Goal: Task Accomplishment & Management: Manage account settings

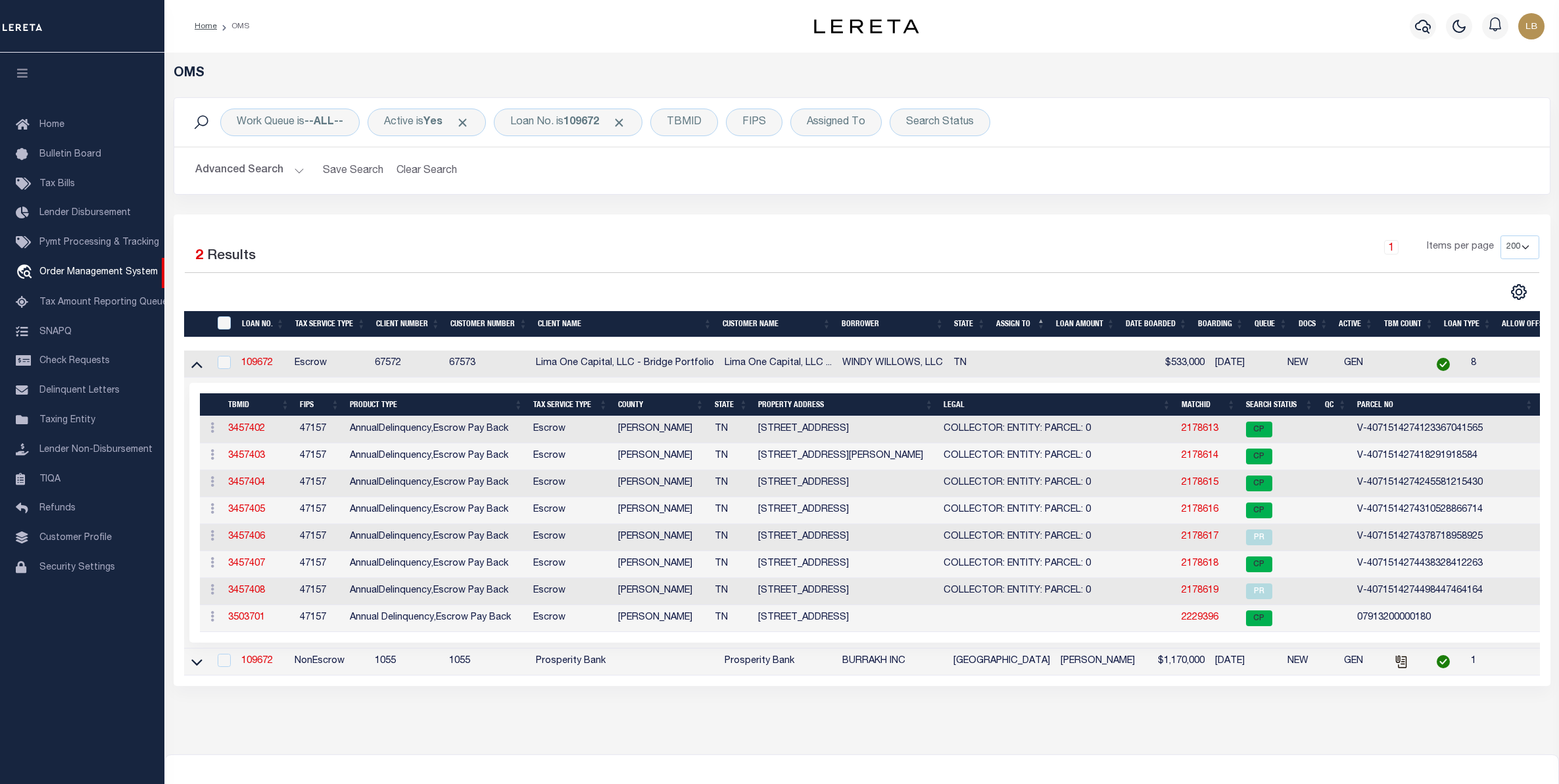
select select "200"
click at [443, 172] on button "Clear Search" at bounding box center [427, 170] width 72 height 26
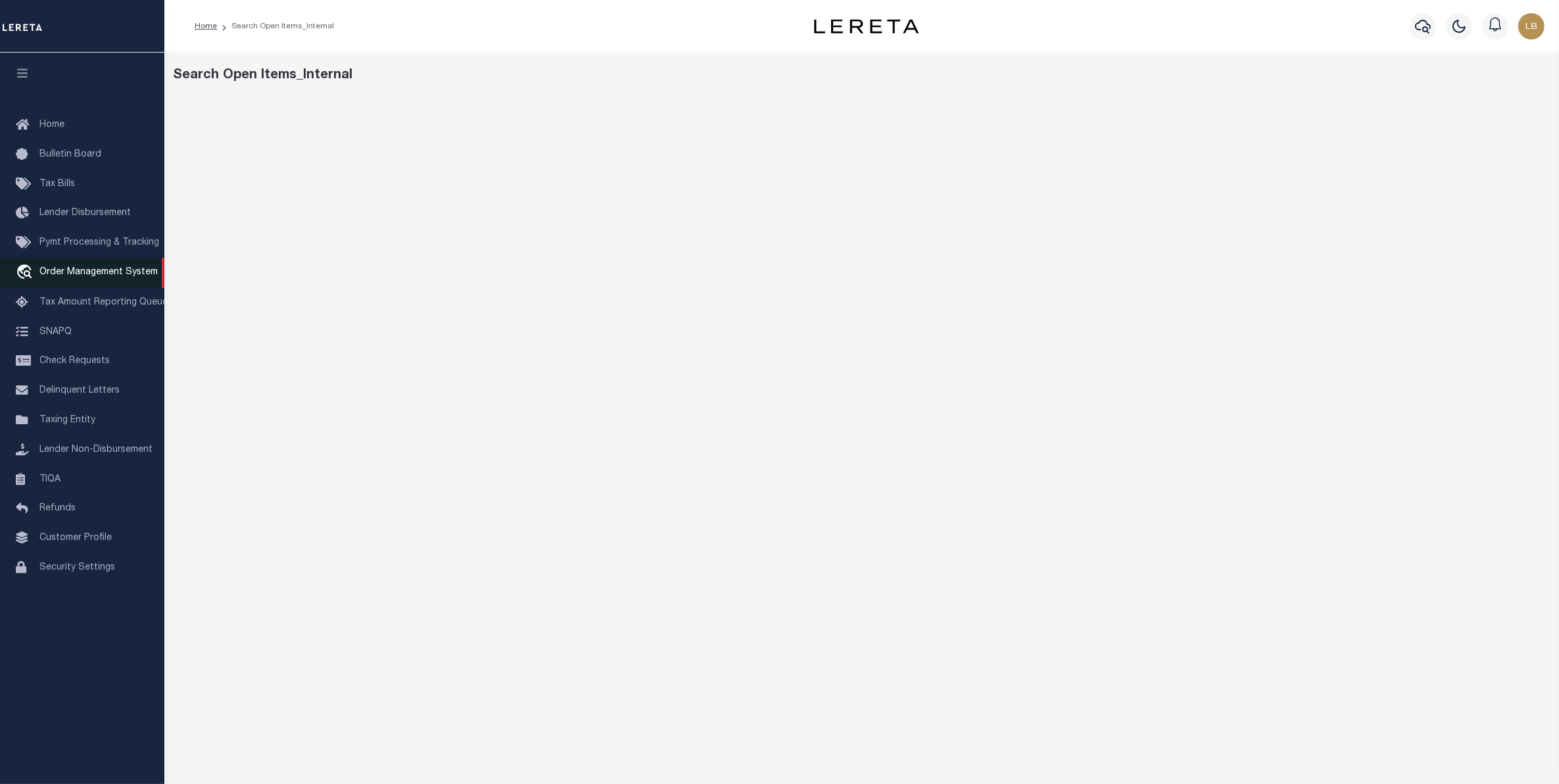
click at [63, 264] on link "travel_explore Order Management System" at bounding box center [82, 272] width 164 height 30
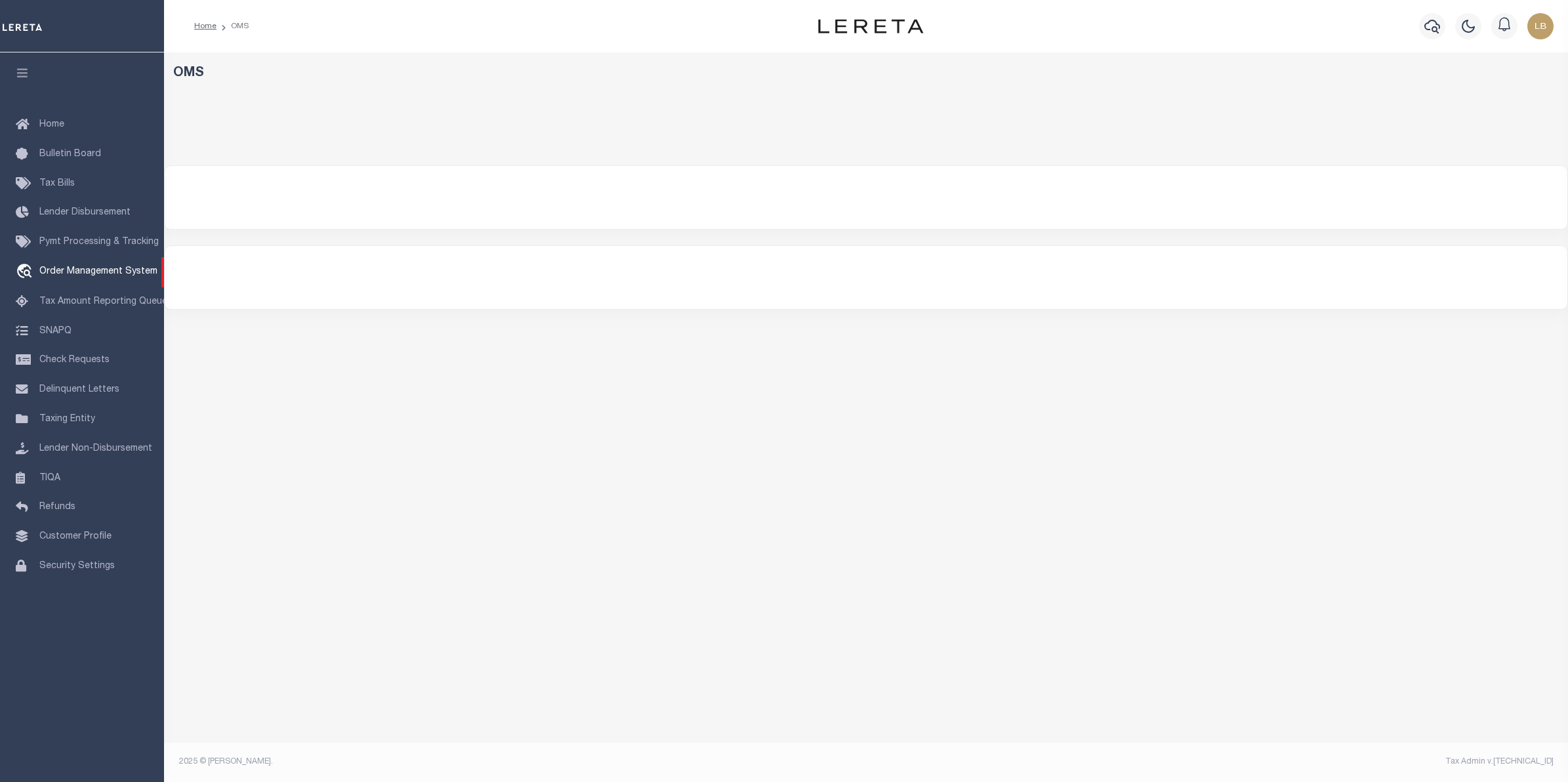
select select "200"
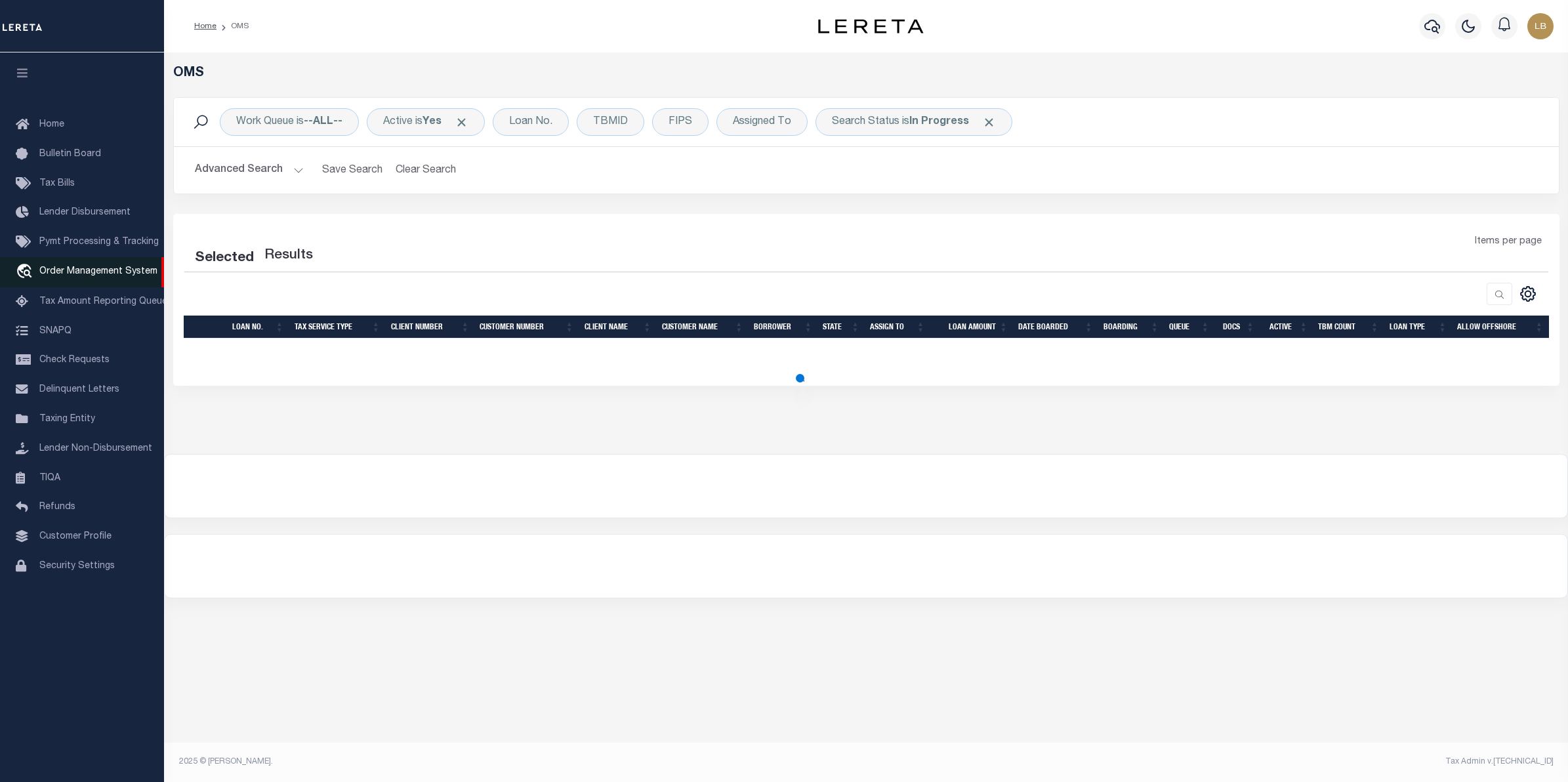
select select "200"
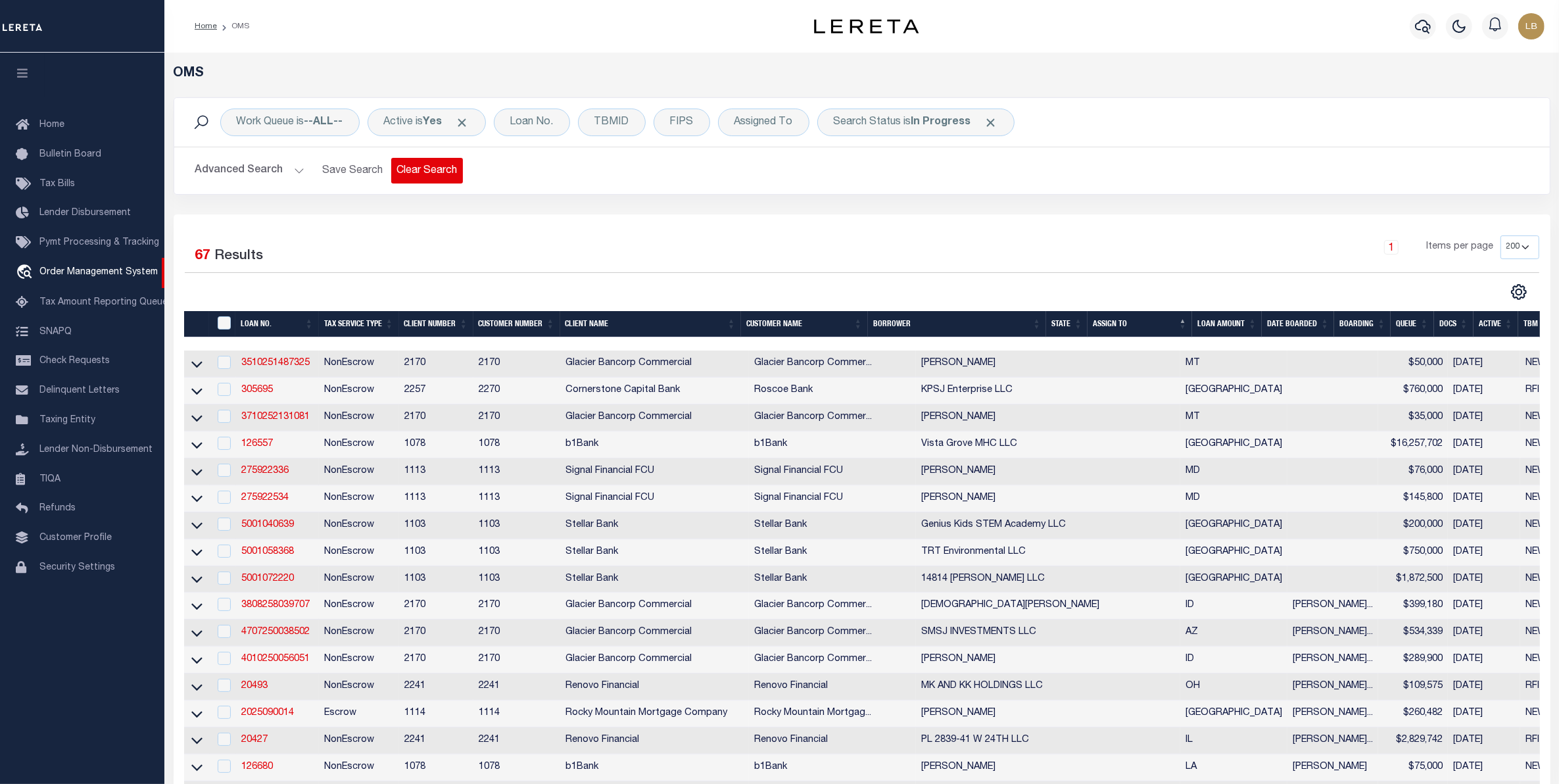
click at [424, 172] on button "Clear Search" at bounding box center [427, 170] width 72 height 26
click at [539, 120] on div "Loan No." at bounding box center [532, 122] width 76 height 28
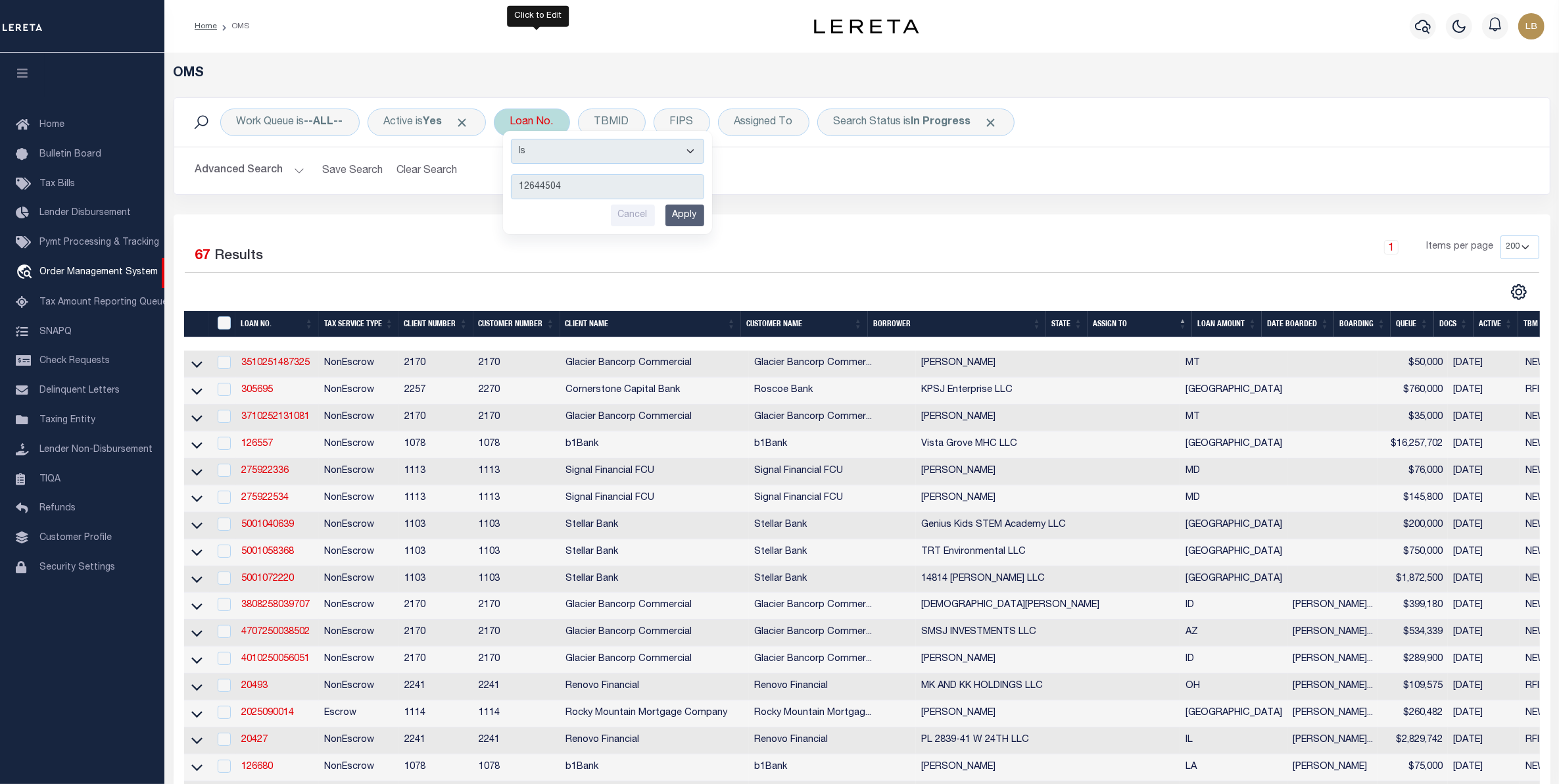
type input "126445040"
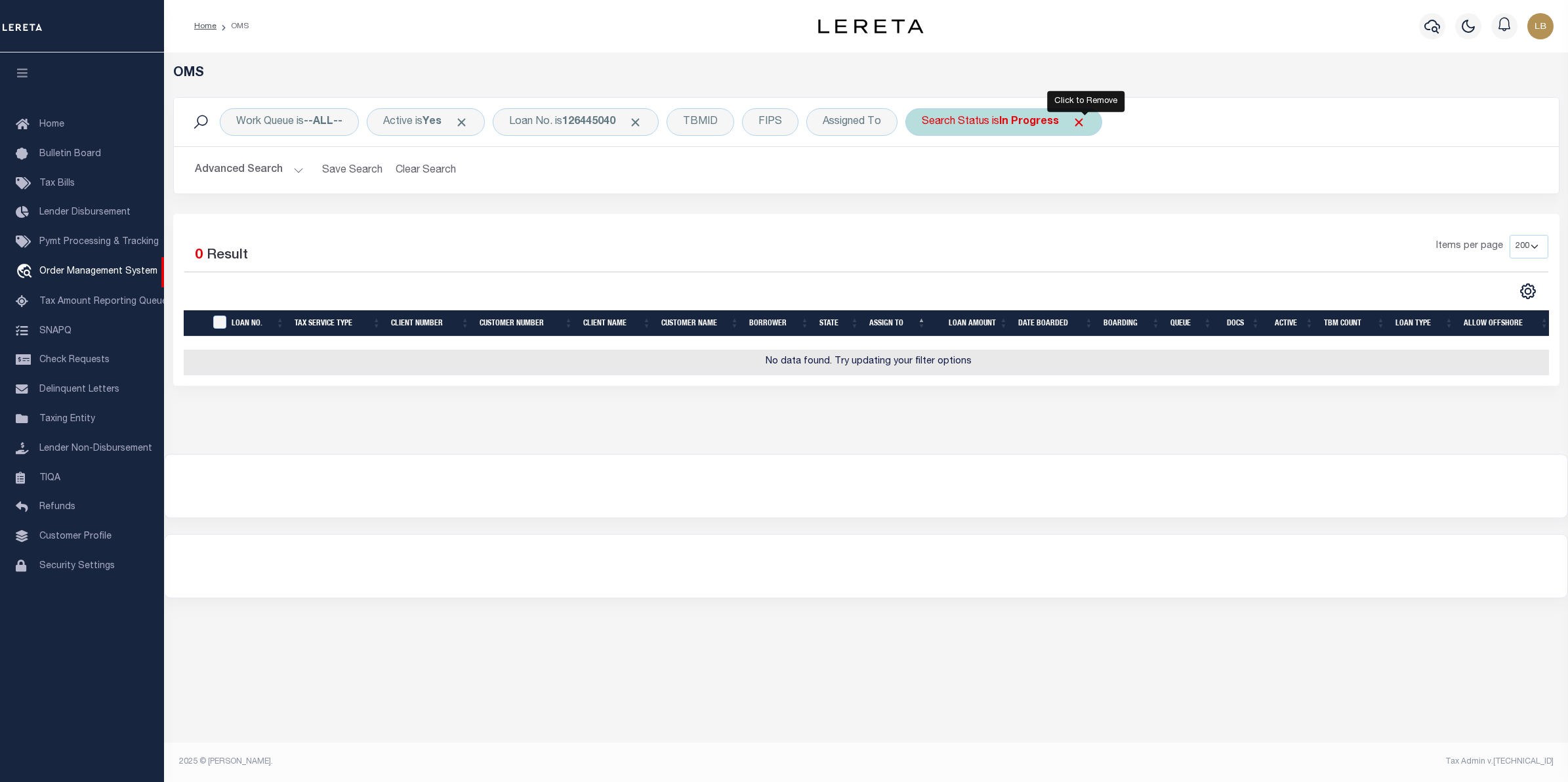
click at [1085, 118] on span "Click to Remove" at bounding box center [1078, 123] width 14 height 14
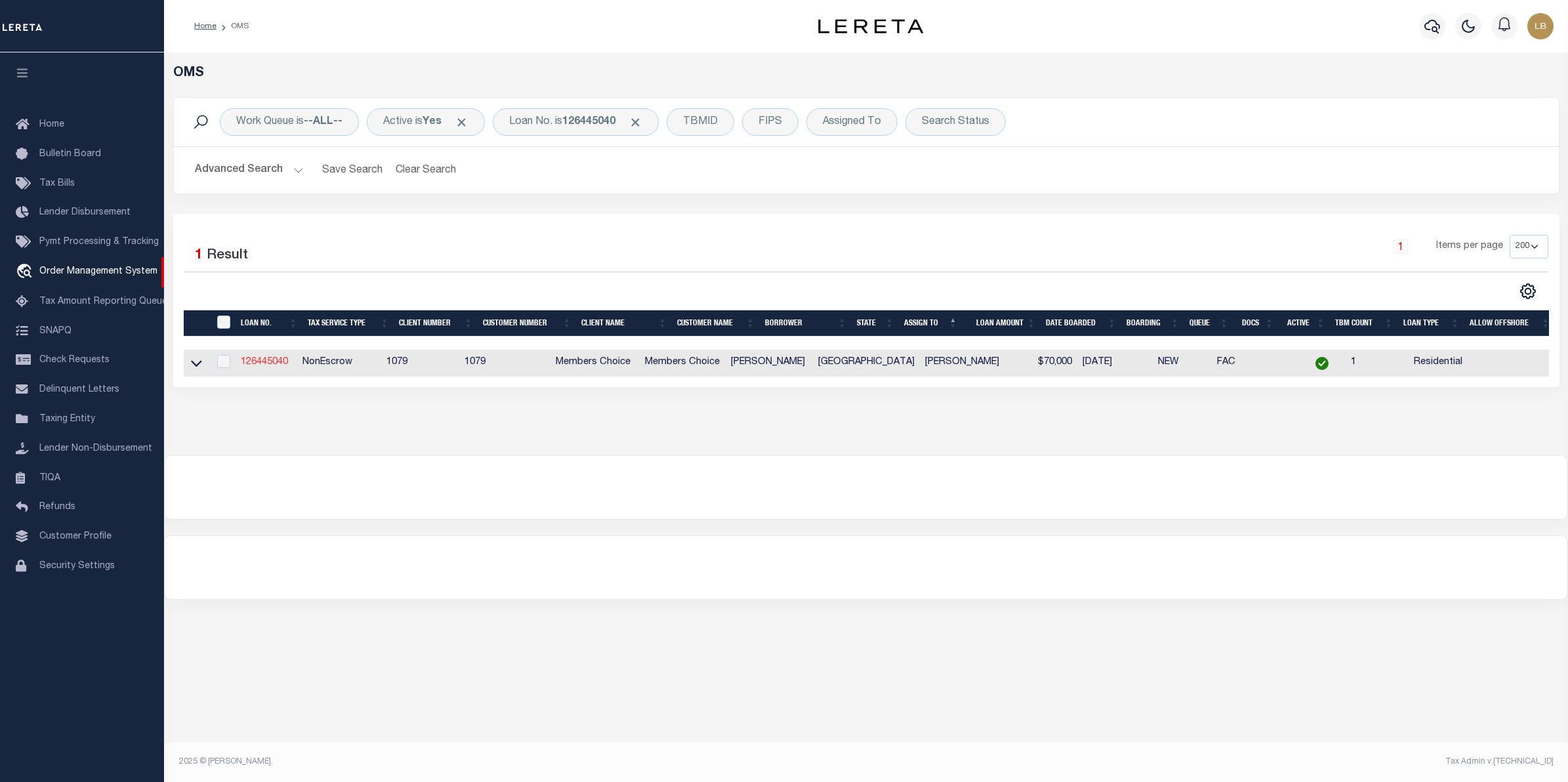
click at [278, 359] on link "126445040" at bounding box center [264, 362] width 47 height 9
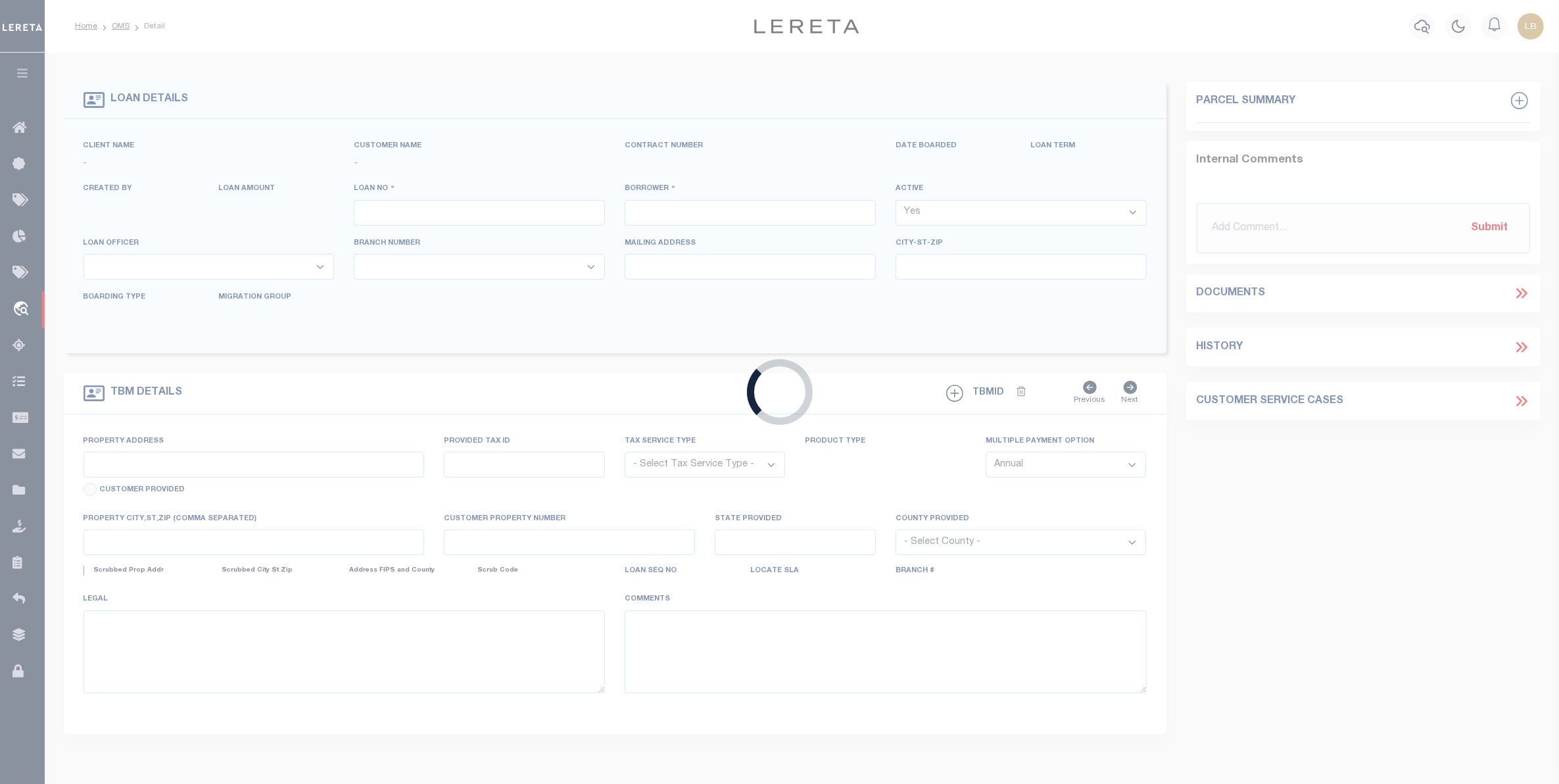
type input "126445040"
type input "[PERSON_NAME]"
select select
type input "[DATE]"
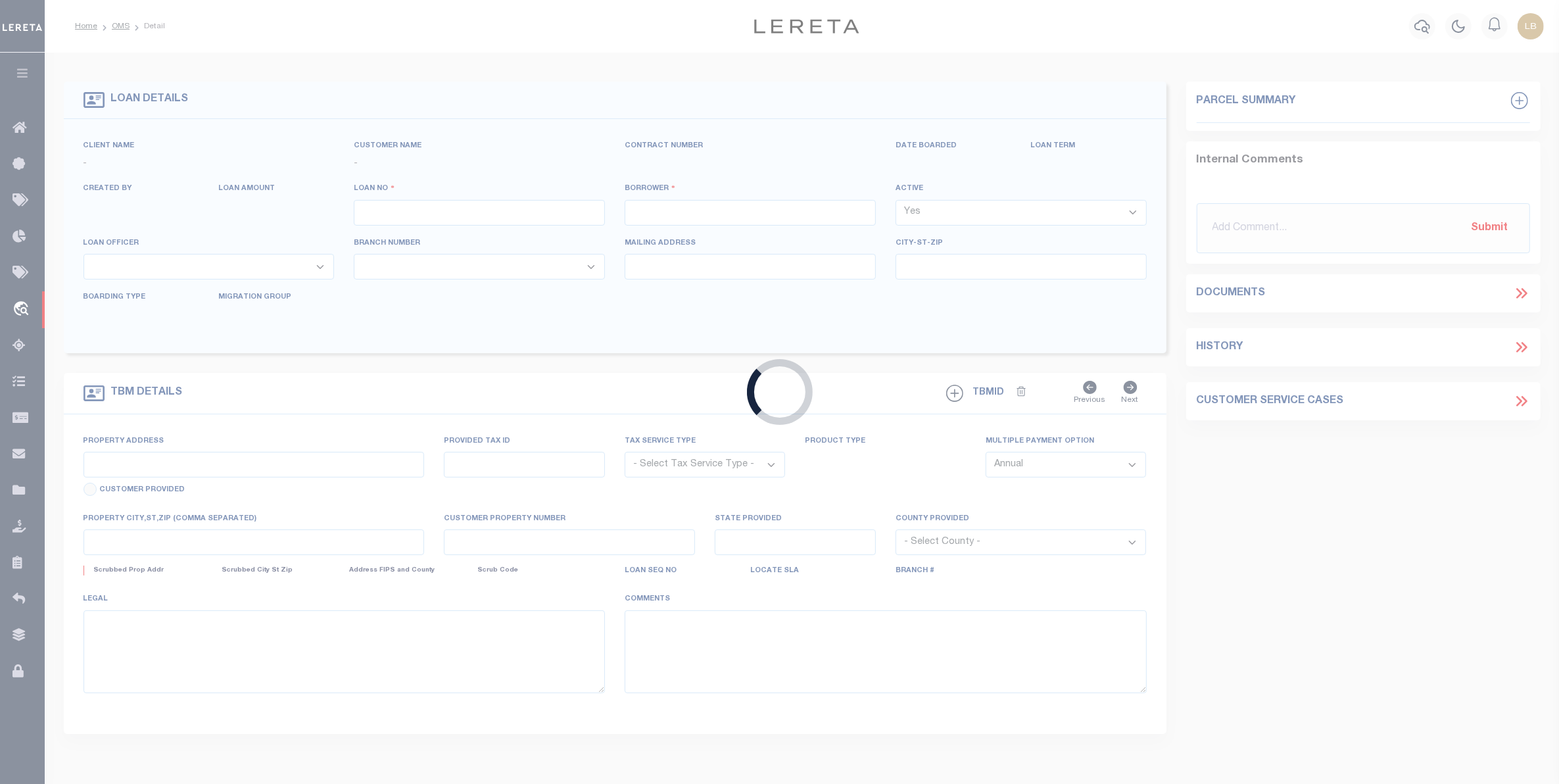
select select "10"
select select "NonEscrow"
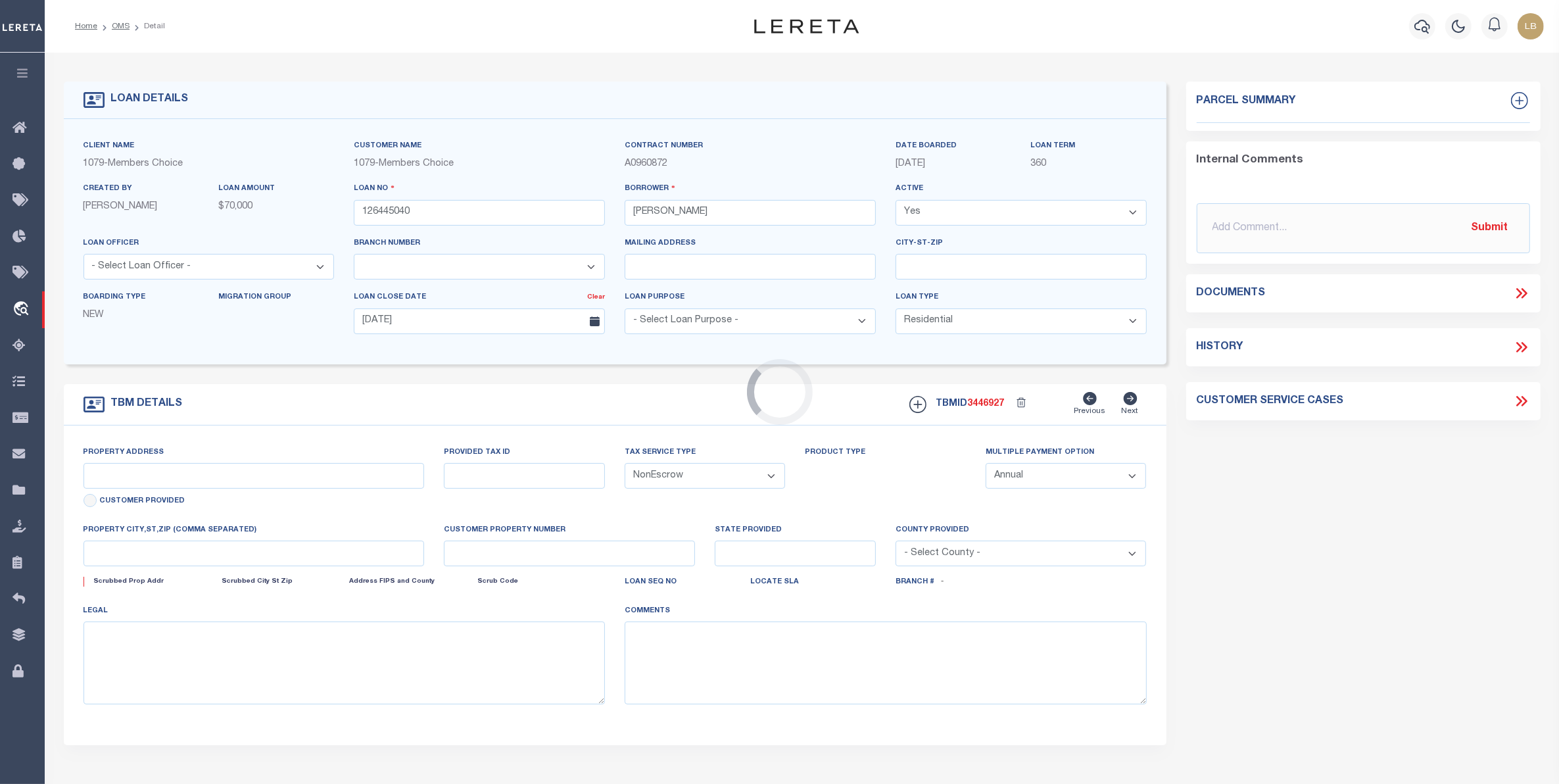
type input "[STREET_ADDRESS]"
select select
type input "KATY TX 77493-4092"
type input "[GEOGRAPHIC_DATA]"
select select
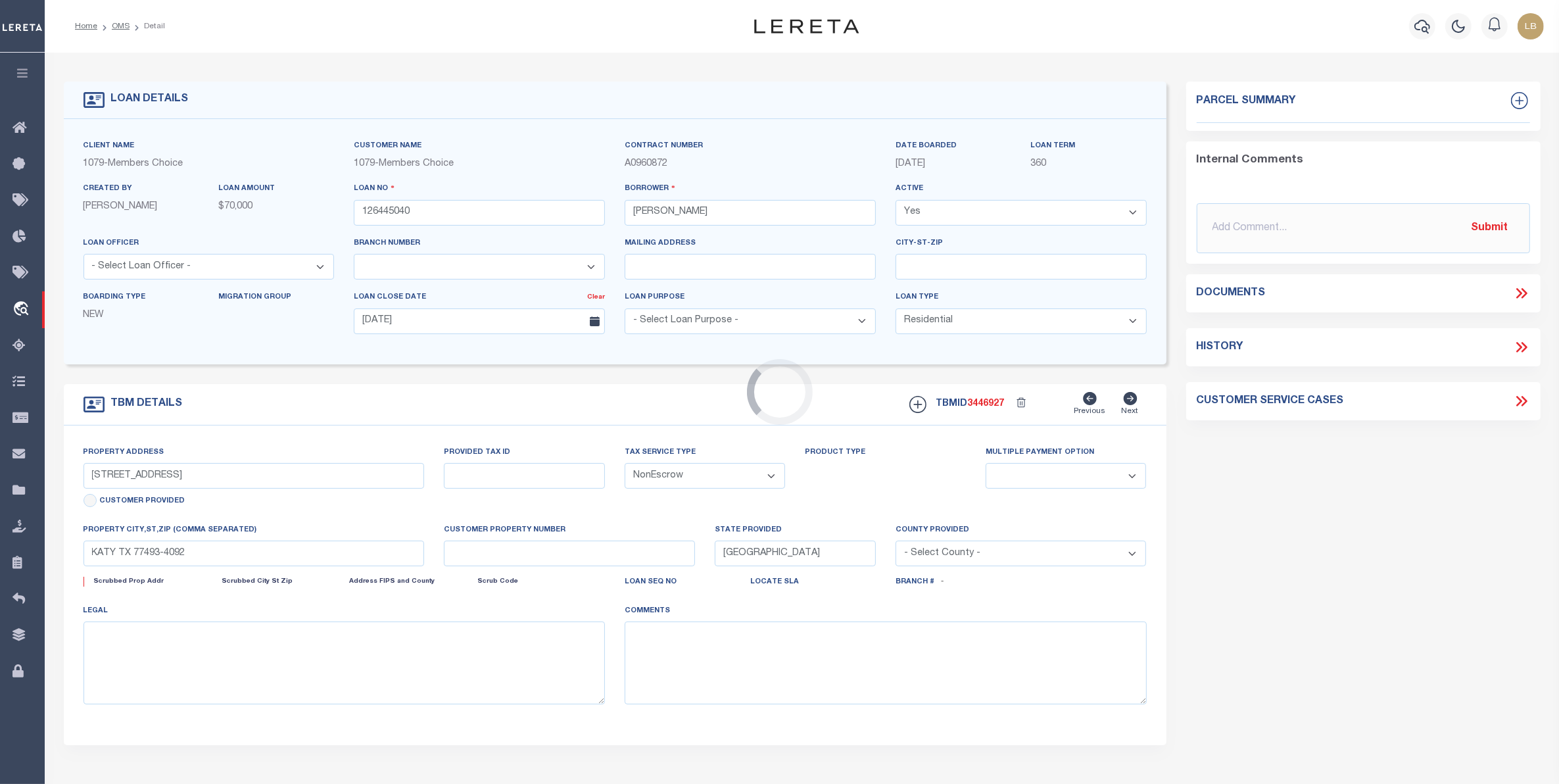
type textarea "LOT 5, IN BLOCK 1, OF [GEOGRAPHIC_DATA] SECTION 39 AN ADDITION IN [GEOGRAPHIC_D…"
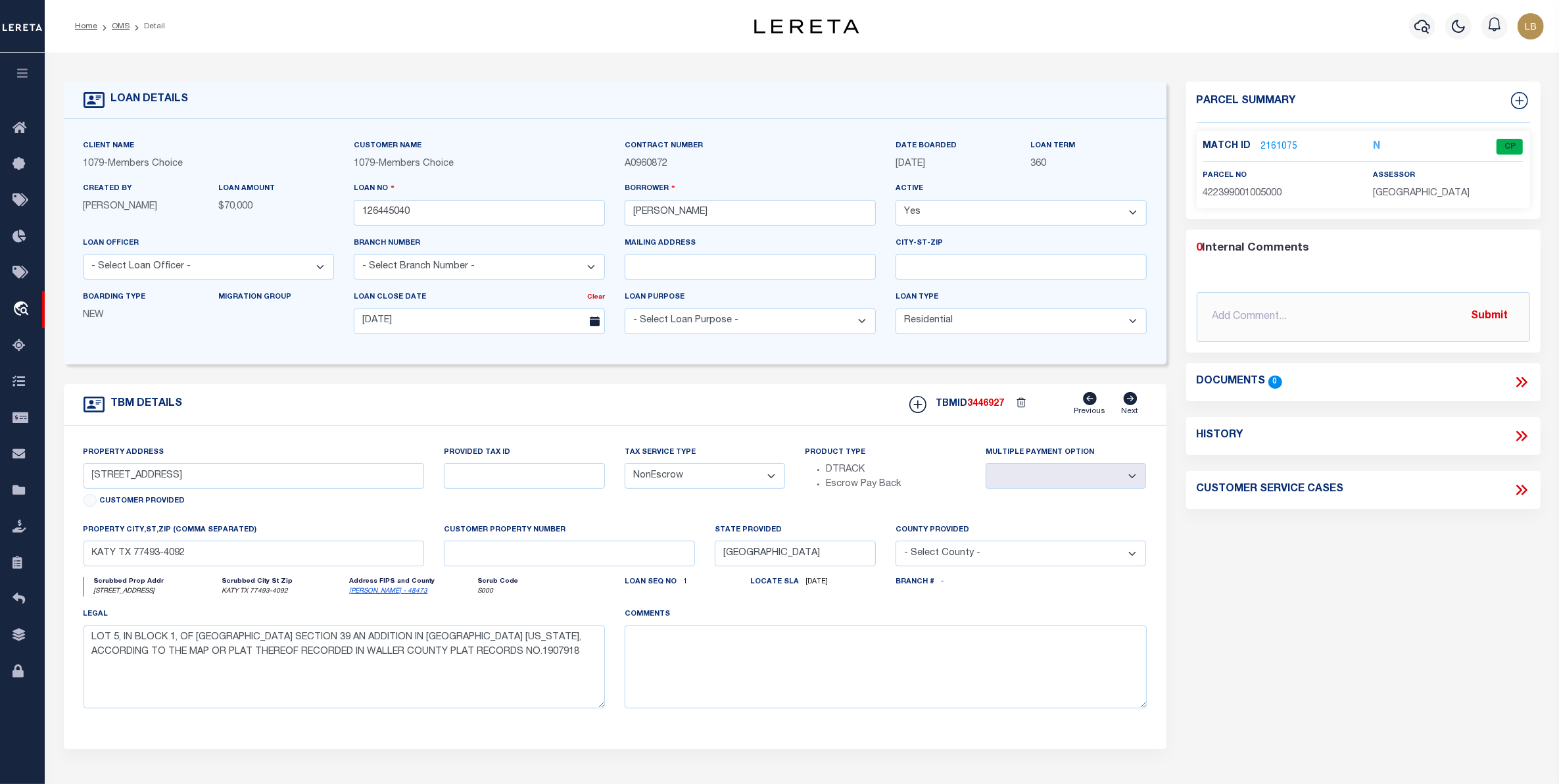
click at [1278, 140] on link "2161075" at bounding box center [1279, 147] width 37 height 14
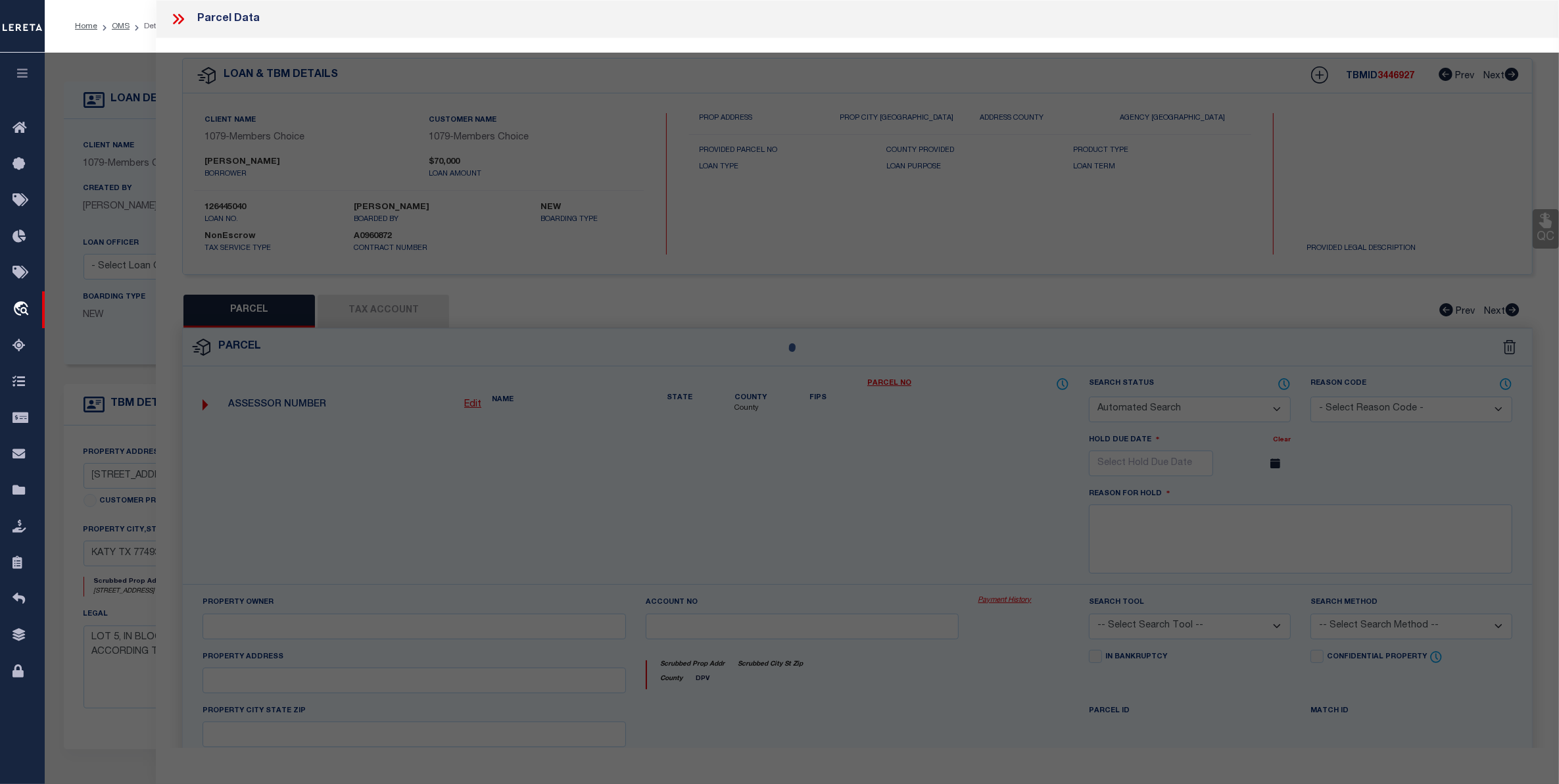
checkbox input "false"
select select "CP"
type input "[PERSON_NAME] [PERSON_NAME]"
select select "AGW"
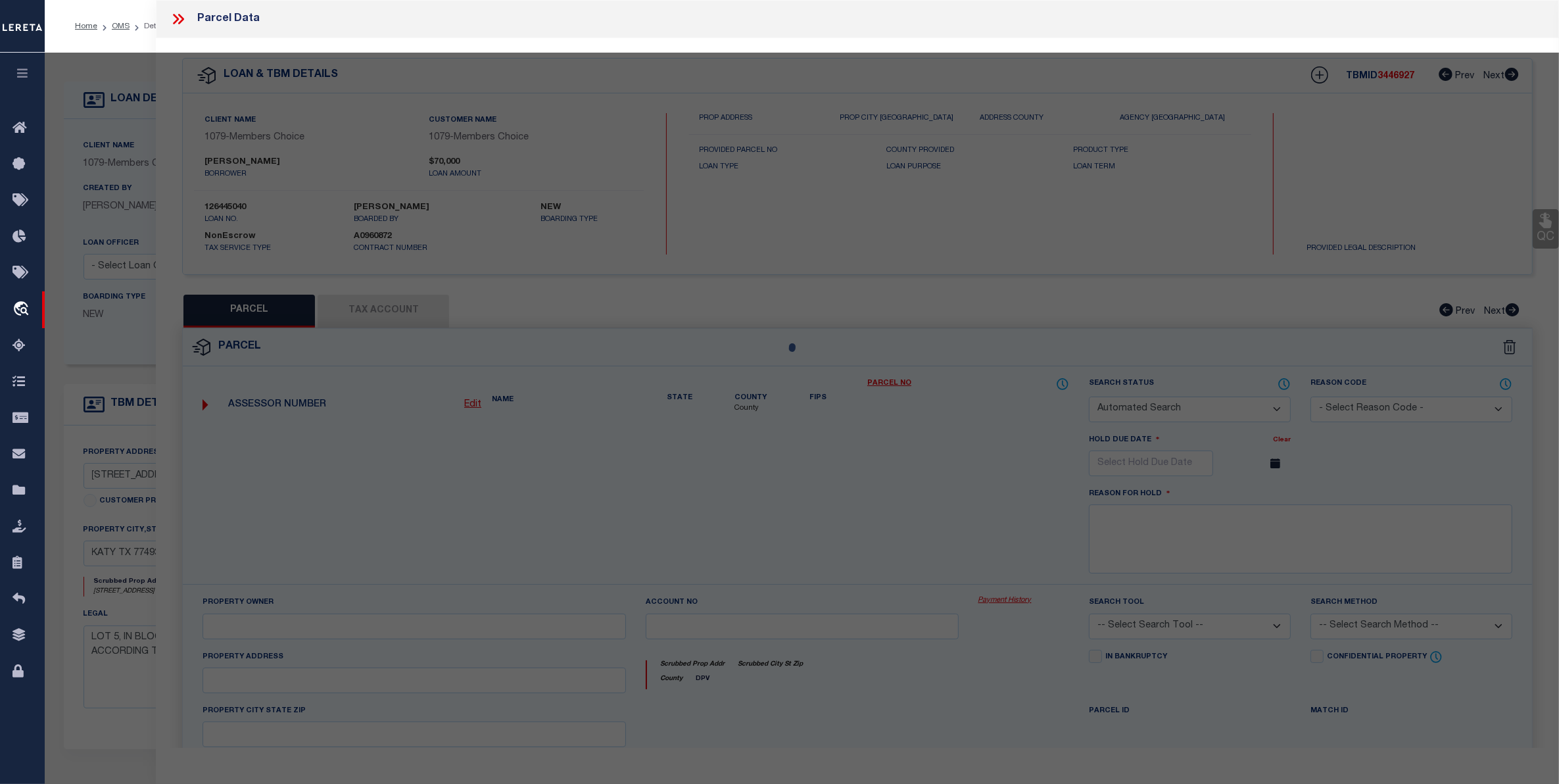
select select "ADD"
type input "[STREET_ADDRESS]"
type input "[GEOGRAPHIC_DATA], [GEOGRAPHIC_DATA] 77493"
type textarea "S422399 [GEOGRAPHIC_DATA] SECTION 39 BLK 1 LOT 5"
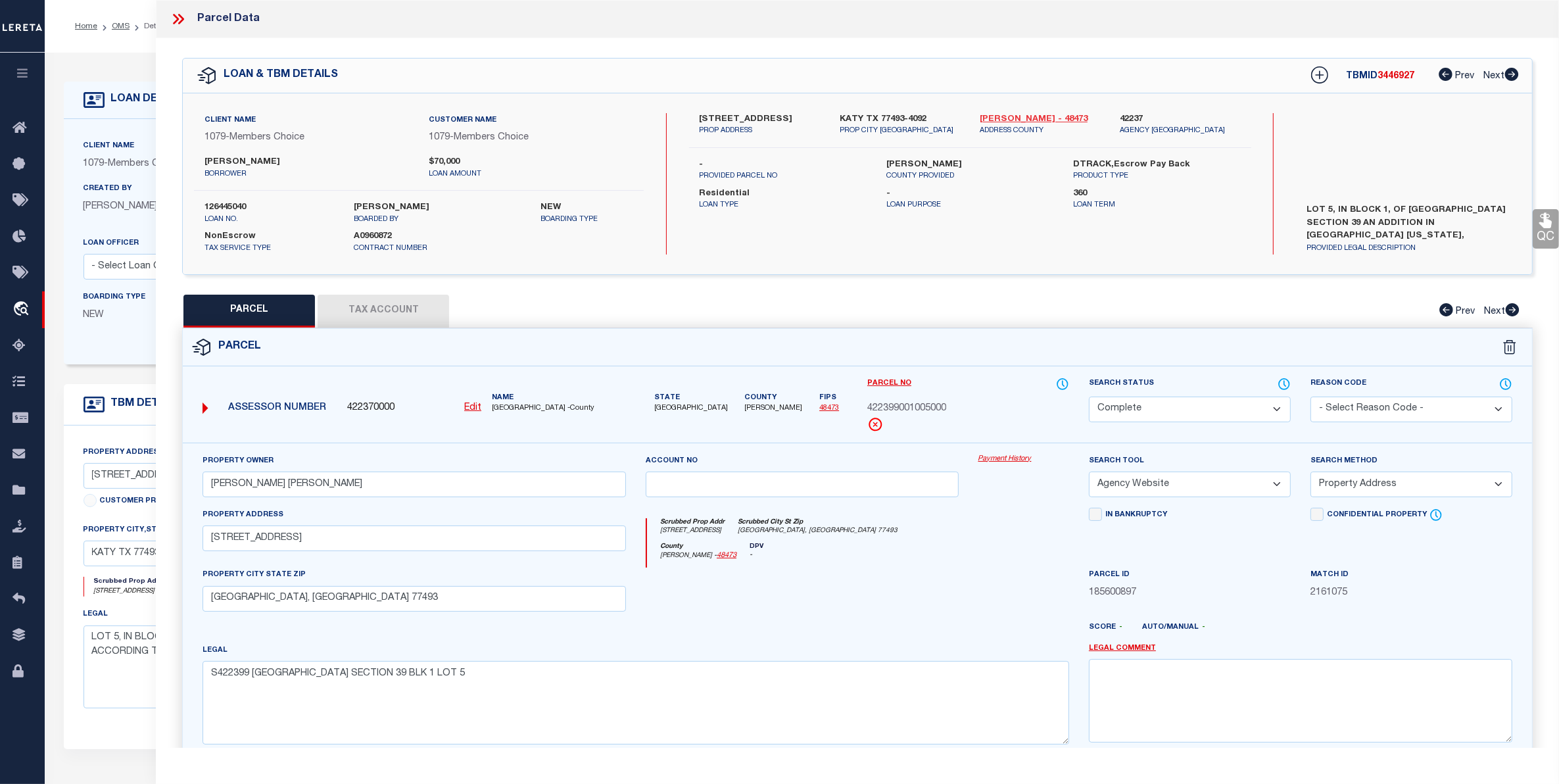
click at [1004, 117] on link "[PERSON_NAME] - 48473" at bounding box center [1040, 119] width 121 height 13
click at [392, 308] on button "Tax Account" at bounding box center [383, 311] width 131 height 33
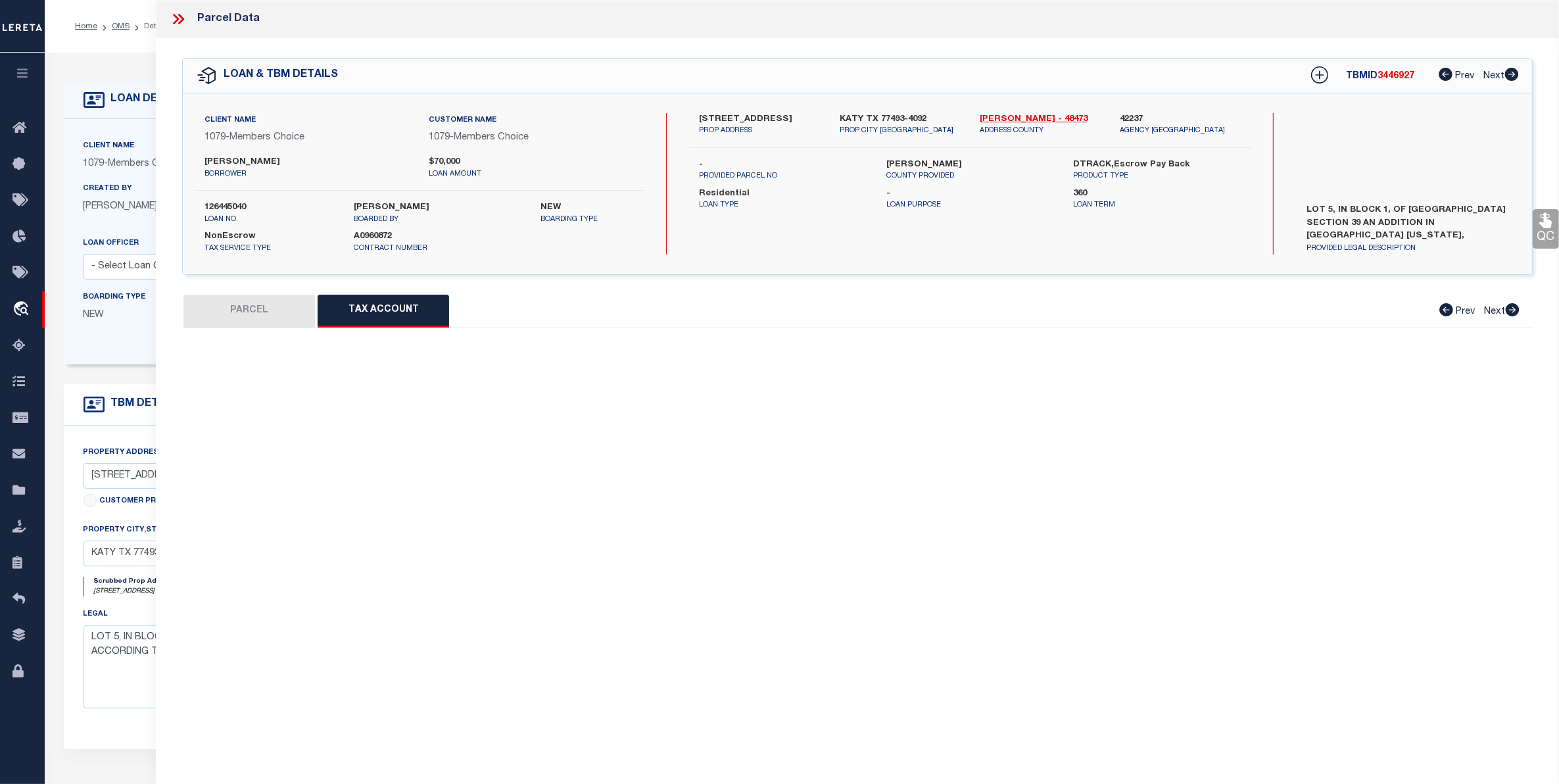
select select "100"
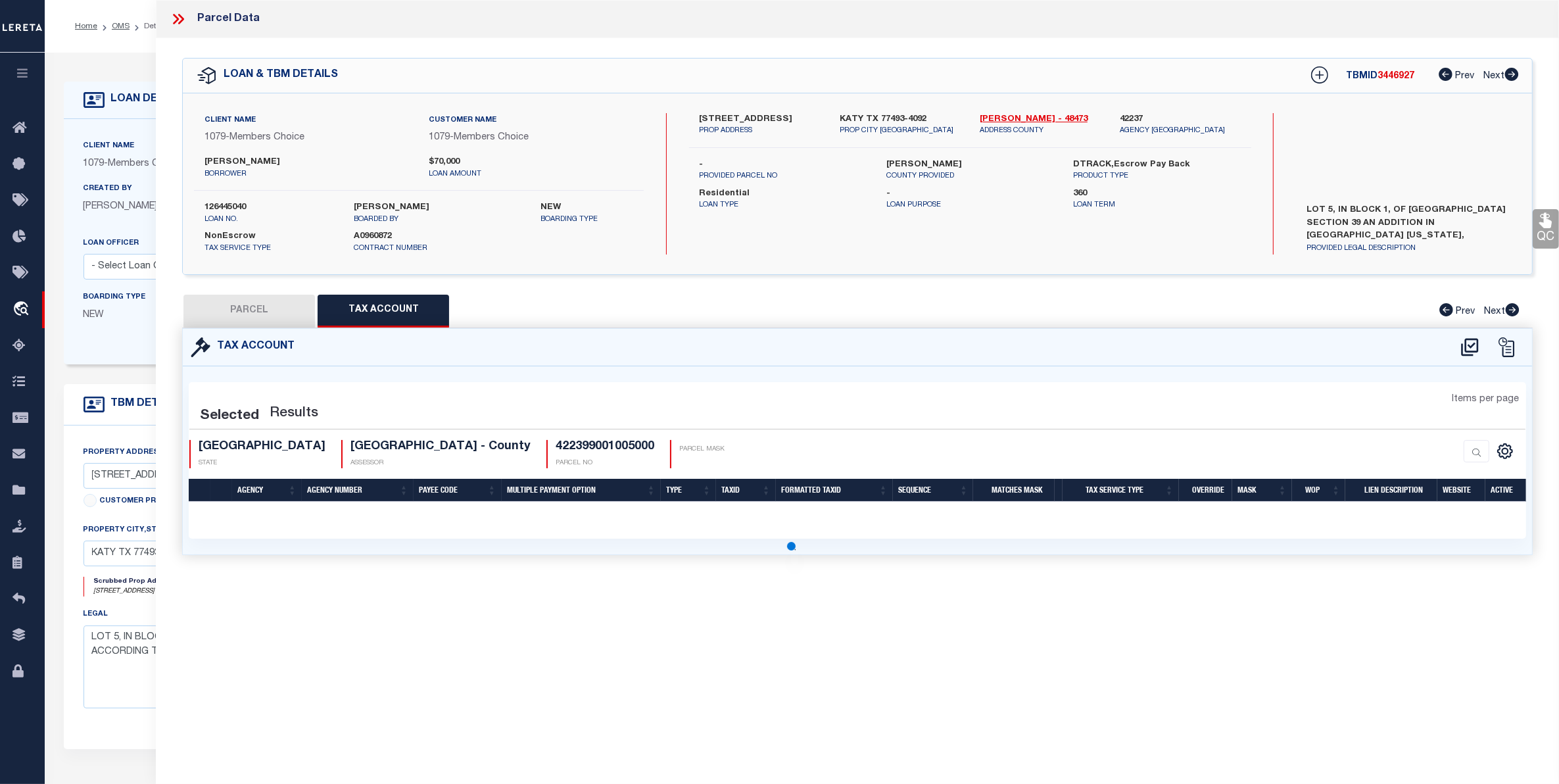
select select "100"
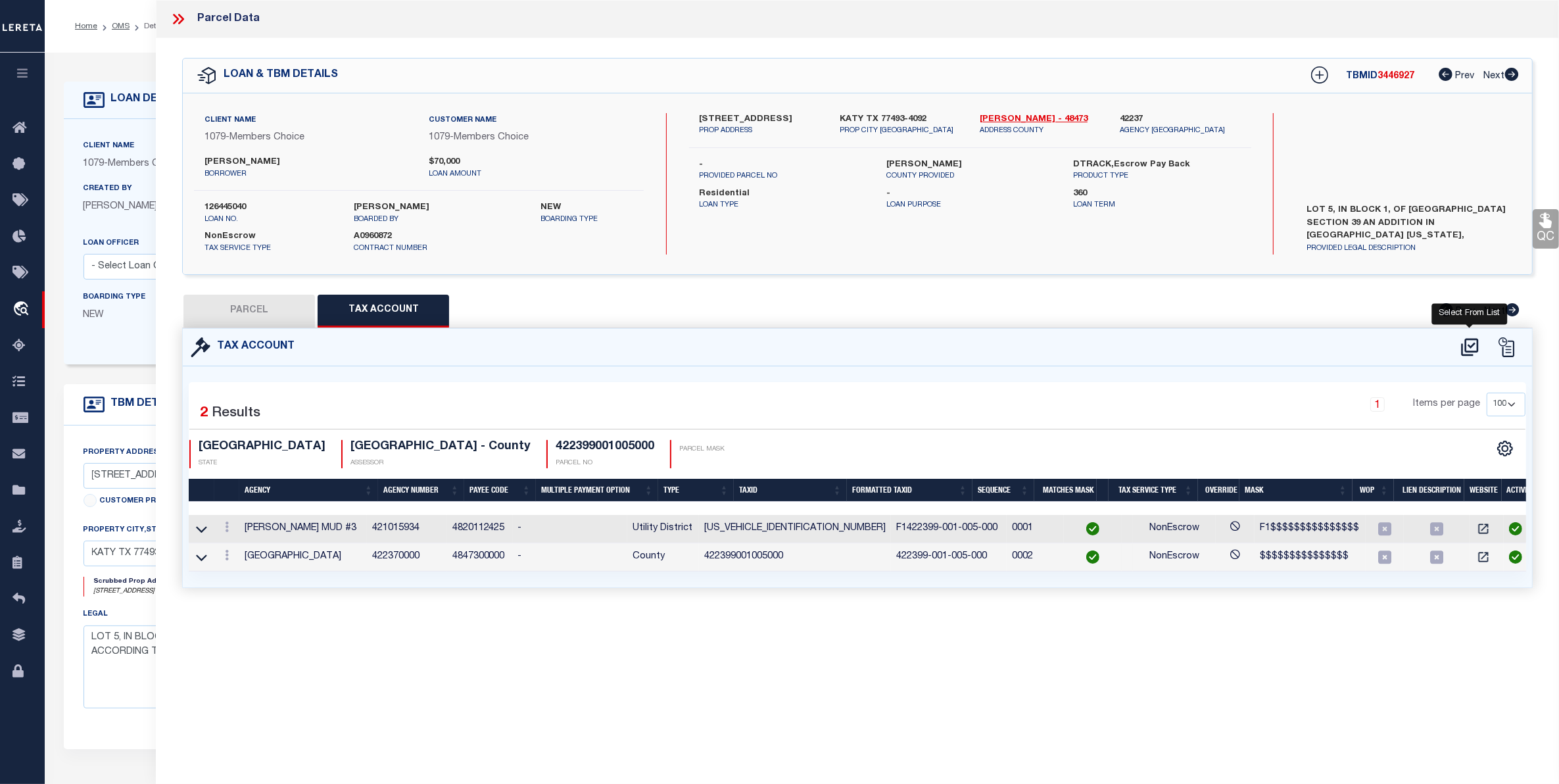
click at [1475, 346] on icon at bounding box center [1470, 347] width 22 height 21
select select "100"
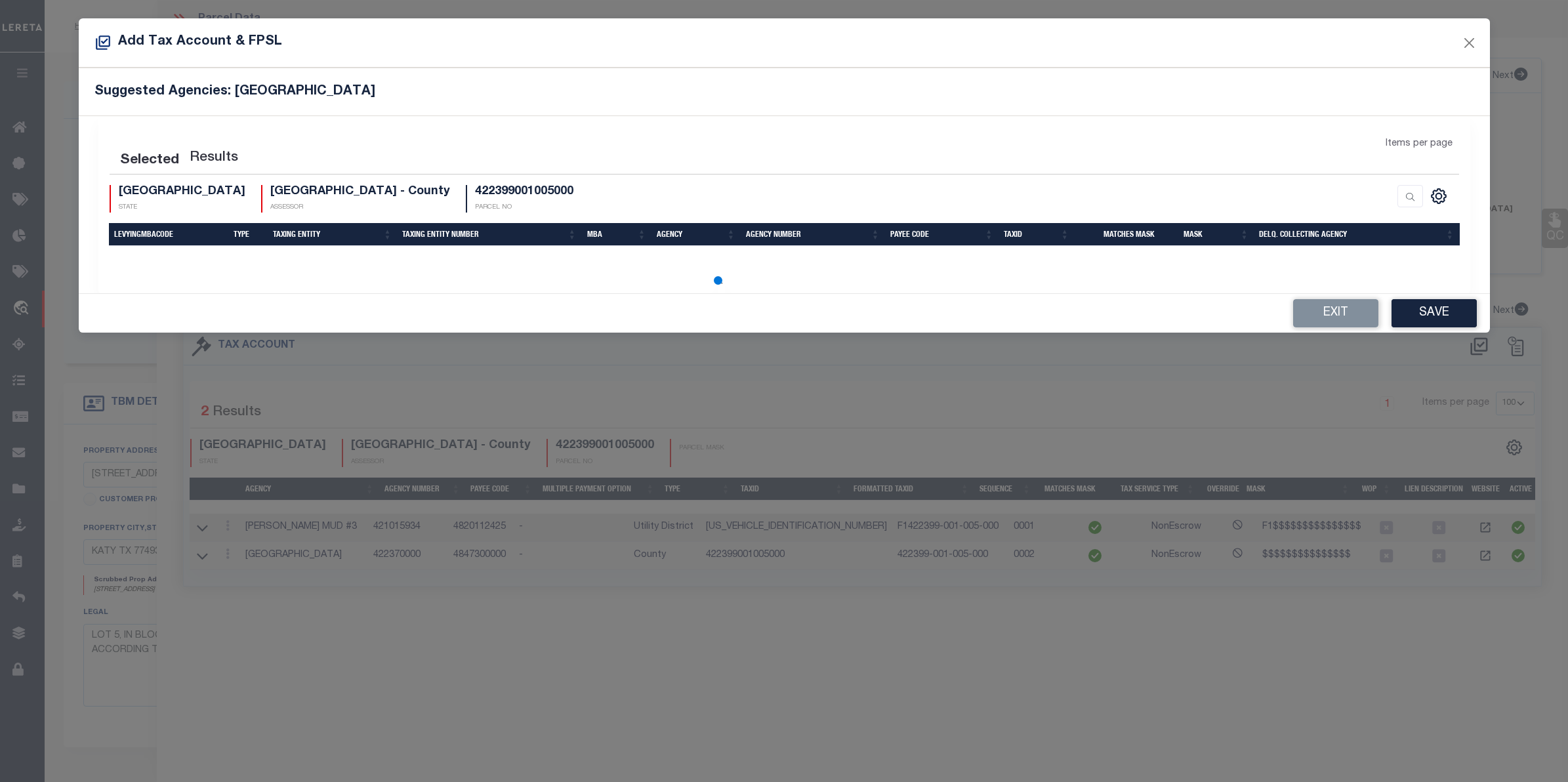
select select "100"
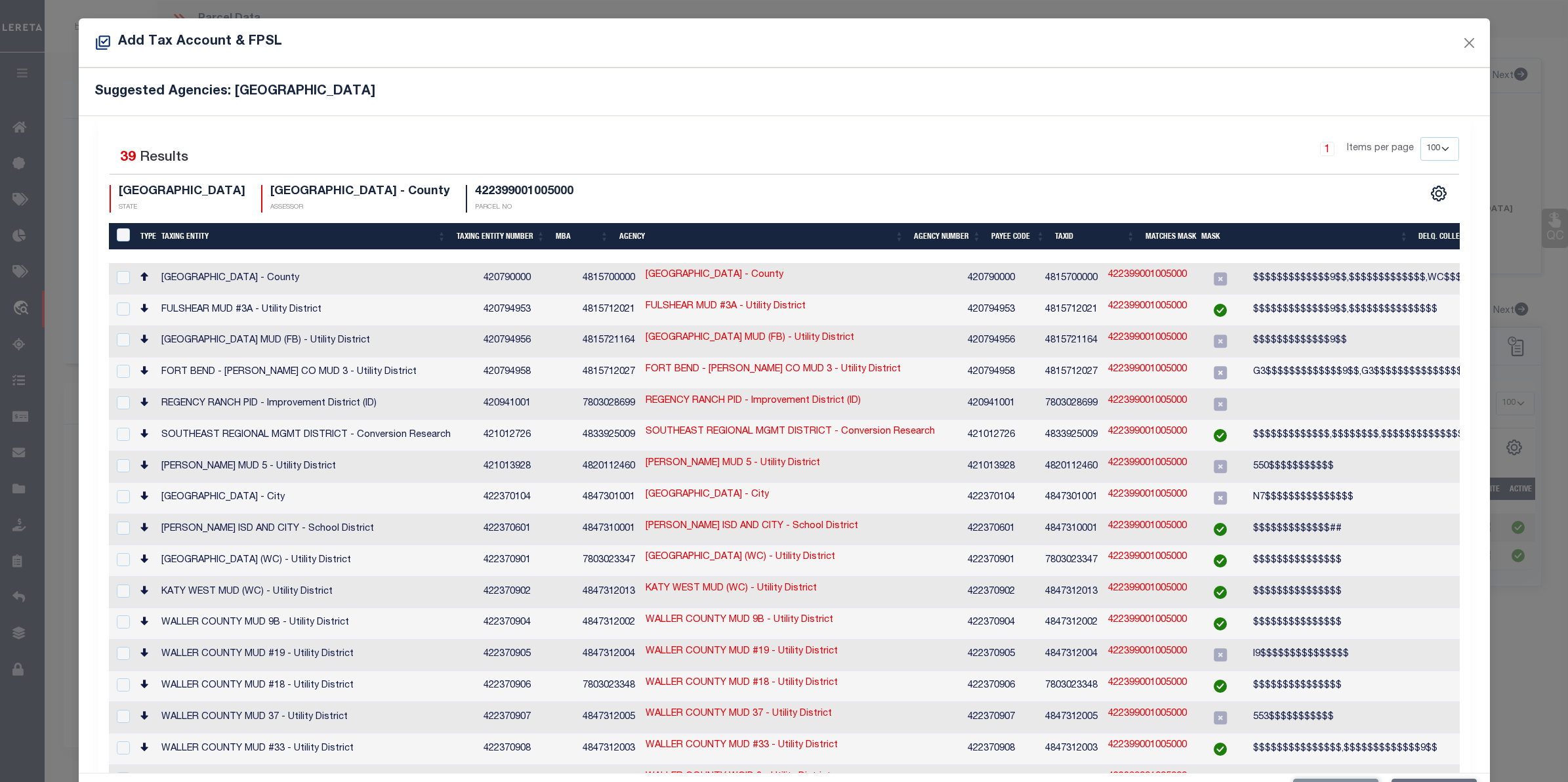
click at [168, 236] on th "Taxing Entity" at bounding box center [303, 236] width 295 height 27
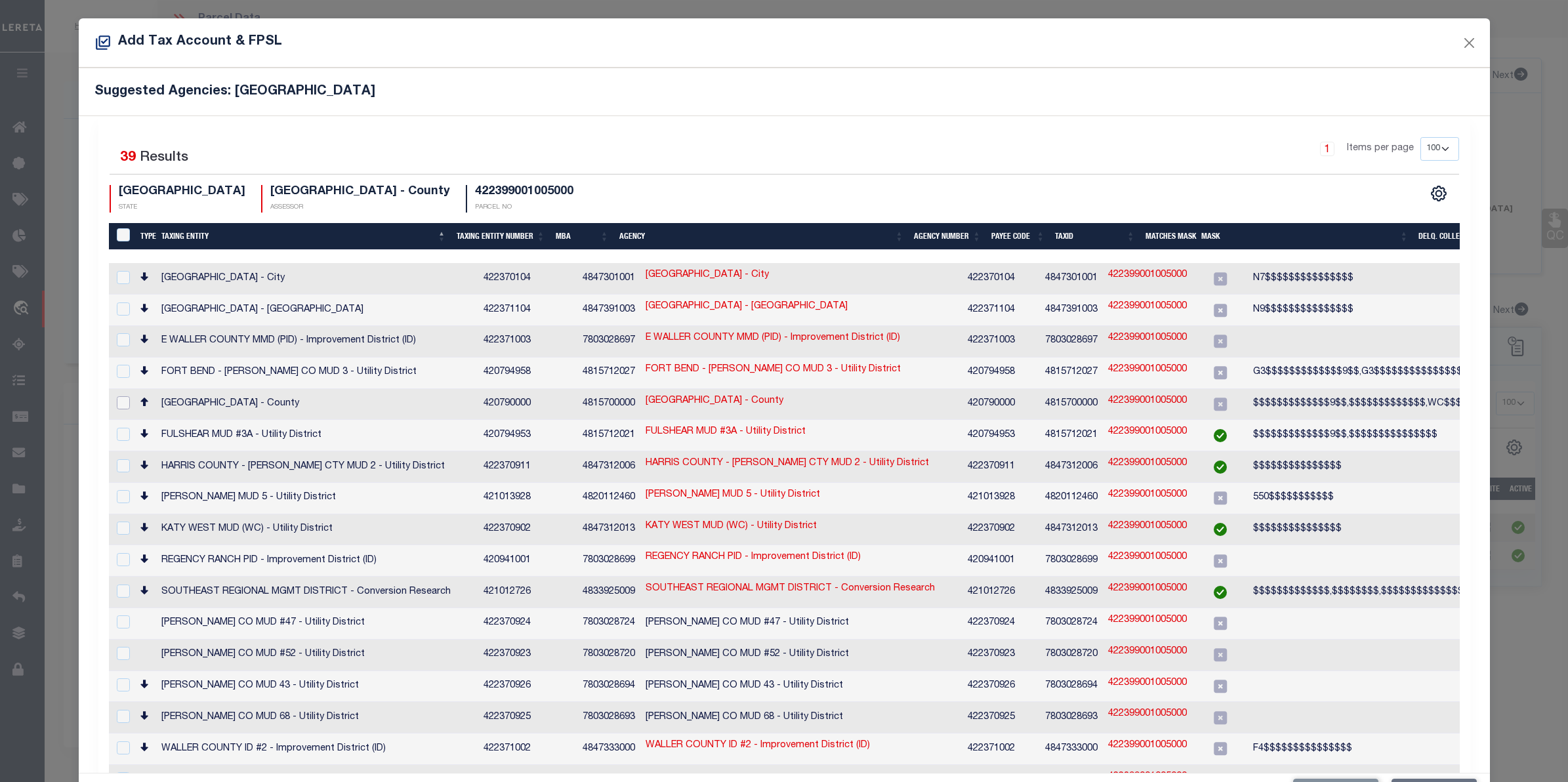
click at [119, 396] on input "checkbox" at bounding box center [123, 403] width 13 height 13
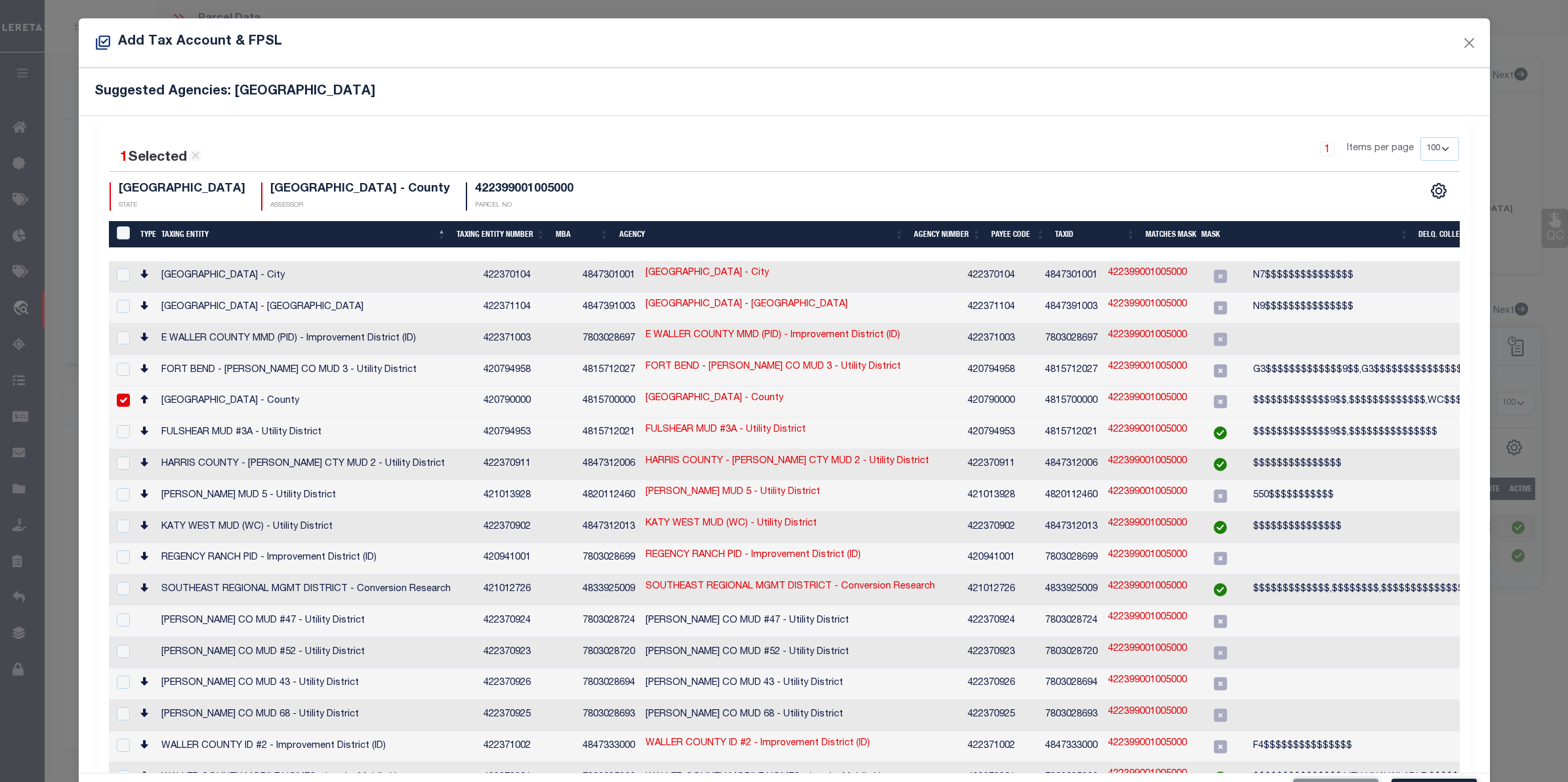
click at [646, 392] on link "FORT BEND COUNTY - County" at bounding box center [715, 399] width 138 height 15
checkbox input "false"
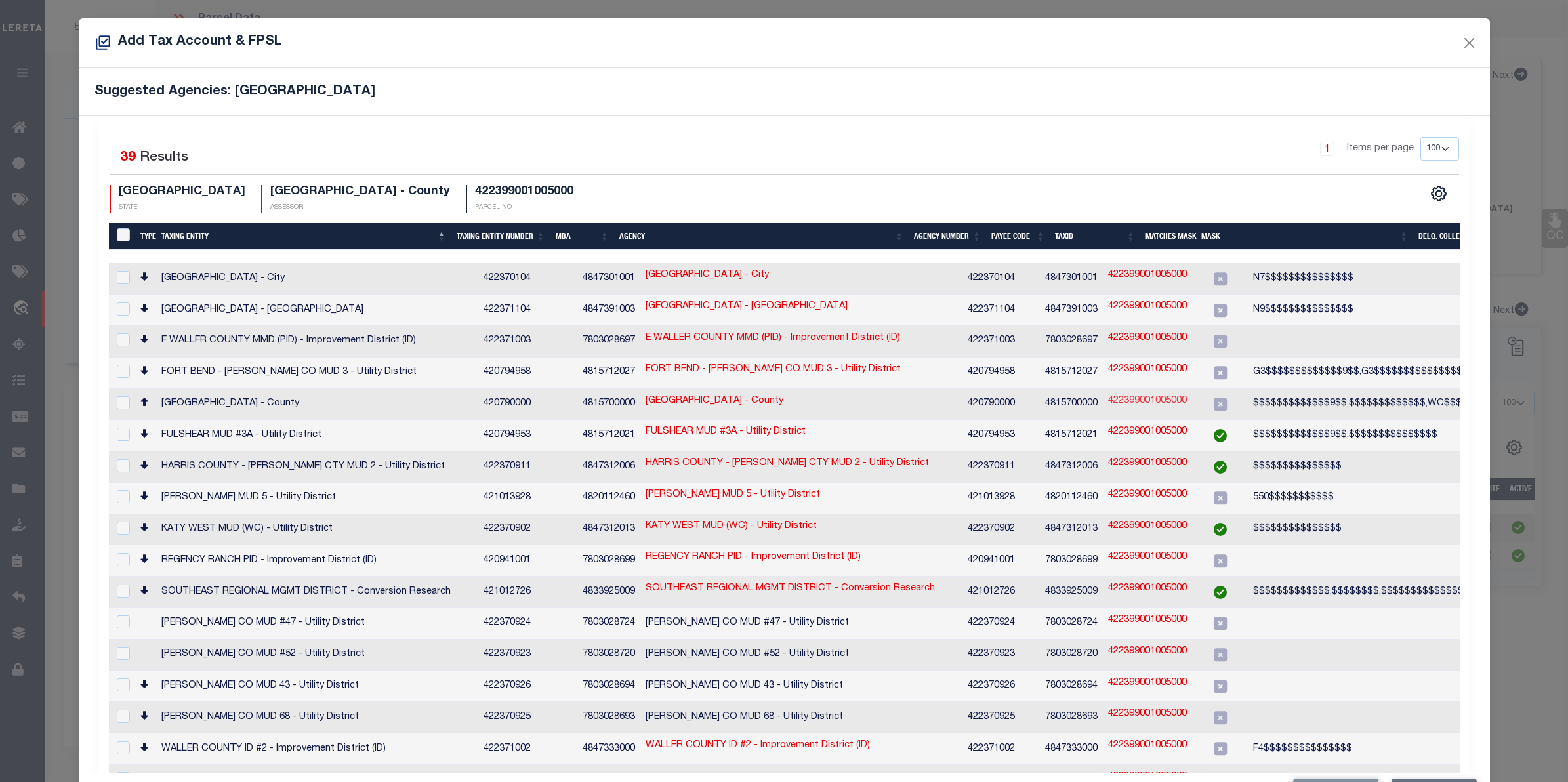
click at [1108, 394] on link "422399001005000" at bounding box center [1147, 401] width 78 height 15
type input "422399001005000"
type textarea "$$$$$$$$$$$$$9$$,$$$$$$$$$$$$$,WC$$$$##"
checkbox input "true"
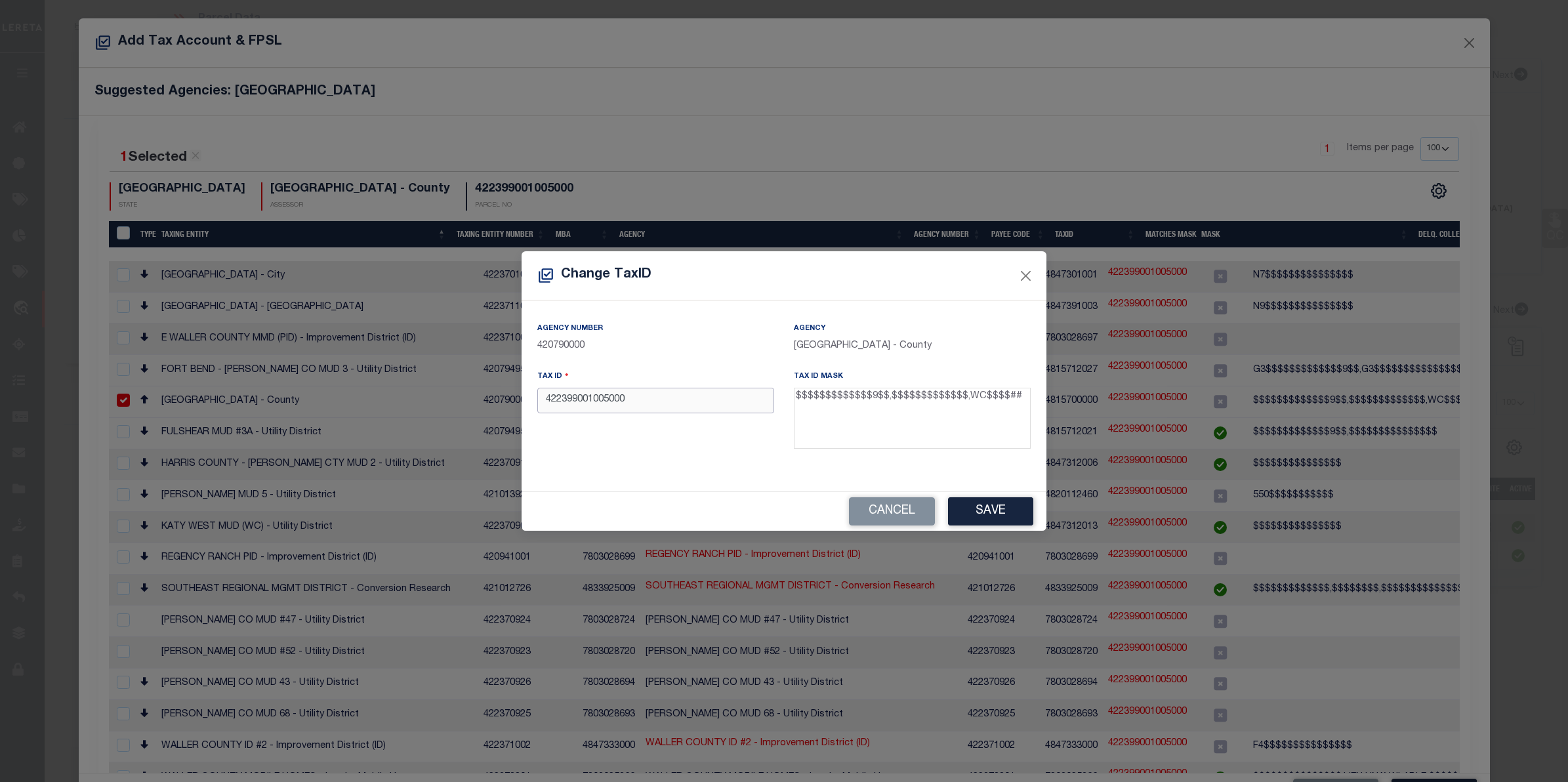
drag, startPoint x: 638, startPoint y: 398, endPoint x: 477, endPoint y: 400, distance: 161.0
click at [477, 400] on div "Change TaxID Agency Number 420790000 Agency FORT BEND COUNTY - County Tax ID 42…" at bounding box center [784, 391] width 1568 height 782
type input "WC258220"
click at [995, 515] on button "Save" at bounding box center [991, 511] width 85 height 28
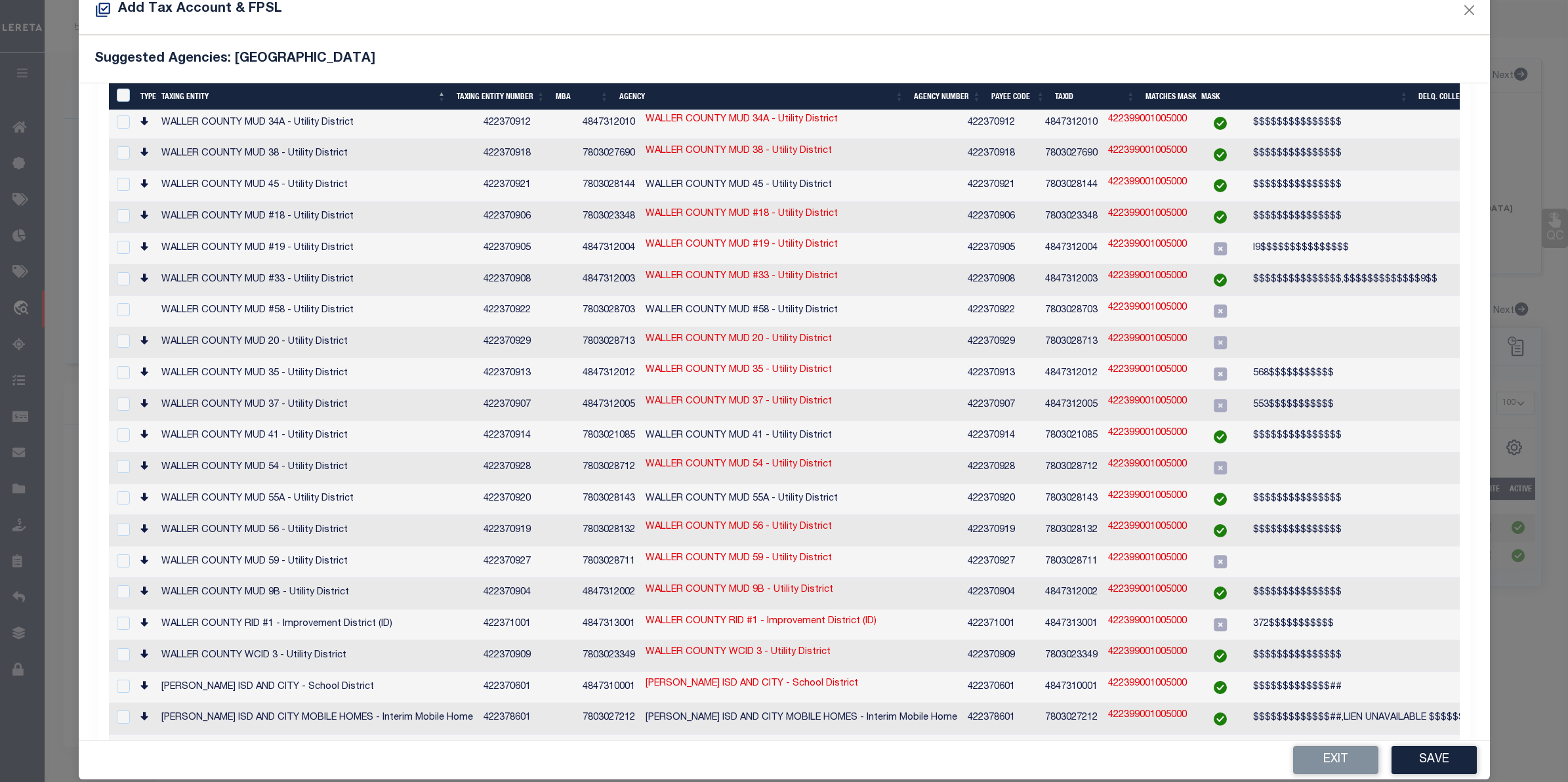
scroll to position [49, 0]
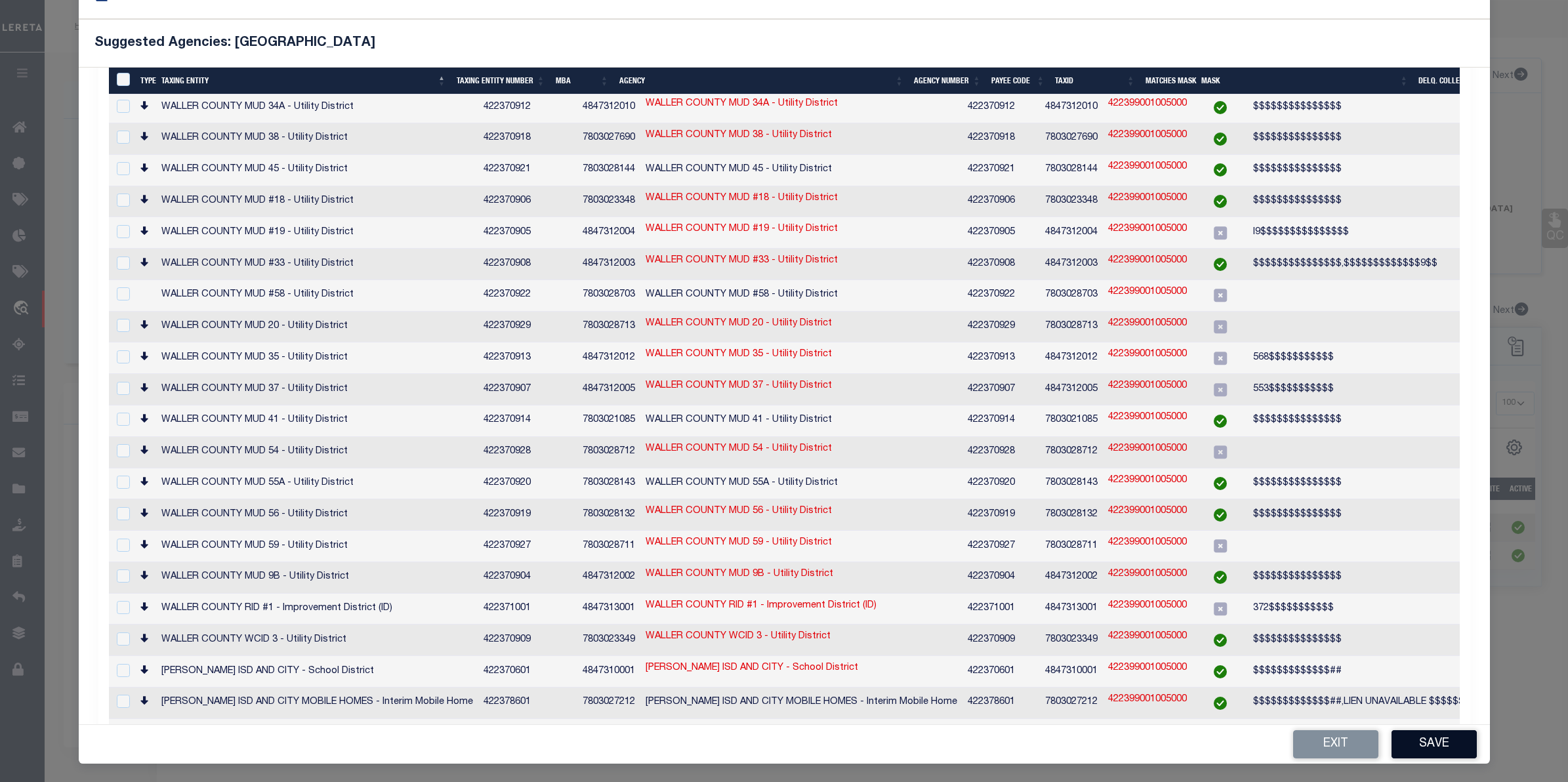
click at [1428, 745] on button "Save" at bounding box center [1434, 744] width 85 height 28
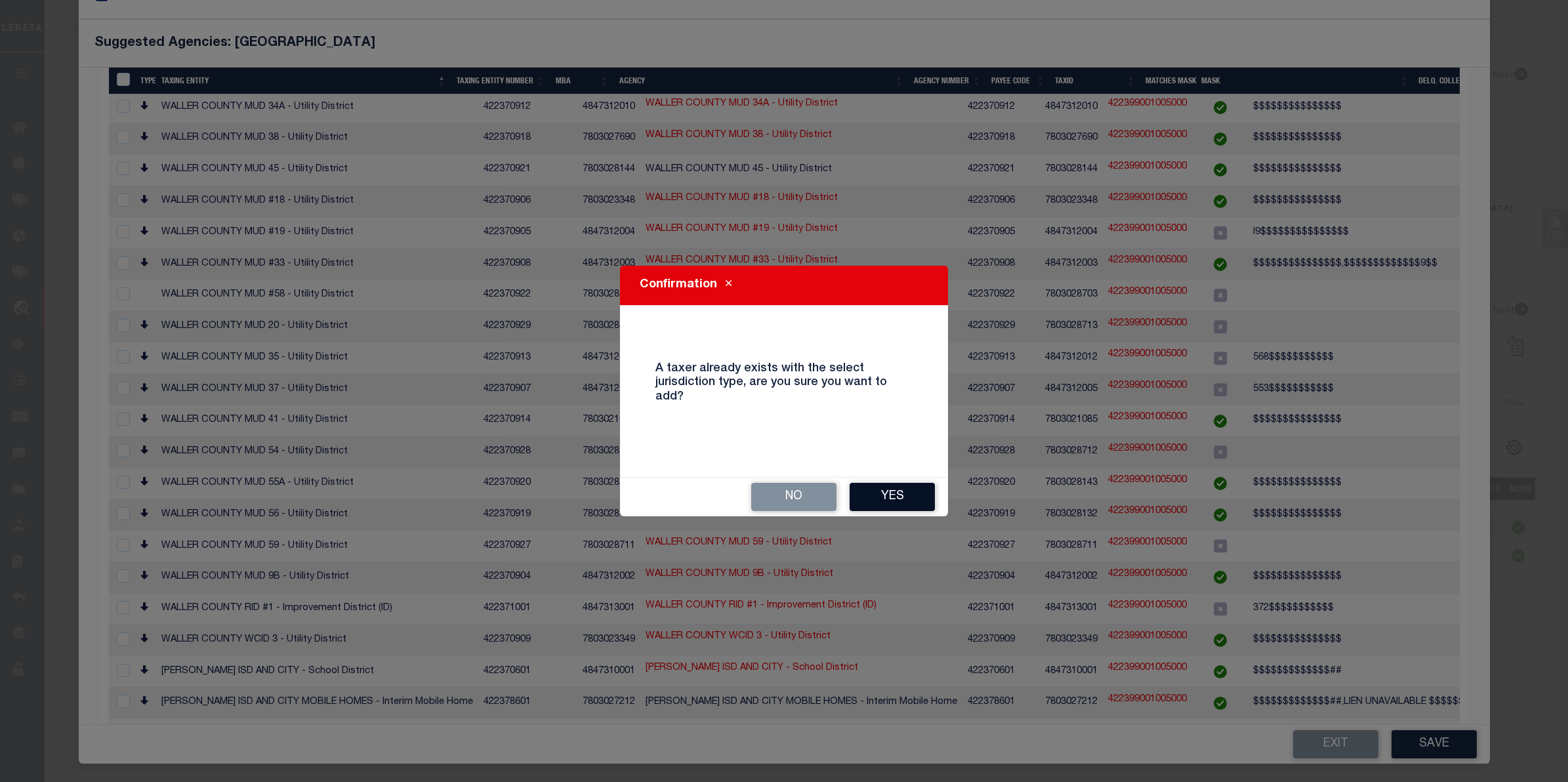
click at [882, 497] on button "Yes" at bounding box center [892, 497] width 85 height 28
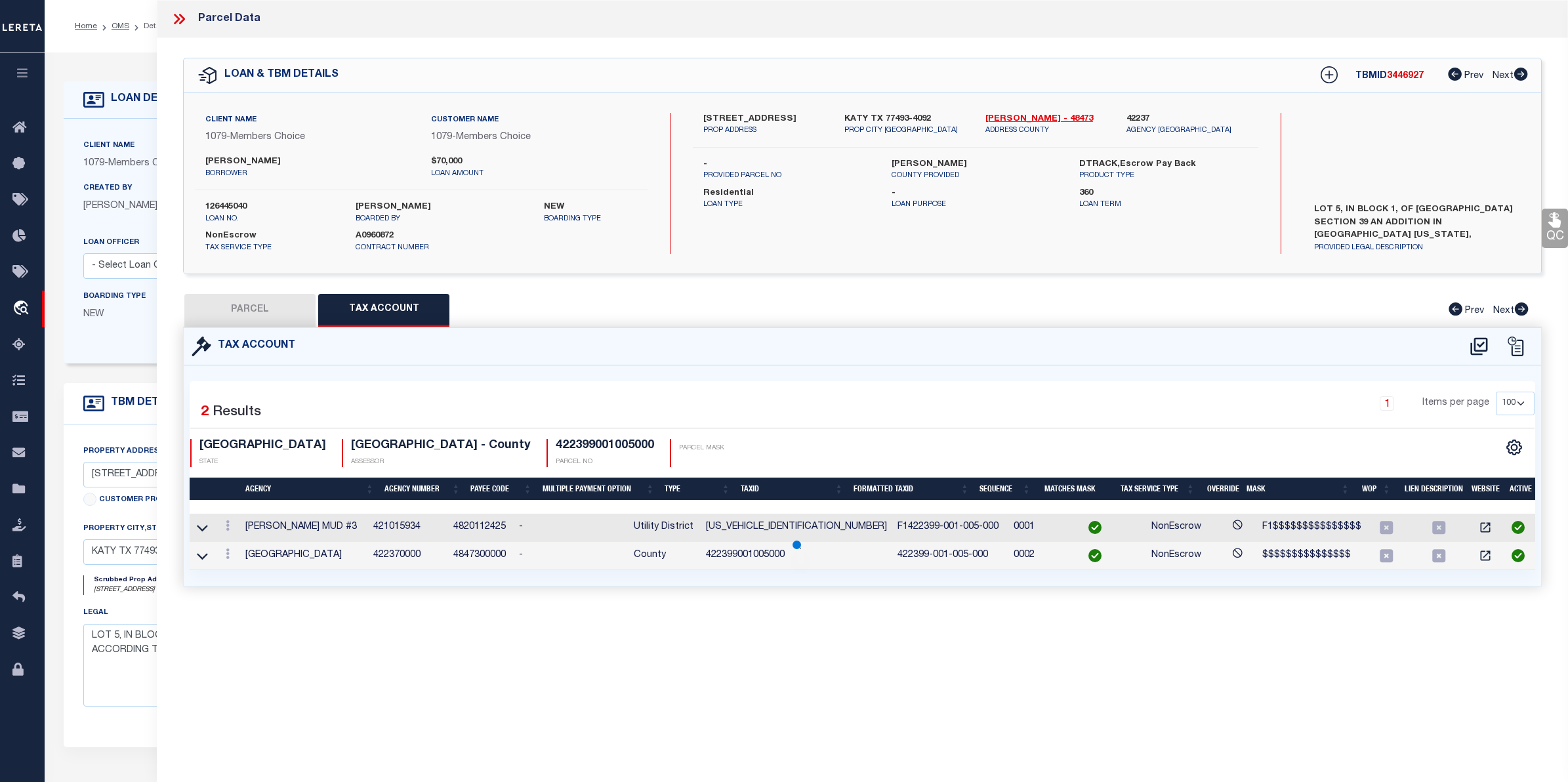
scroll to position [0, 0]
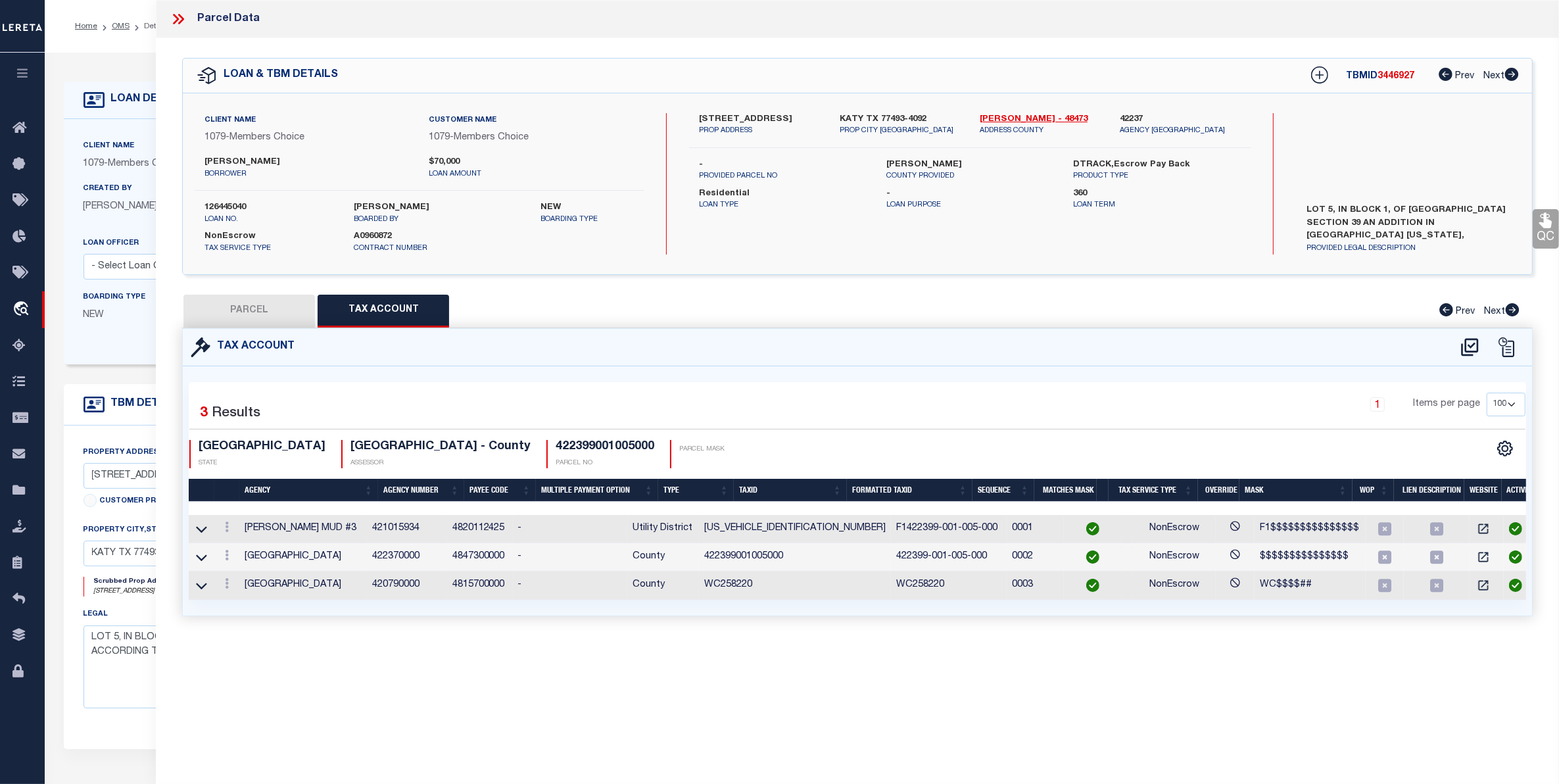
click at [175, 16] on icon at bounding box center [178, 19] width 17 height 17
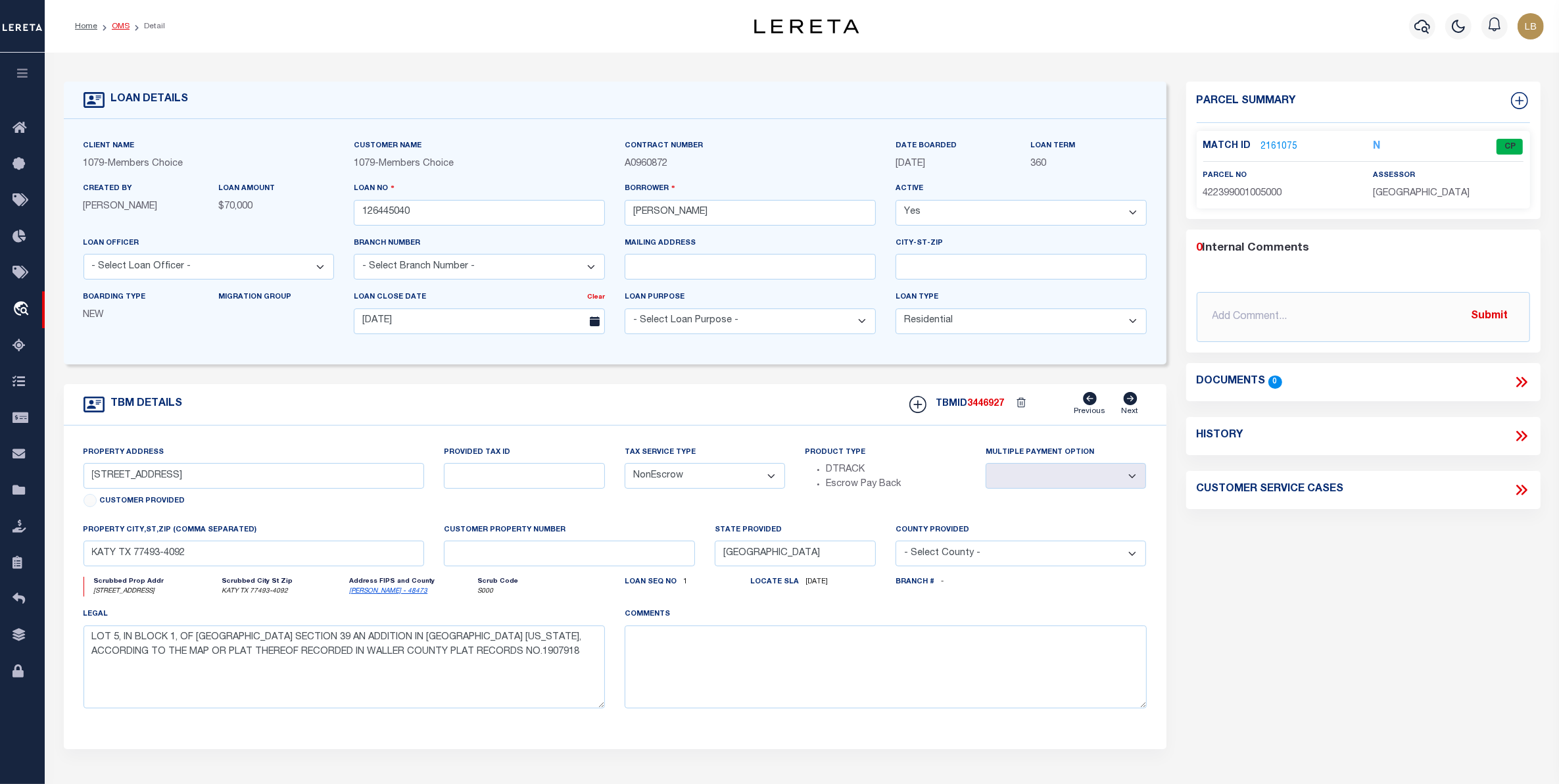
click at [123, 23] on link "OMS" at bounding box center [121, 26] width 18 height 8
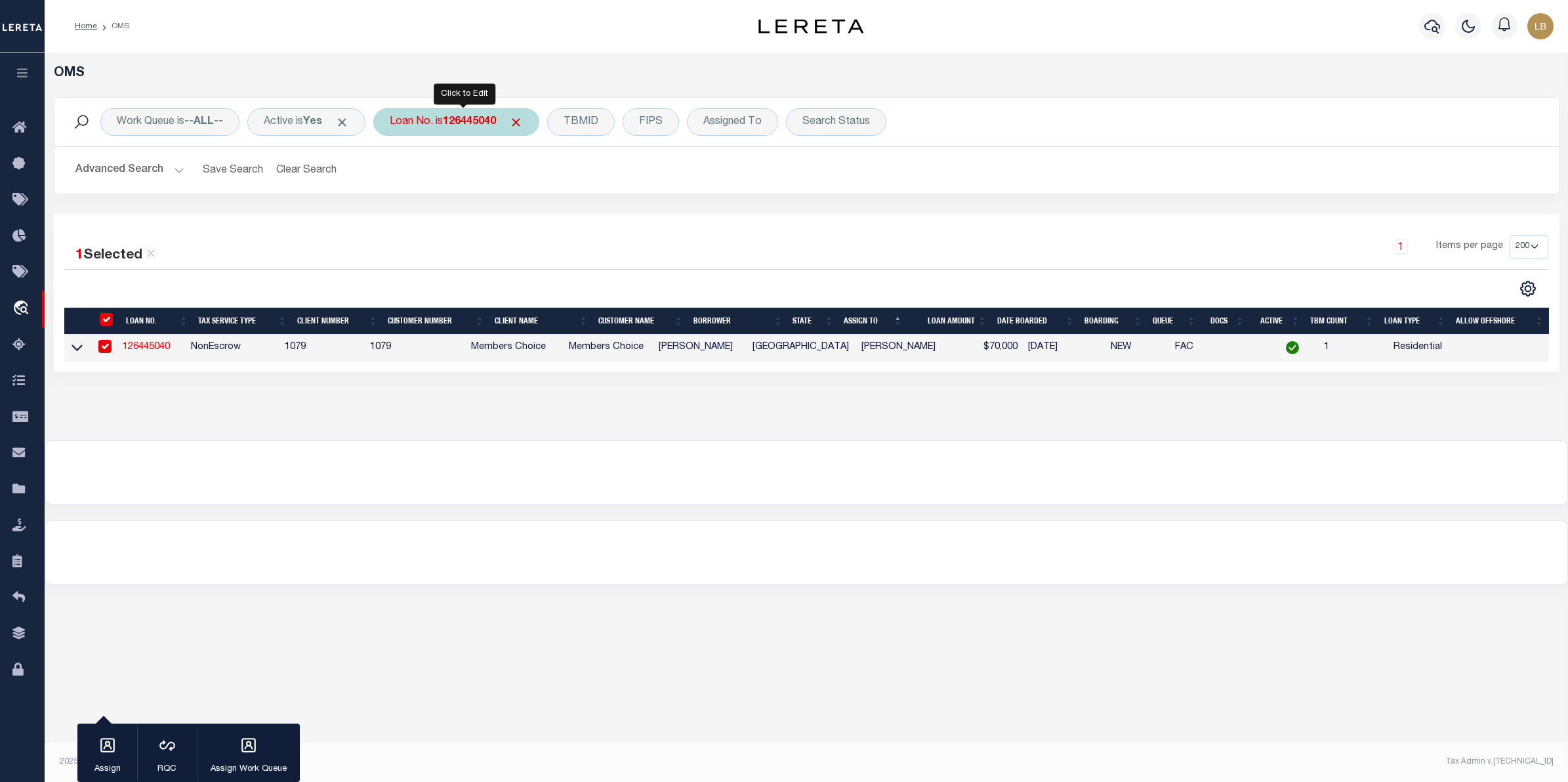
click at [481, 126] on b "126445040" at bounding box center [469, 122] width 53 height 11
type input "26156050"
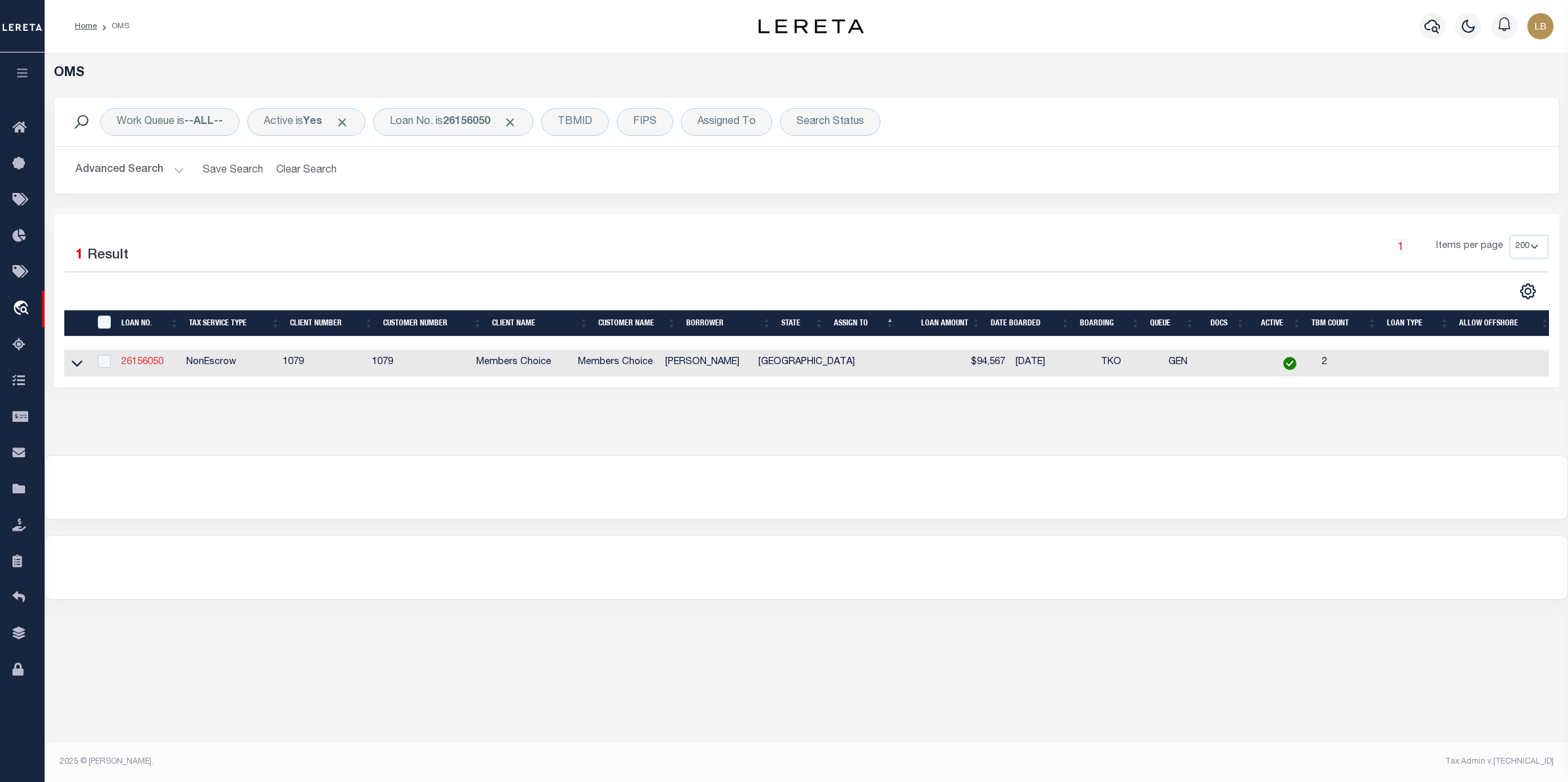
click at [138, 362] on link "26156050" at bounding box center [142, 362] width 42 height 9
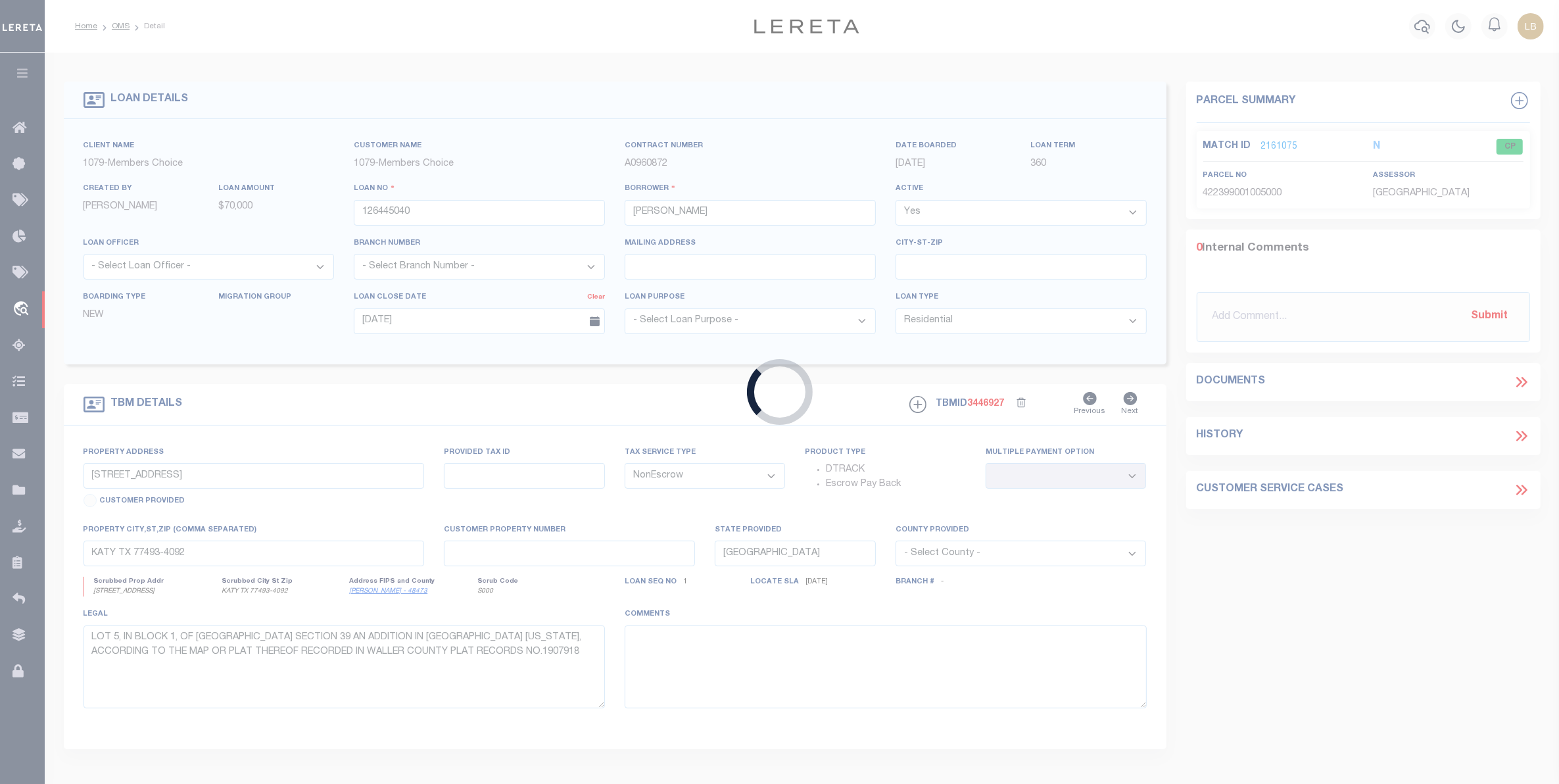
type input "26156050"
type input "[PERSON_NAME]"
select select "714"
type input "1702 WILD PALOMINO DR"
type input "[GEOGRAPHIC_DATA],TX 77493-8068"
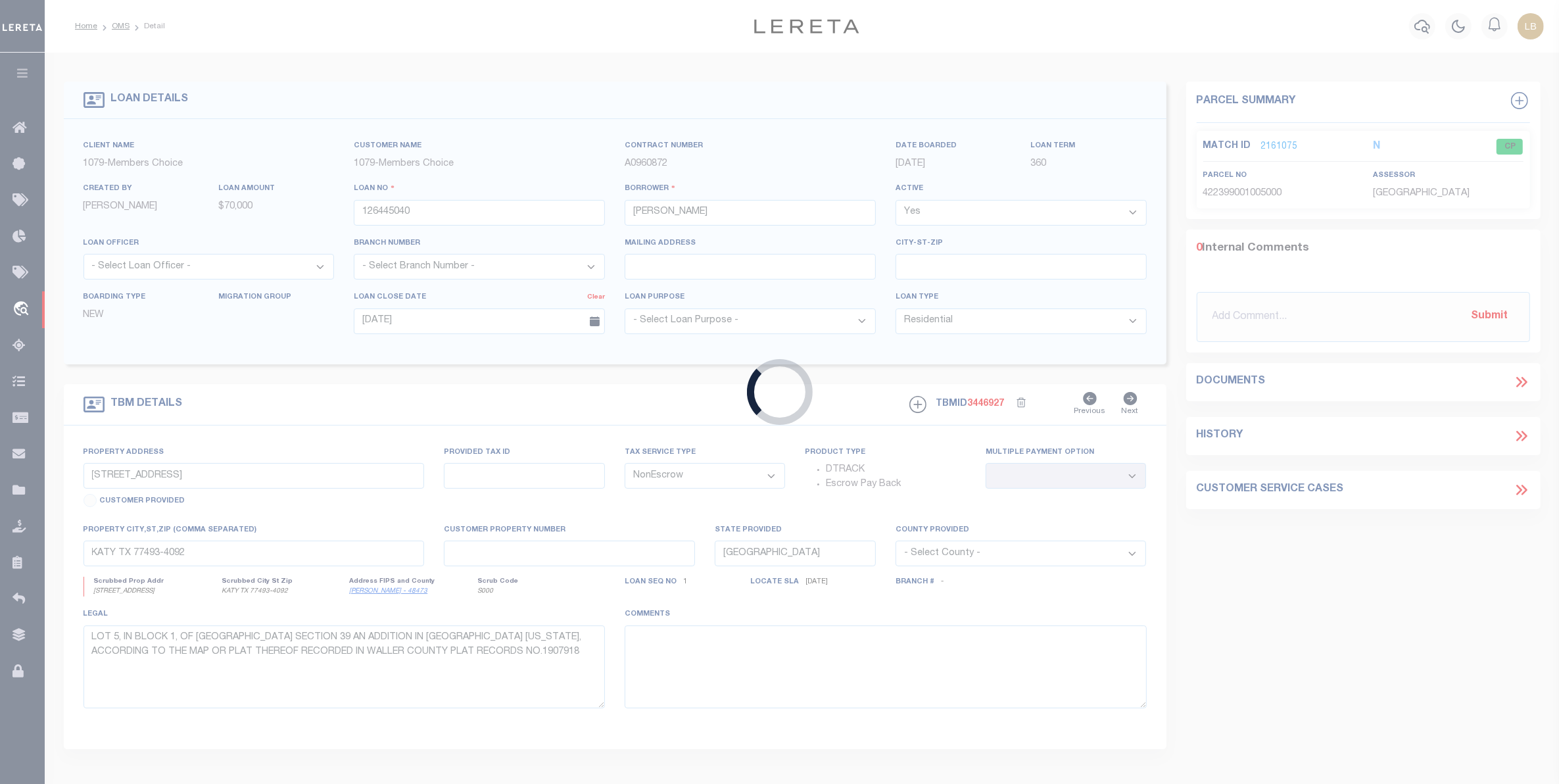
select select
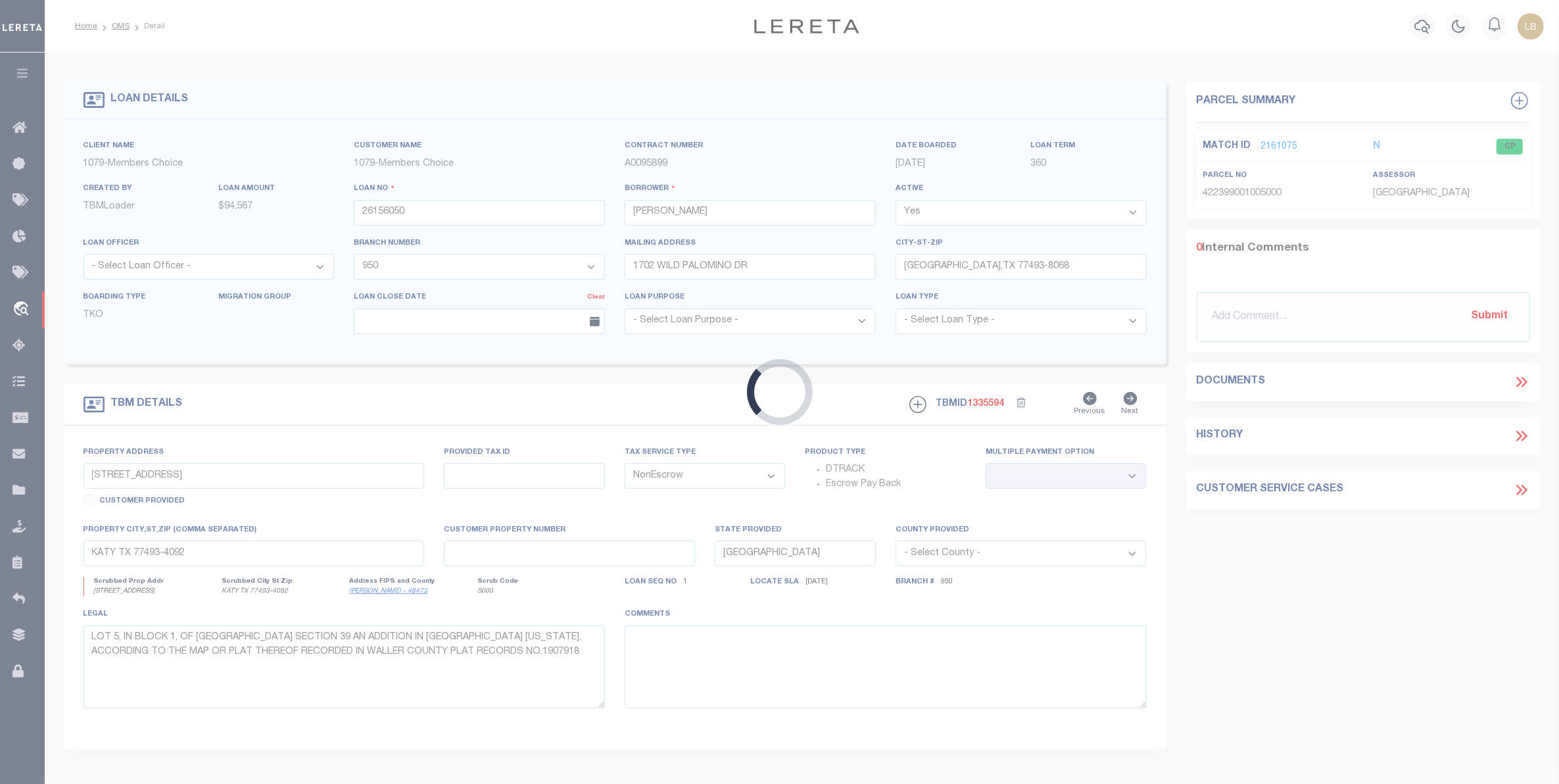
select select "714"
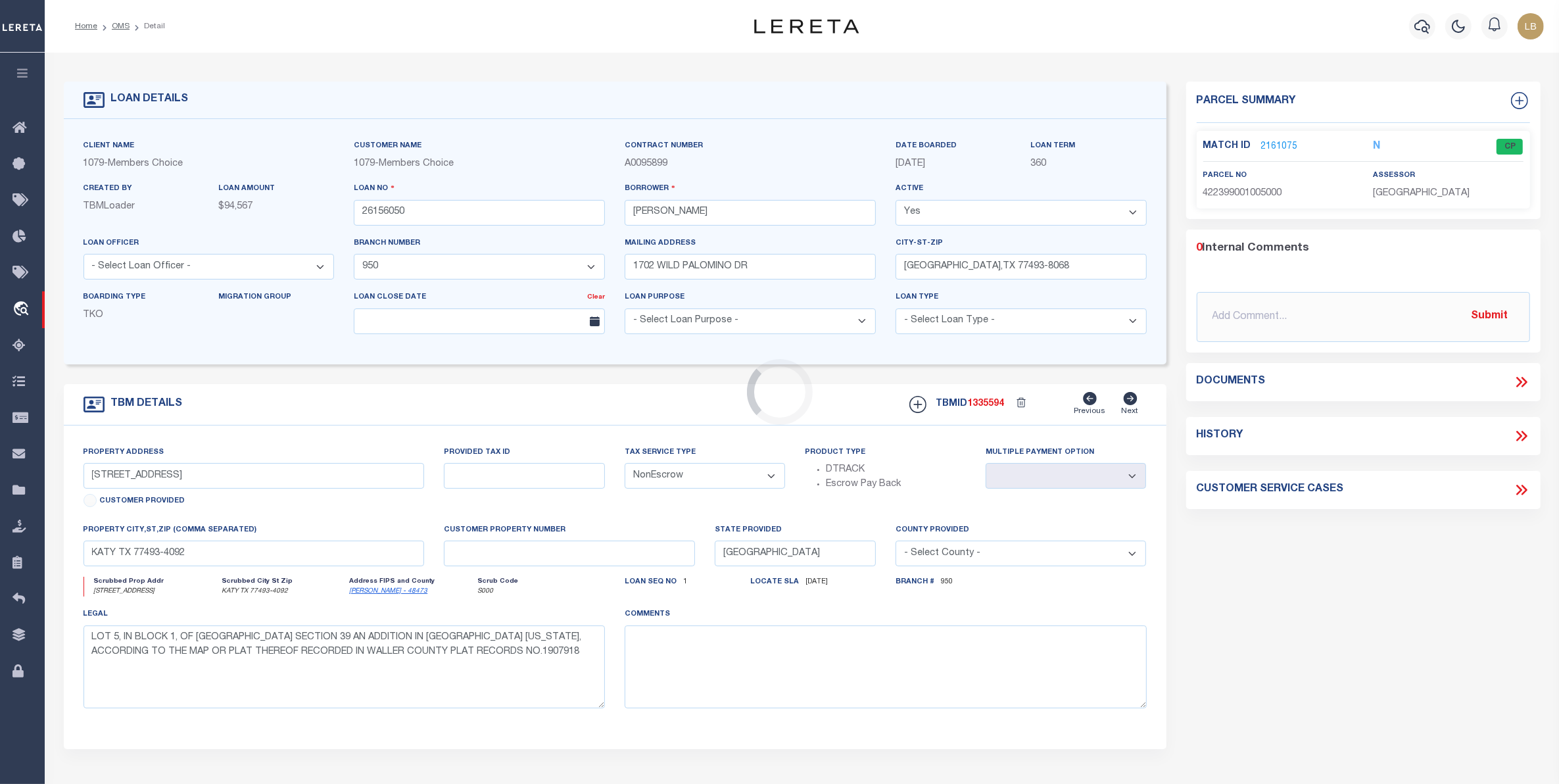
type input "[STREET_ADDRESS]"
type input "733104-001-035-000"
select select
type input "[GEOGRAPHIC_DATA], [GEOGRAPHIC_DATA] 77493"
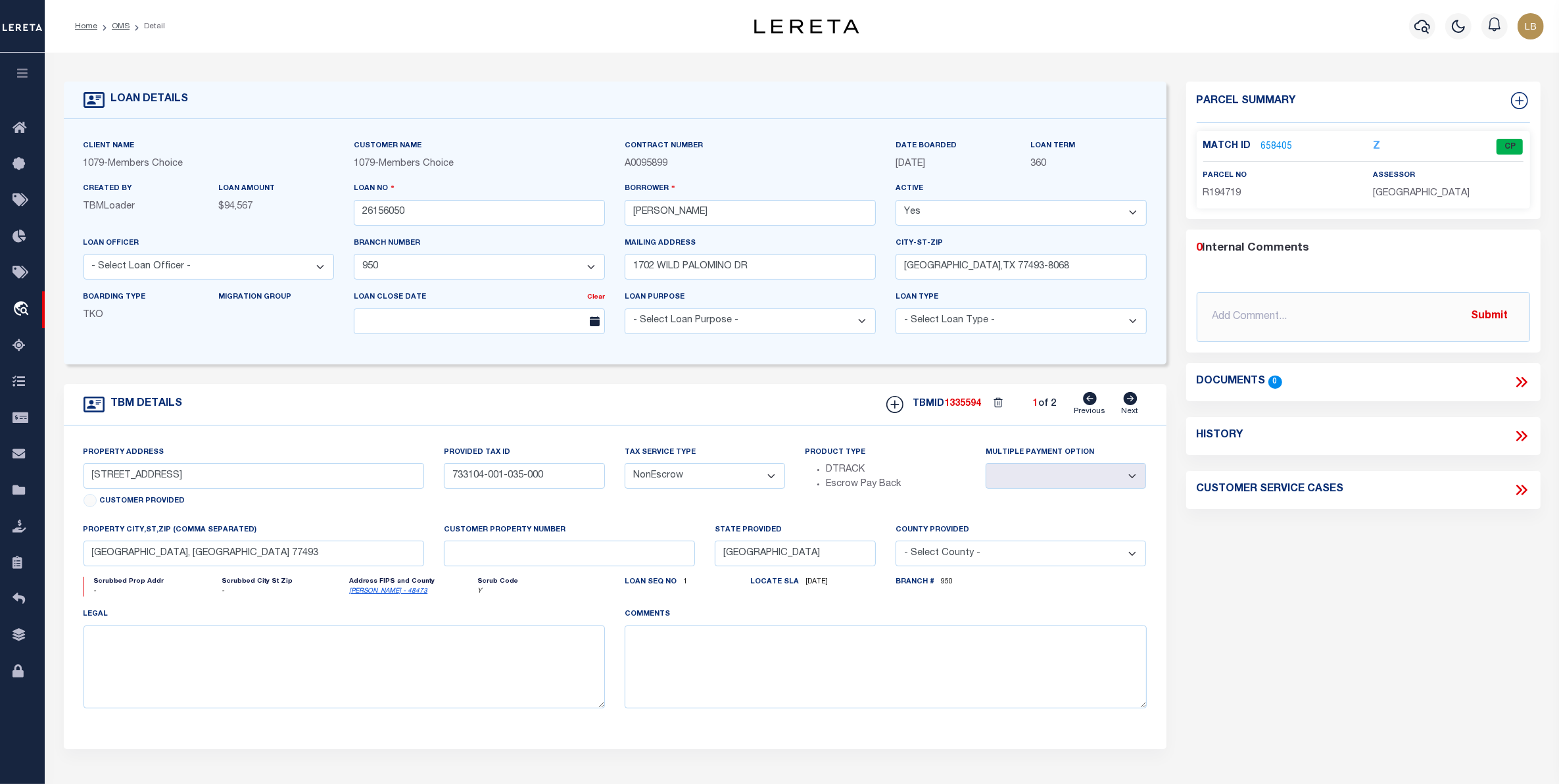
click at [1270, 146] on link "658405" at bounding box center [1277, 147] width 32 height 14
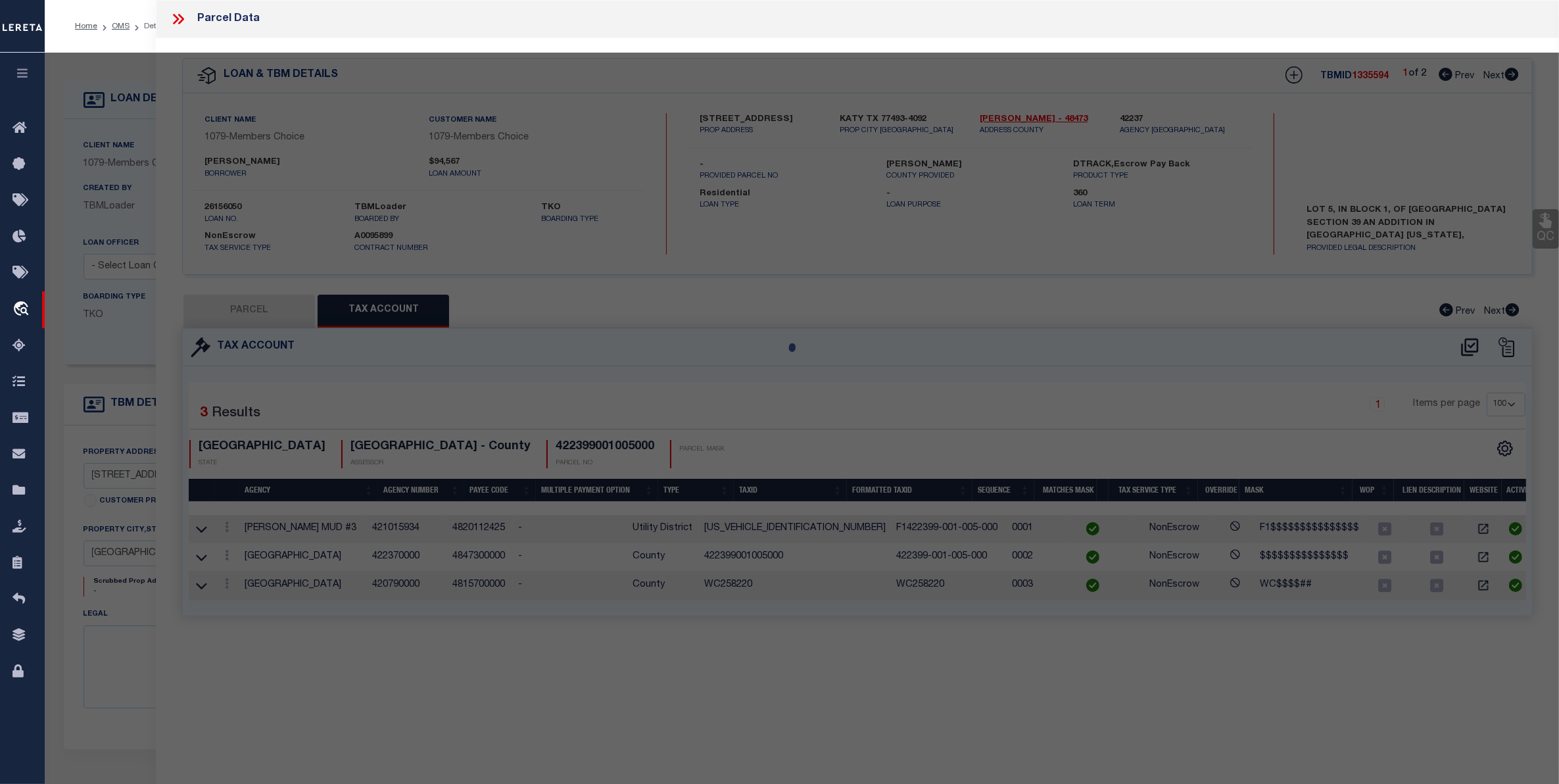
select select "AS"
select select
checkbox input "false"
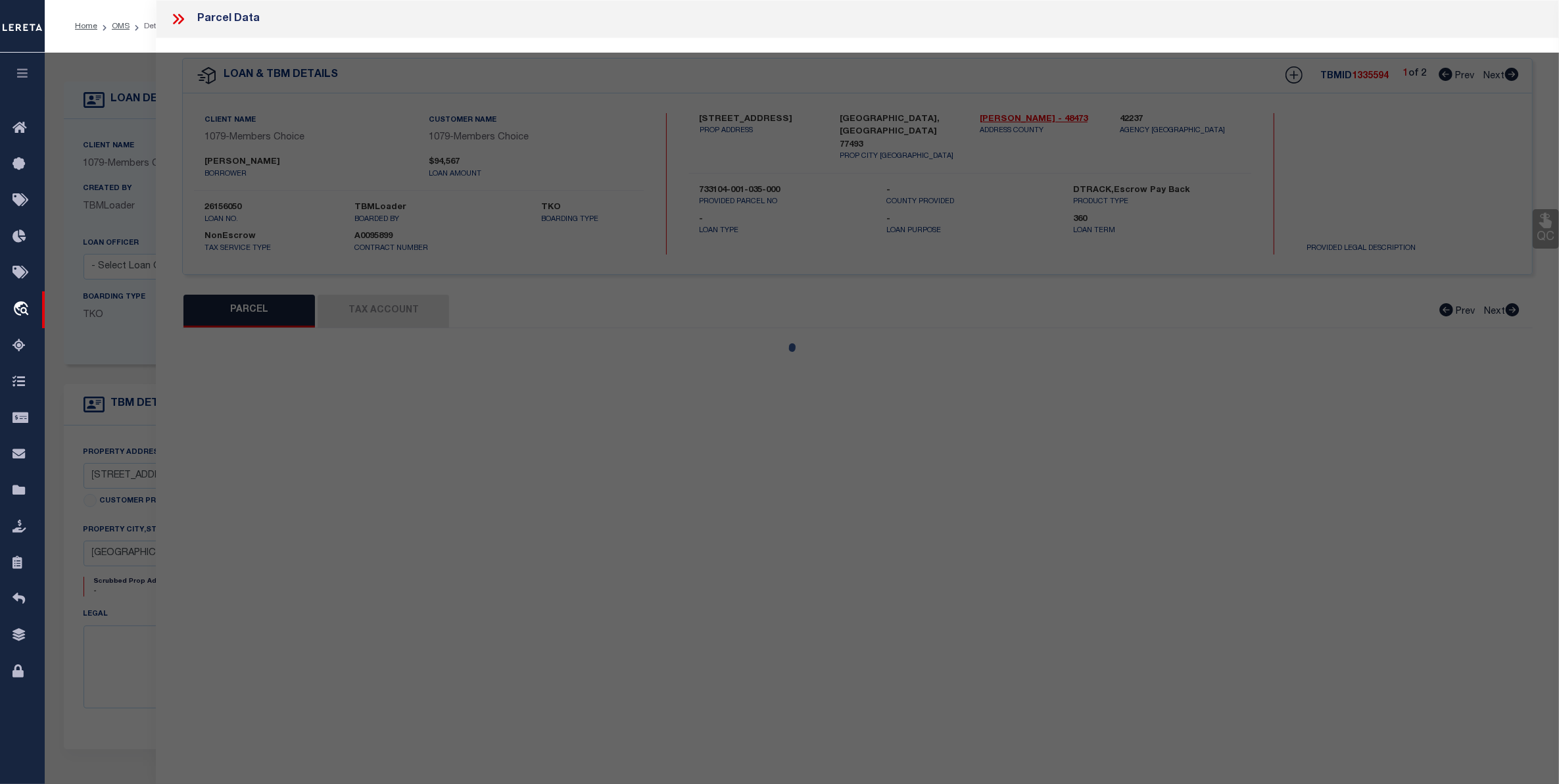
select select "CP"
type input "[PERSON_NAME] & [PERSON_NAME]"
type input "733104-001-035-000"
type input "[STREET_ADDRESS]"
type textarea "[STREET_ADDRESS]"
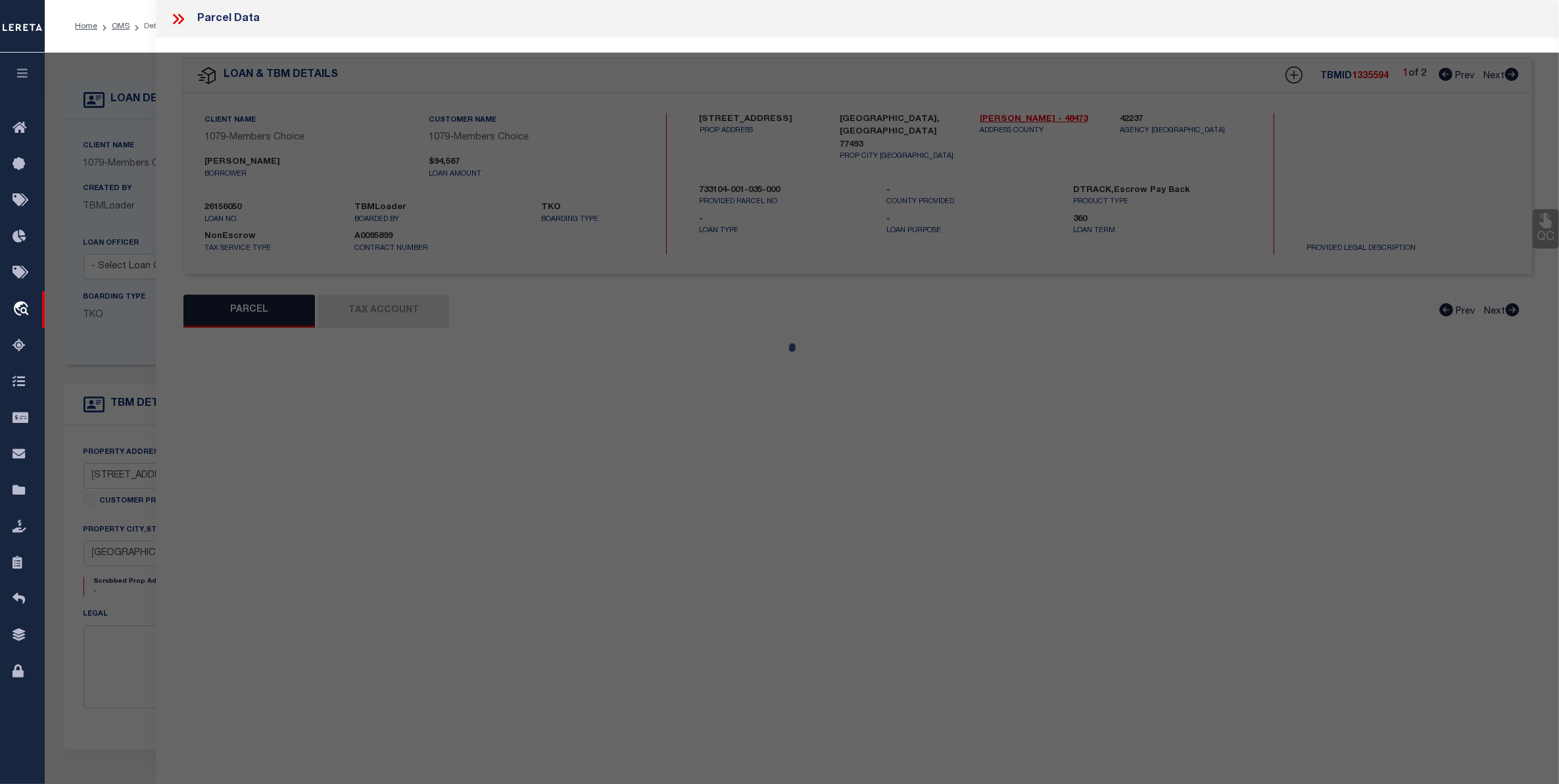
type textarea "Tax ID Special Project"
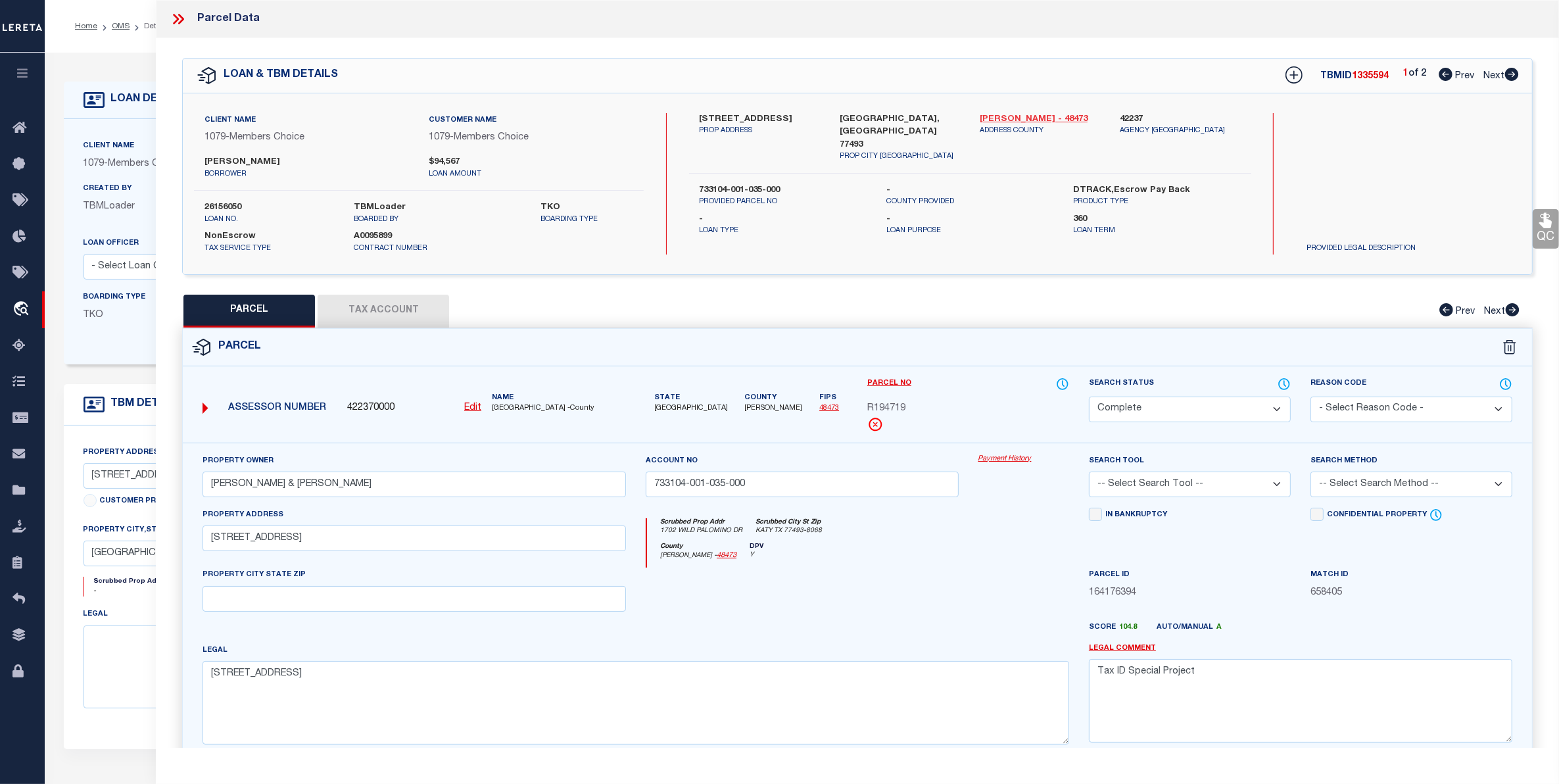
click at [989, 118] on link "[PERSON_NAME] - 48473" at bounding box center [1040, 119] width 121 height 13
click at [1500, 74] on span "Next" at bounding box center [1494, 76] width 21 height 9
select select "AS"
checkbox input "false"
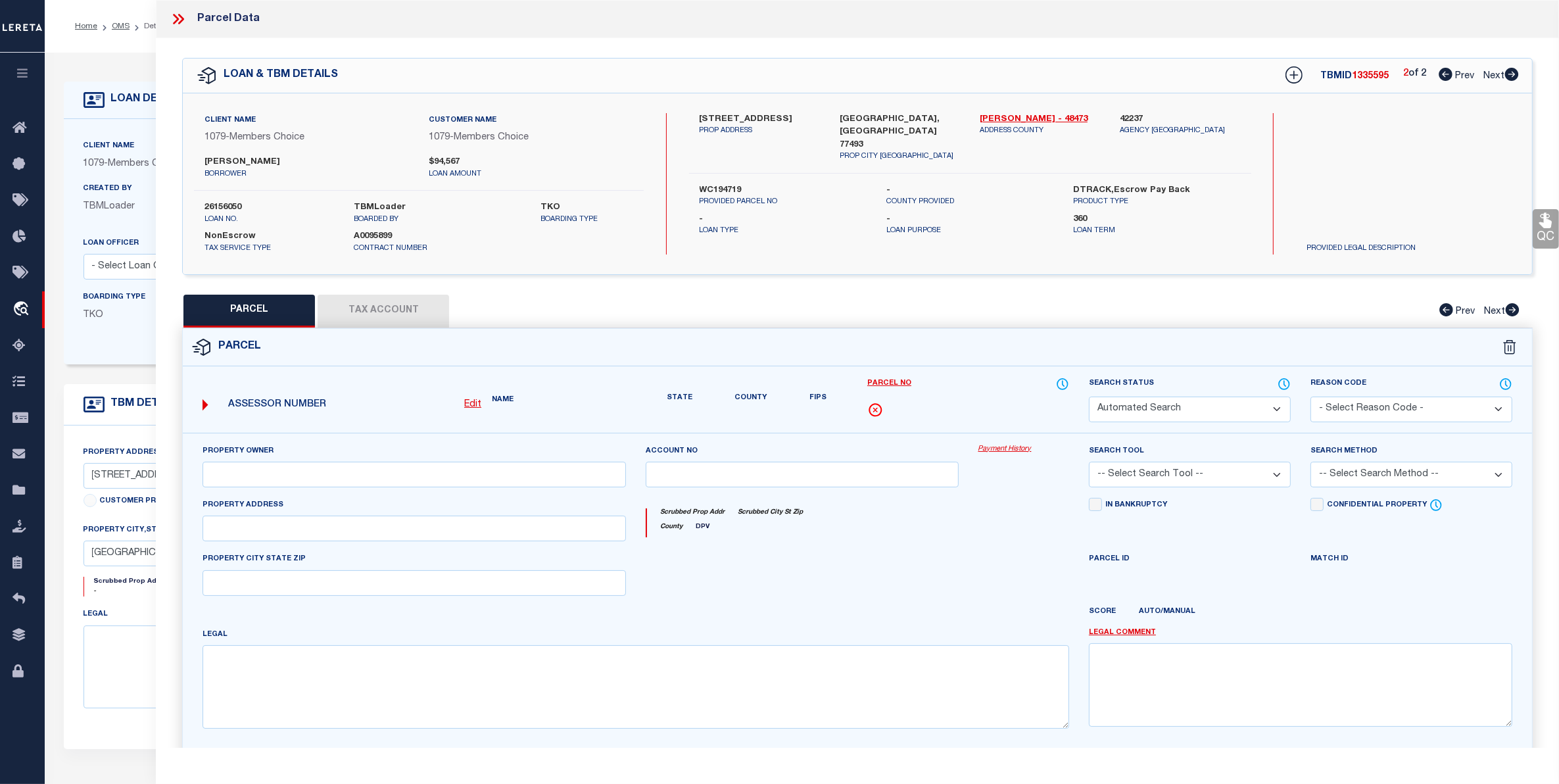
select select "PR"
type input "[PERSON_NAME] & [PERSON_NAME]"
type input "733104-001-035-000"
type input "[STREET_ADDRESS]"
type textarea "[STREET_ADDRESS]"
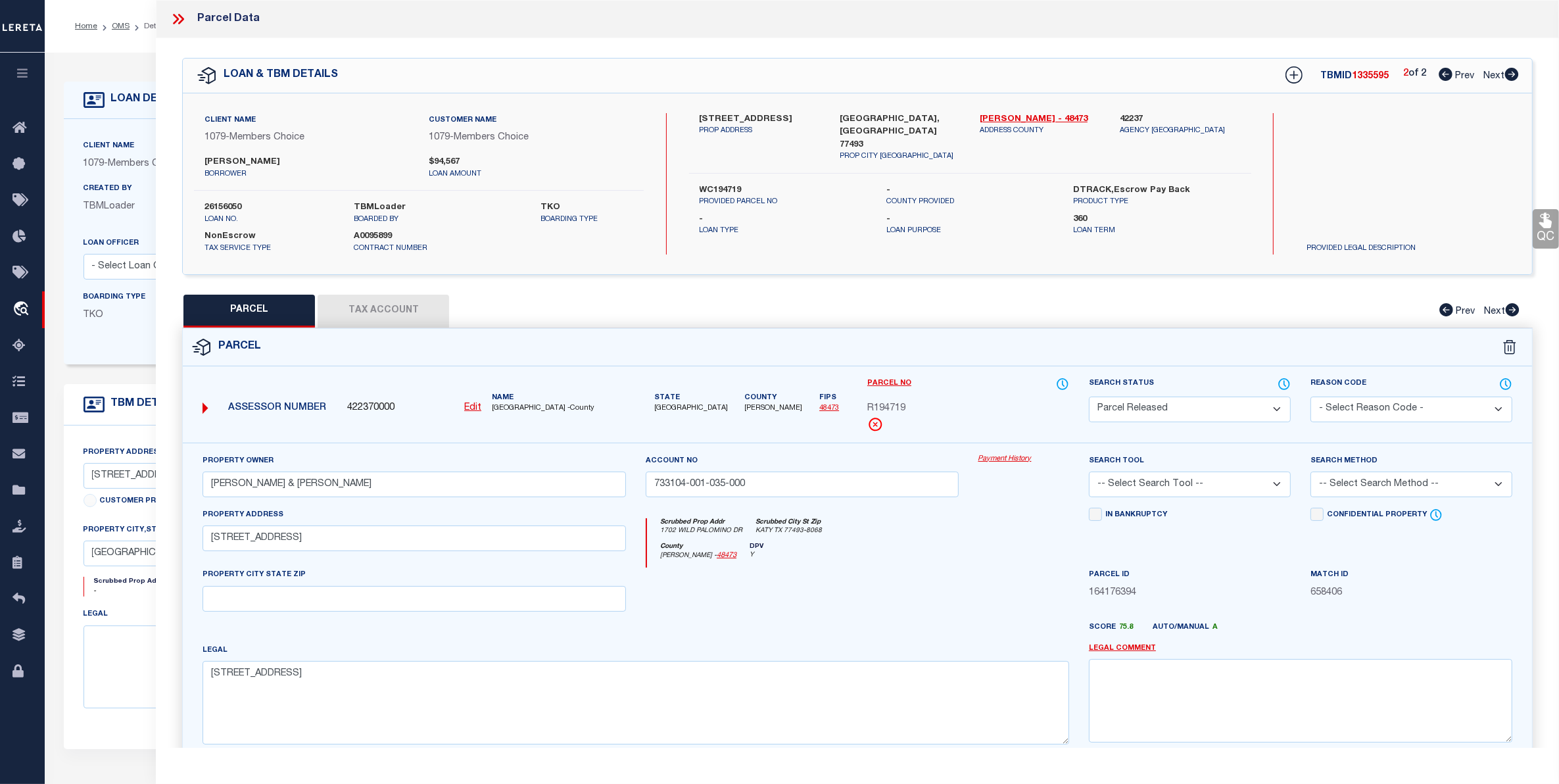
click at [1458, 75] on span "Prev" at bounding box center [1465, 76] width 19 height 9
select select "AS"
checkbox input "false"
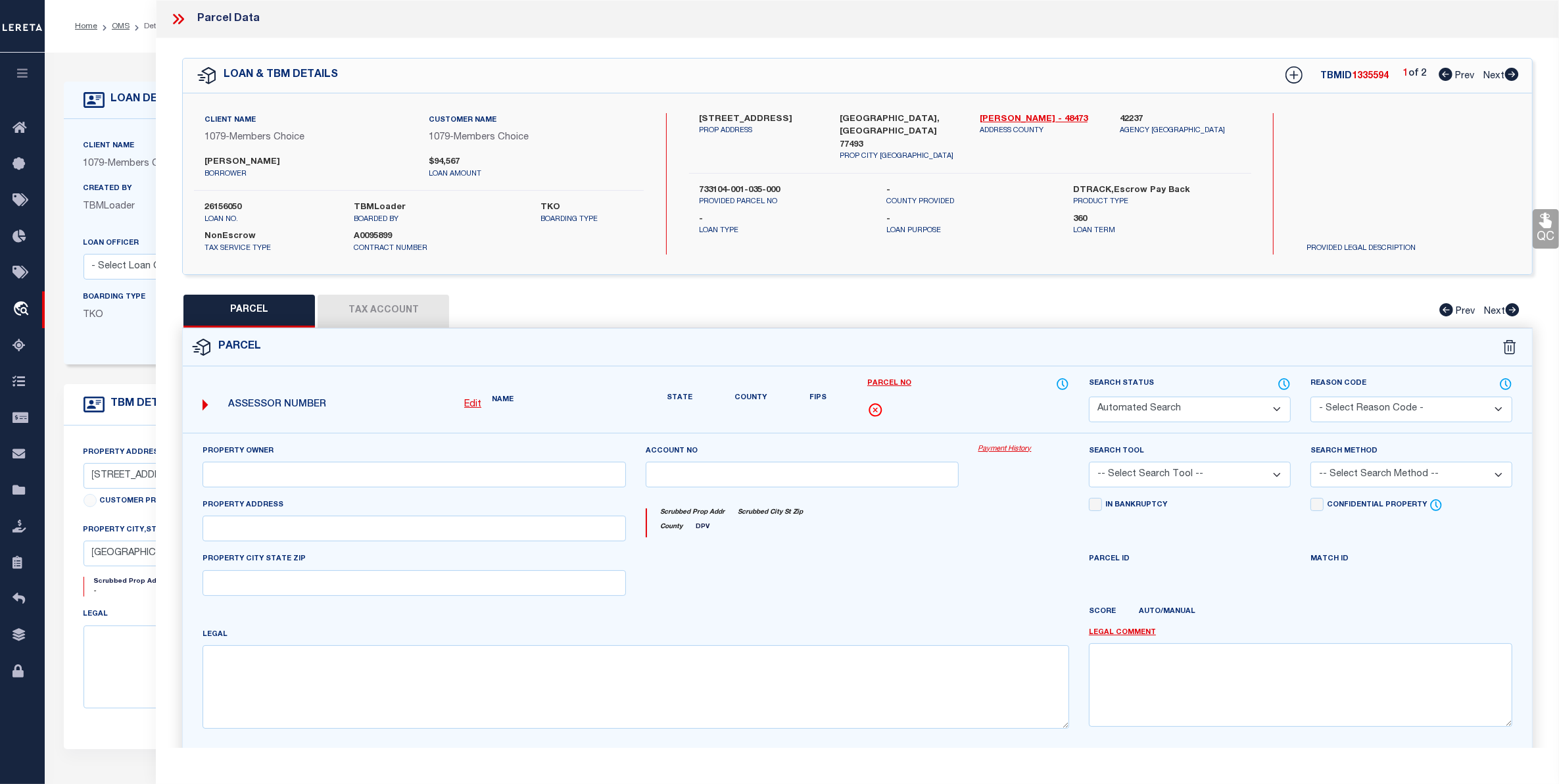
select select "CP"
type input "[PERSON_NAME] & [PERSON_NAME]"
type input "733104-001-035-000"
type input "[STREET_ADDRESS]"
type textarea "[STREET_ADDRESS]"
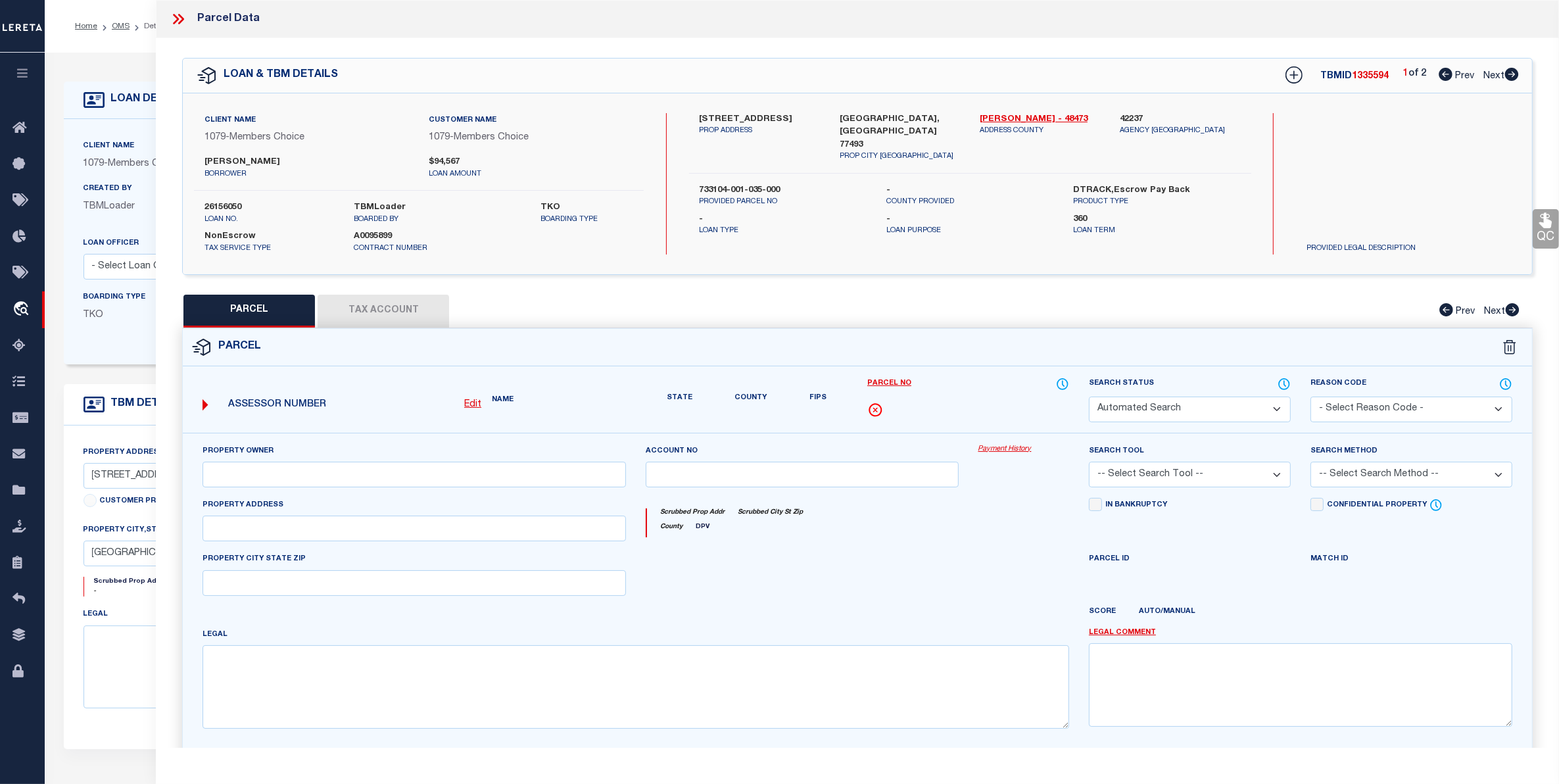
type textarea "Tax ID Special Project"
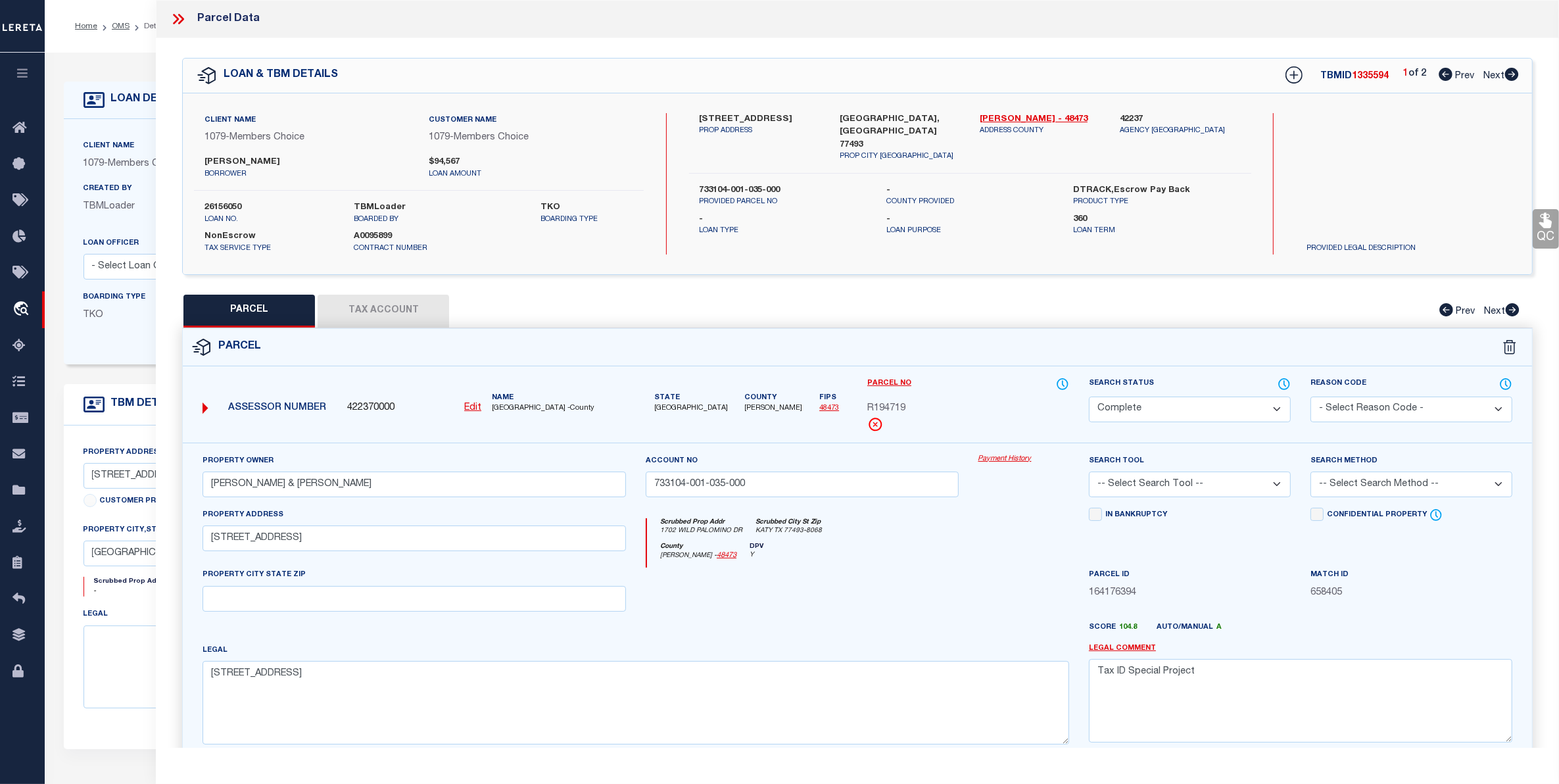
click at [366, 311] on button "Tax Account" at bounding box center [383, 311] width 131 height 33
select select "100"
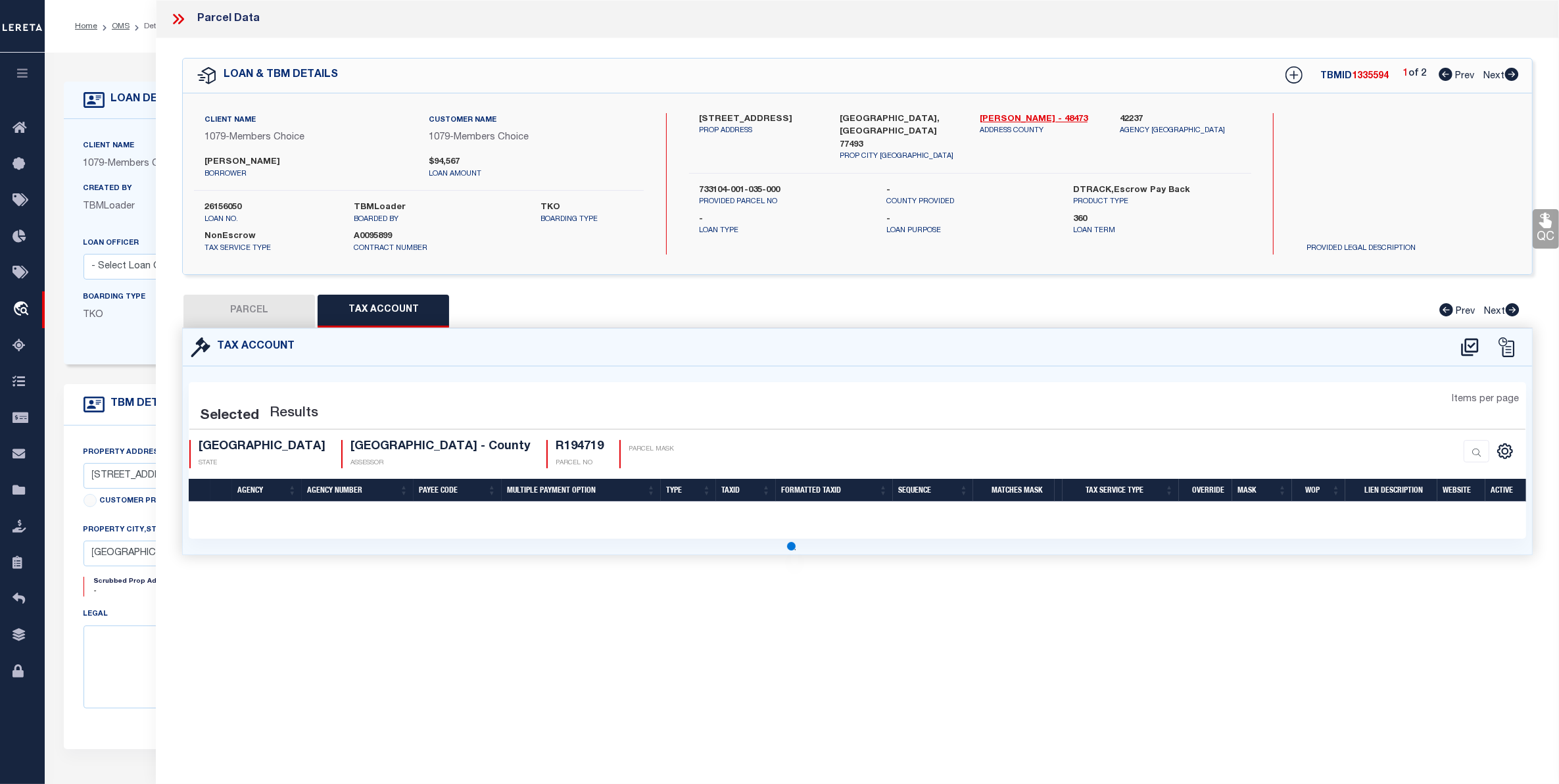
select select "100"
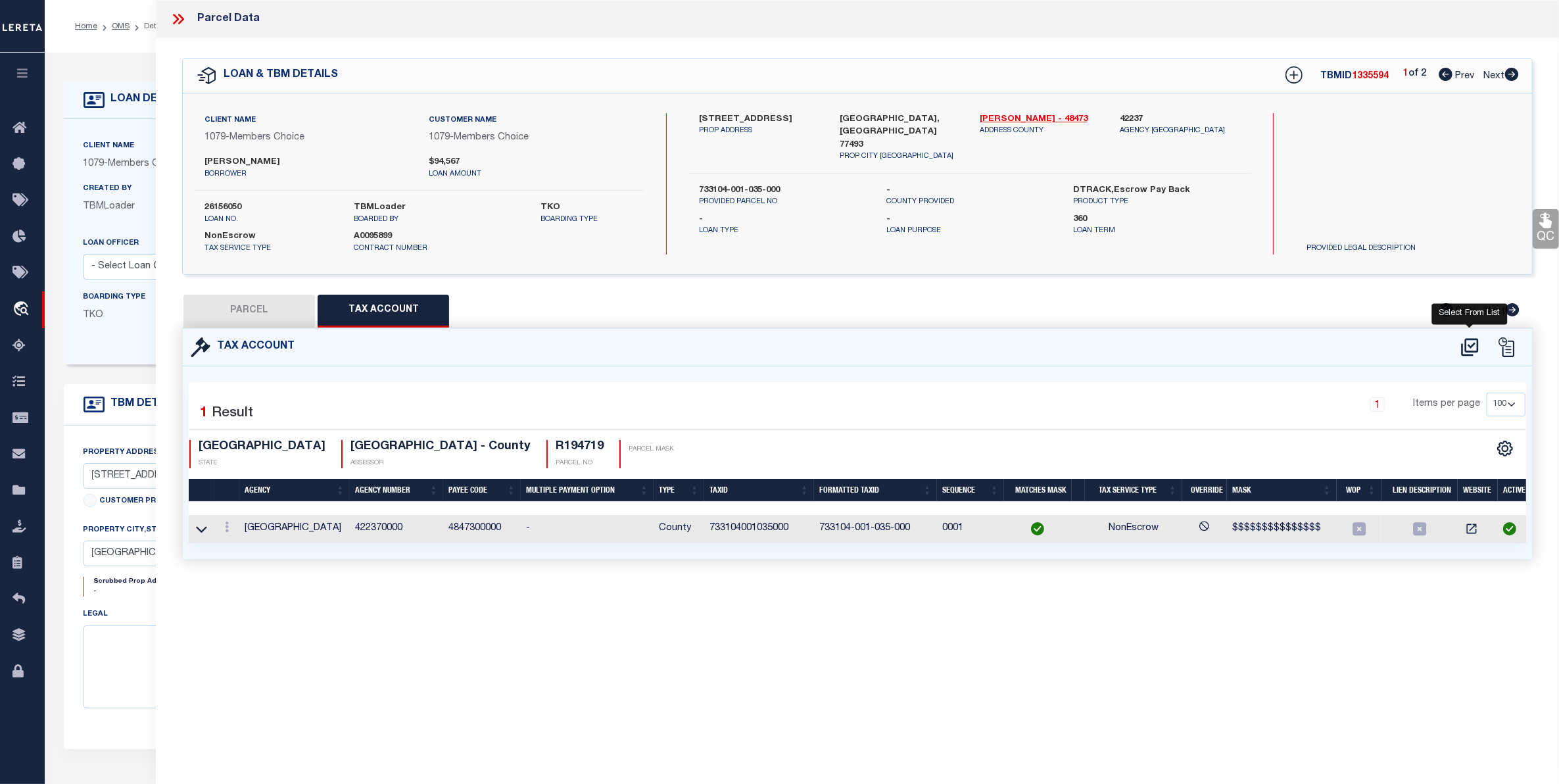
click at [1470, 343] on icon at bounding box center [1470, 347] width 22 height 21
select select "100"
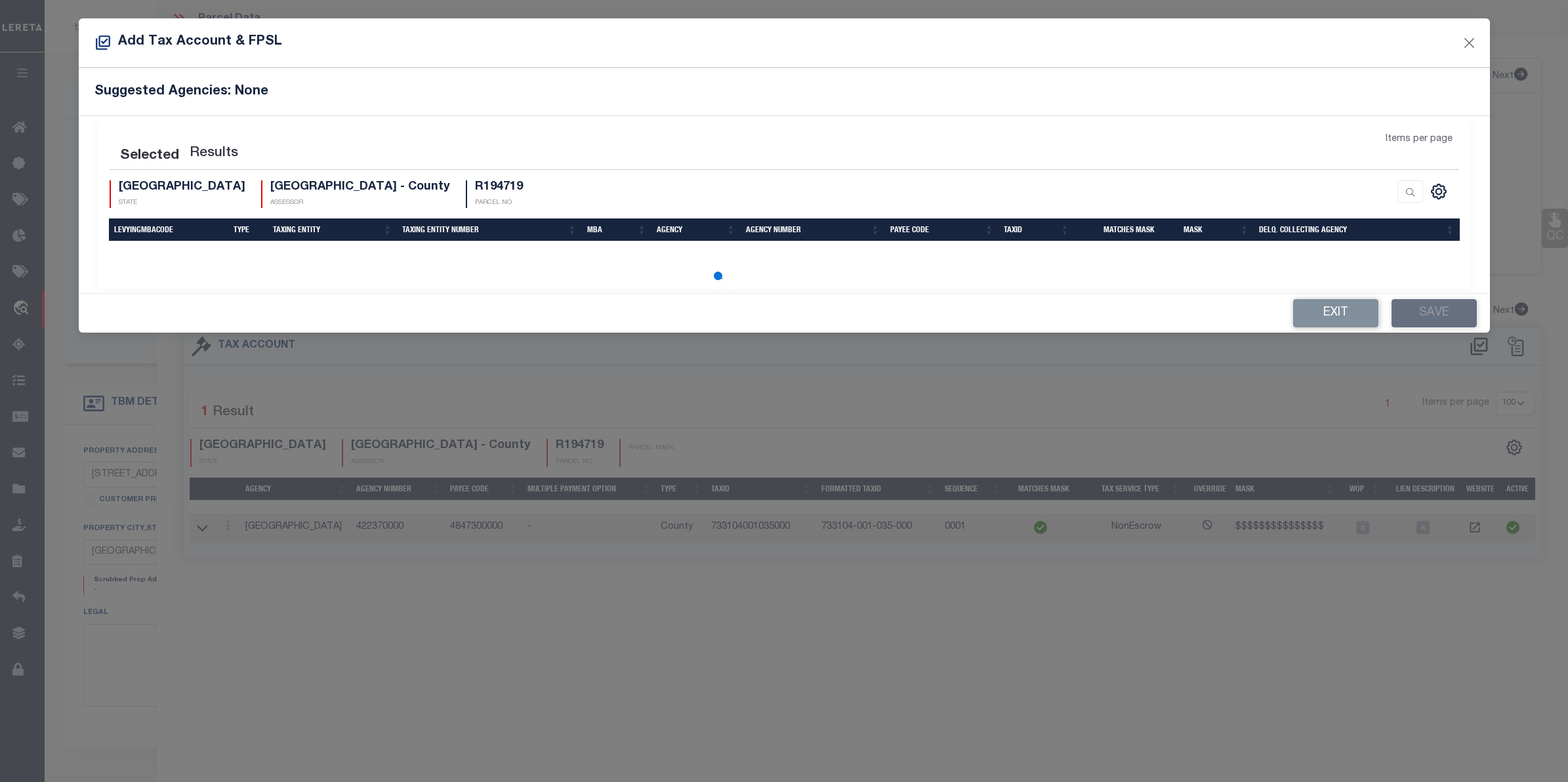
select select "100"
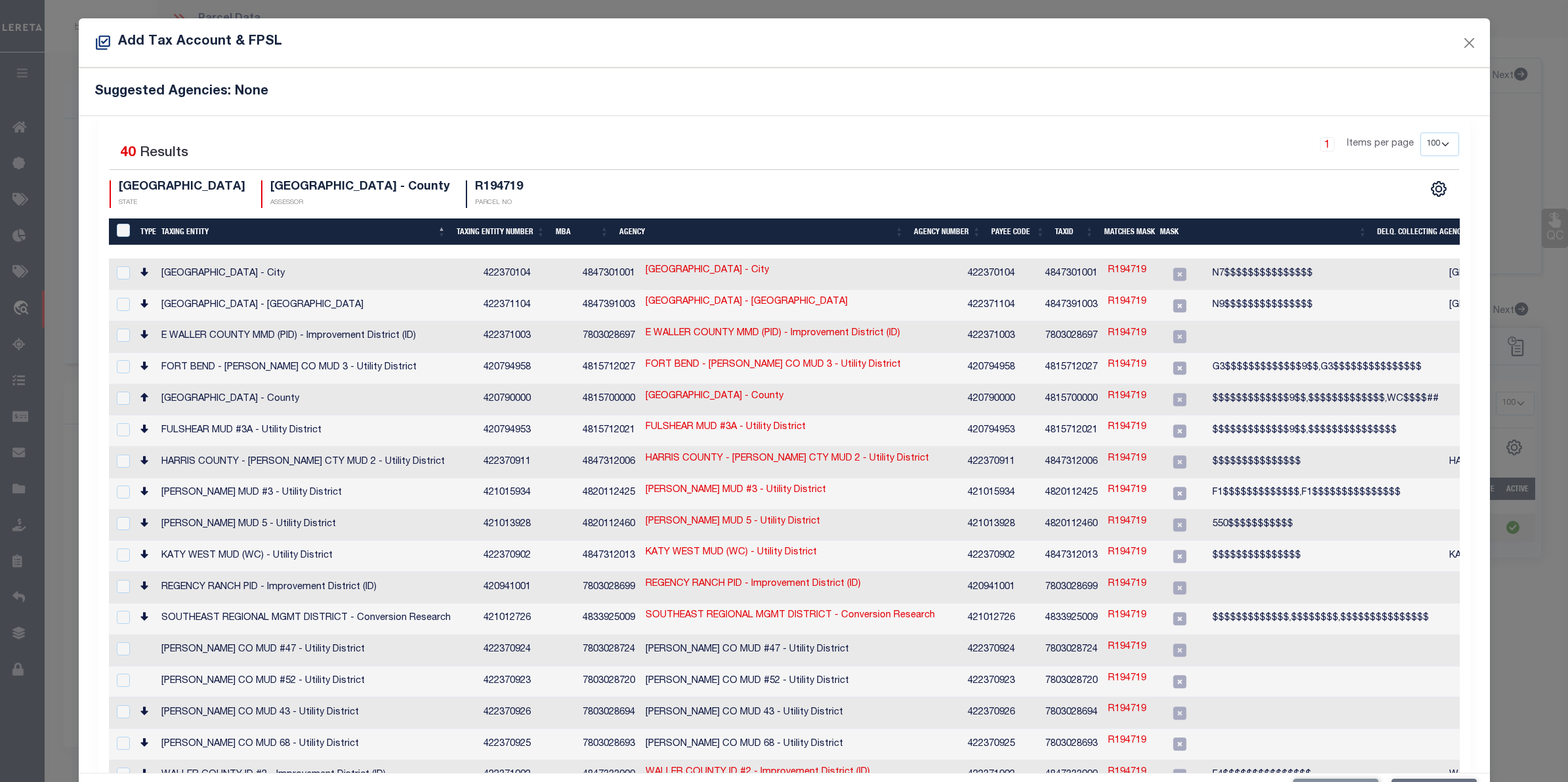
click at [198, 227] on th "Taxing Entity" at bounding box center [303, 232] width 295 height 27
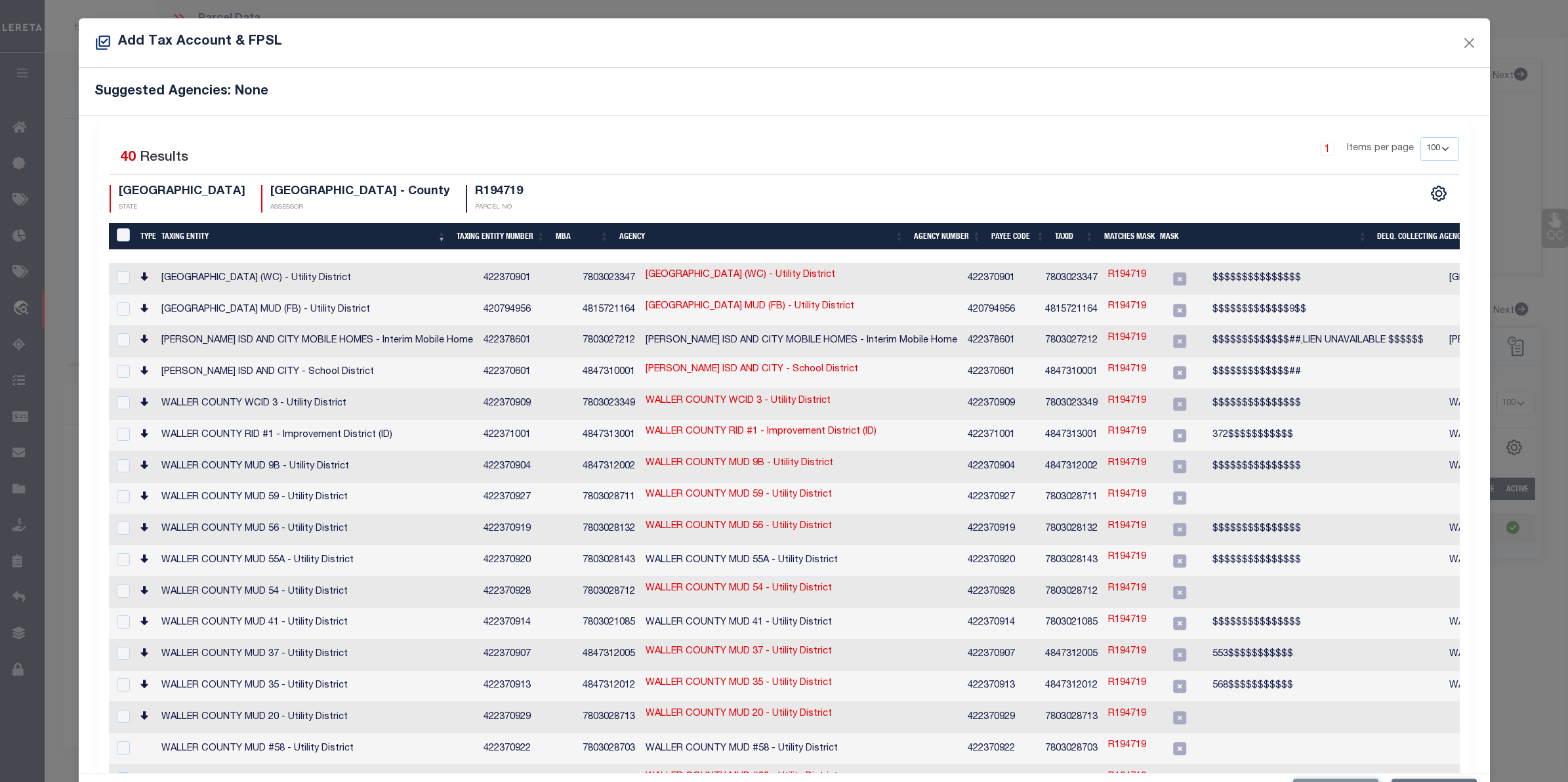
click at [202, 244] on th "Taxing Entity" at bounding box center [303, 236] width 295 height 27
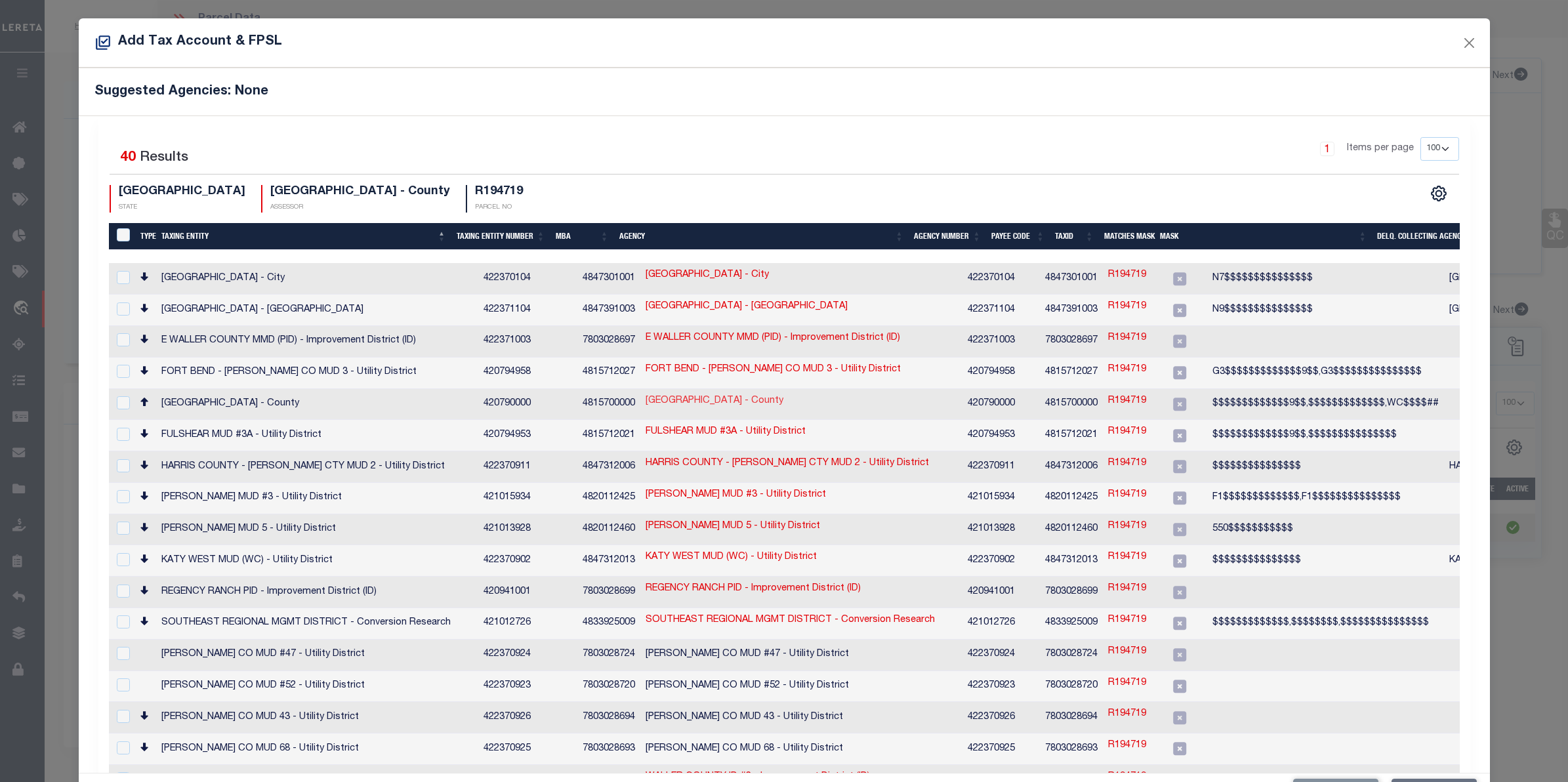
click at [670, 394] on link "FORT BEND COUNTY - County" at bounding box center [715, 401] width 138 height 15
checkbox input "true"
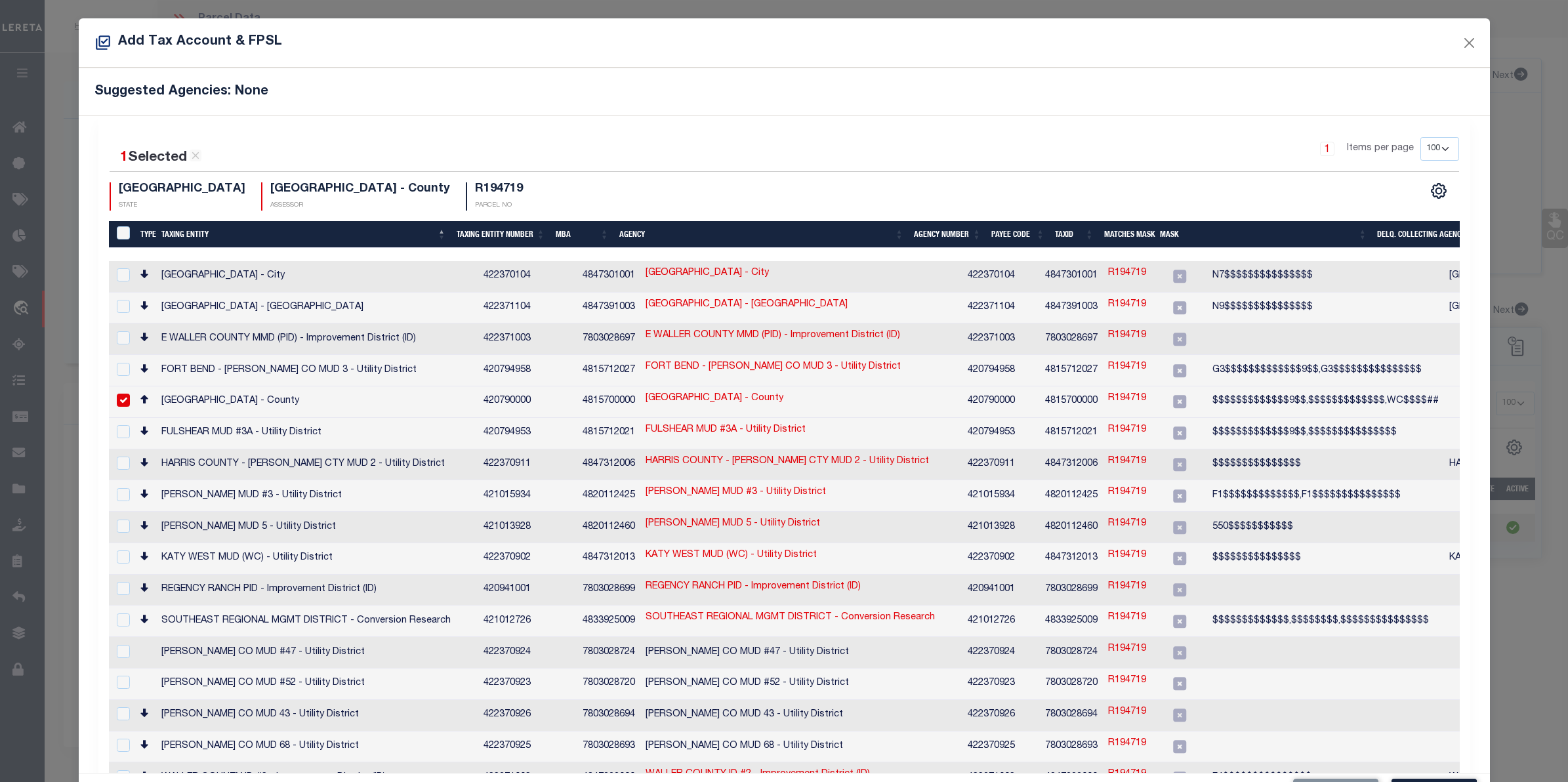
click at [1108, 395] on link "R194719" at bounding box center [1127, 399] width 38 height 15
type input "R194719"
checkbox input "false"
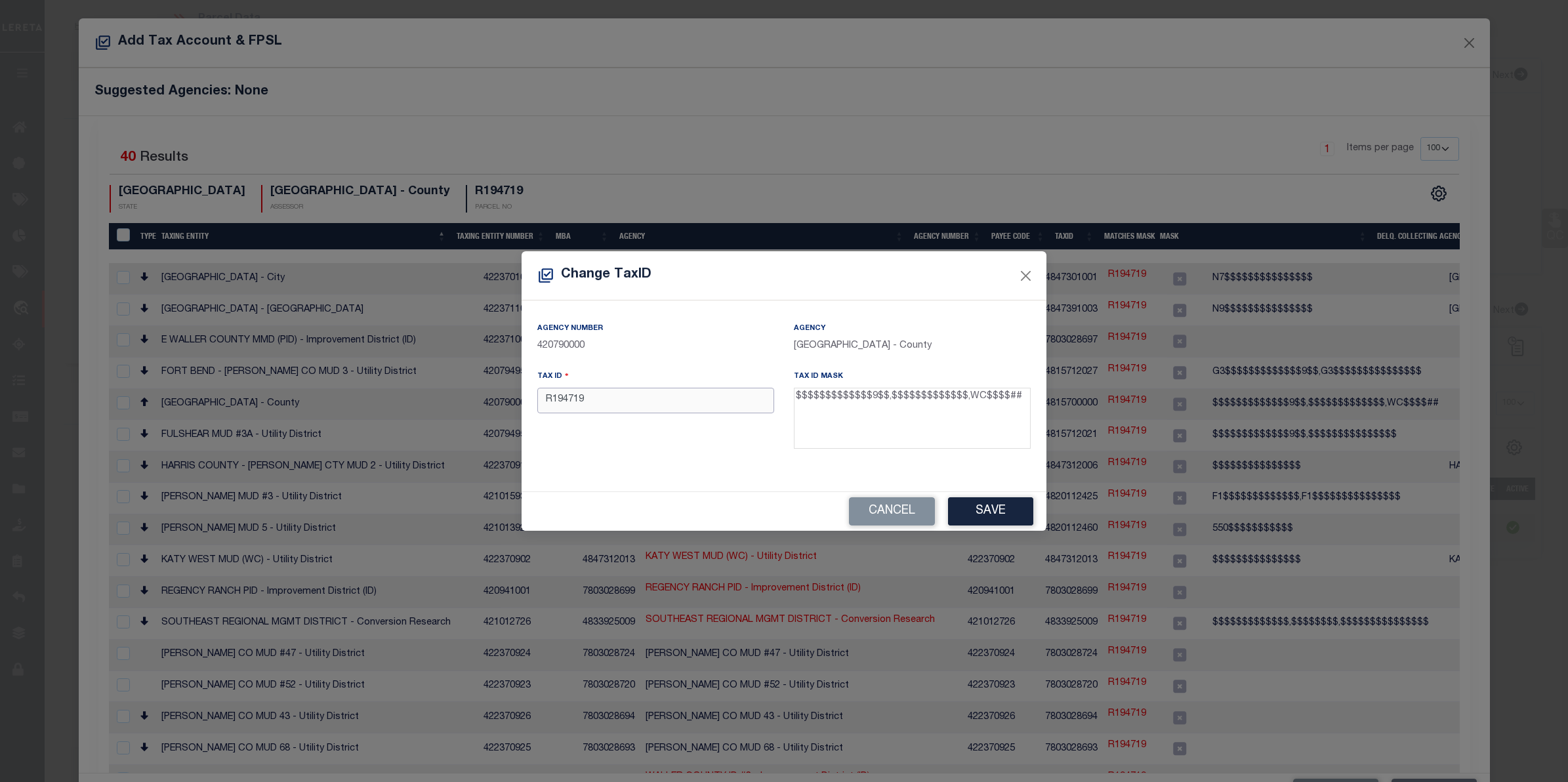
drag, startPoint x: 607, startPoint y: 402, endPoint x: 447, endPoint y: 387, distance: 160.7
click at [447, 387] on div "Change TaxID Agency Number 420790000 Agency FORT BEND COUNTY - County Tax ID R1…" at bounding box center [784, 391] width 1568 height 782
type input "WC194719"
drag, startPoint x: 1002, startPoint y: 490, endPoint x: 1005, endPoint y: 499, distance: 9.5
click at [1005, 493] on div "Change TaxID Agency Number 420790000 Agency FORT BEND COUNTY - County Tax ID WC…" at bounding box center [784, 391] width 524 height 279
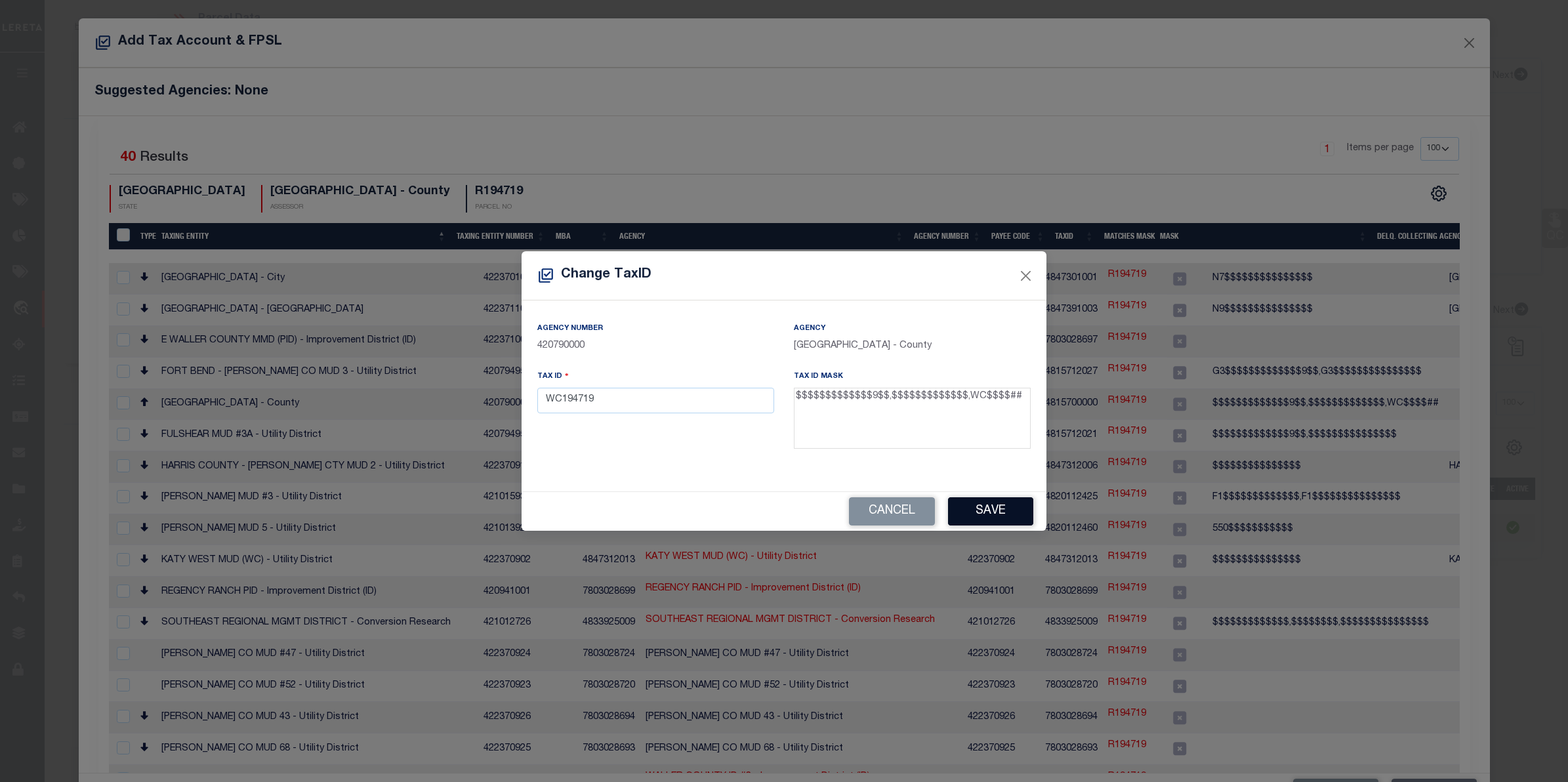
click at [1004, 510] on button "Save" at bounding box center [991, 511] width 85 height 28
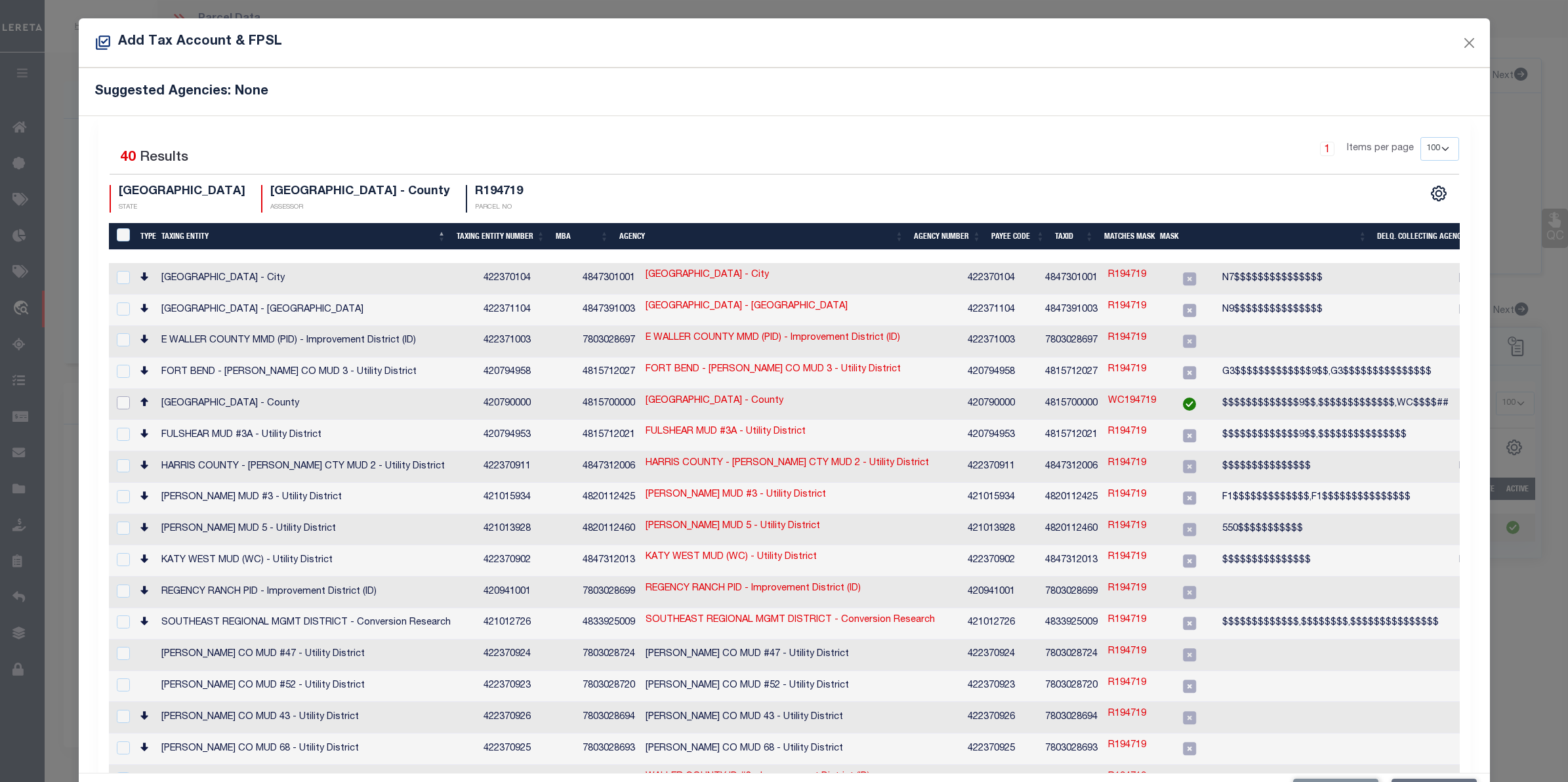
click at [118, 396] on input "checkbox" at bounding box center [123, 403] width 13 height 13
checkbox input "true"
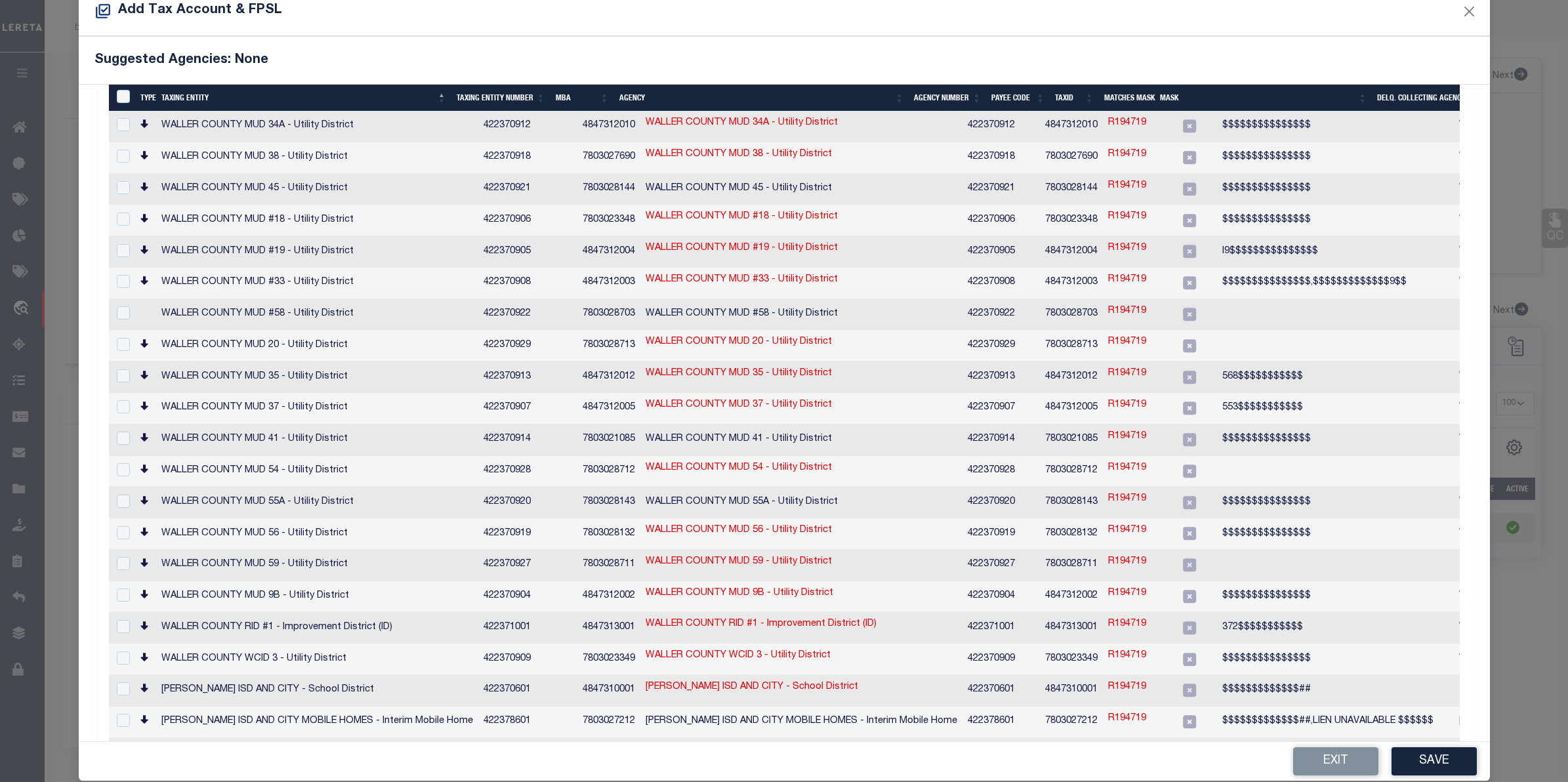
scroll to position [49, 0]
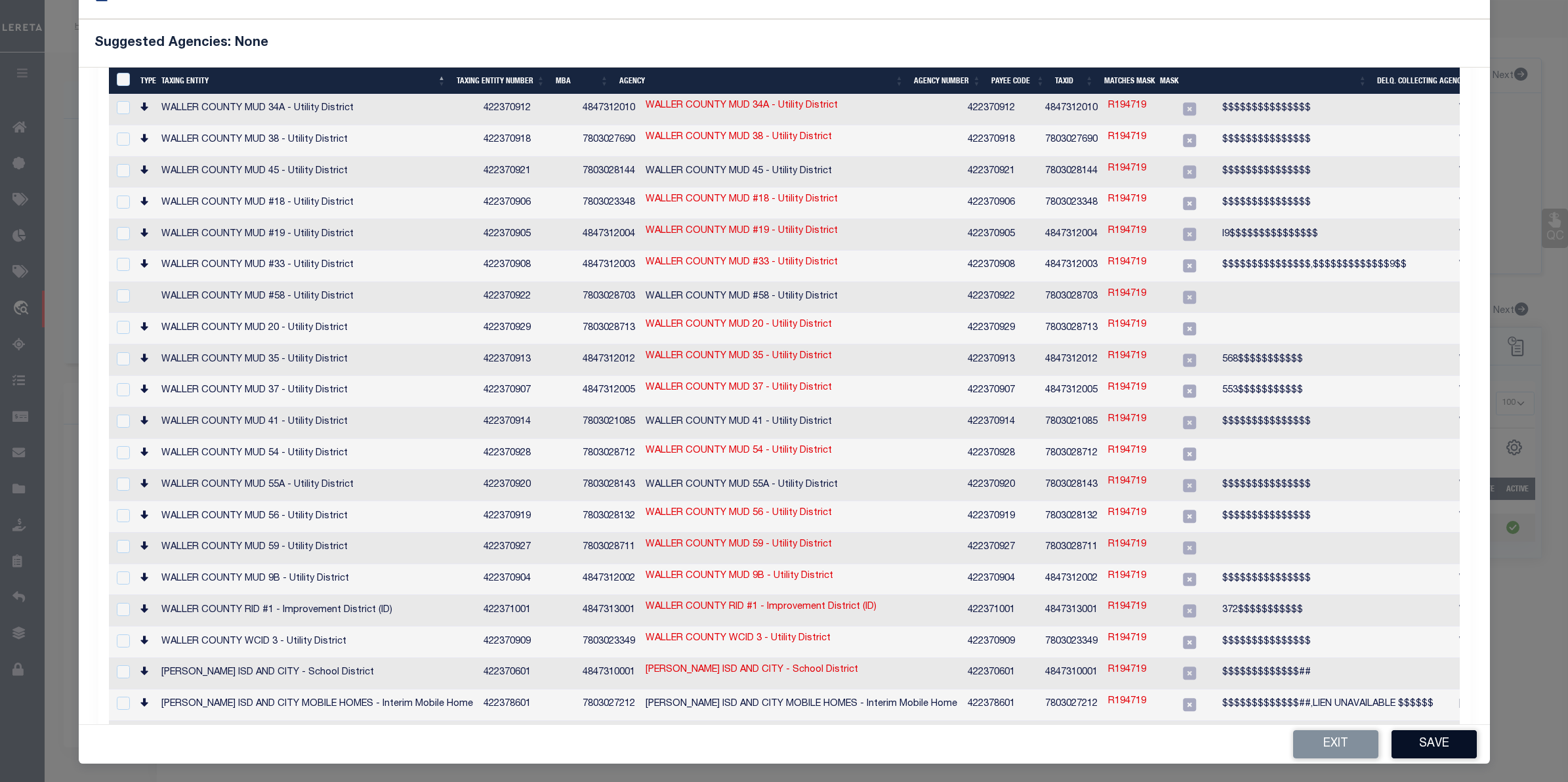
click at [1437, 749] on button "Save" at bounding box center [1434, 744] width 85 height 28
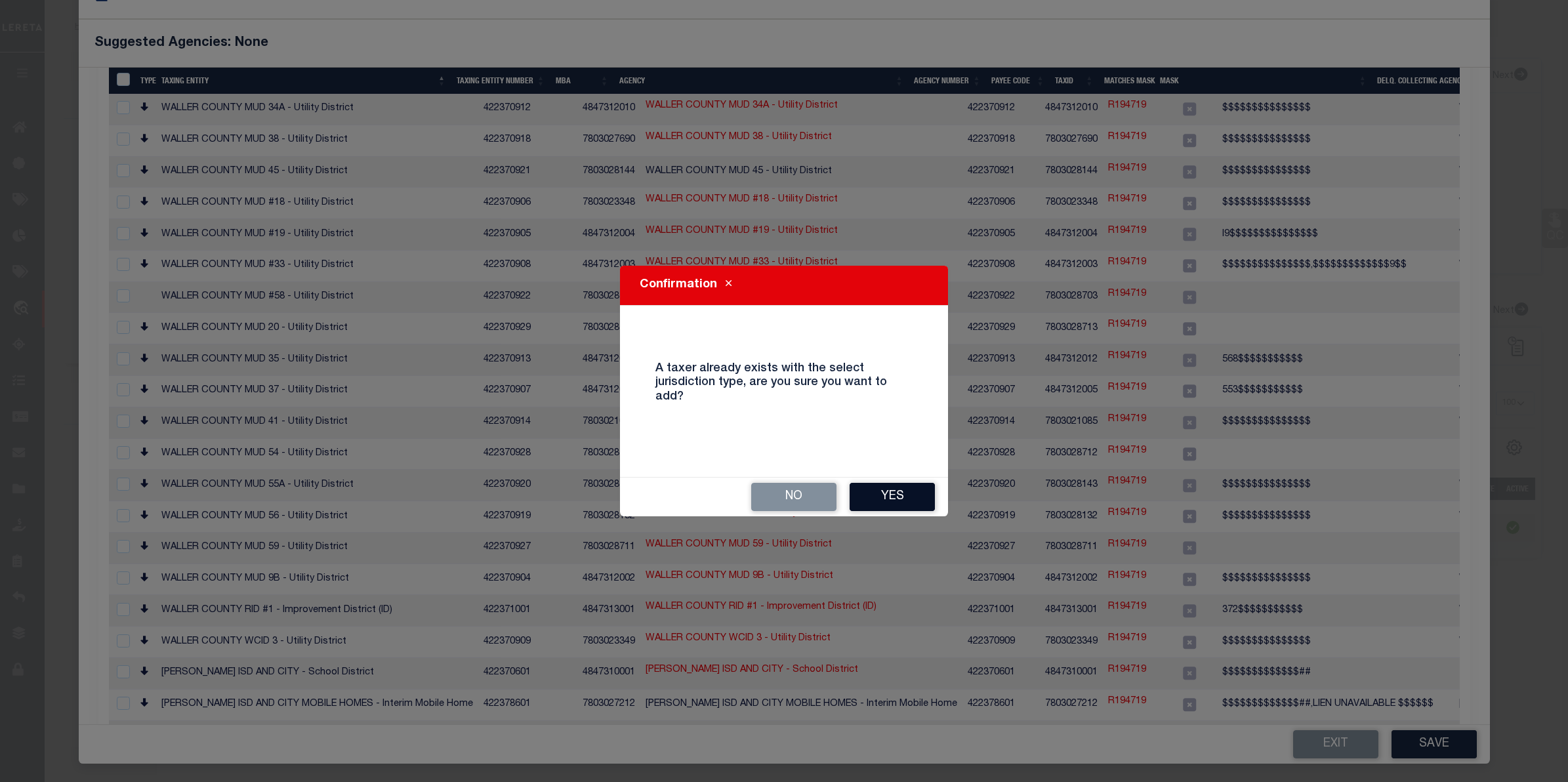
click at [897, 494] on button "Yes" at bounding box center [892, 497] width 85 height 28
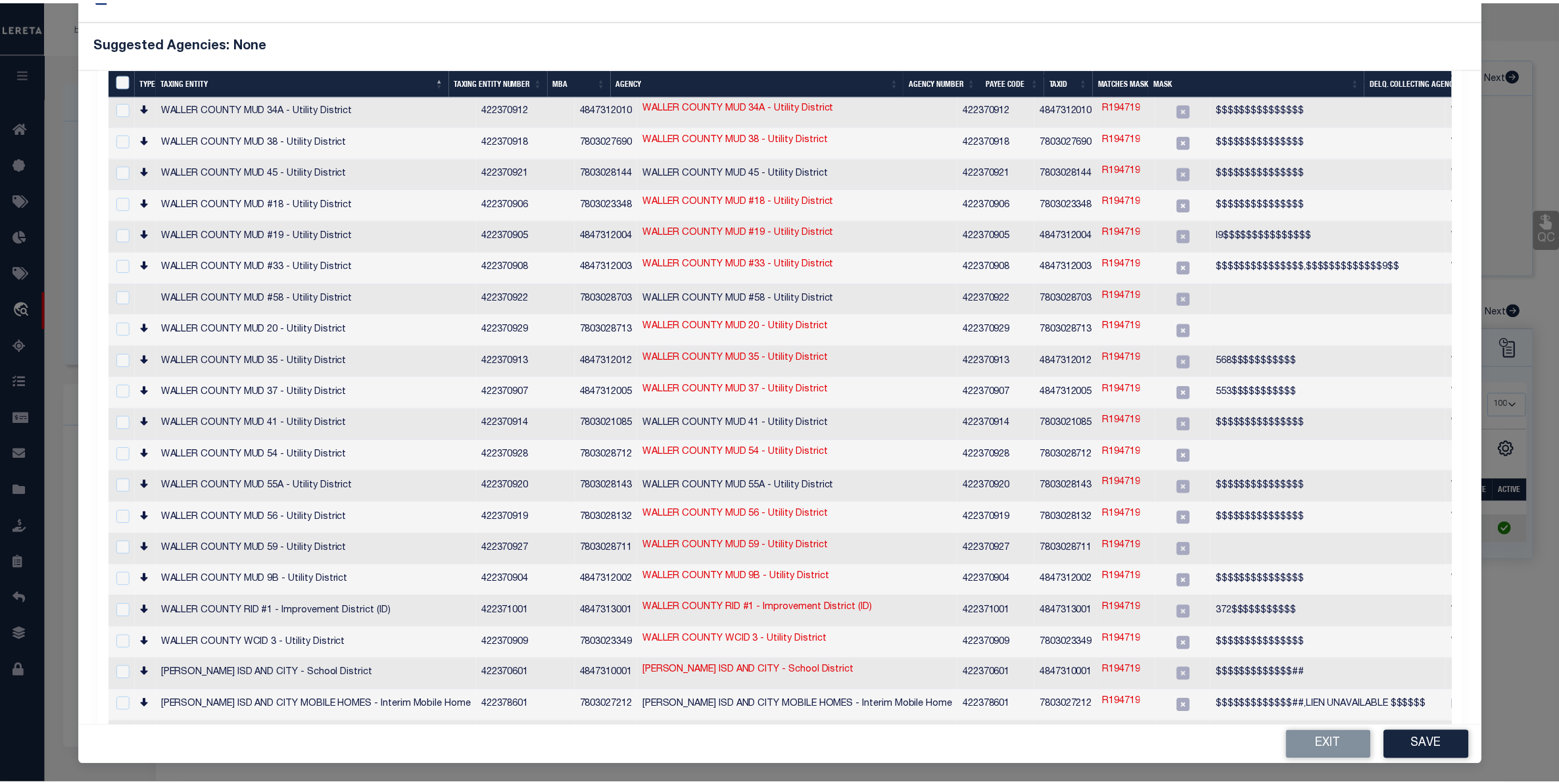
scroll to position [0, 0]
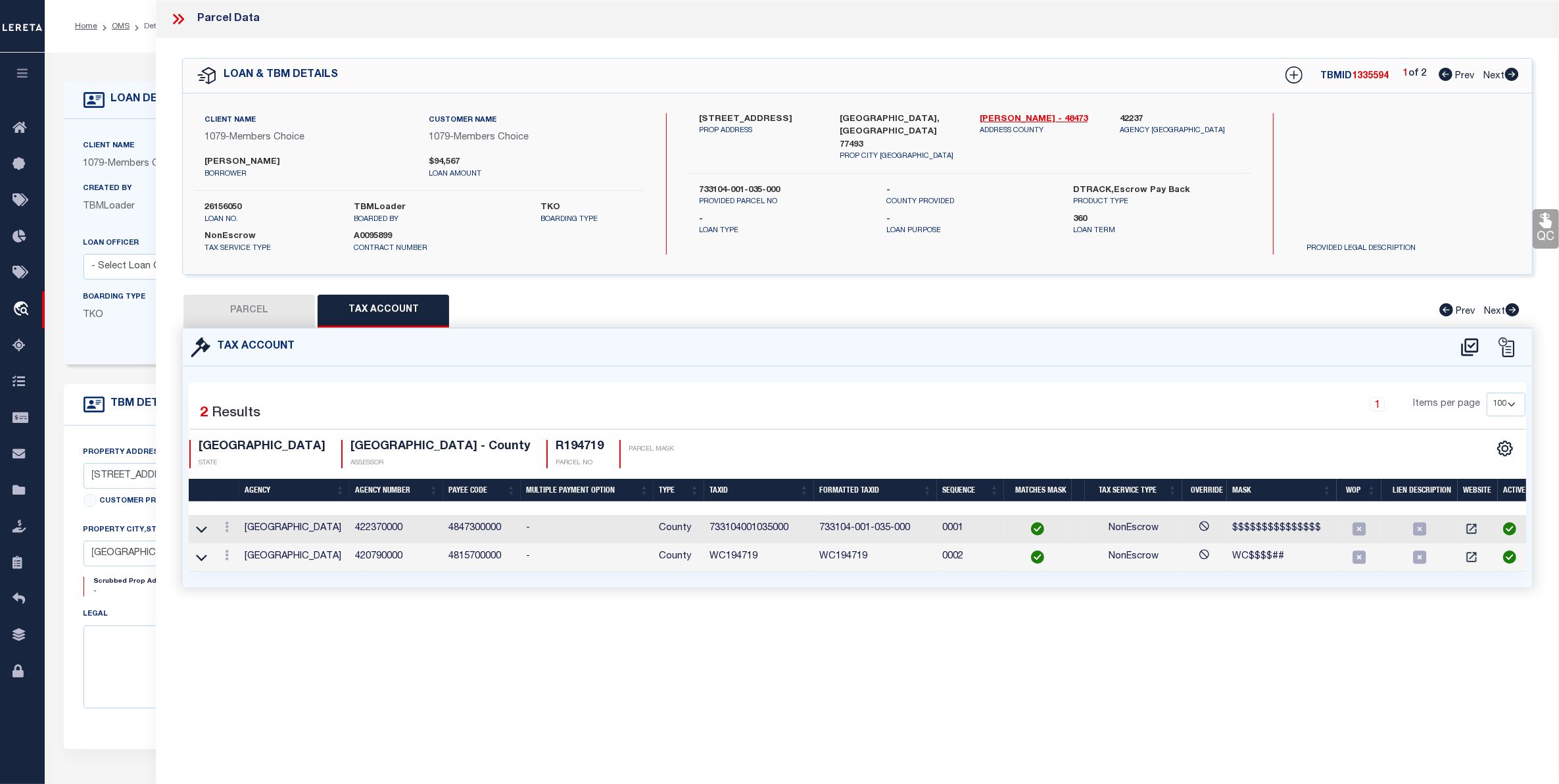
click at [232, 313] on button "PARCEL" at bounding box center [249, 311] width 131 height 33
select select "AS"
checkbox input "false"
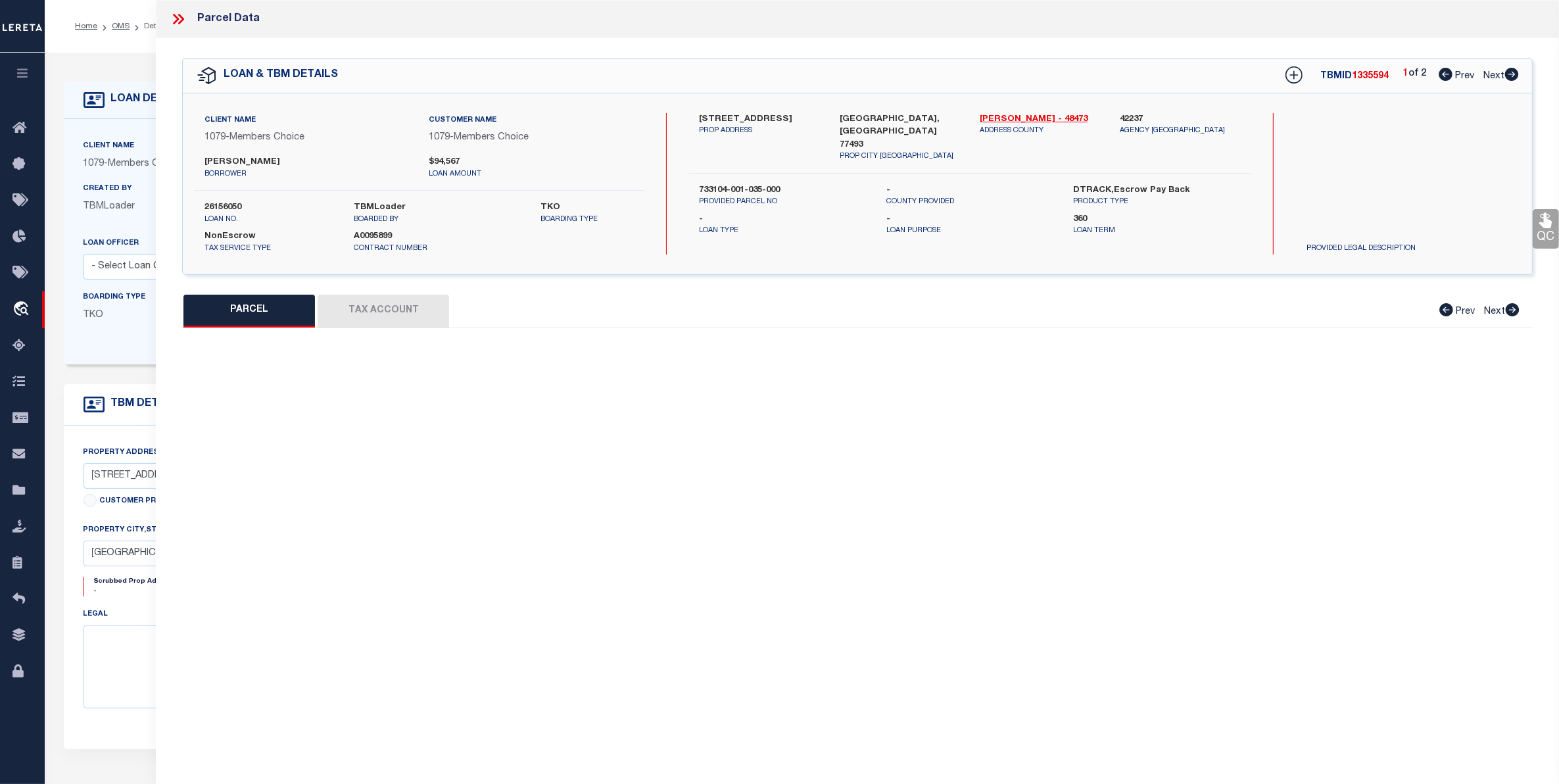
select select "CP"
type input "[PERSON_NAME] & [PERSON_NAME]"
type input "733104-001-035-000"
type input "[STREET_ADDRESS]"
type textarea "[STREET_ADDRESS]"
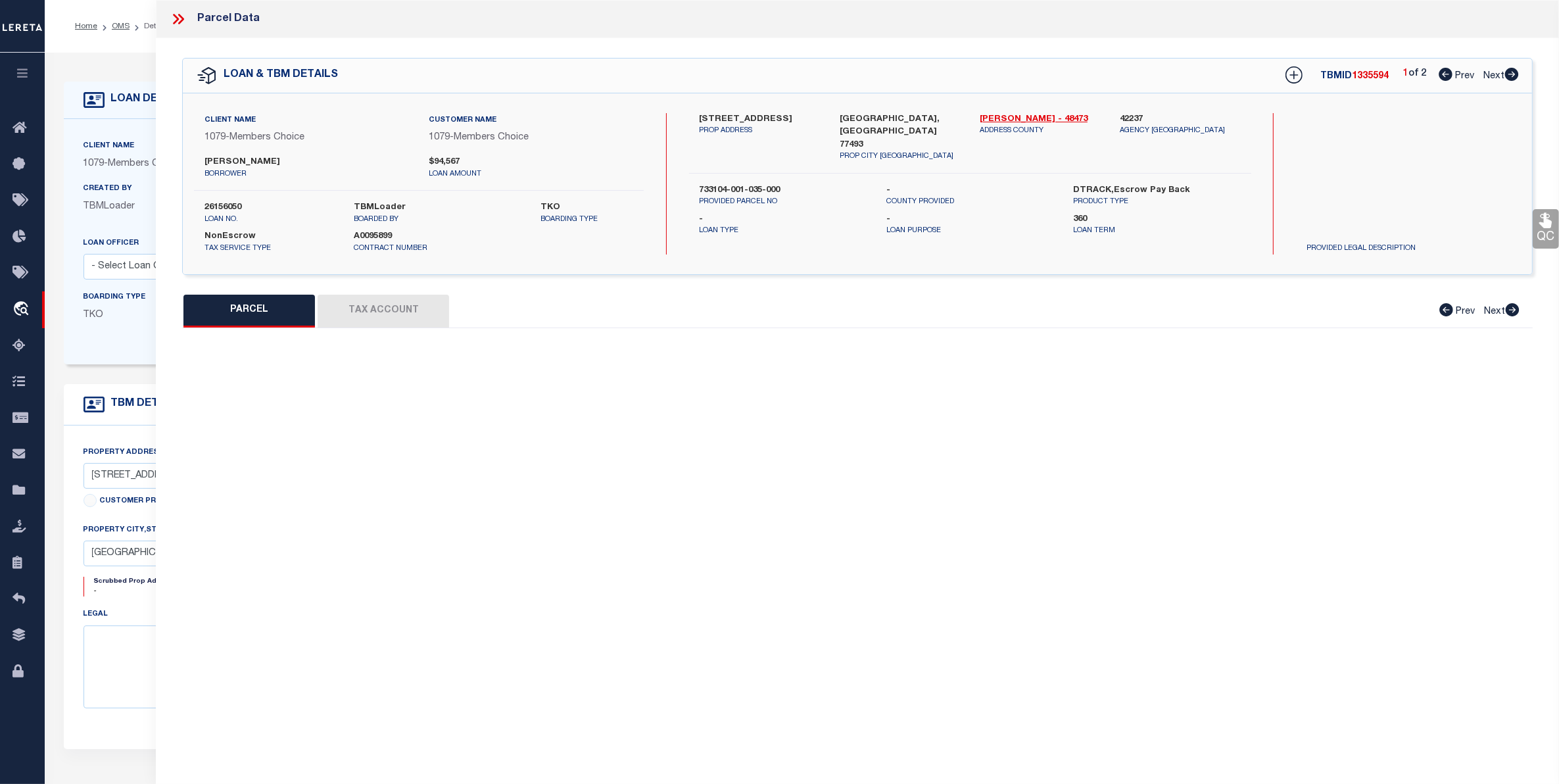
type textarea "Tax ID Special Project"
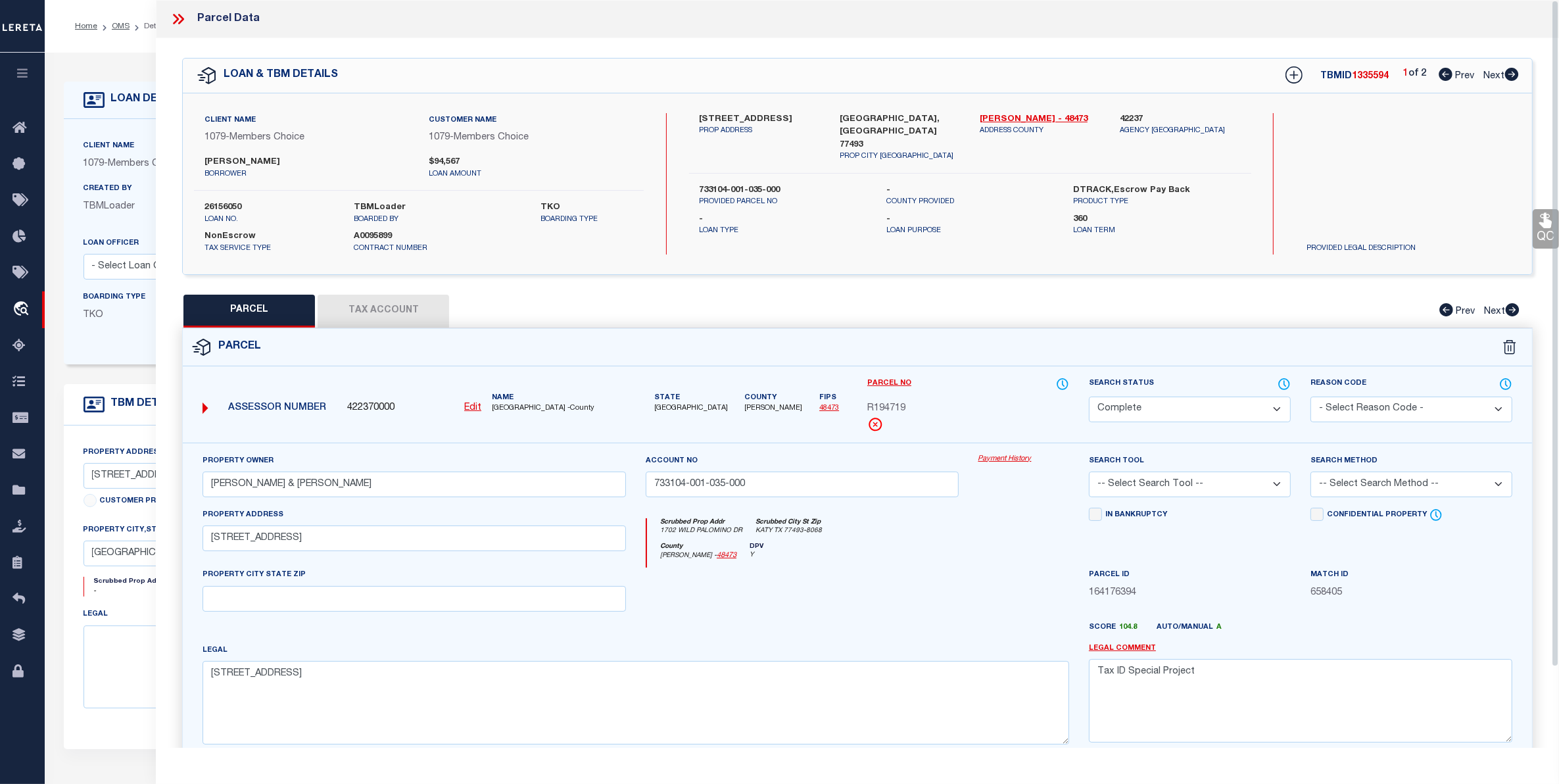
click at [1000, 458] on link "Payment History" at bounding box center [1024, 459] width 91 height 11
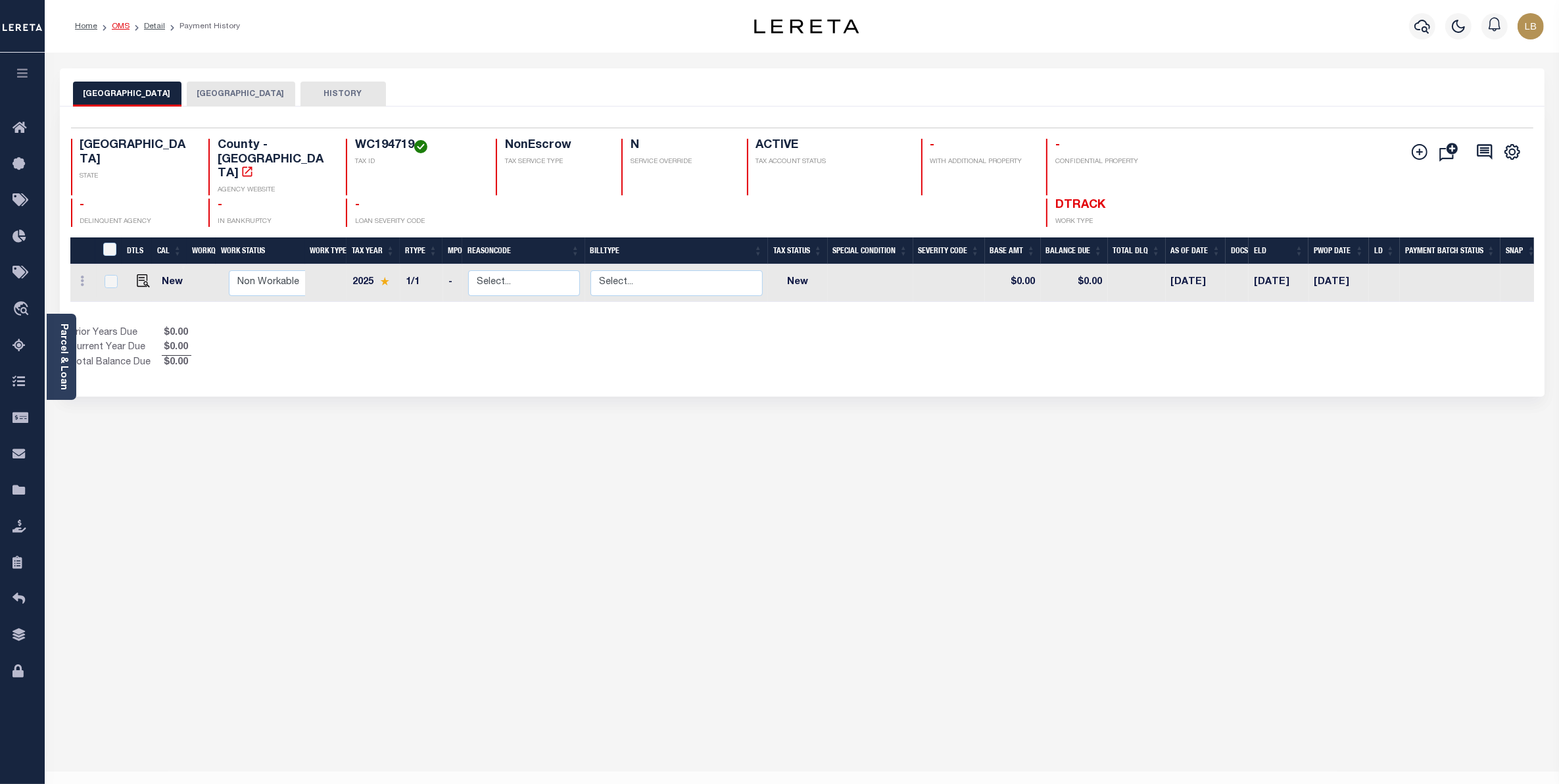
click at [116, 28] on link "OMS" at bounding box center [121, 26] width 18 height 8
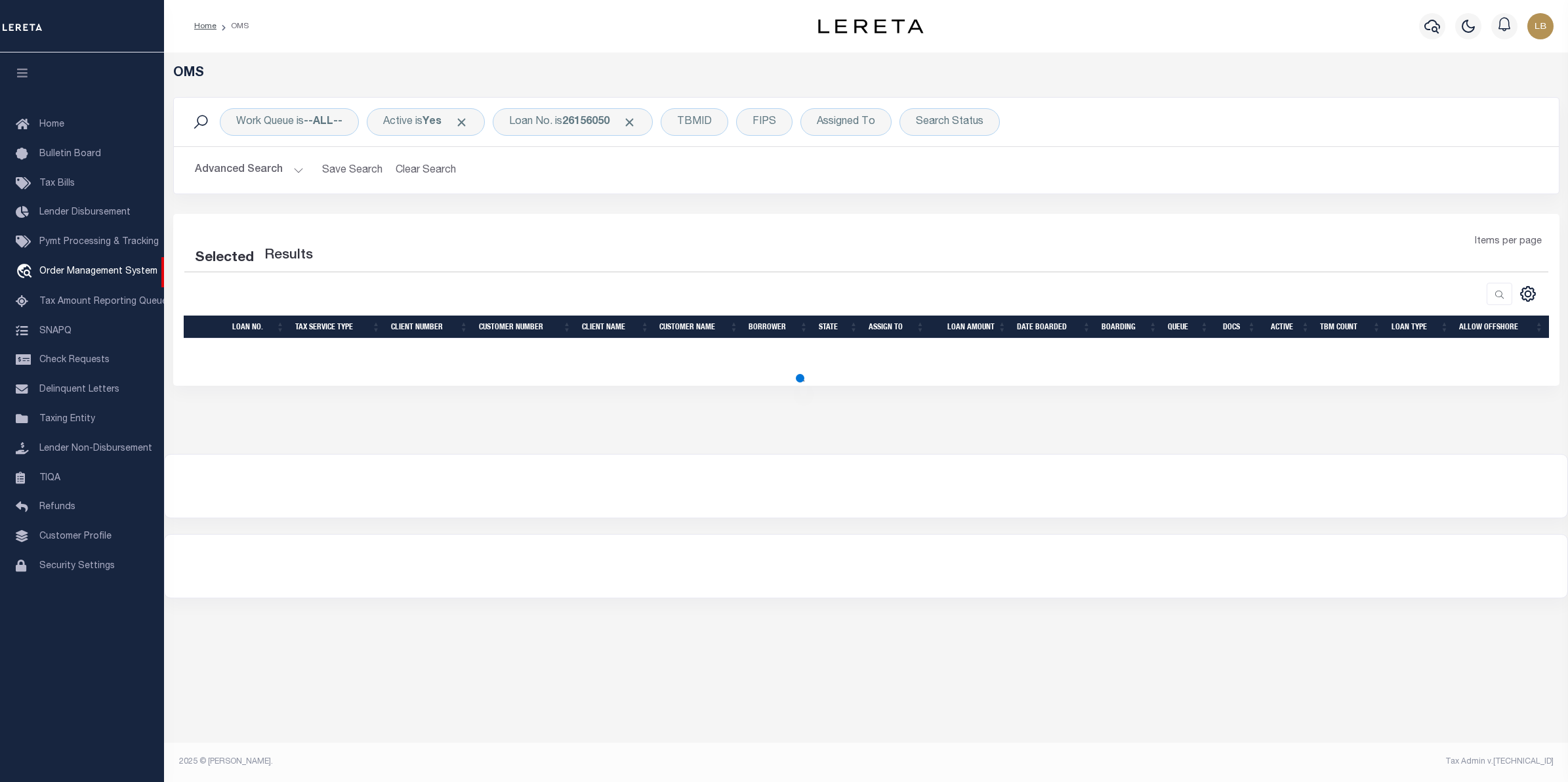
select select "200"
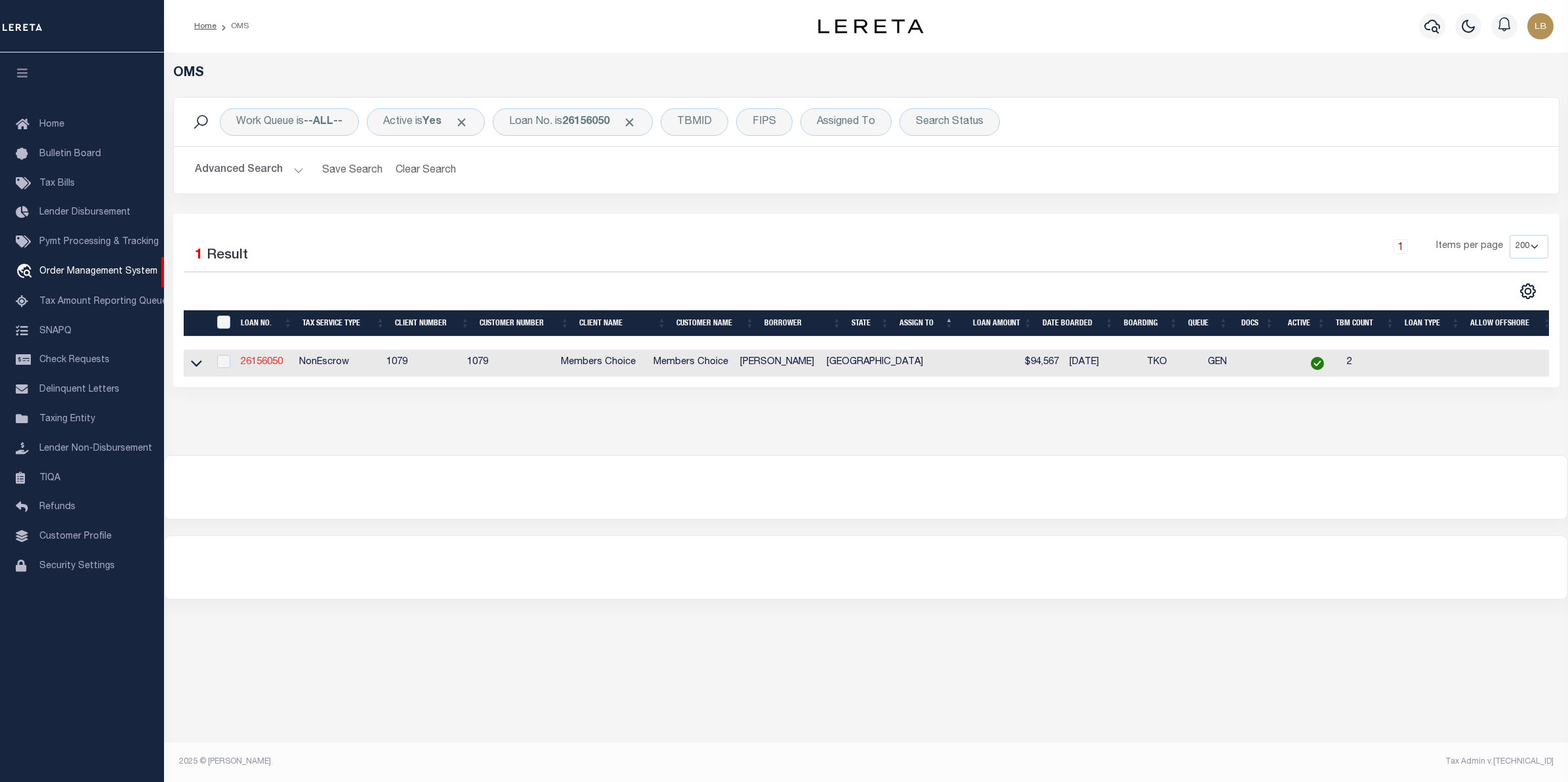
click at [251, 367] on link "26156050" at bounding box center [261, 362] width 42 height 9
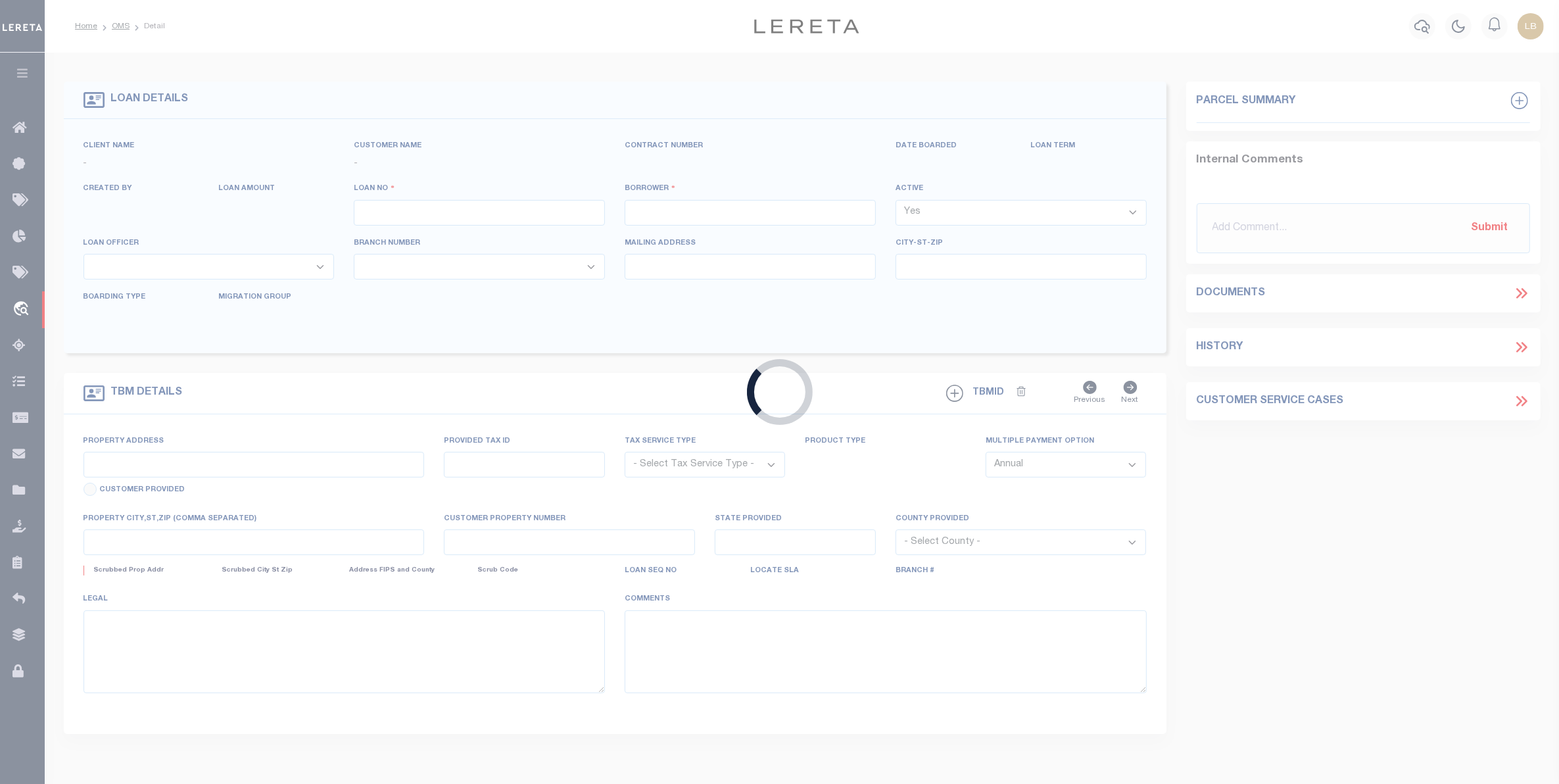
type input "26156050"
type input "[PERSON_NAME]"
select select
type input "1702 WILD PALOMINO DR"
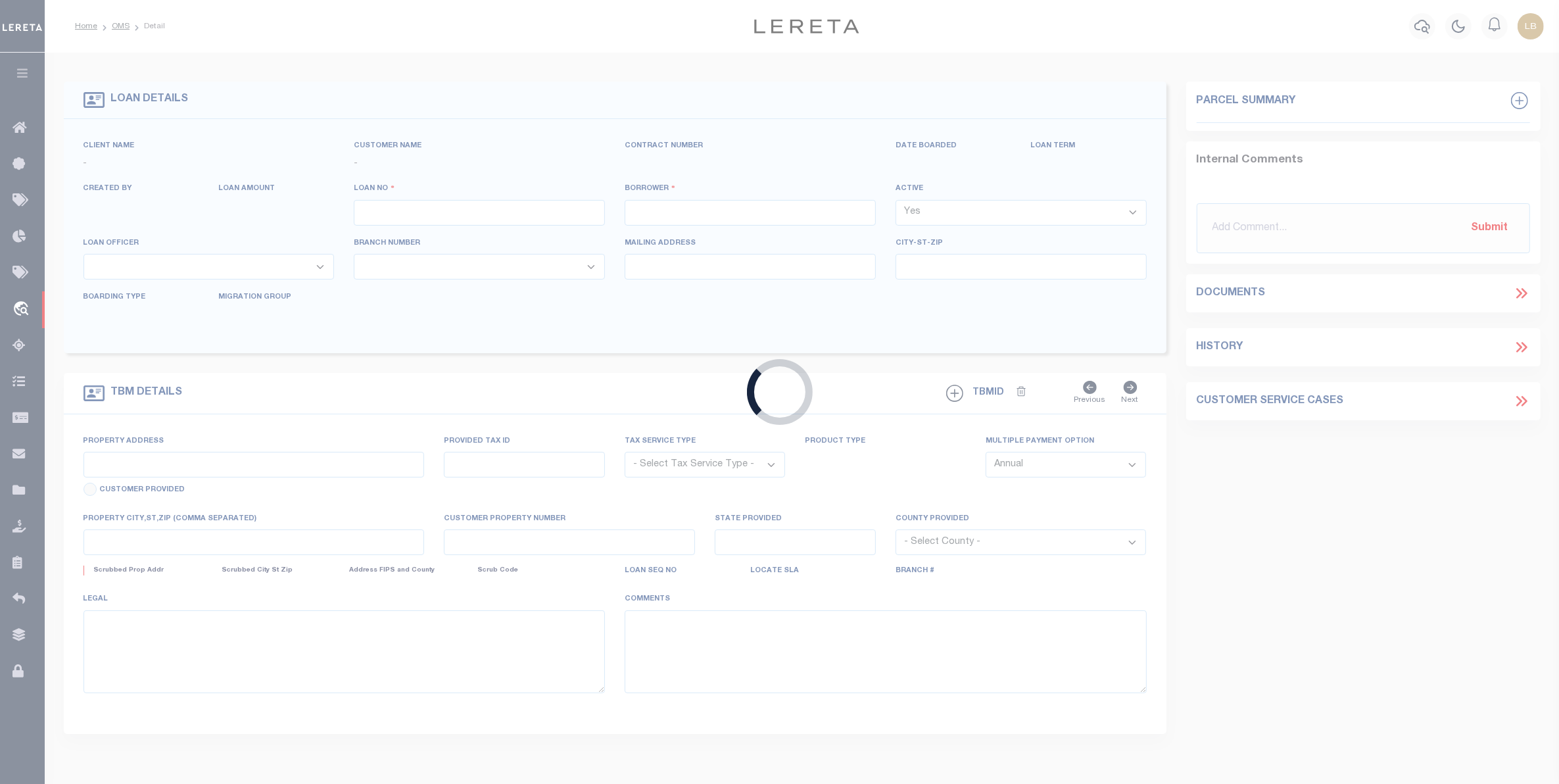
type input "[GEOGRAPHIC_DATA],TX 77493-8068"
select select "NonEscrow"
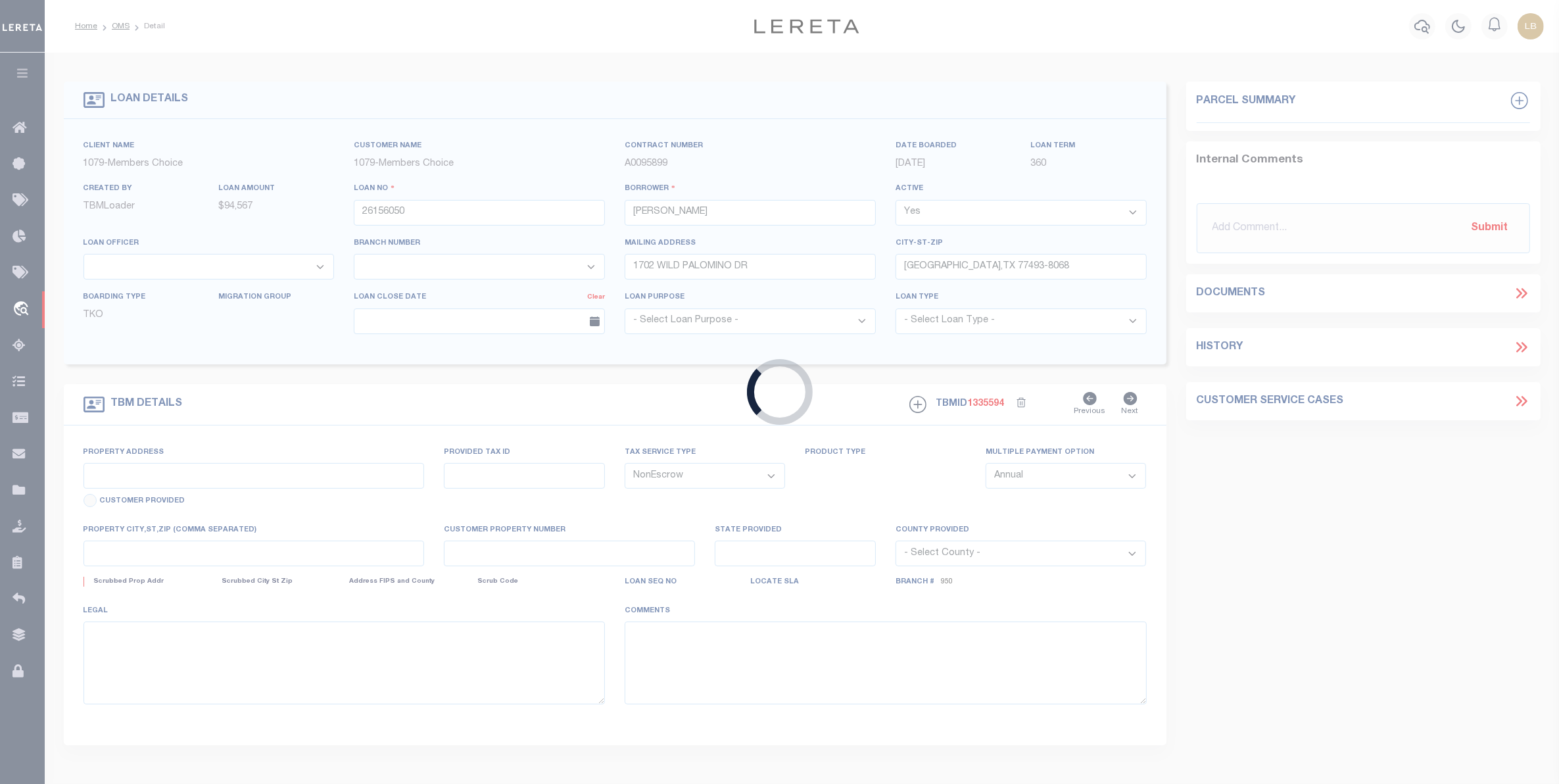
type input "[STREET_ADDRESS]"
type input "733104-001-035-000"
select select
type input "[GEOGRAPHIC_DATA], [GEOGRAPHIC_DATA] 77493"
type input "[GEOGRAPHIC_DATA]"
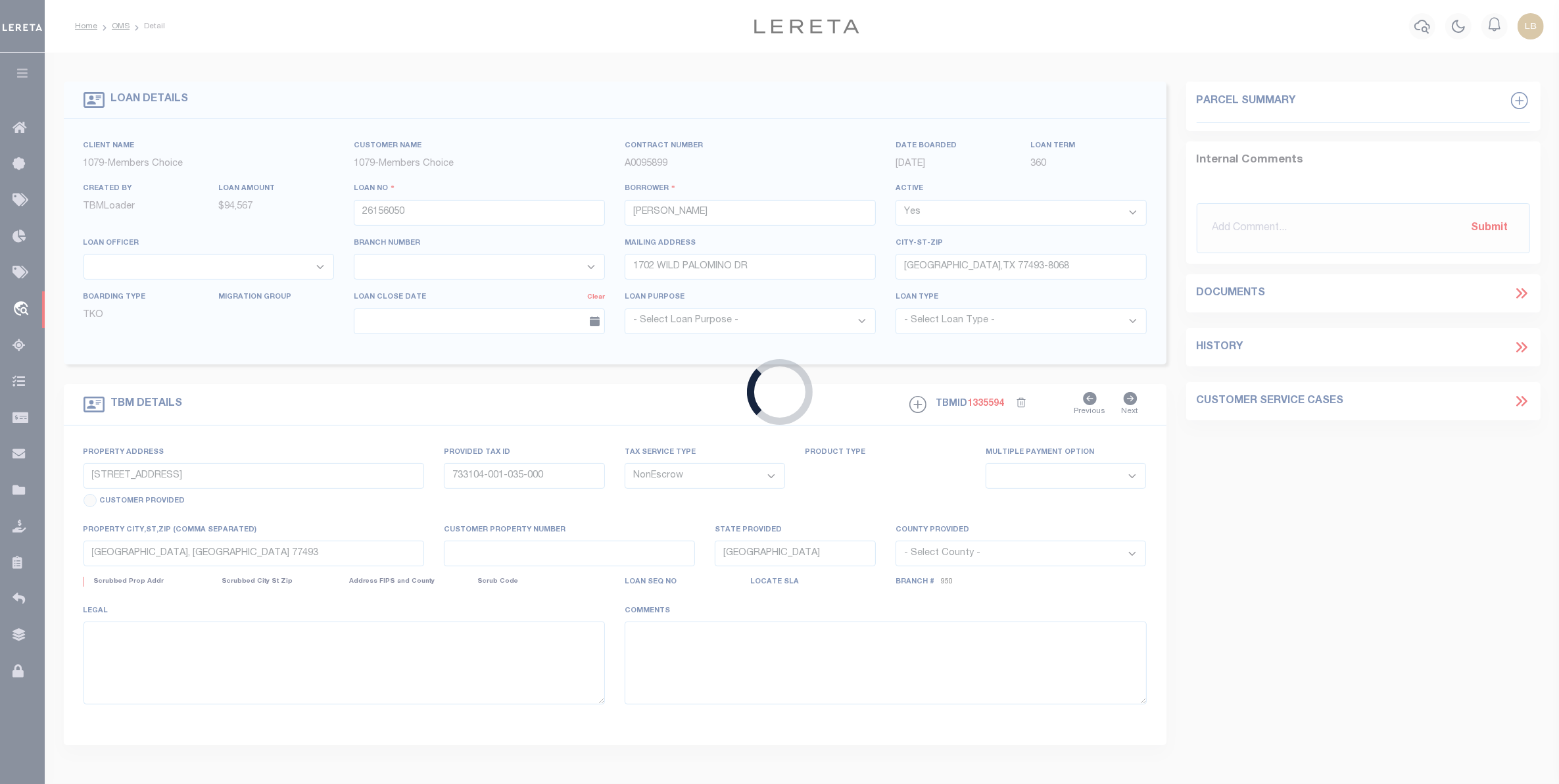
select select "714"
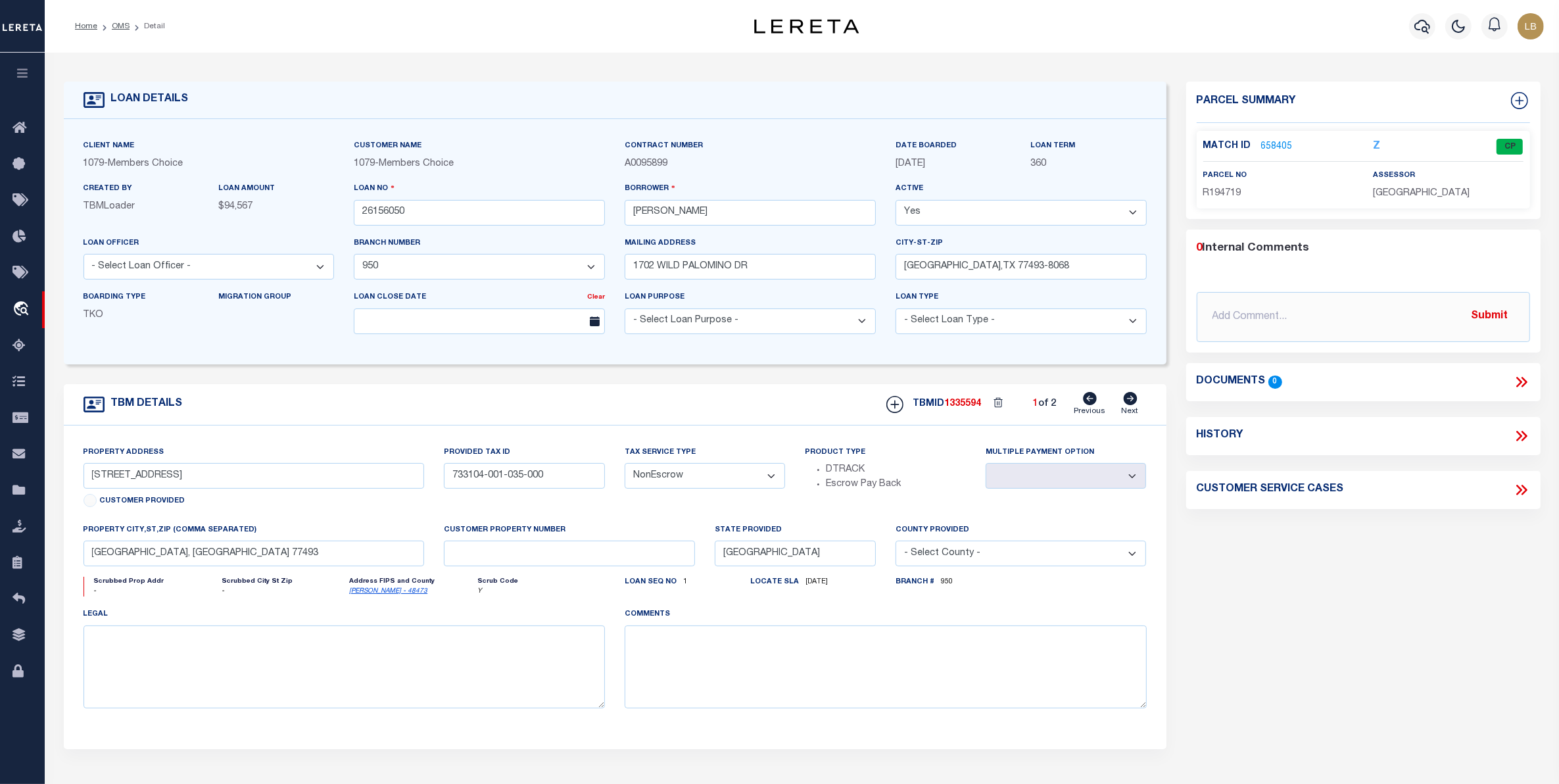
click at [1273, 148] on link "658405" at bounding box center [1277, 147] width 32 height 14
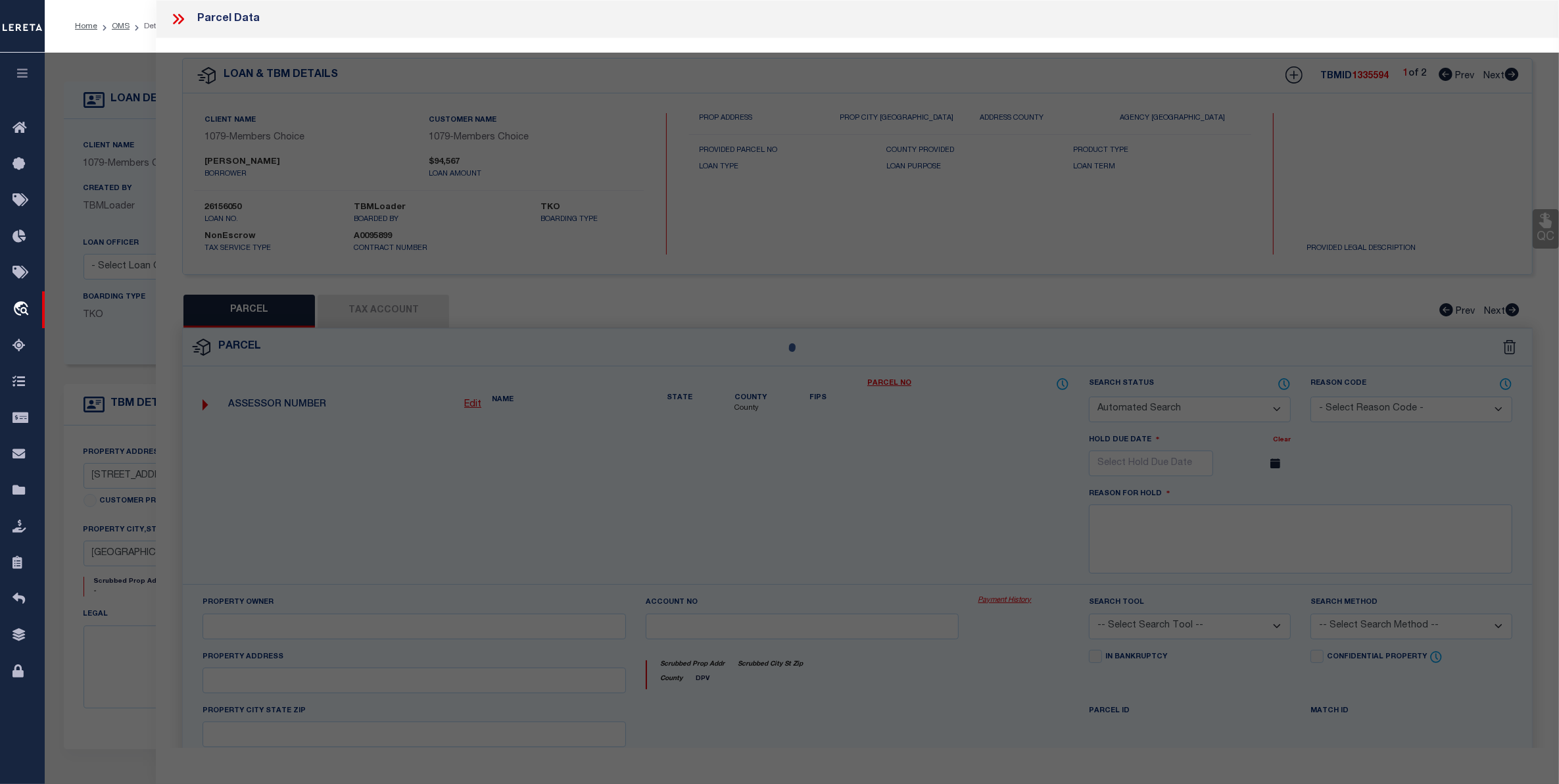
checkbox input "false"
select select "CP"
type input "[PERSON_NAME] & [PERSON_NAME]"
type input "733104-001-035-000"
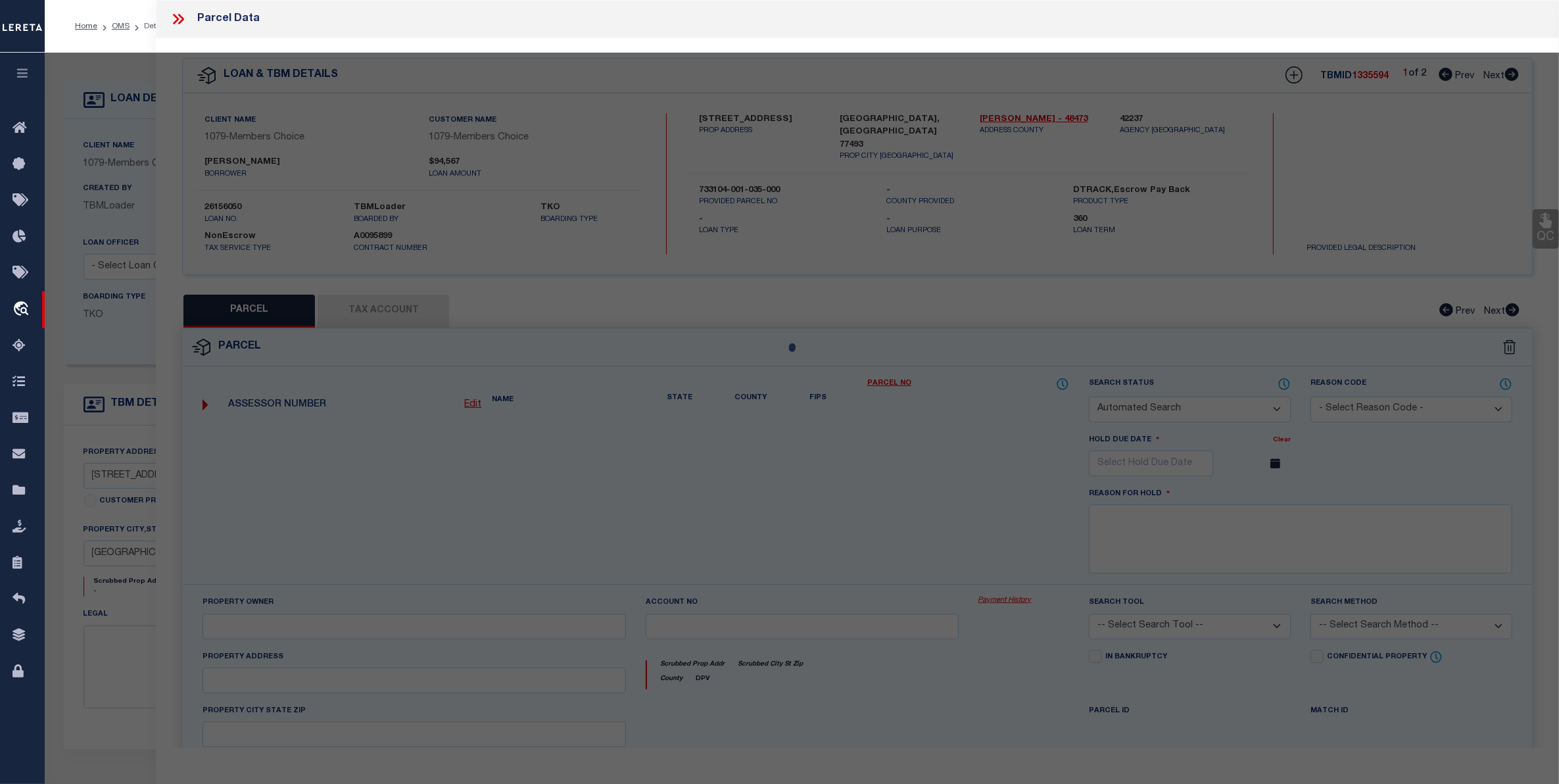
type input "[STREET_ADDRESS]"
type textarea "[STREET_ADDRESS]"
type textarea "Tax ID Special Project"
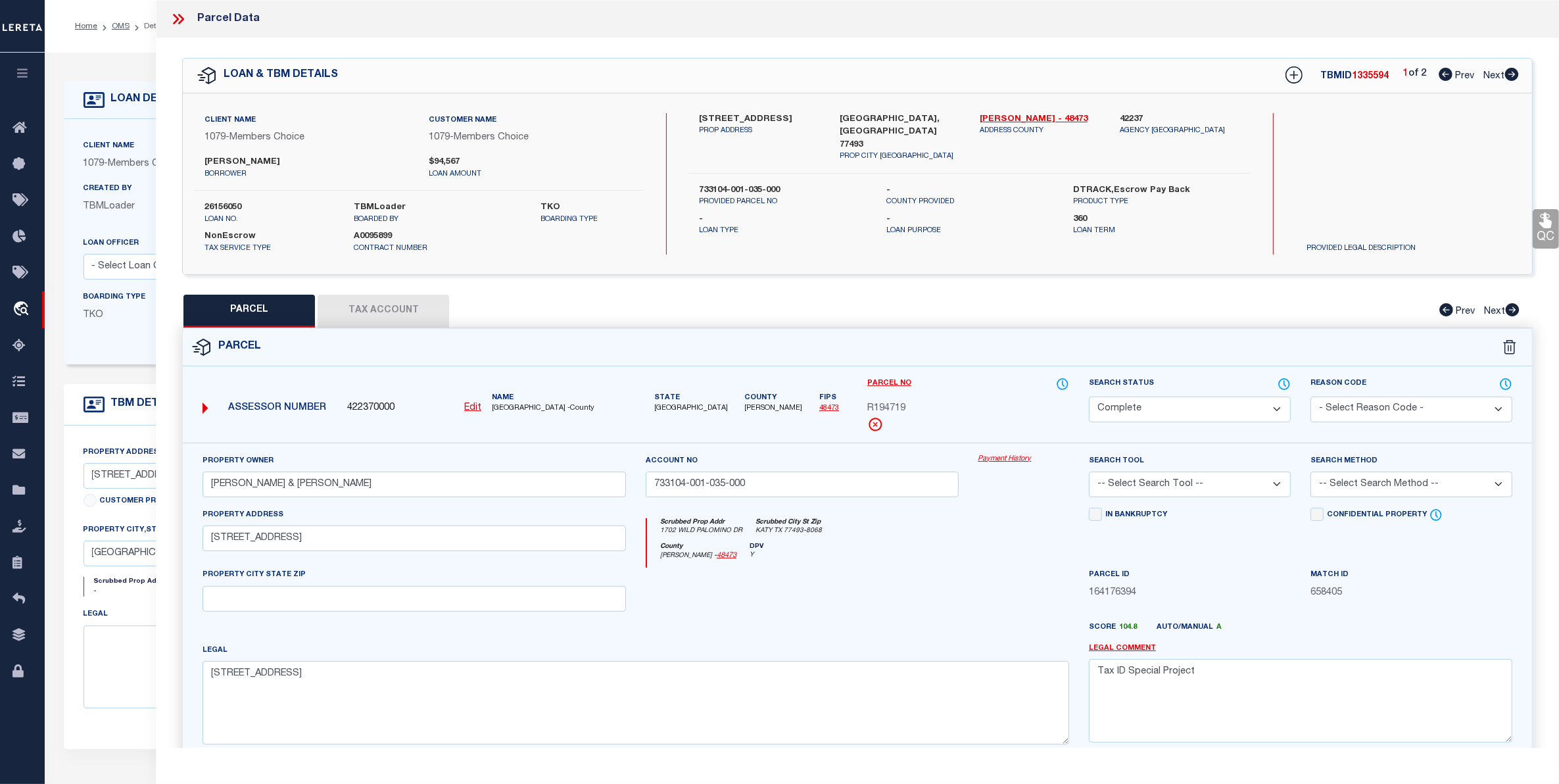
click at [383, 311] on button "Tax Account" at bounding box center [383, 311] width 131 height 33
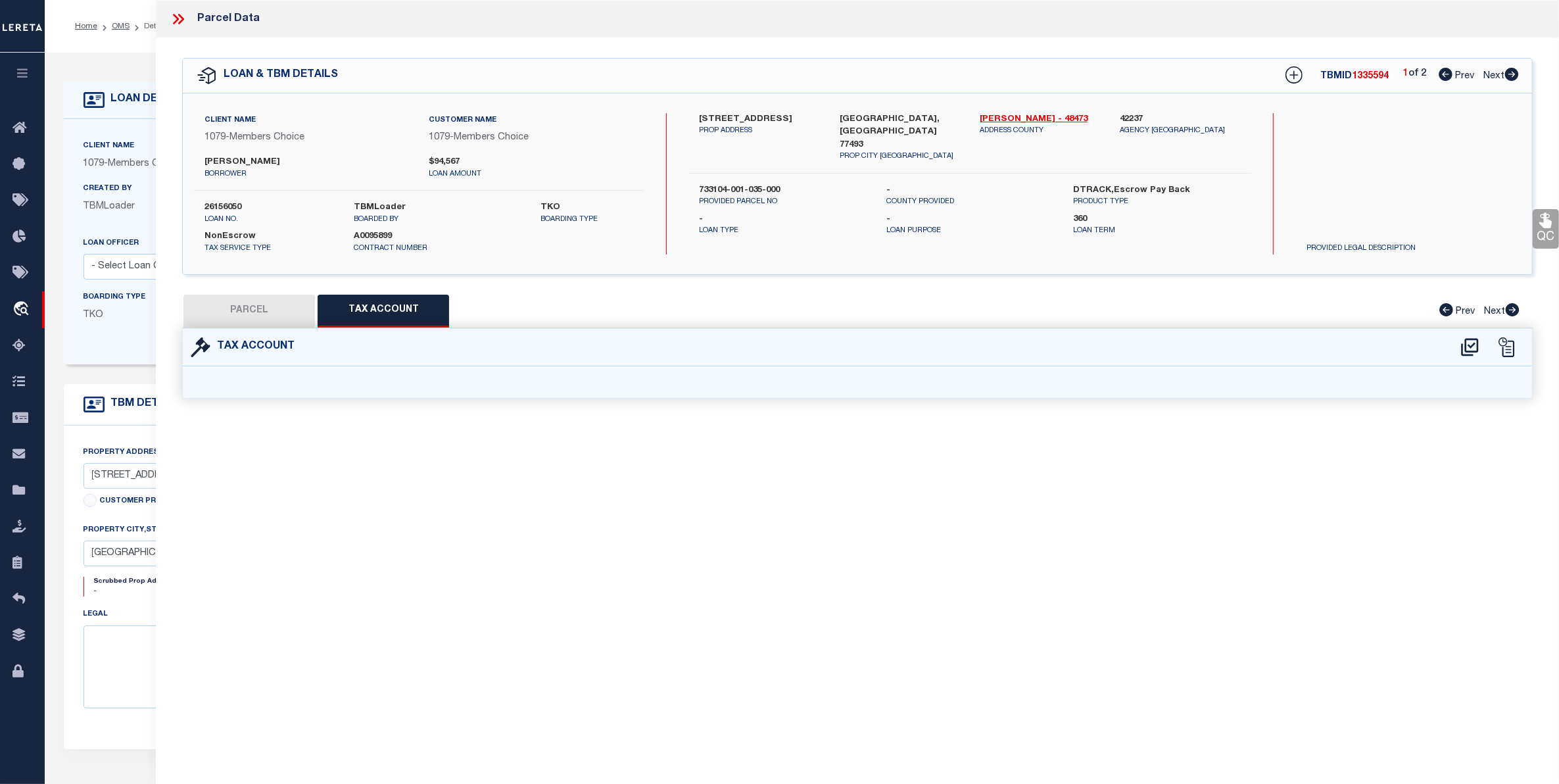
select select "100"
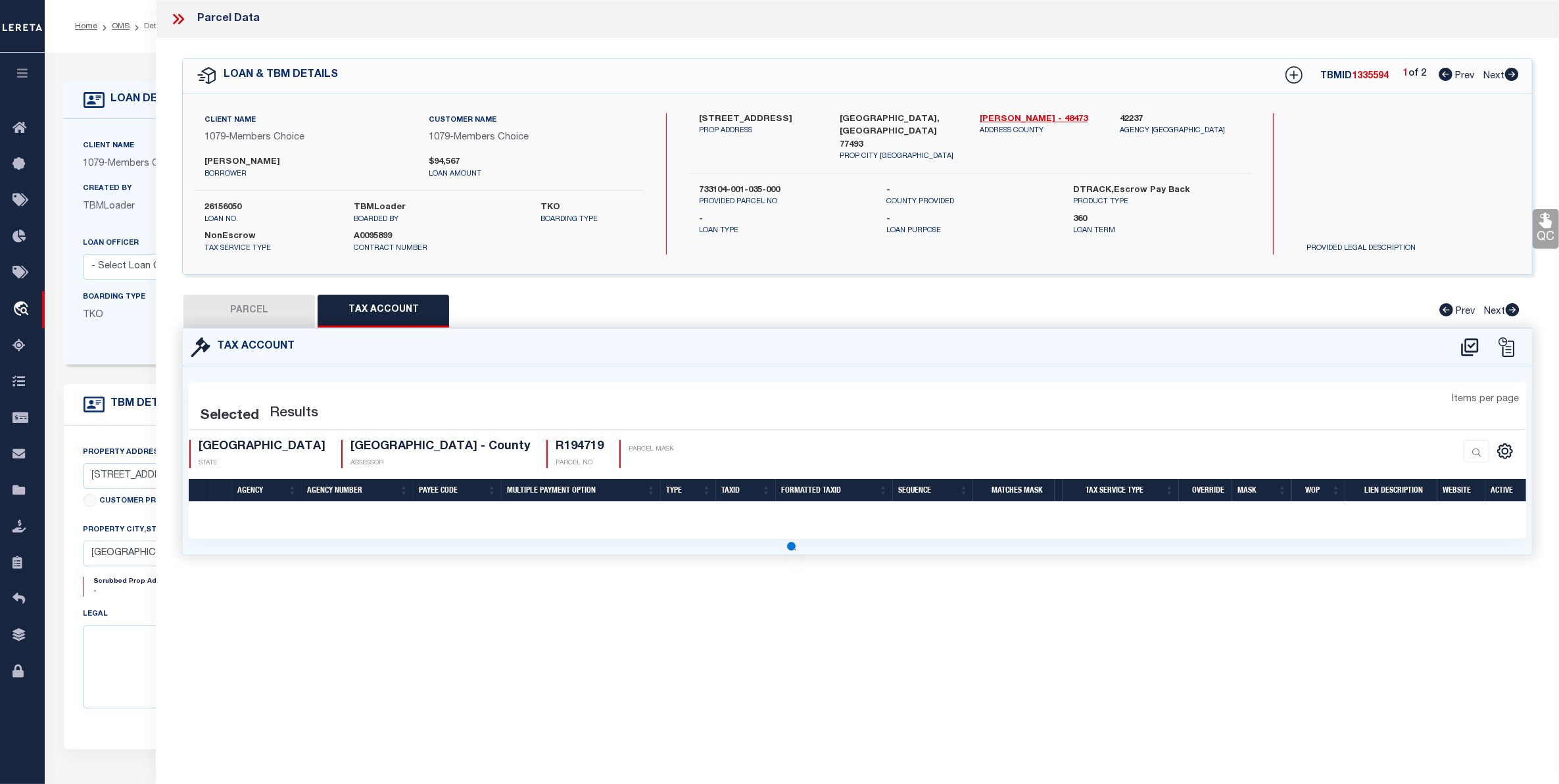
select select "100"
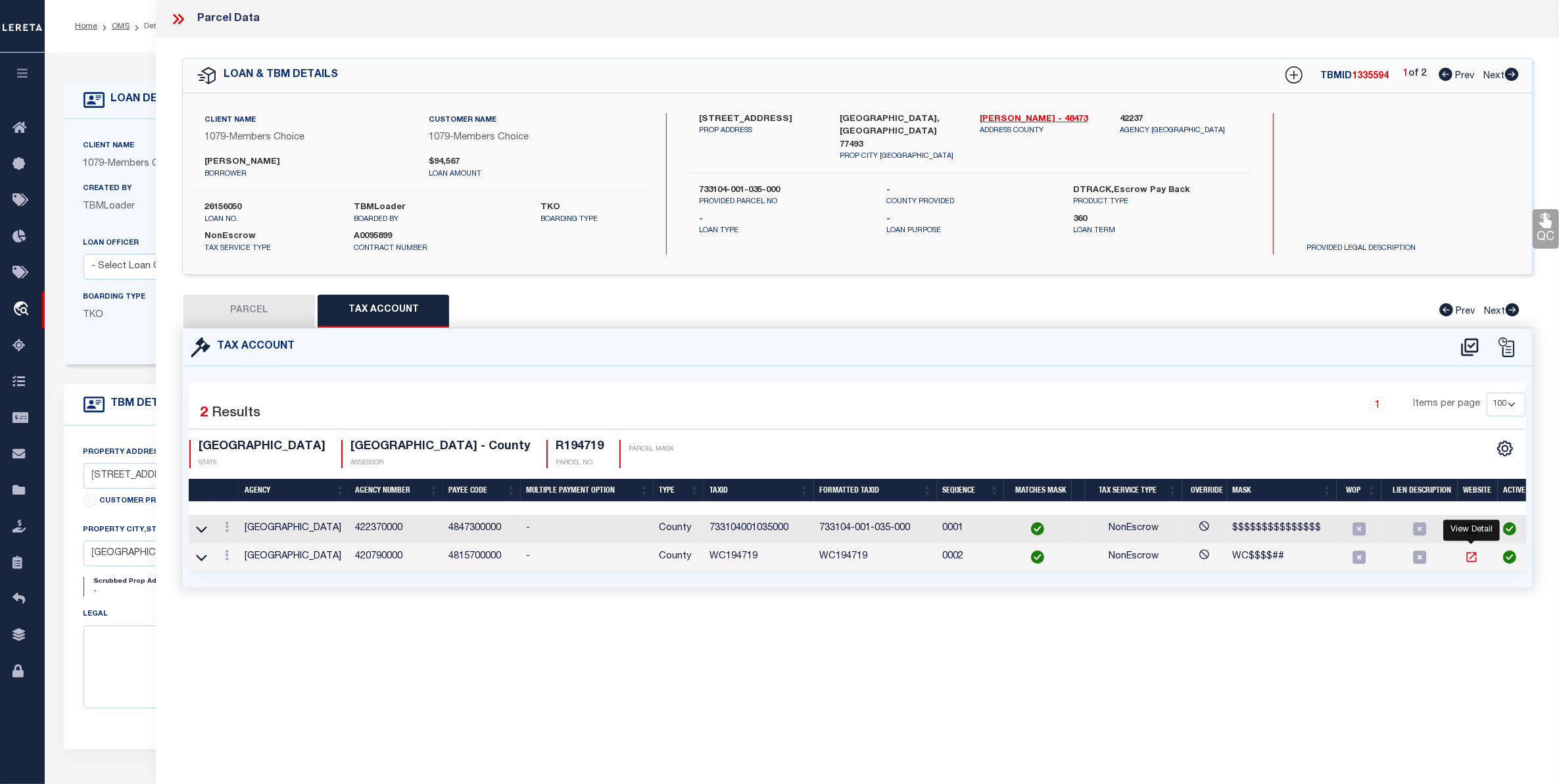
click at [1474, 558] on icon "" at bounding box center [1471, 557] width 10 height 10
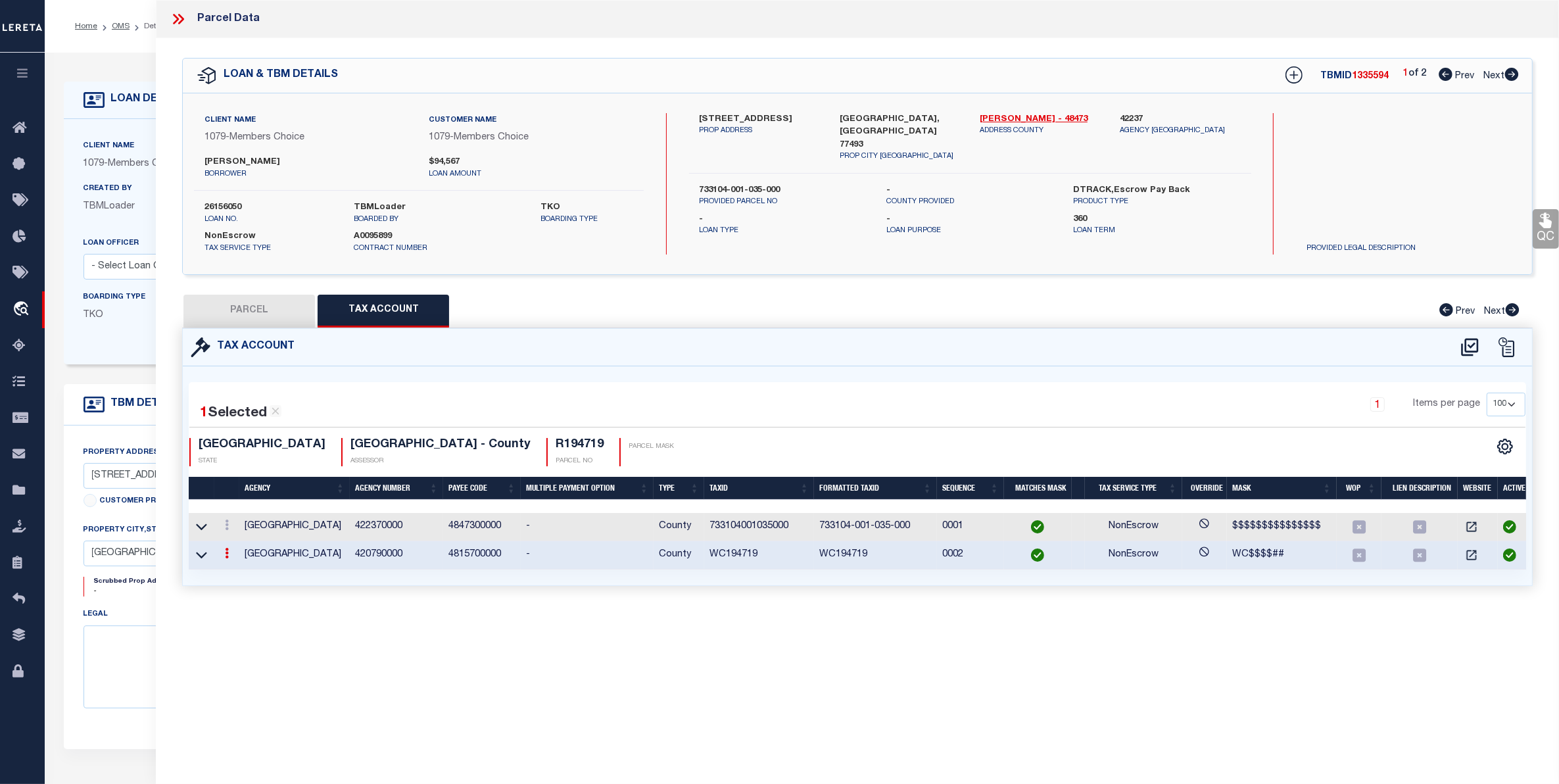
click at [242, 311] on button "PARCEL" at bounding box center [249, 311] width 131 height 33
select select "AS"
checkbox input "false"
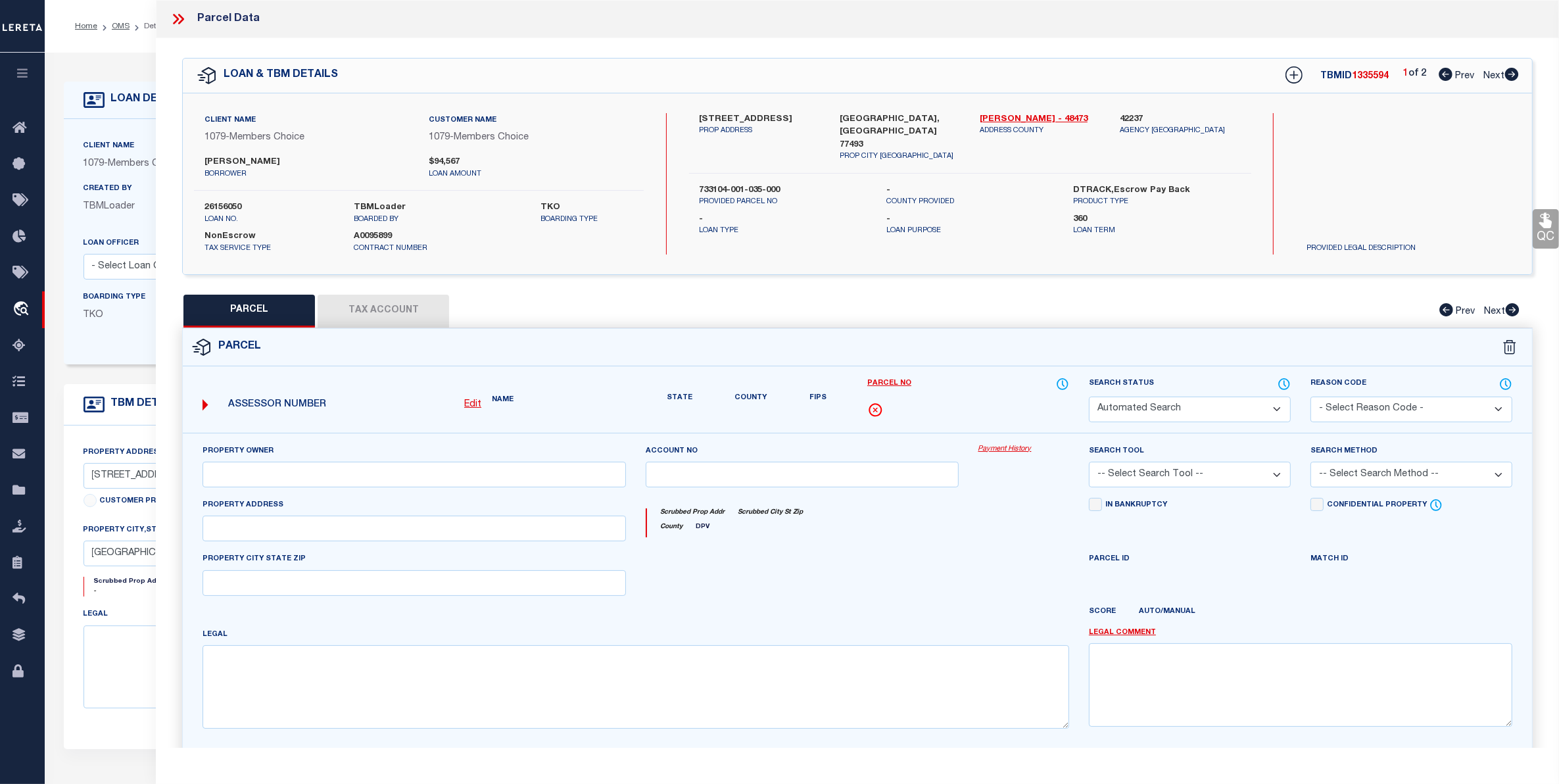
select select "CP"
type input "[PERSON_NAME] & [PERSON_NAME]"
type input "733104-001-035-000"
type input "[STREET_ADDRESS]"
type textarea "[STREET_ADDRESS]"
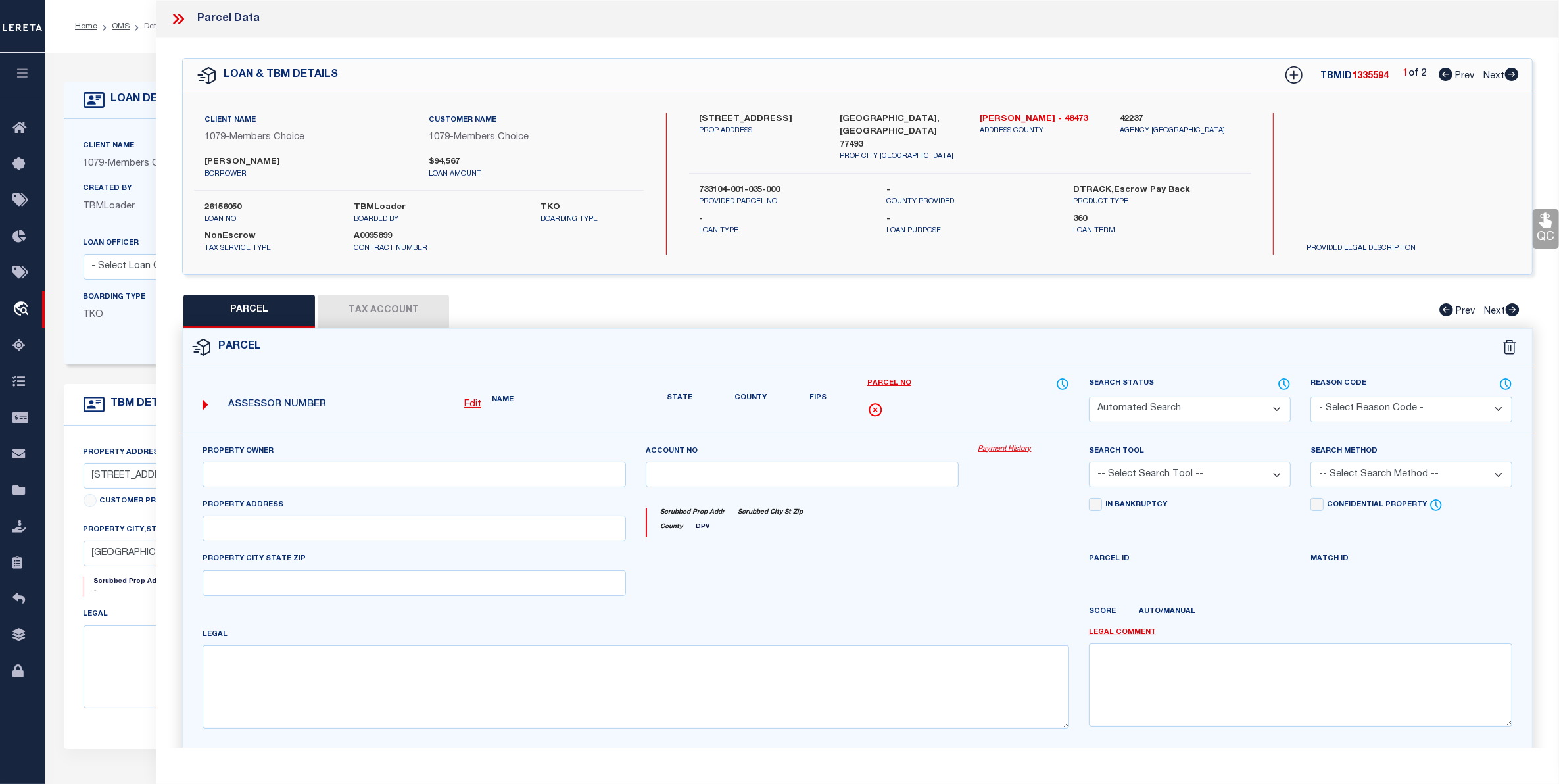
type textarea "Tax ID Special Project"
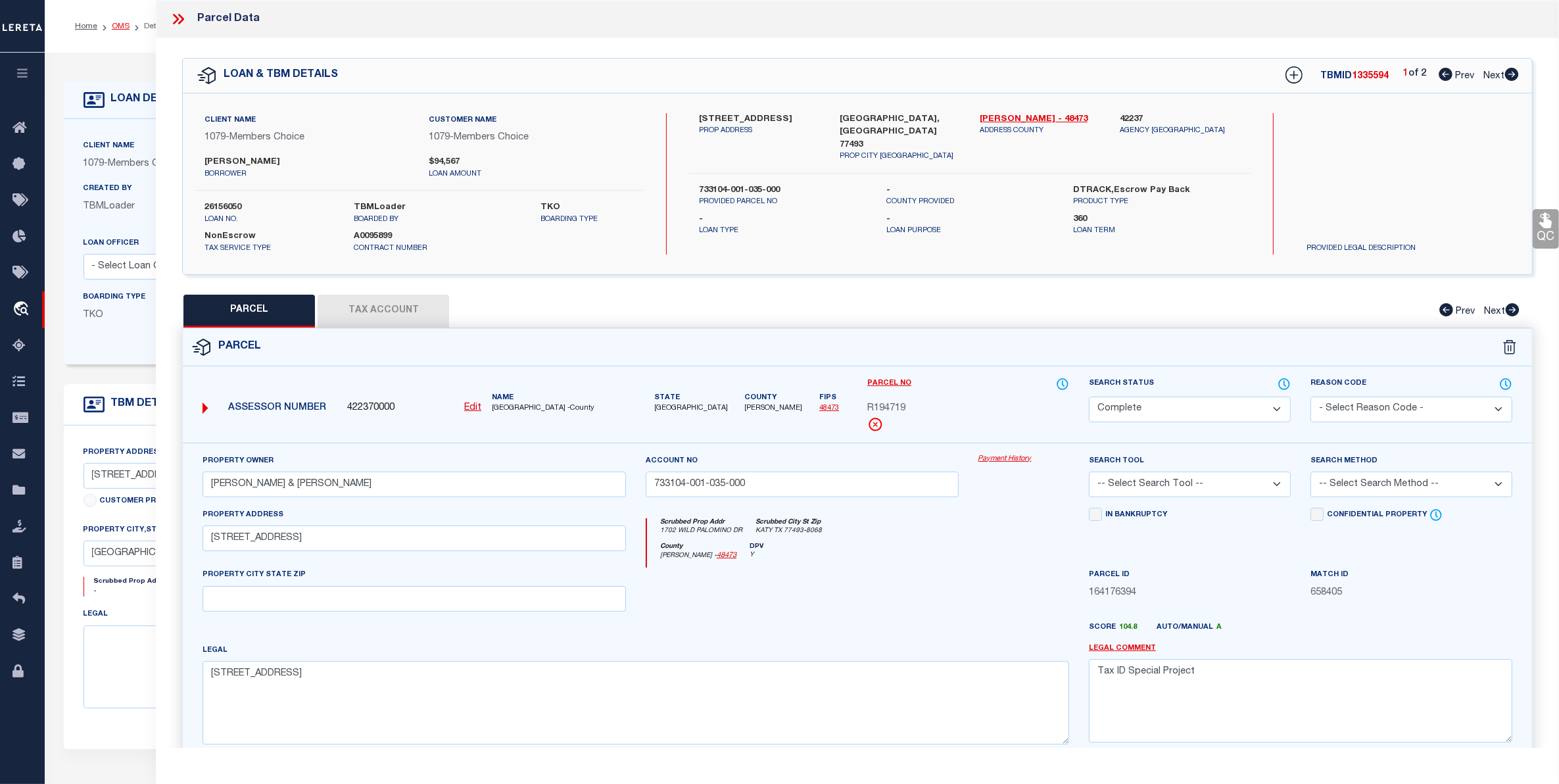
click at [120, 23] on link "OMS" at bounding box center [121, 26] width 18 height 8
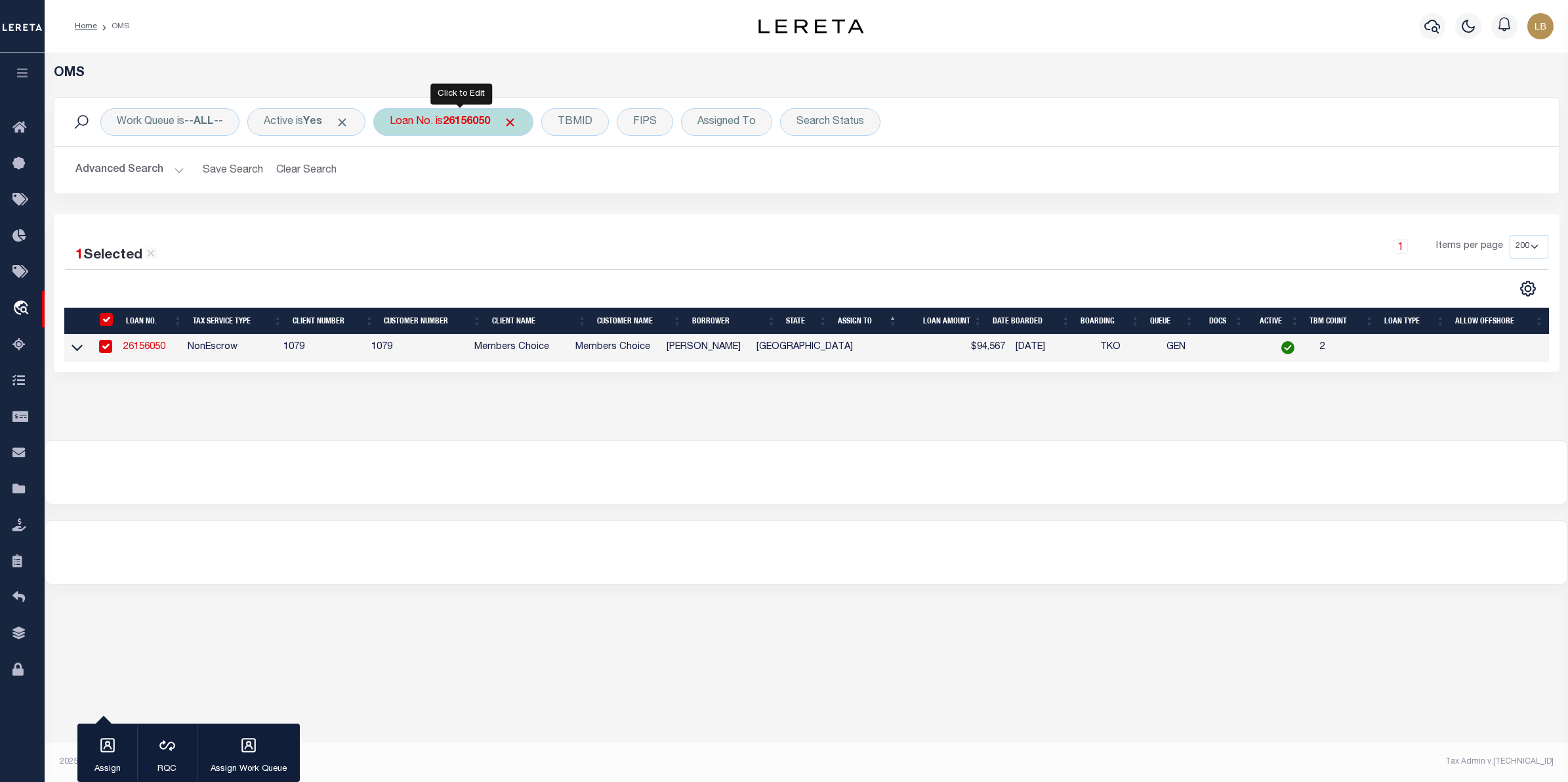
click at [458, 118] on b "26156050" at bounding box center [466, 122] width 47 height 11
click at [469, 175] on input "26156050" at bounding box center [486, 186] width 193 height 25
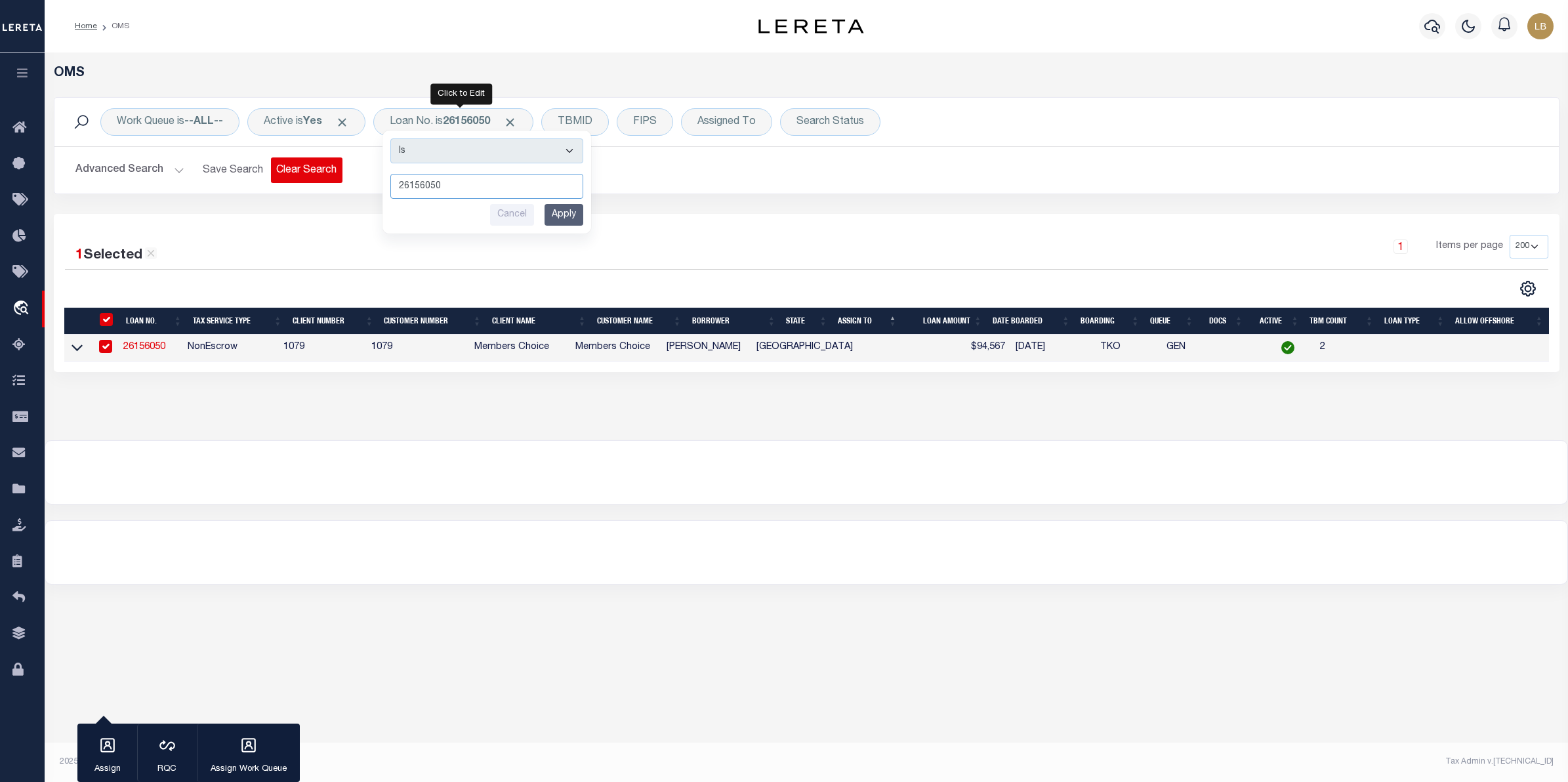
drag, startPoint x: 411, startPoint y: 178, endPoint x: 312, endPoint y: 171, distance: 99.2
click at [312, 171] on div "Work Queue is --ALL-- Active is Yes Loan No. is 26156050 Is Contains 26156050 C…" at bounding box center [806, 145] width 1505 height 97
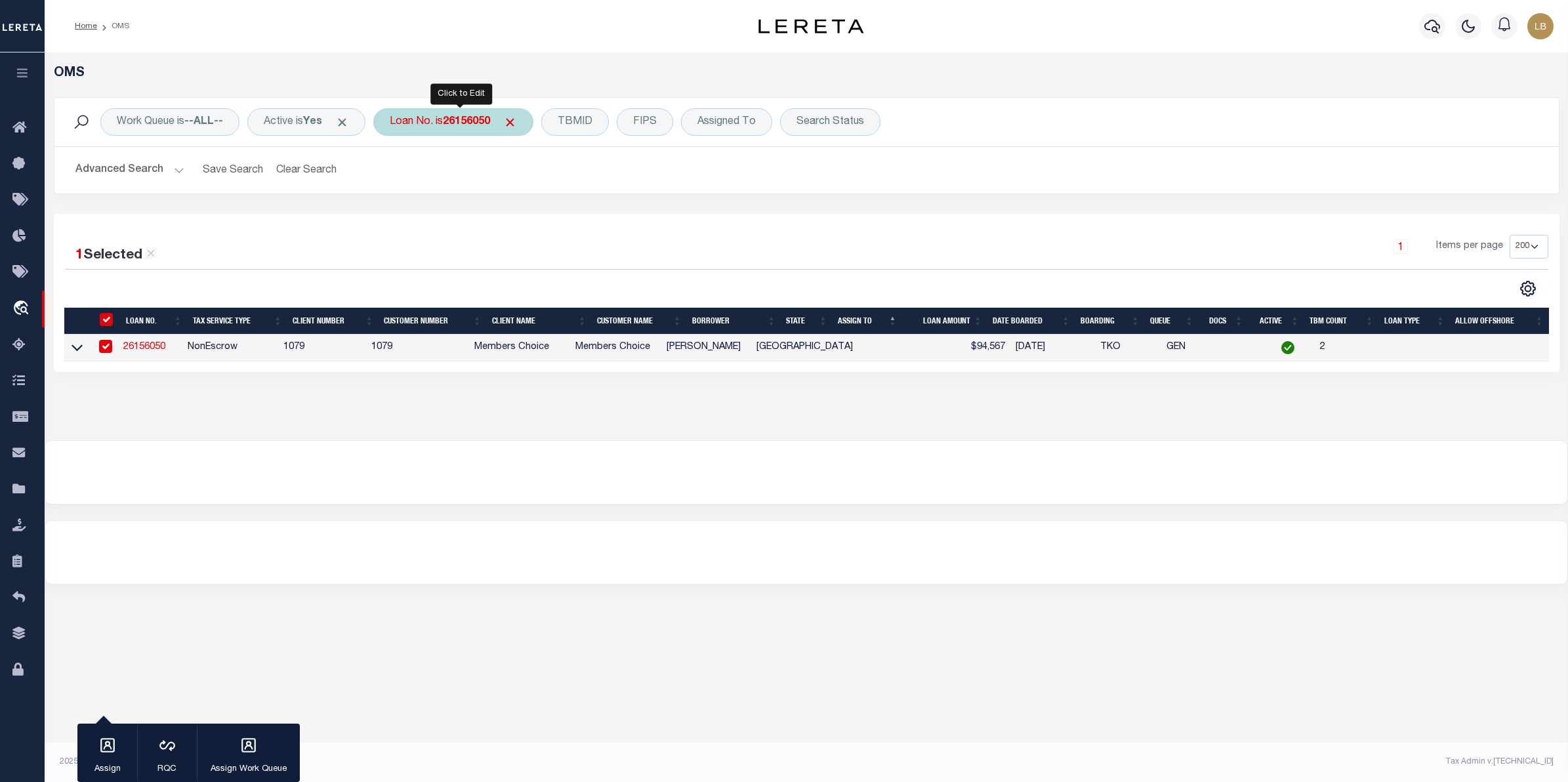
click at [469, 116] on b "26156050" at bounding box center [466, 122] width 47 height 11
type input "126445040"
click at [574, 215] on input "Apply" at bounding box center [564, 215] width 39 height 22
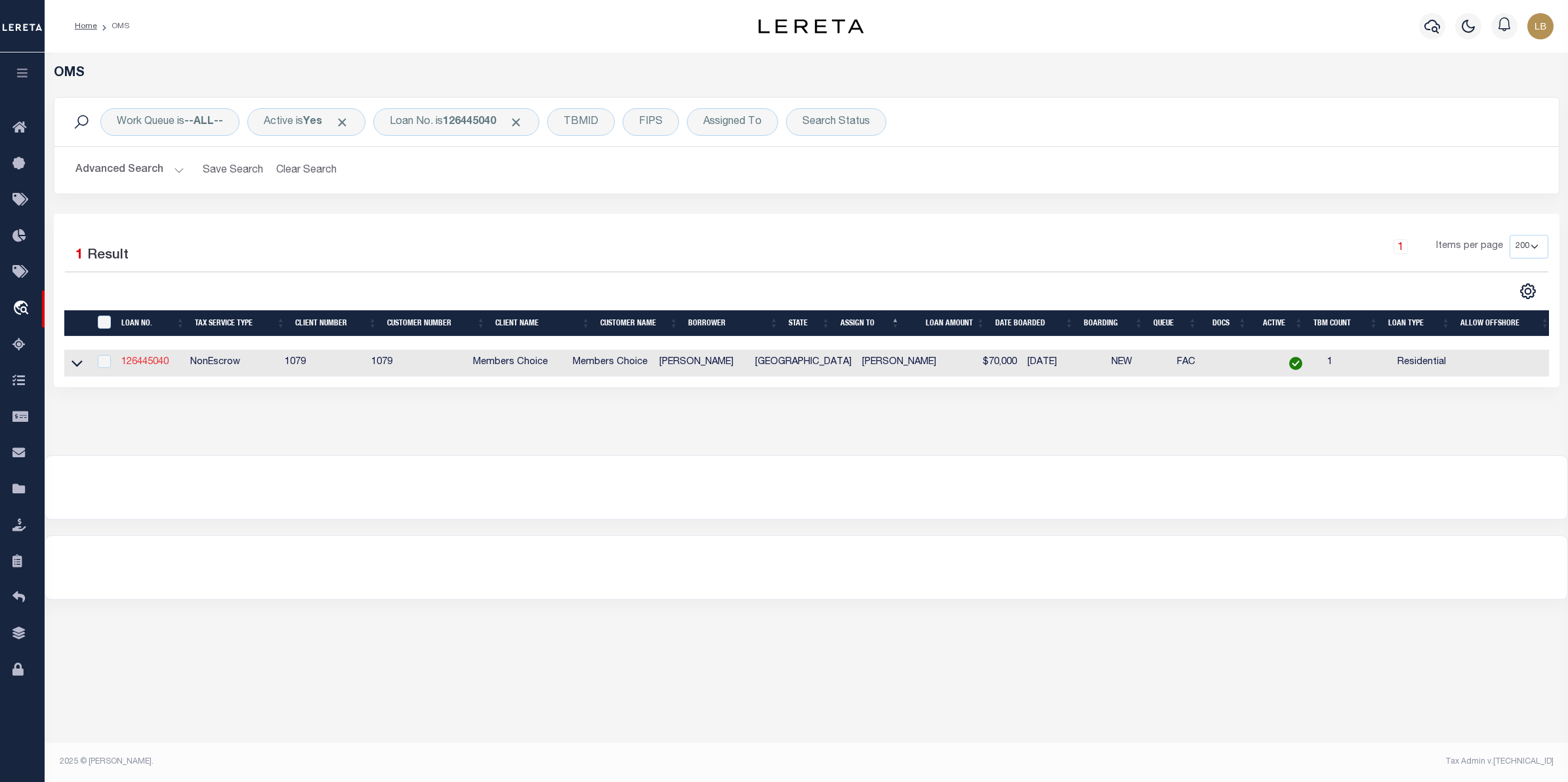
click at [132, 364] on link "126445040" at bounding box center [144, 362] width 47 height 9
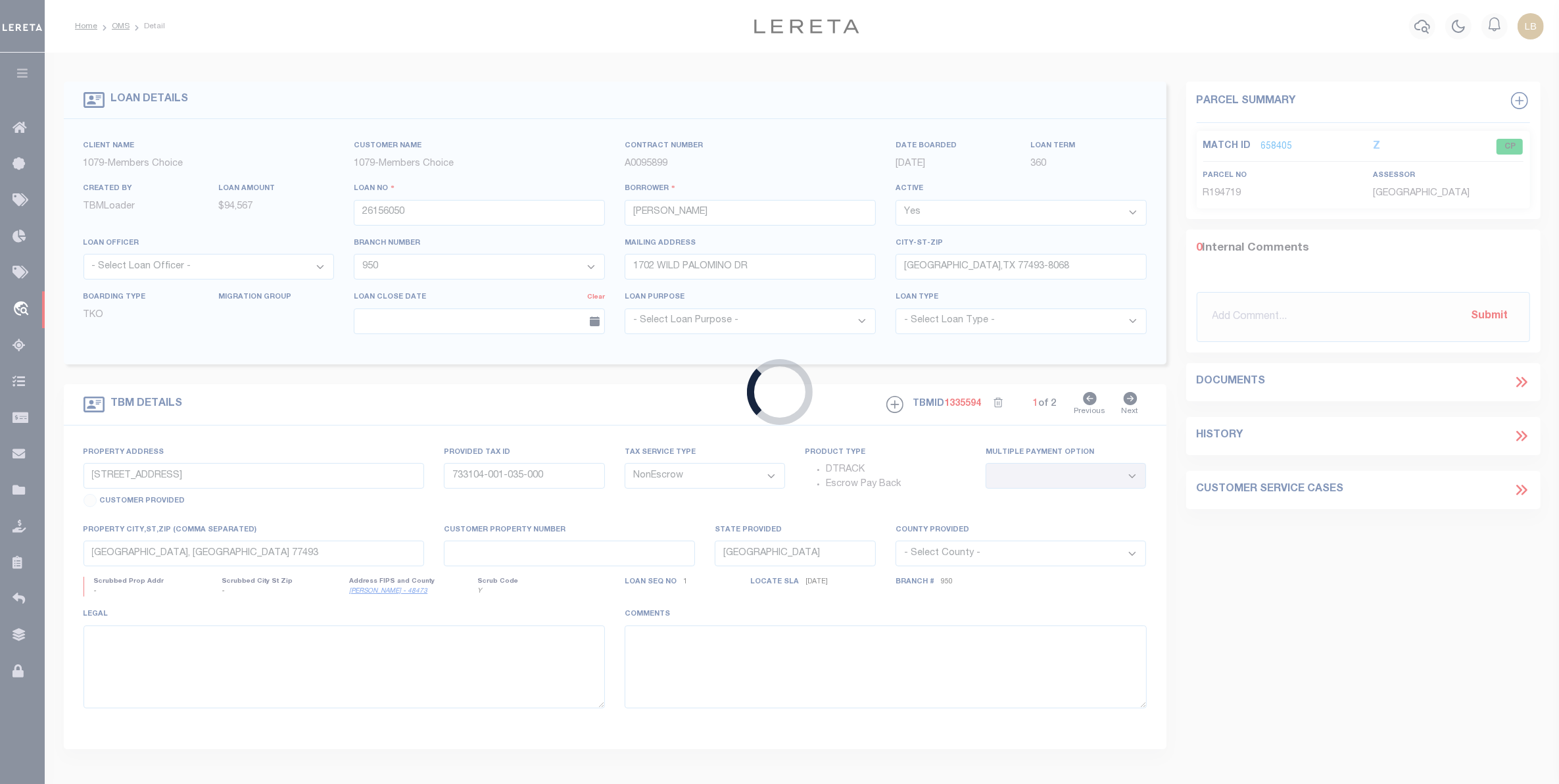
type input "126445040"
type input "[PERSON_NAME]"
select select
type input "[DATE]"
select select "10"
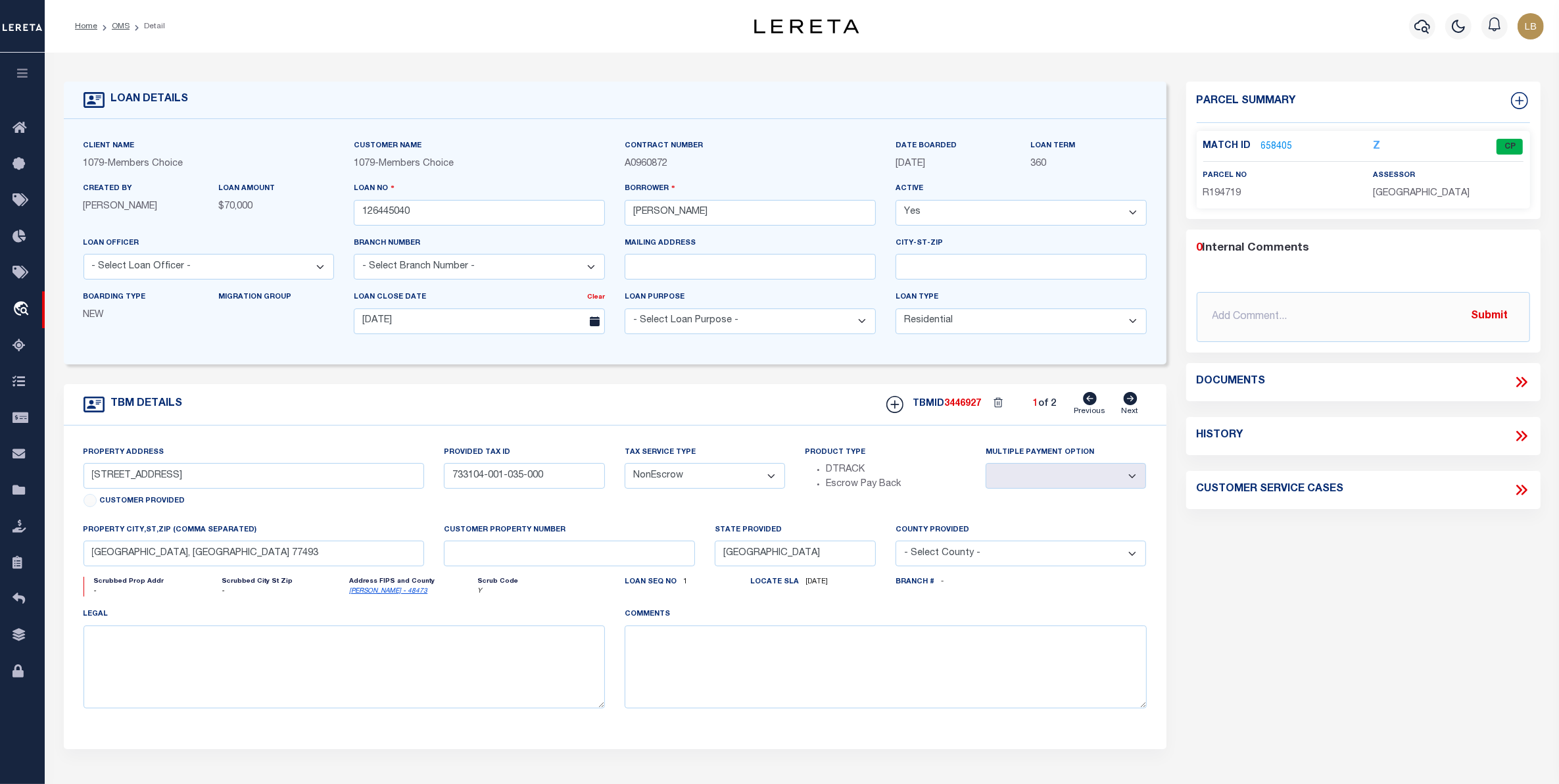
type input "[STREET_ADDRESS]"
select select
type input "KATY TX 77493-4092"
select select
type textarea "LOT 5, IN BLOCK 1, OF [GEOGRAPHIC_DATA] SECTION 39 AN ADDITION IN [GEOGRAPHIC_D…"
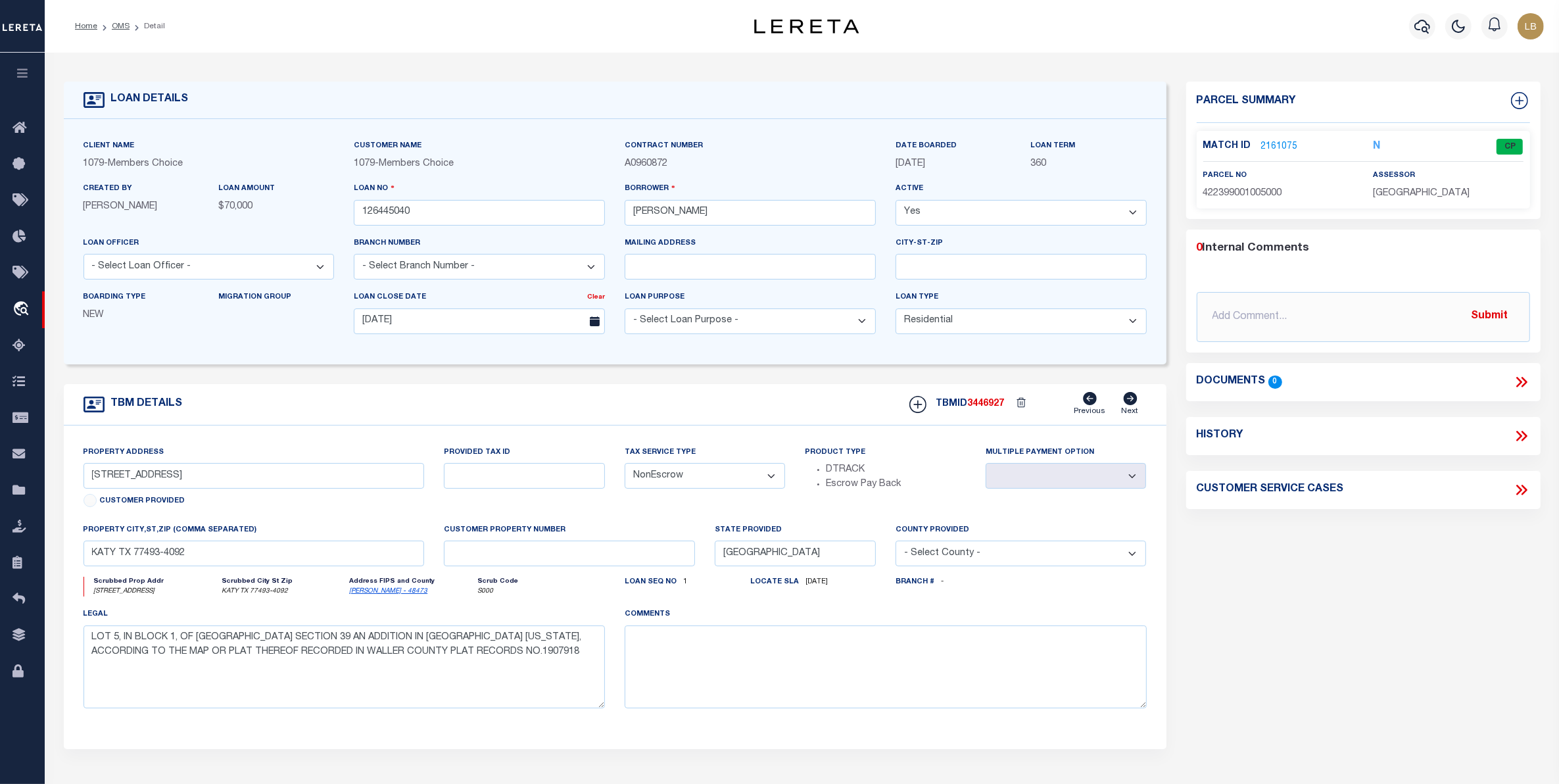
click at [1277, 142] on link "2161075" at bounding box center [1279, 147] width 37 height 14
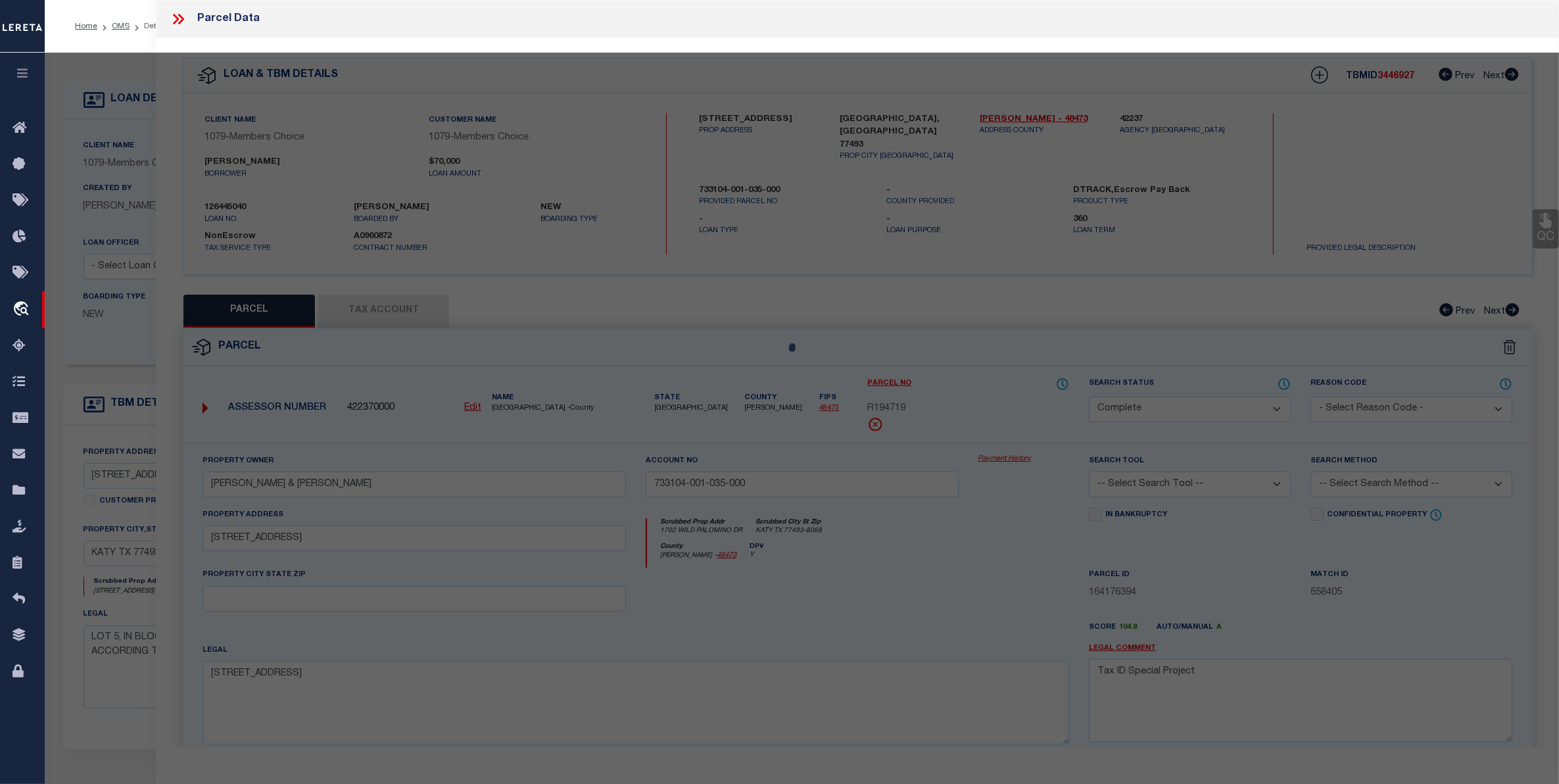
select select "AS"
checkbox input "false"
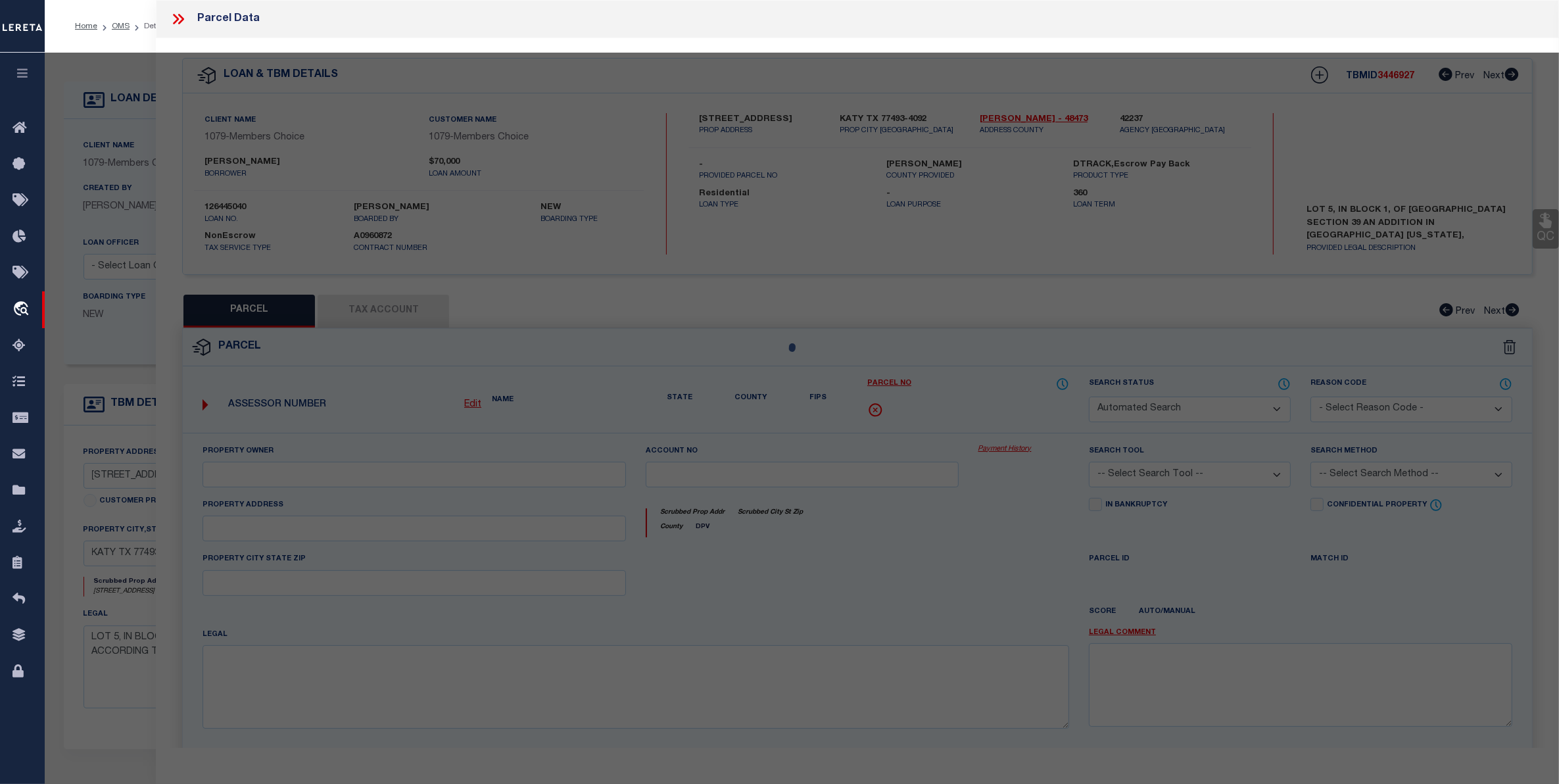
select select "CP"
type input "[PERSON_NAME] [PERSON_NAME]"
select select "AGW"
select select "ADD"
type input "[STREET_ADDRESS]"
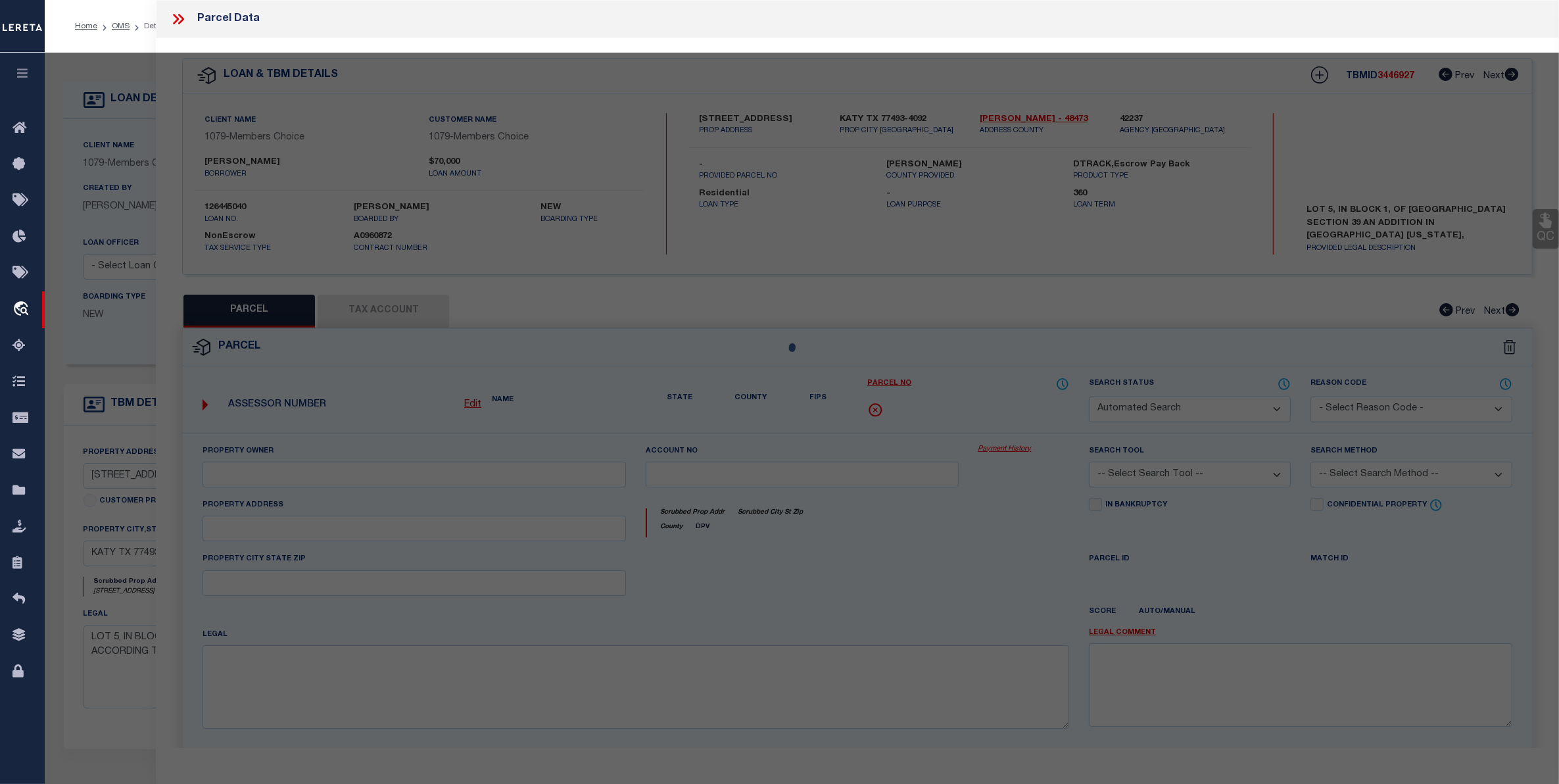
type input "[GEOGRAPHIC_DATA], [GEOGRAPHIC_DATA] 77493"
type textarea "S422399 [GEOGRAPHIC_DATA] SECTION 39 BLK 1 LOT 5"
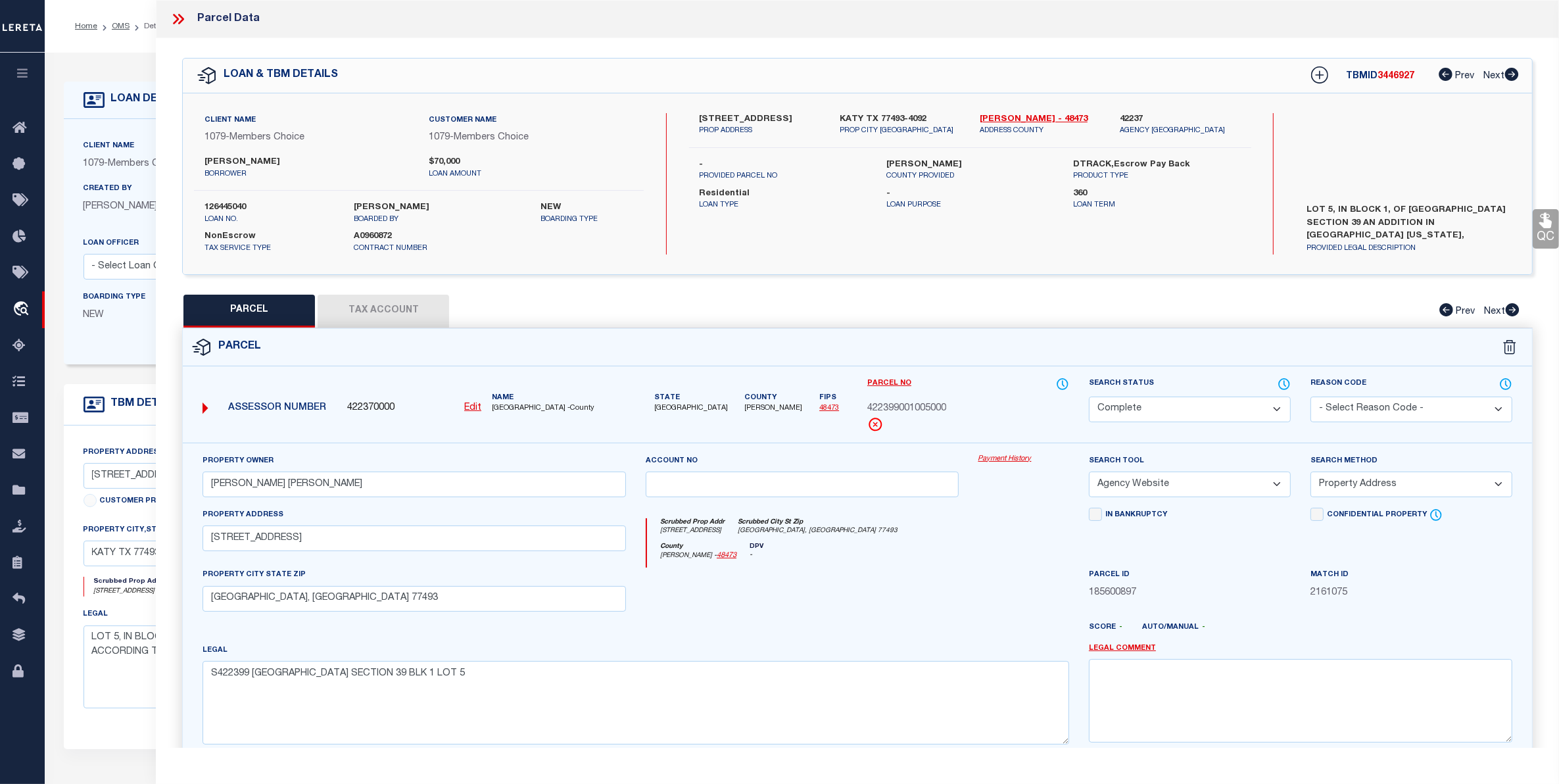
click at [173, 21] on icon at bounding box center [178, 19] width 17 height 17
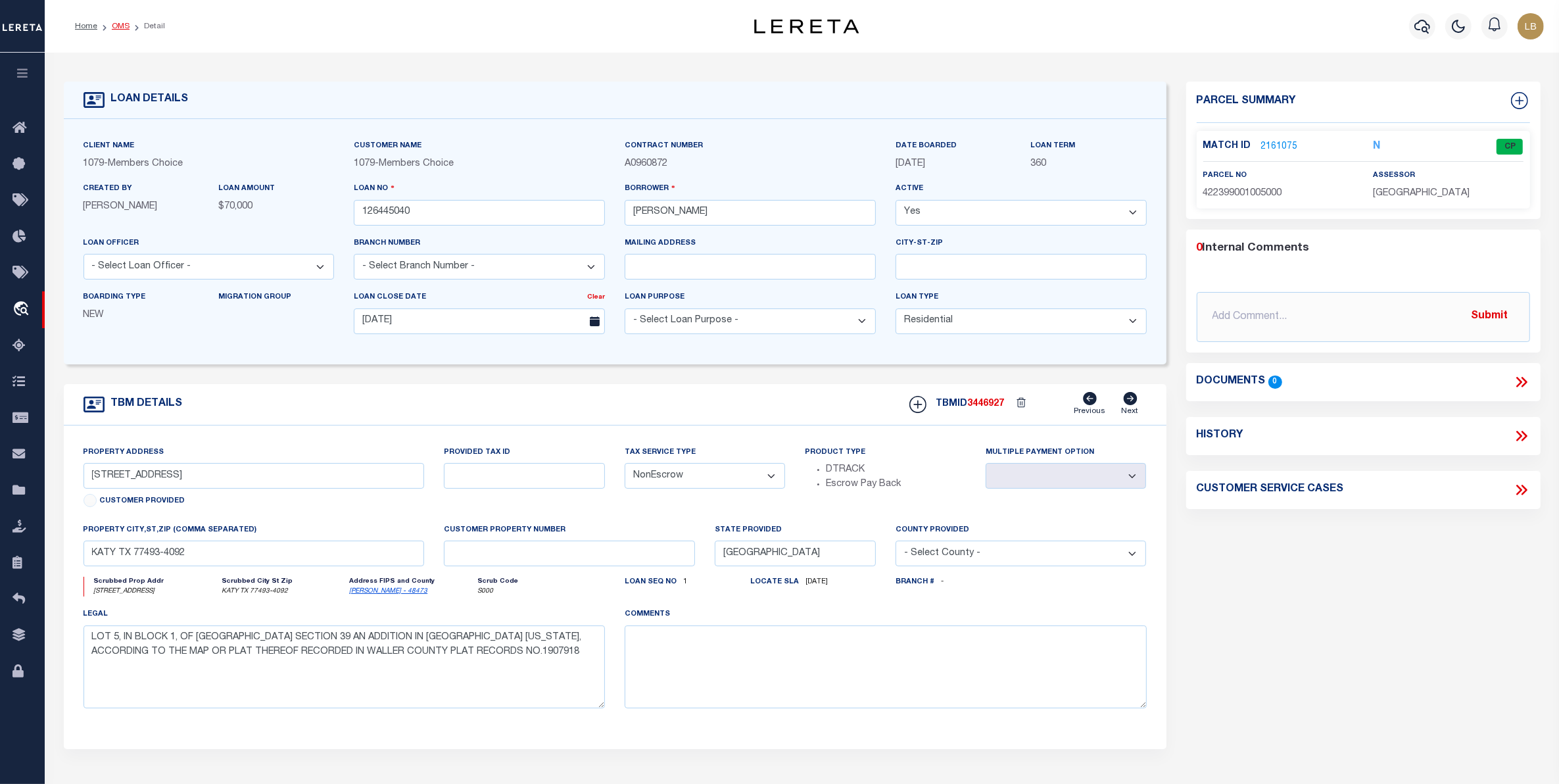
click at [118, 23] on link "OMS" at bounding box center [121, 26] width 18 height 8
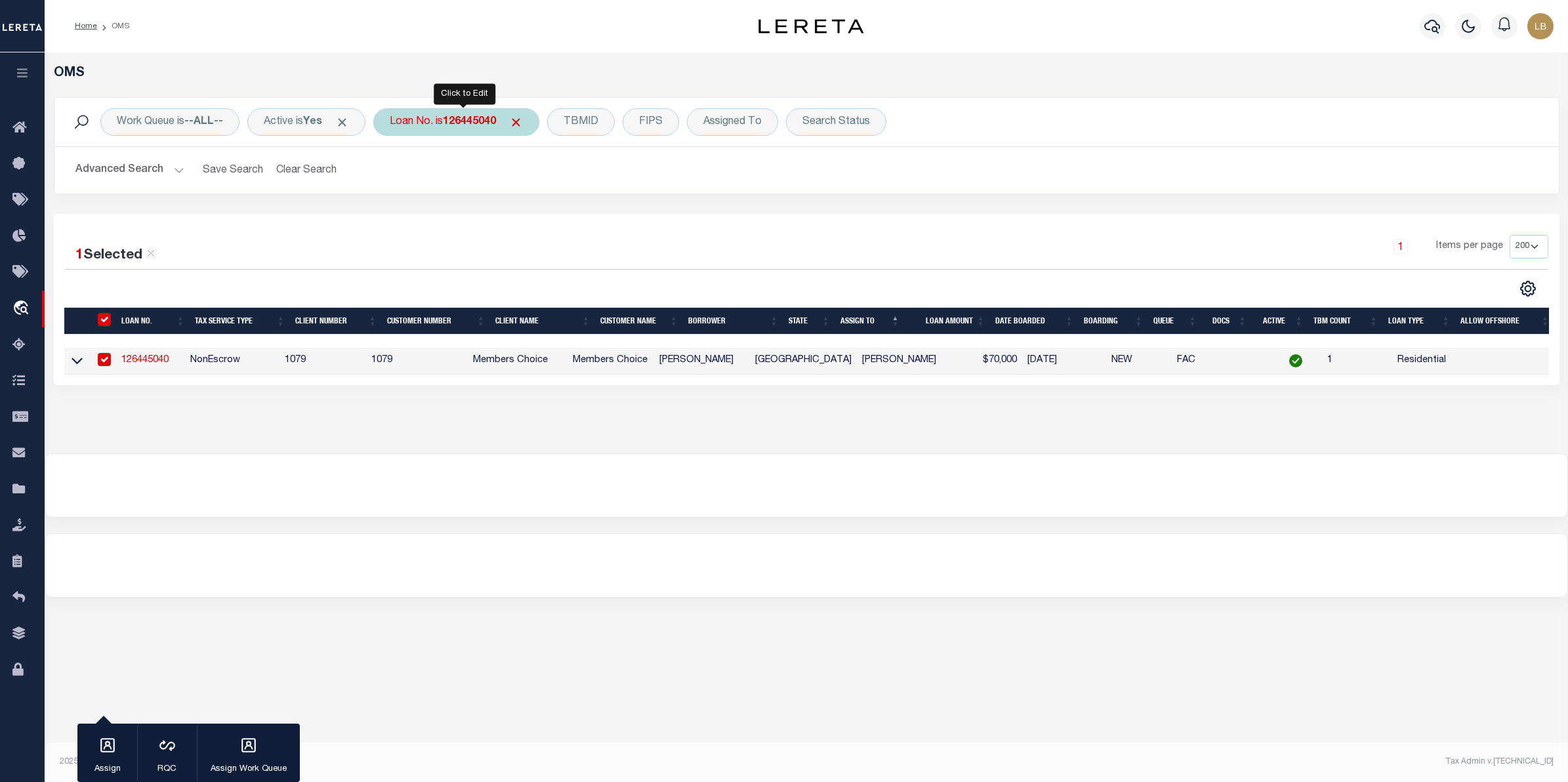
click at [449, 128] on div "Loan No. is 126445040" at bounding box center [456, 122] width 166 height 28
type input "15260544"
click at [578, 220] on input "Apply" at bounding box center [564, 215] width 39 height 22
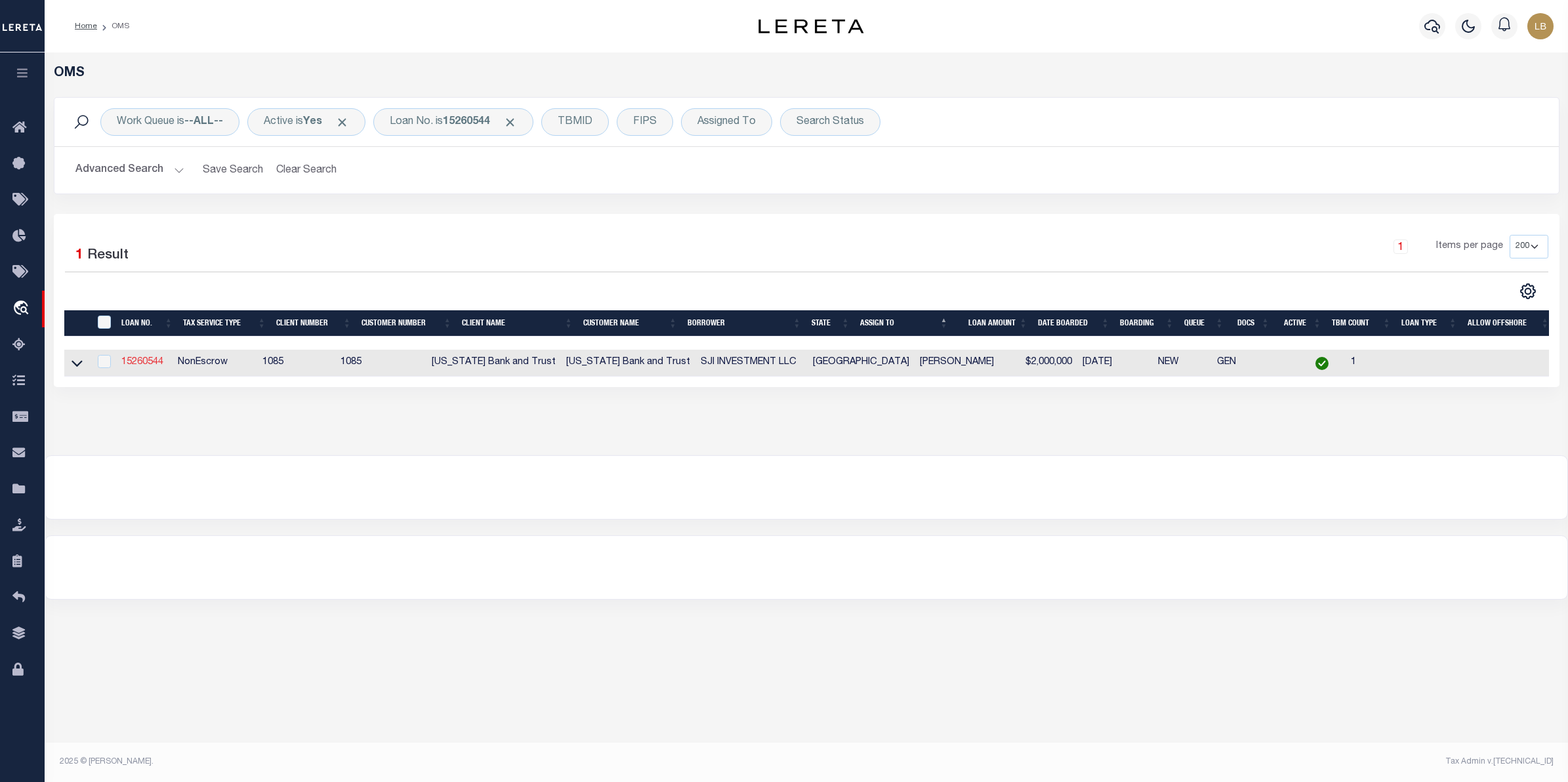
click at [145, 361] on link "15260544" at bounding box center [142, 362] width 42 height 9
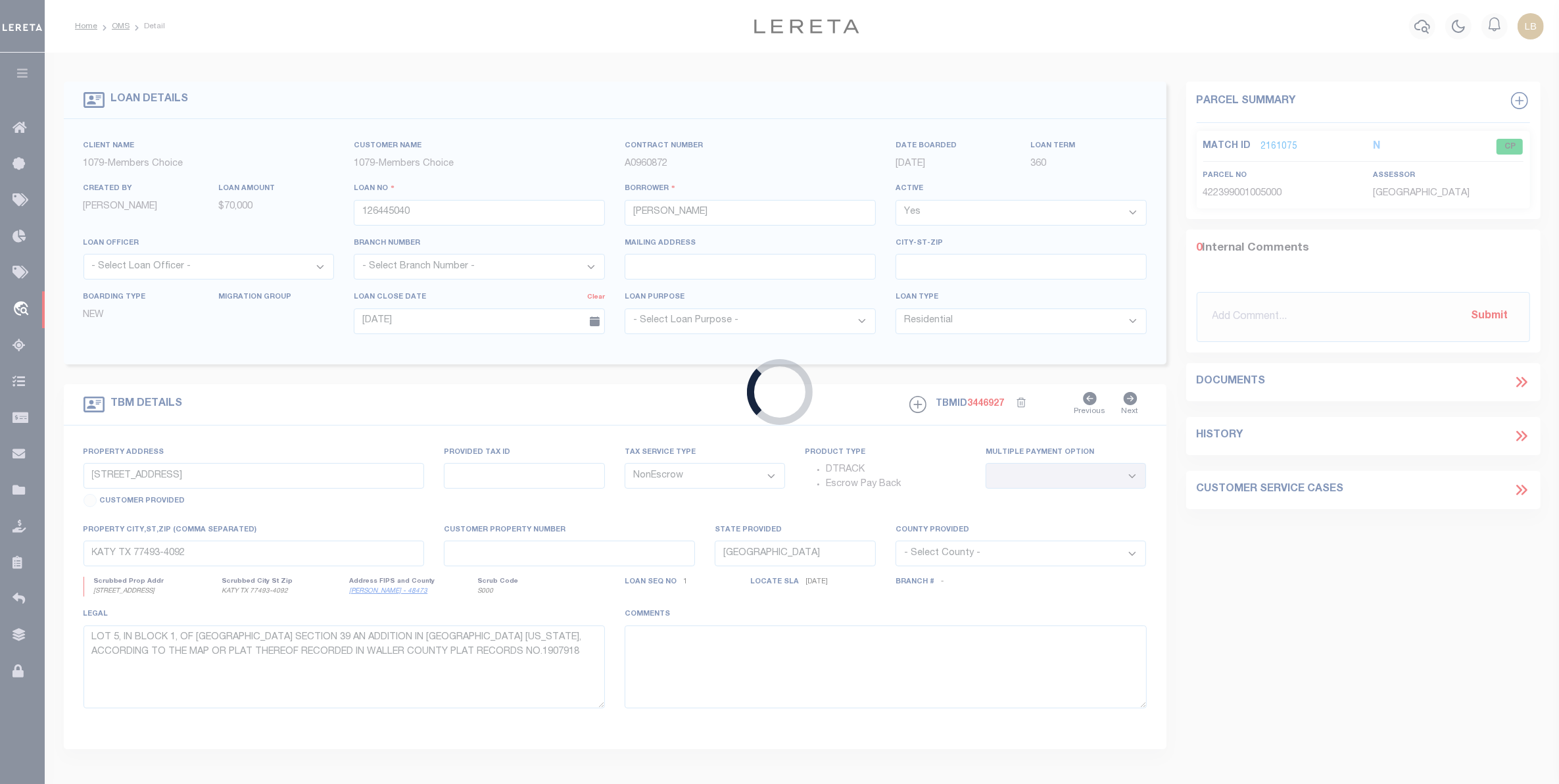
type input "15260544"
type input "SJI INVESTMENT LLC"
select select
type input "[STREET_ADDRESS][PERSON_NAME]"
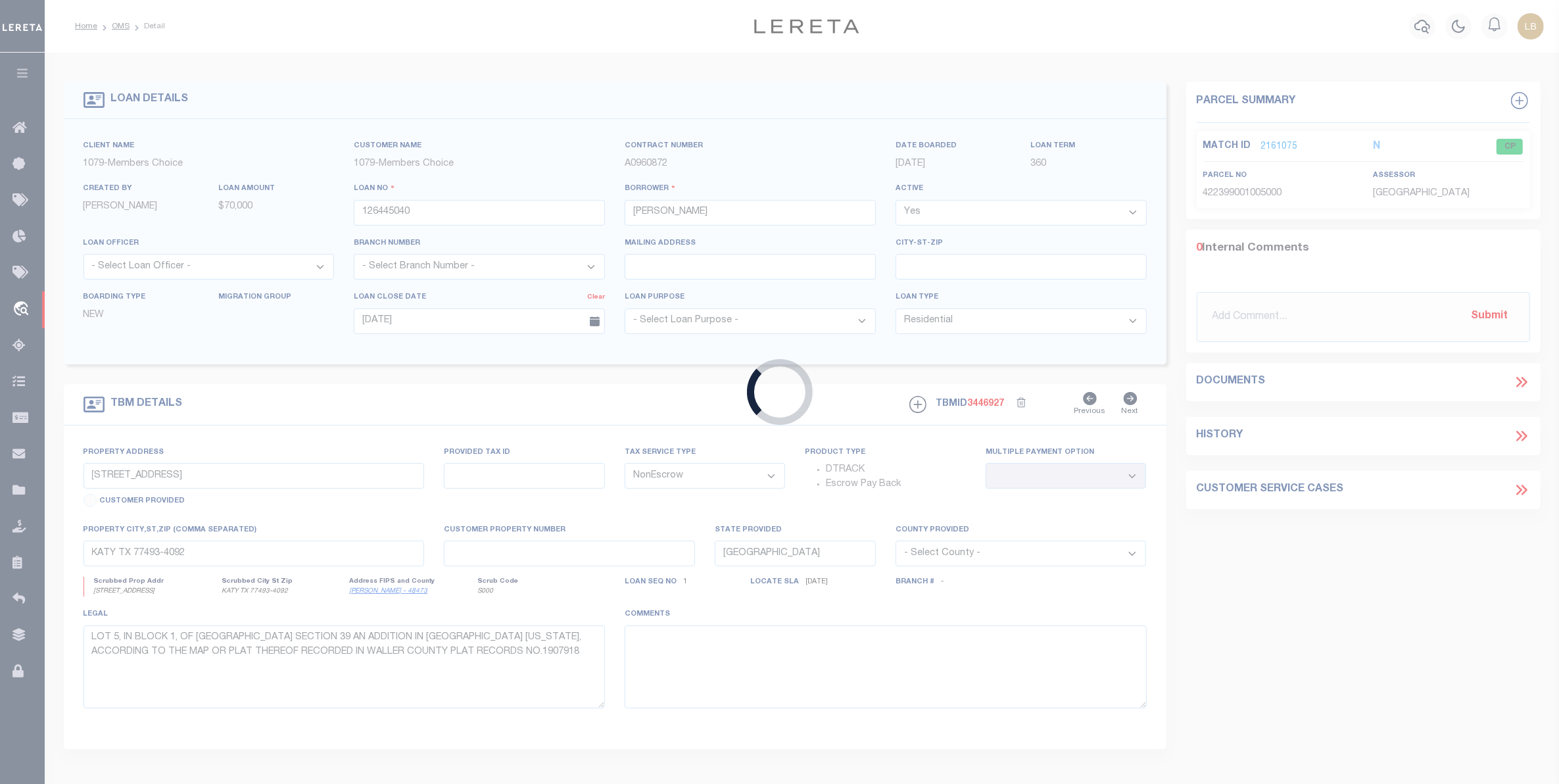
type input "[GEOGRAPHIC_DATA] TX 76092"
select select
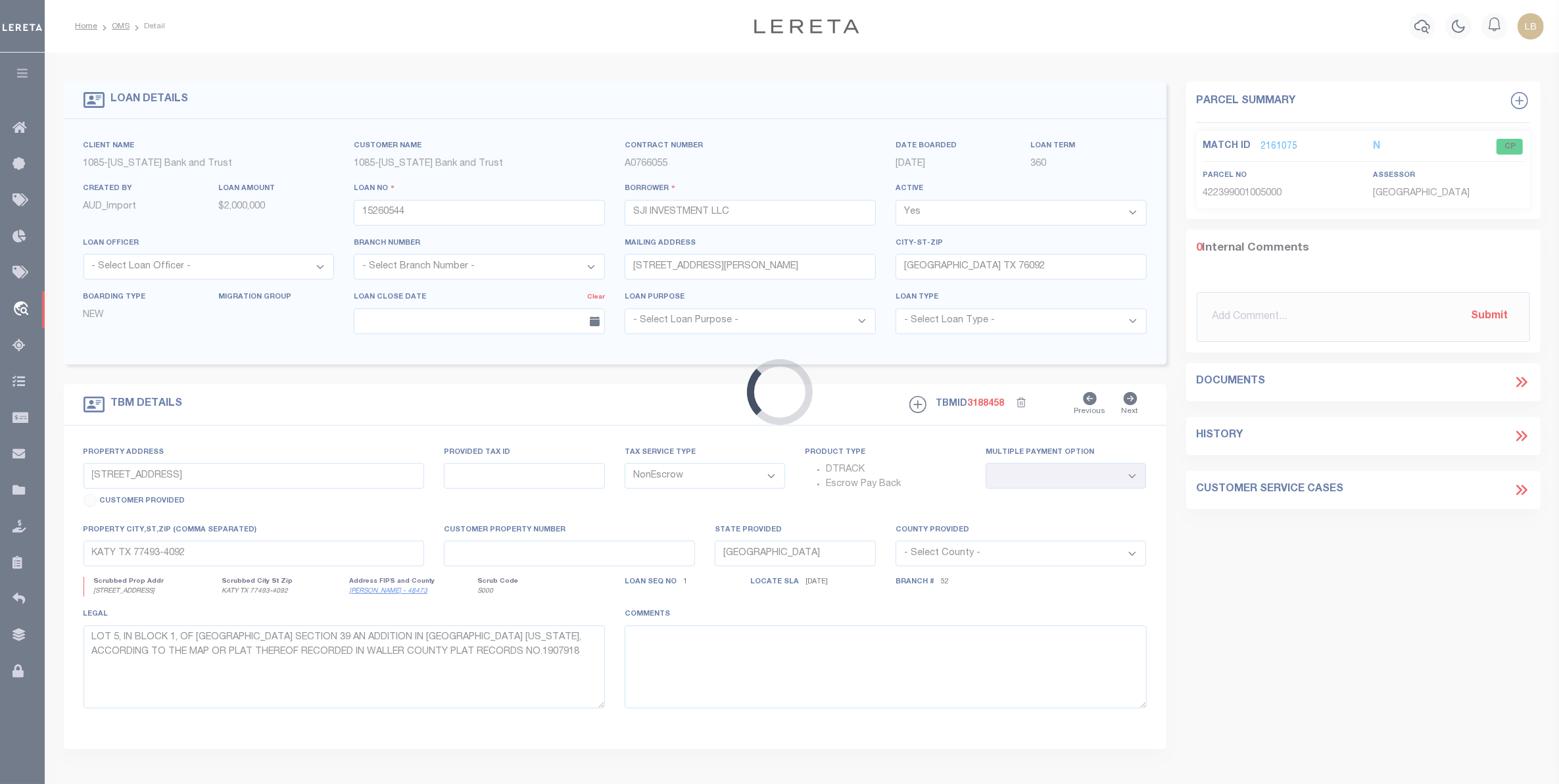
select select "10346"
select select "4213"
type input "[STREET_ADDRESS]"
select select
type input "[GEOGRAPHIC_DATA]"
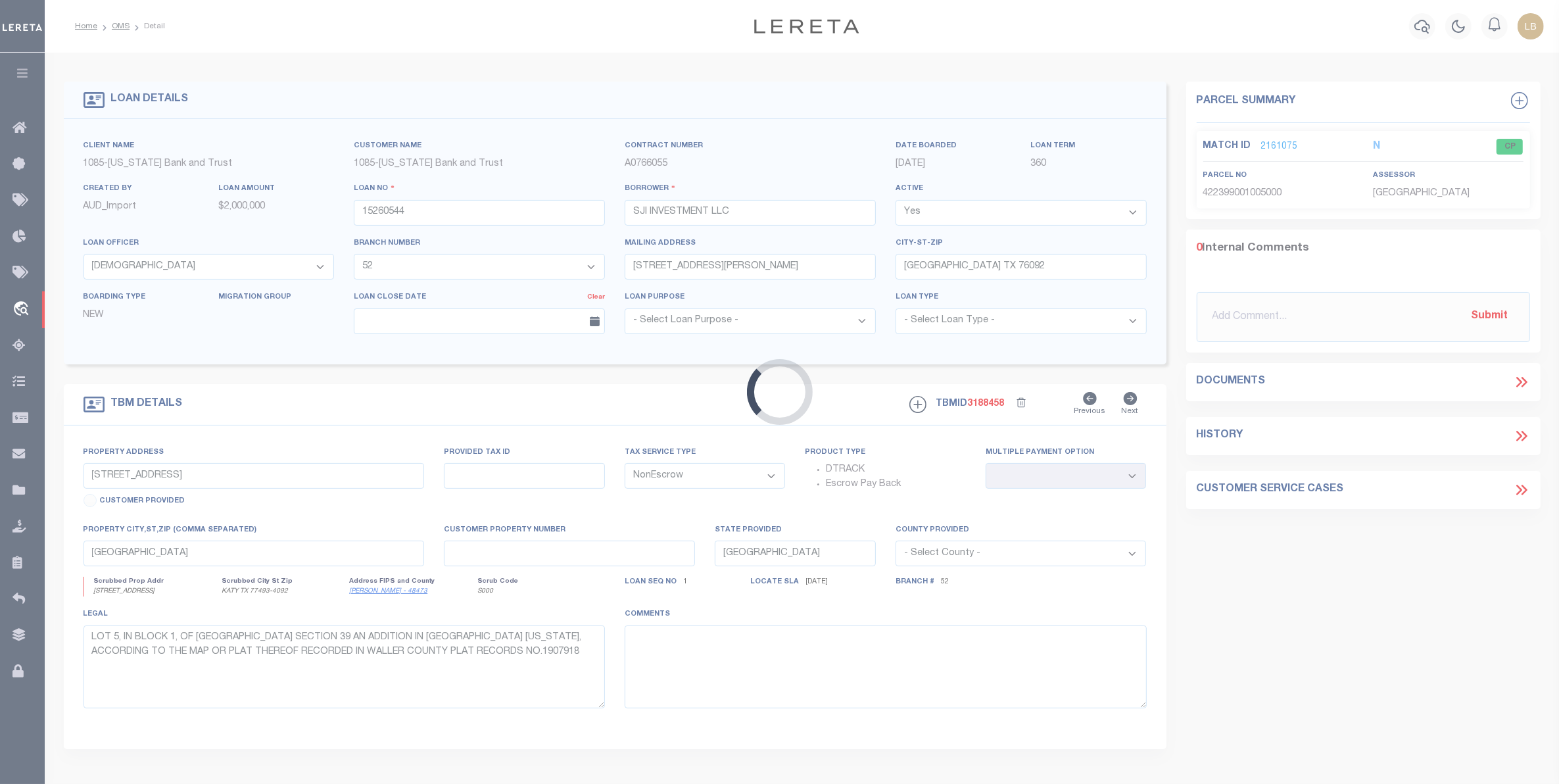
select select
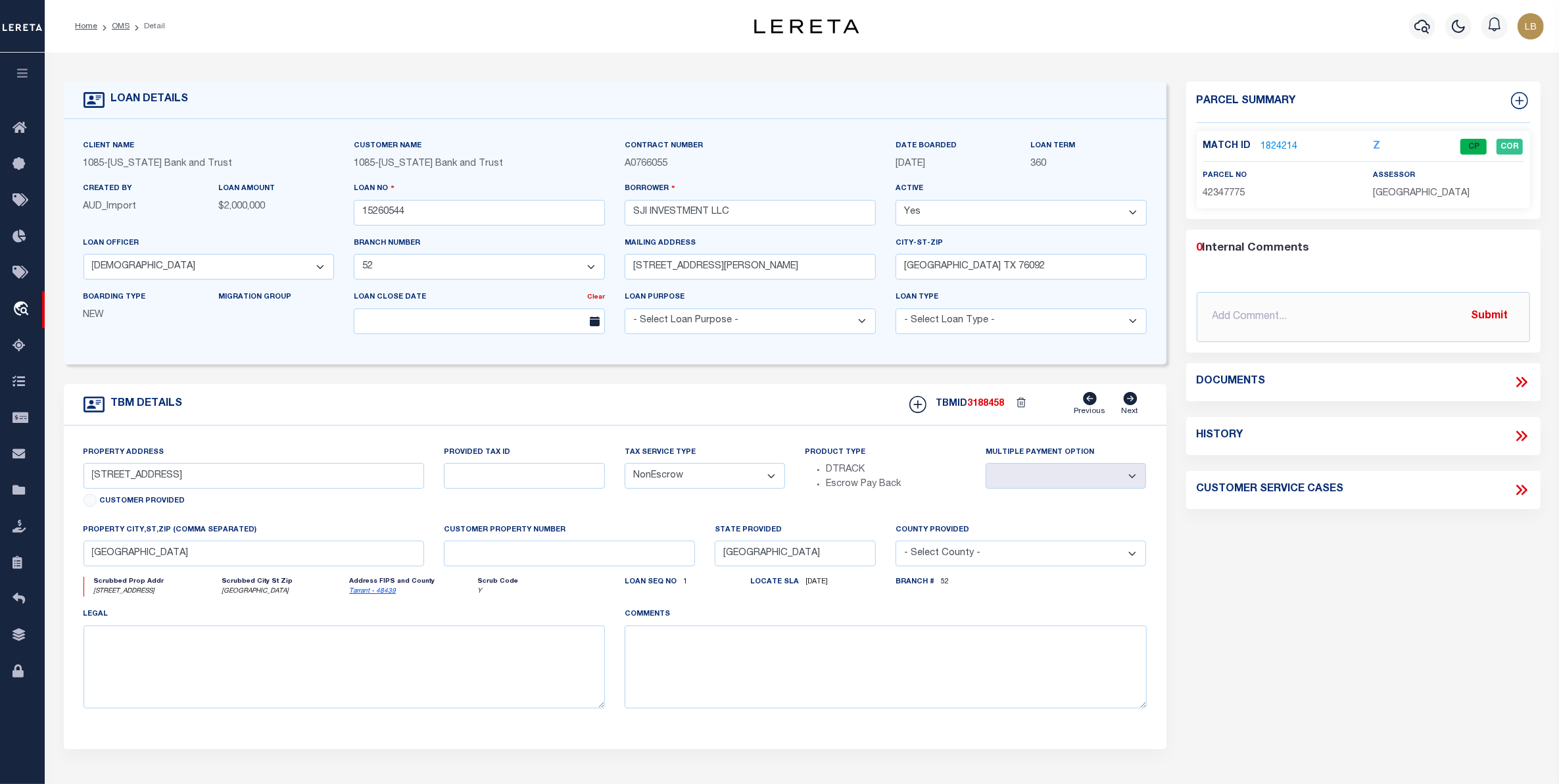
click at [1276, 146] on link "1824214" at bounding box center [1279, 147] width 37 height 14
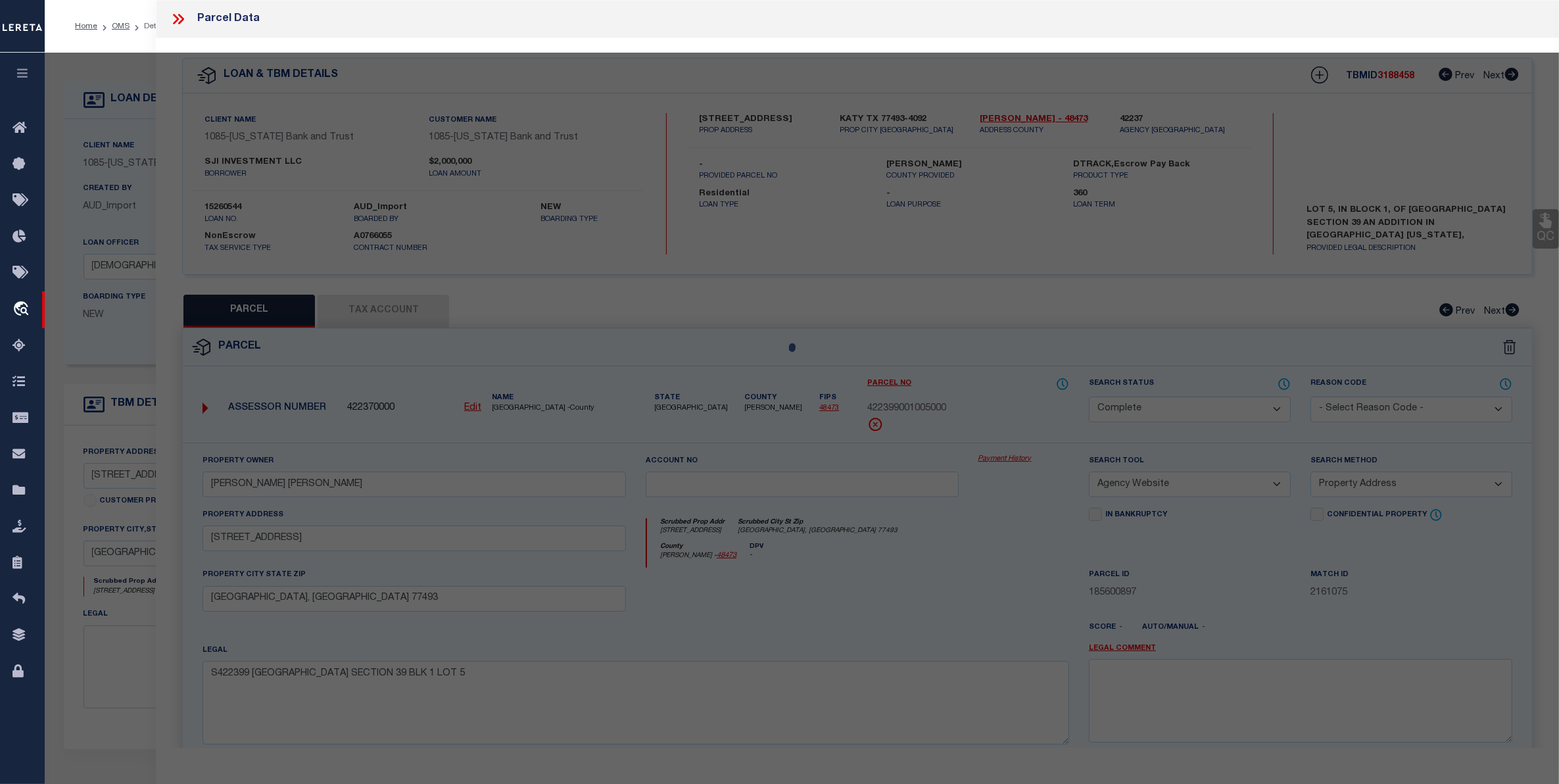
select select "AS"
select select
checkbox input "false"
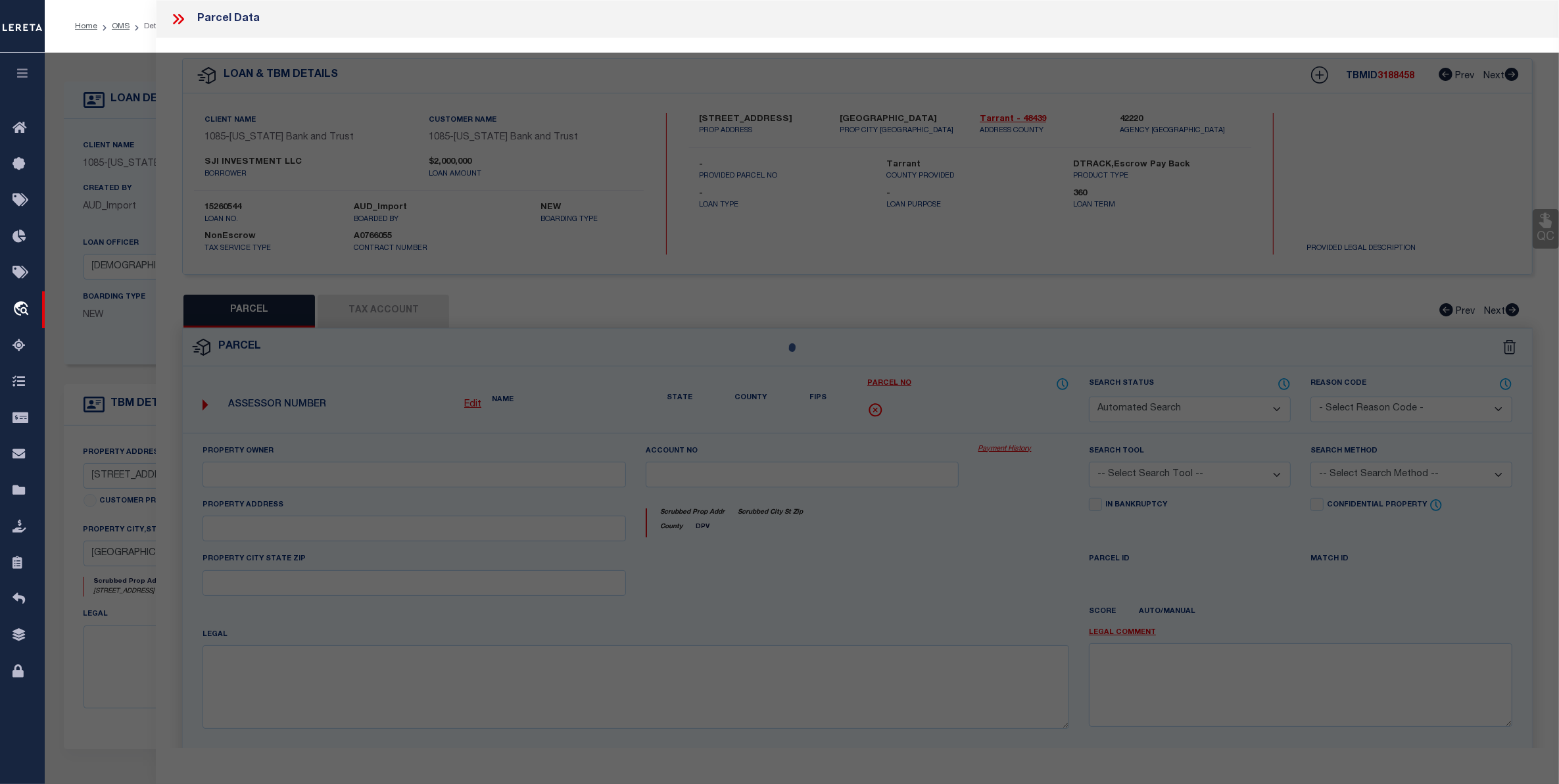
select select "CP"
type input "SJI INVESTMENT LLC"
type input "[STREET_ADDRESS]"
checkbox input "false"
type textarea "PRESIDIO, THE Block B Lot 4R3 PLAT D217283562"
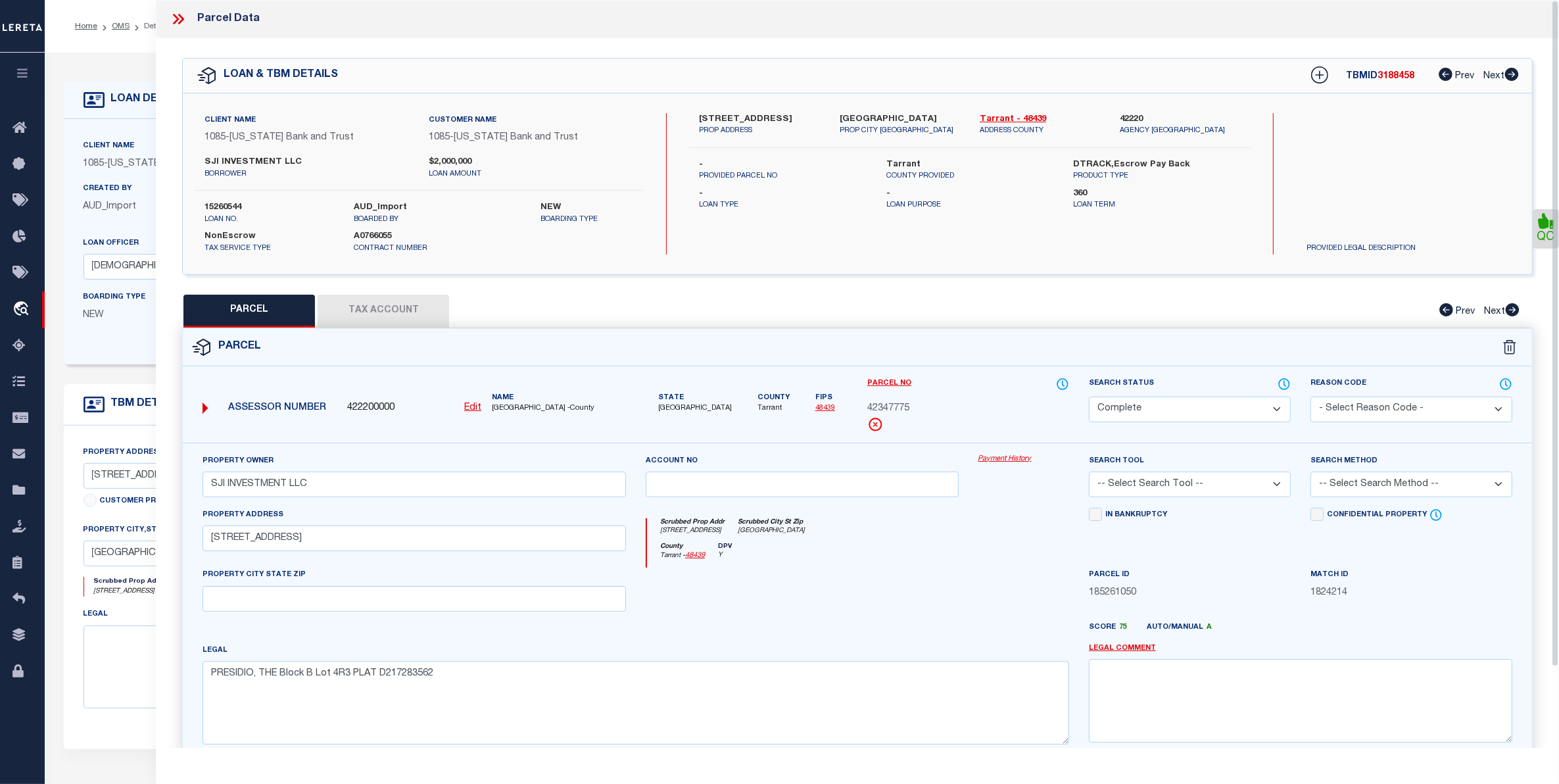
click at [382, 310] on button "Tax Account" at bounding box center [383, 311] width 131 height 33
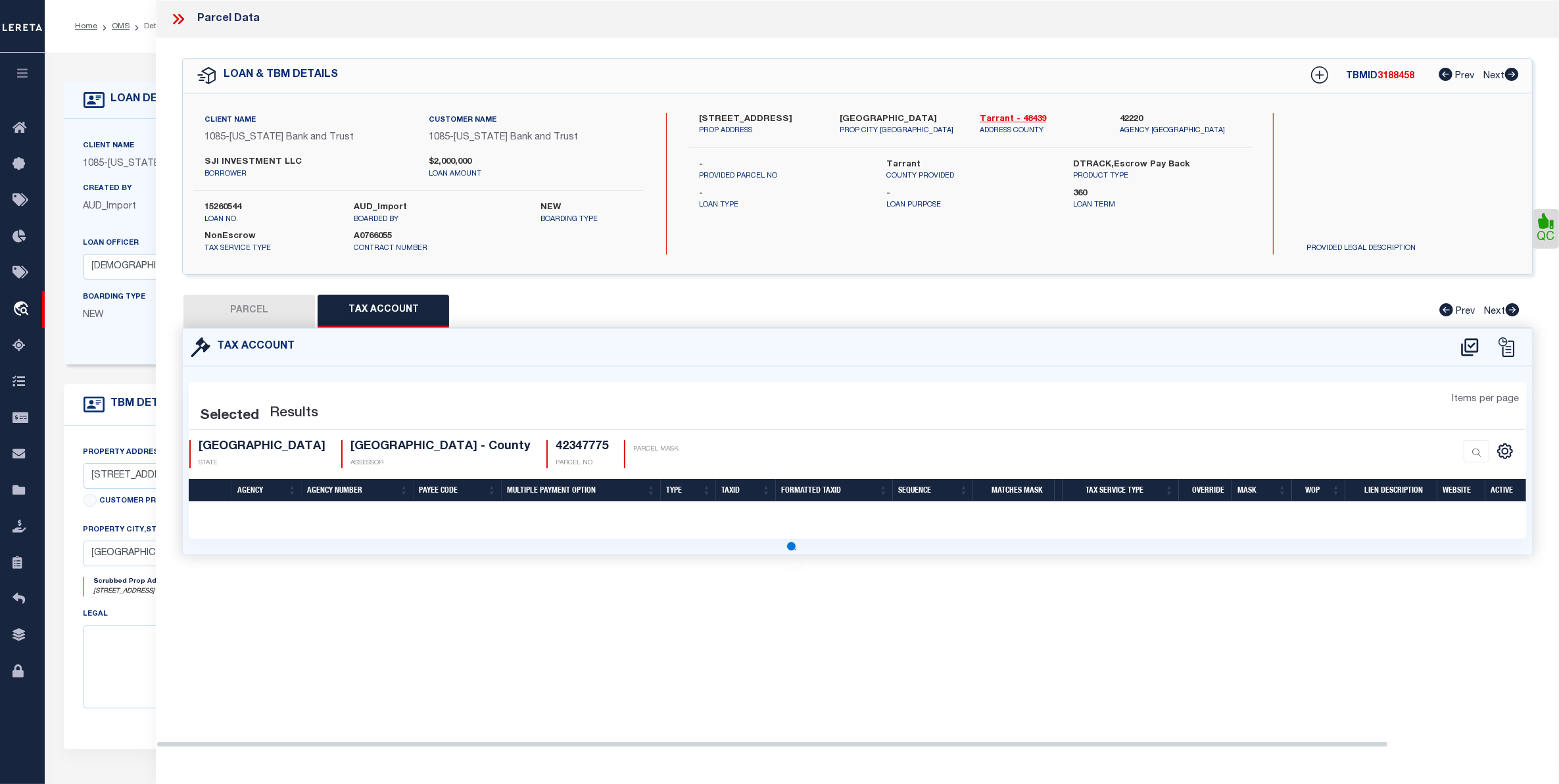
select select "100"
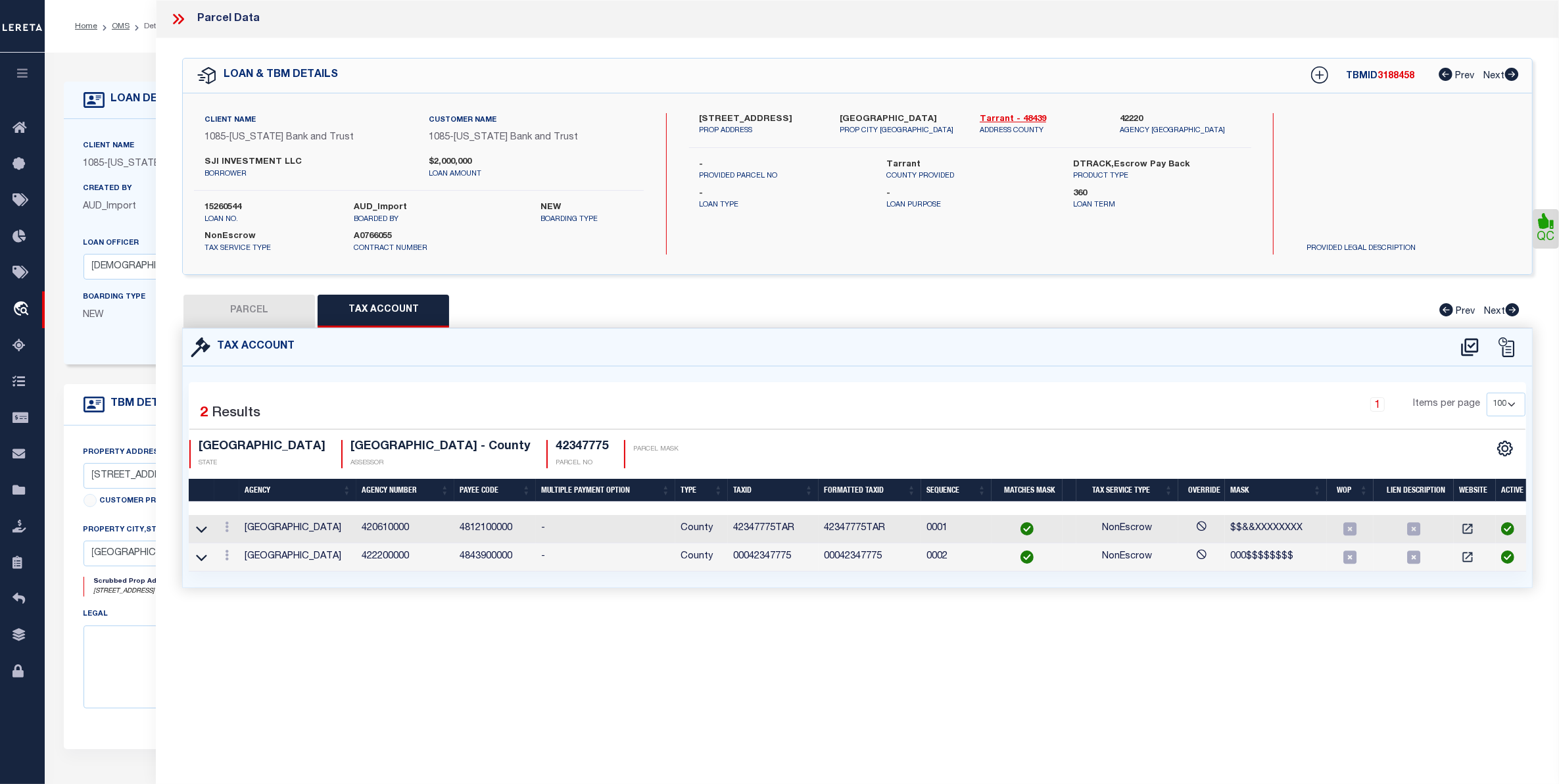
click at [261, 320] on button "PARCEL" at bounding box center [249, 311] width 131 height 33
select select "AS"
checkbox input "false"
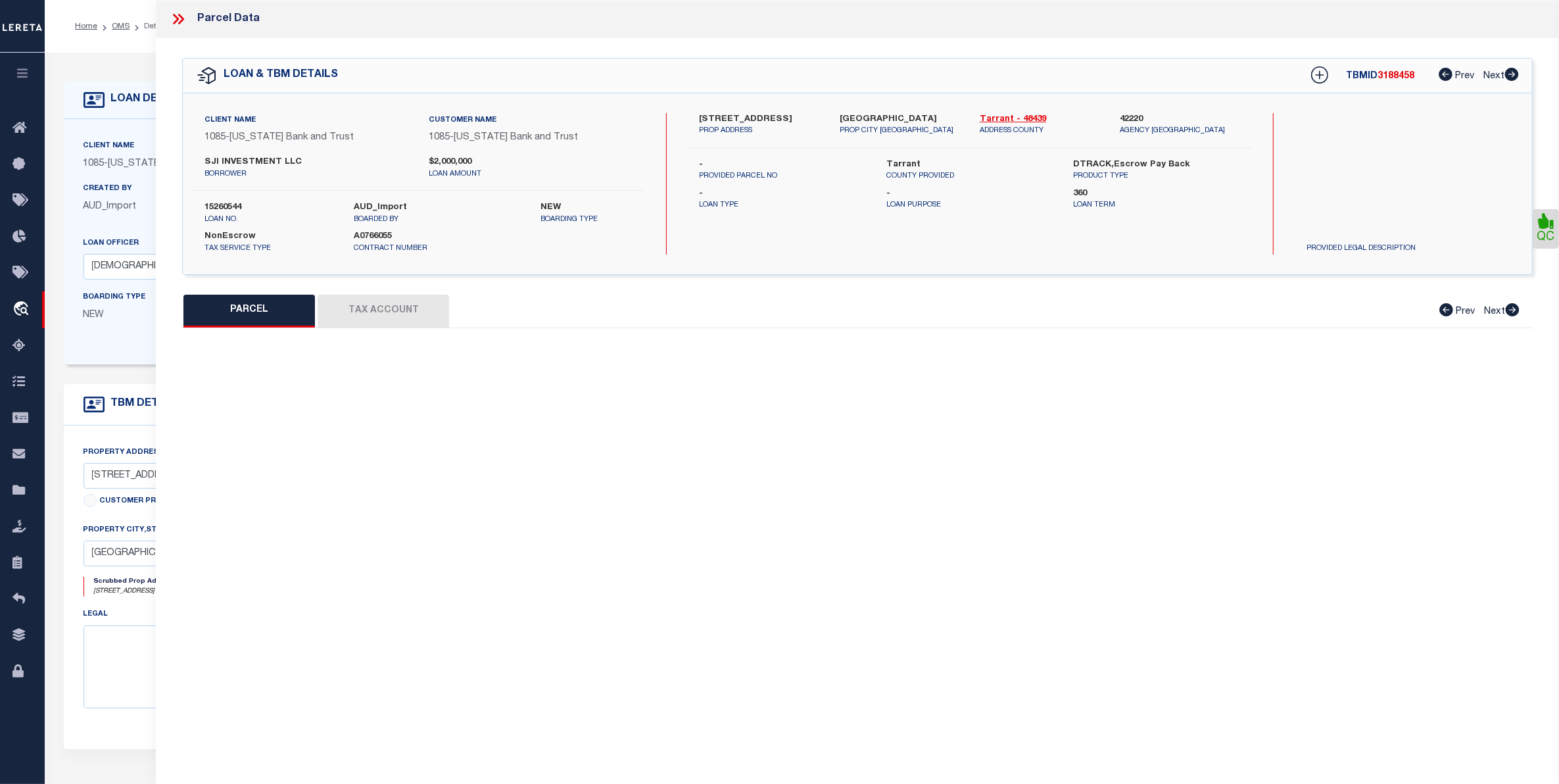
select select "CP"
type input "SJI INVESTMENT LLC"
type input "[STREET_ADDRESS]"
checkbox input "false"
type textarea "PRESIDIO, THE Block B Lot 4R3 PLAT D217283562"
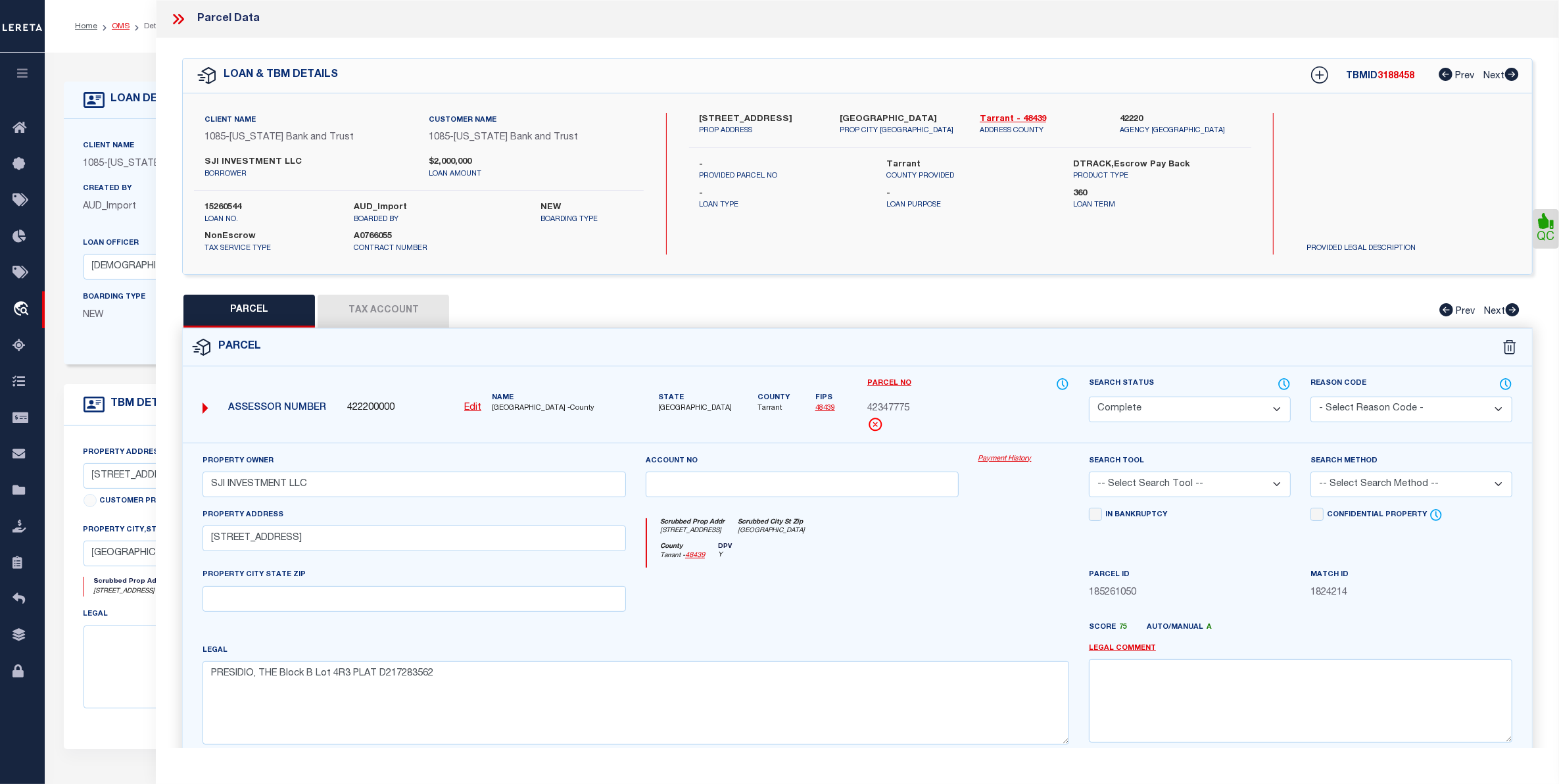
click at [118, 23] on link "OMS" at bounding box center [121, 26] width 18 height 8
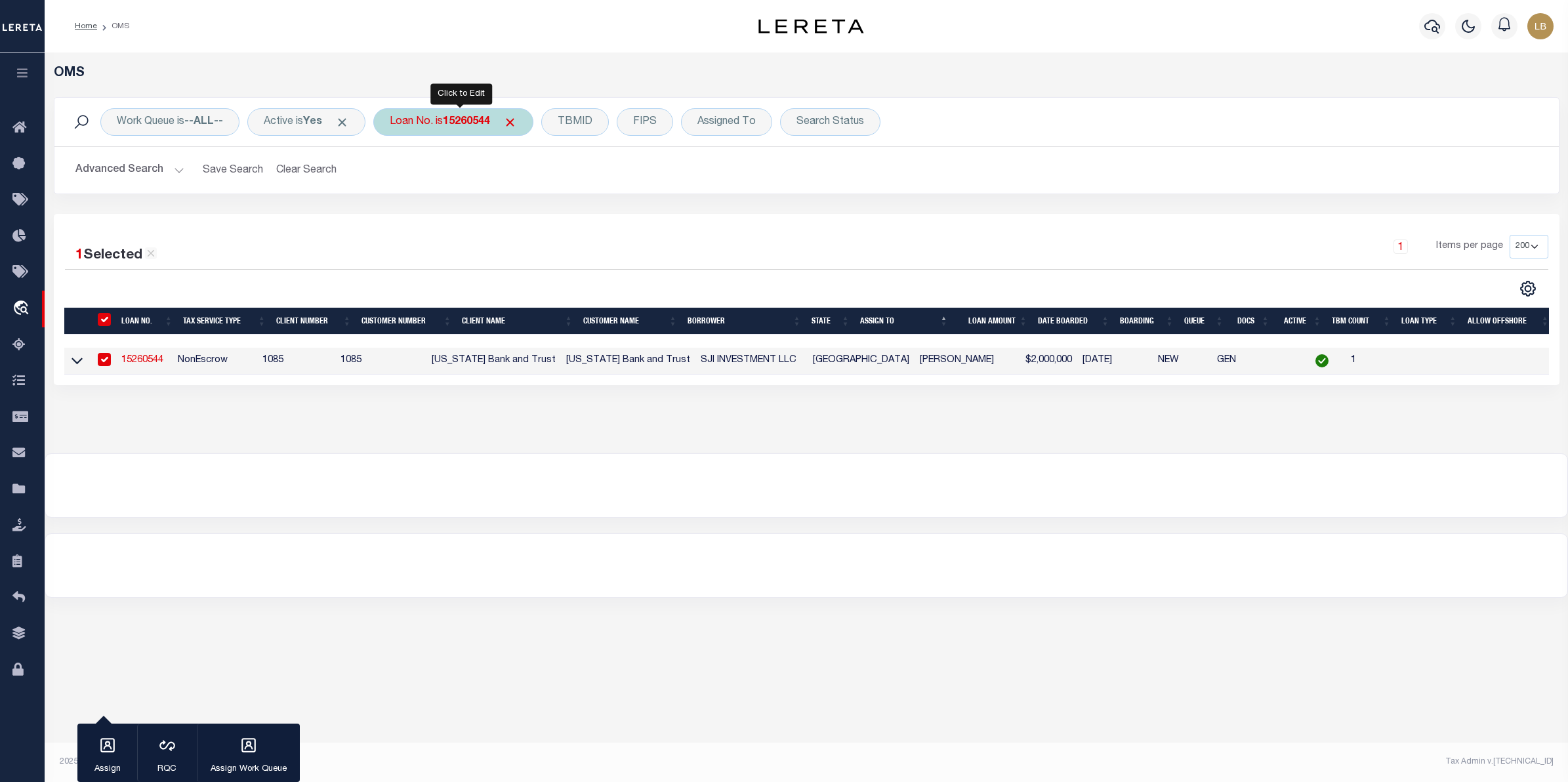
click at [480, 116] on b "15260544" at bounding box center [466, 122] width 47 height 11
type input "99250561"
click at [565, 217] on input "Apply" at bounding box center [564, 215] width 39 height 22
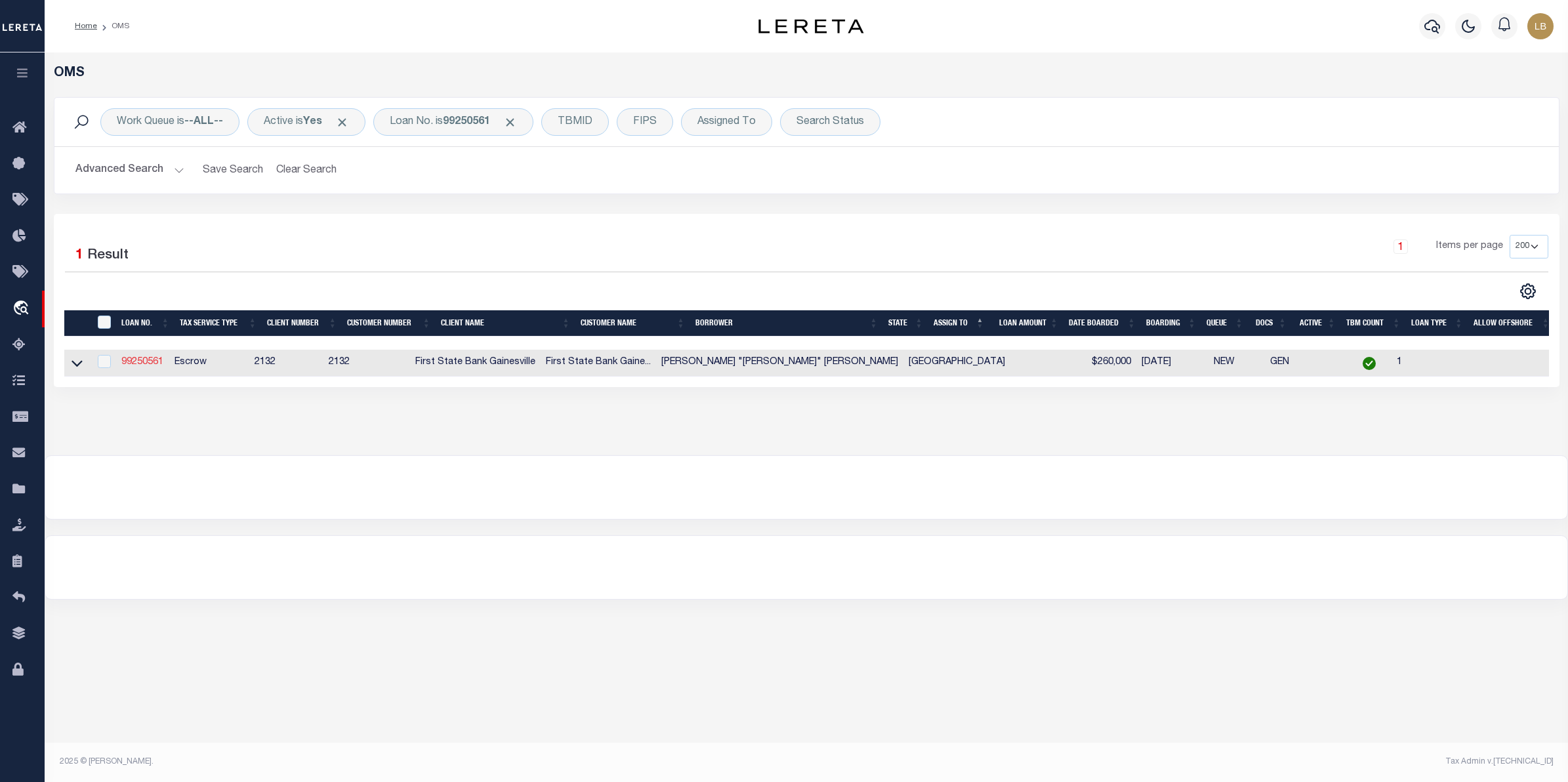
click at [136, 363] on link "99250561" at bounding box center [142, 362] width 42 height 9
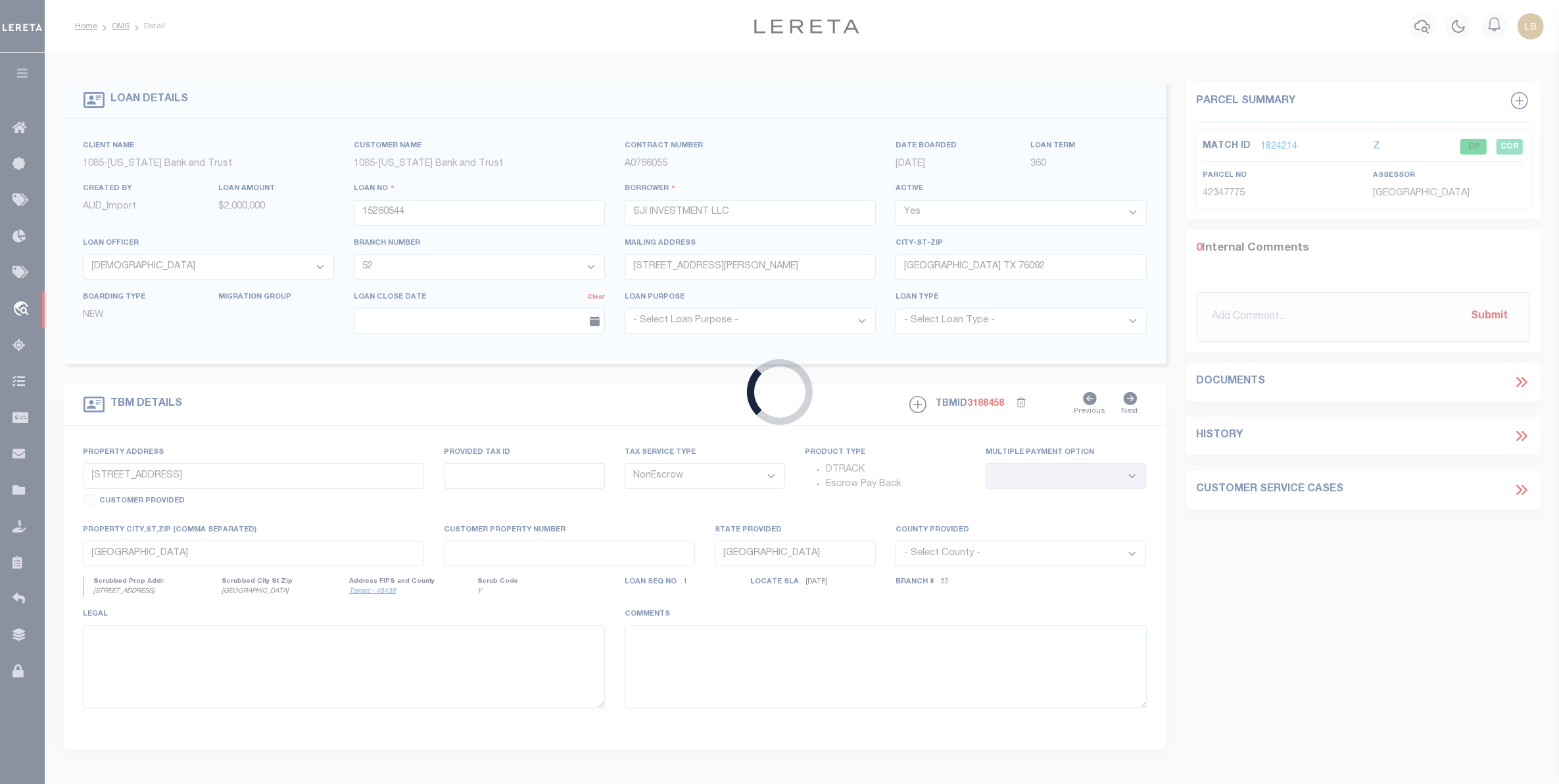
type input "99250561"
type input "[PERSON_NAME] "[PERSON_NAME]" [PERSON_NAME]"
select select
select select "100"
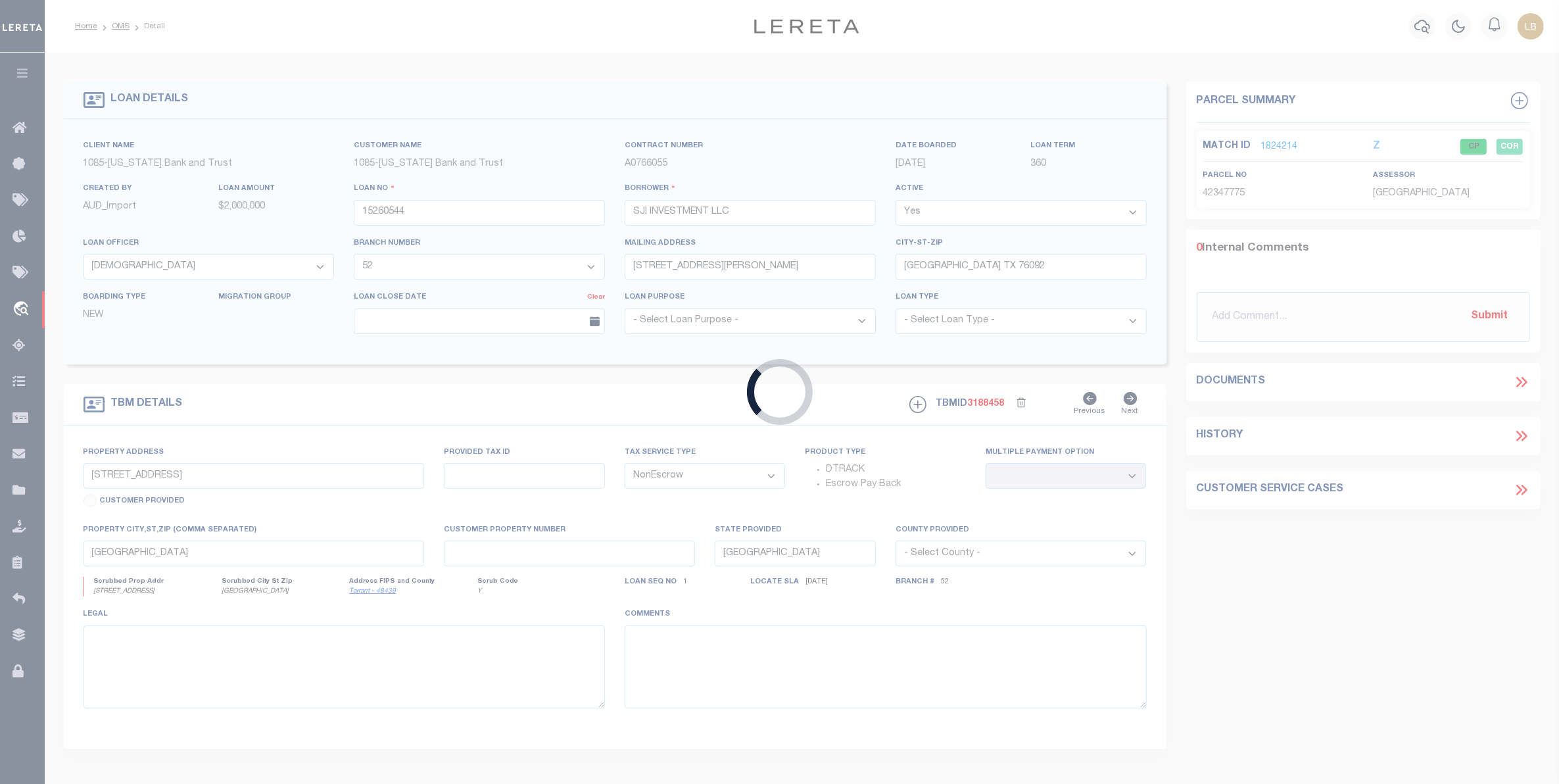
select select "Escrow"
type input "9605 MAKIPOSA LN"
type input "41614828"
select select
type input "[GEOGRAPHIC_DATA]"
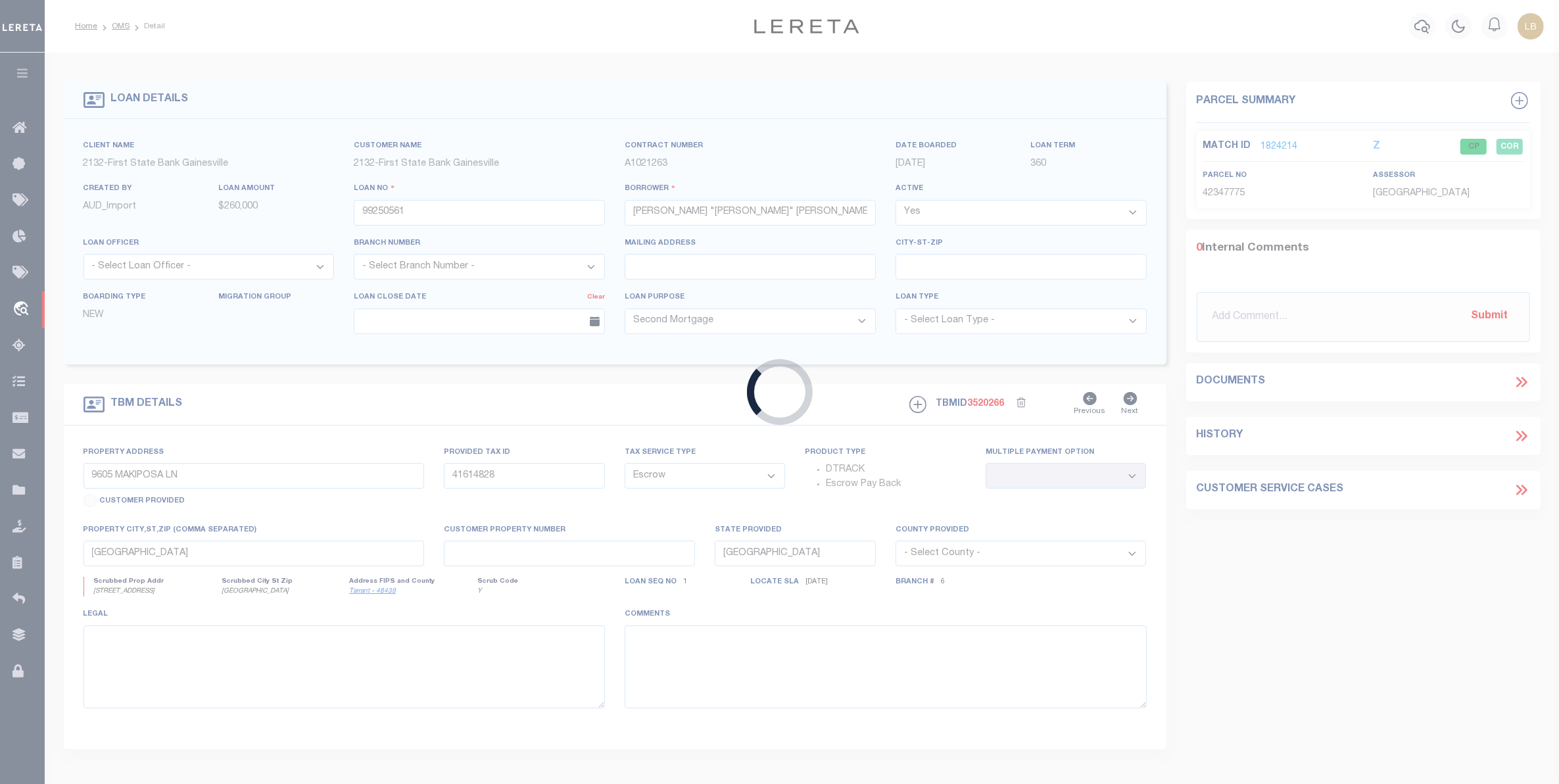
select select
type textarea "LOT 2, BLOCK 15 OF [GEOGRAPHIC_DATA]"
select select "13424"
select select "2486"
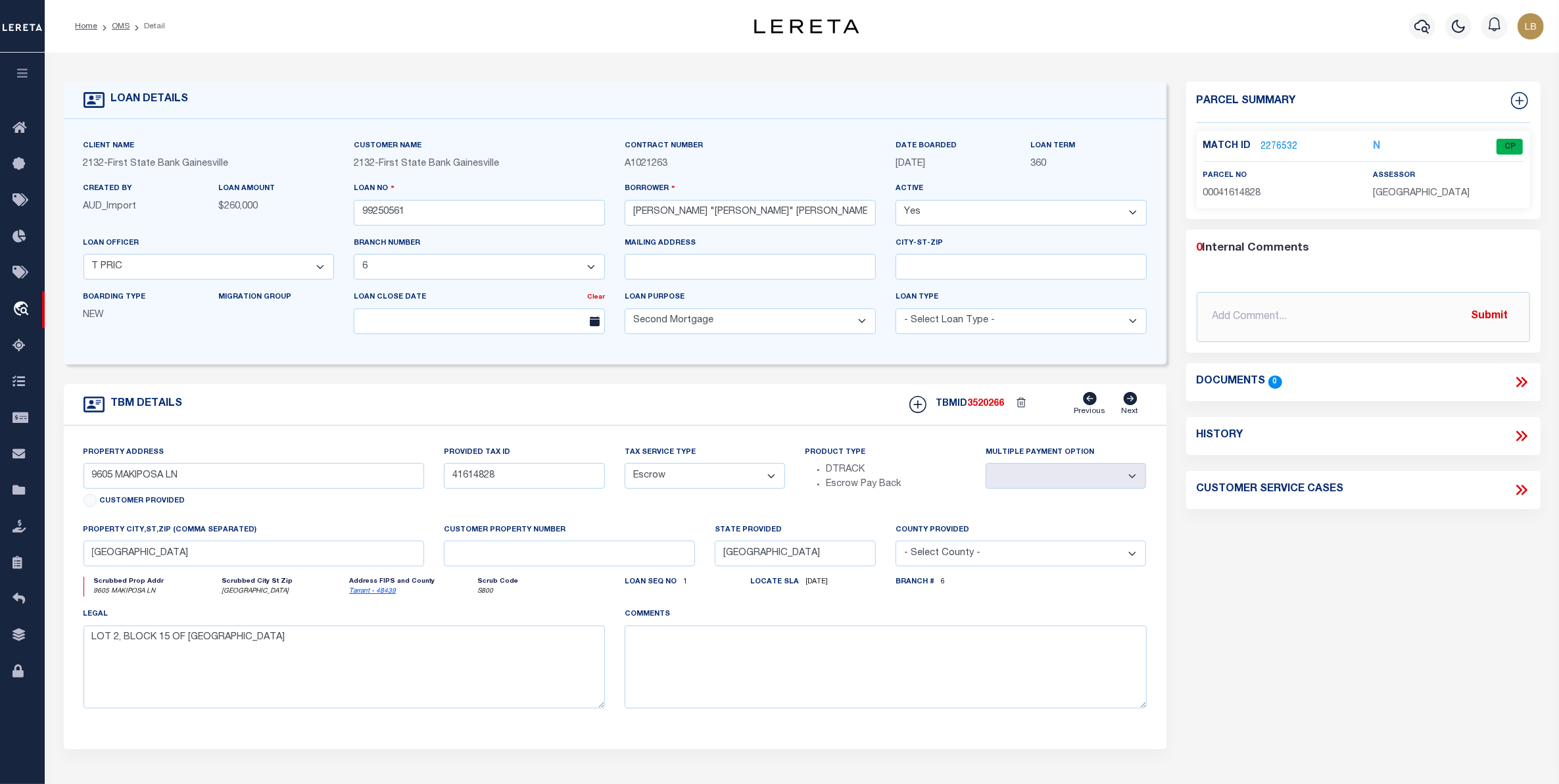
click at [1274, 142] on link "2276532" at bounding box center [1279, 147] width 37 height 14
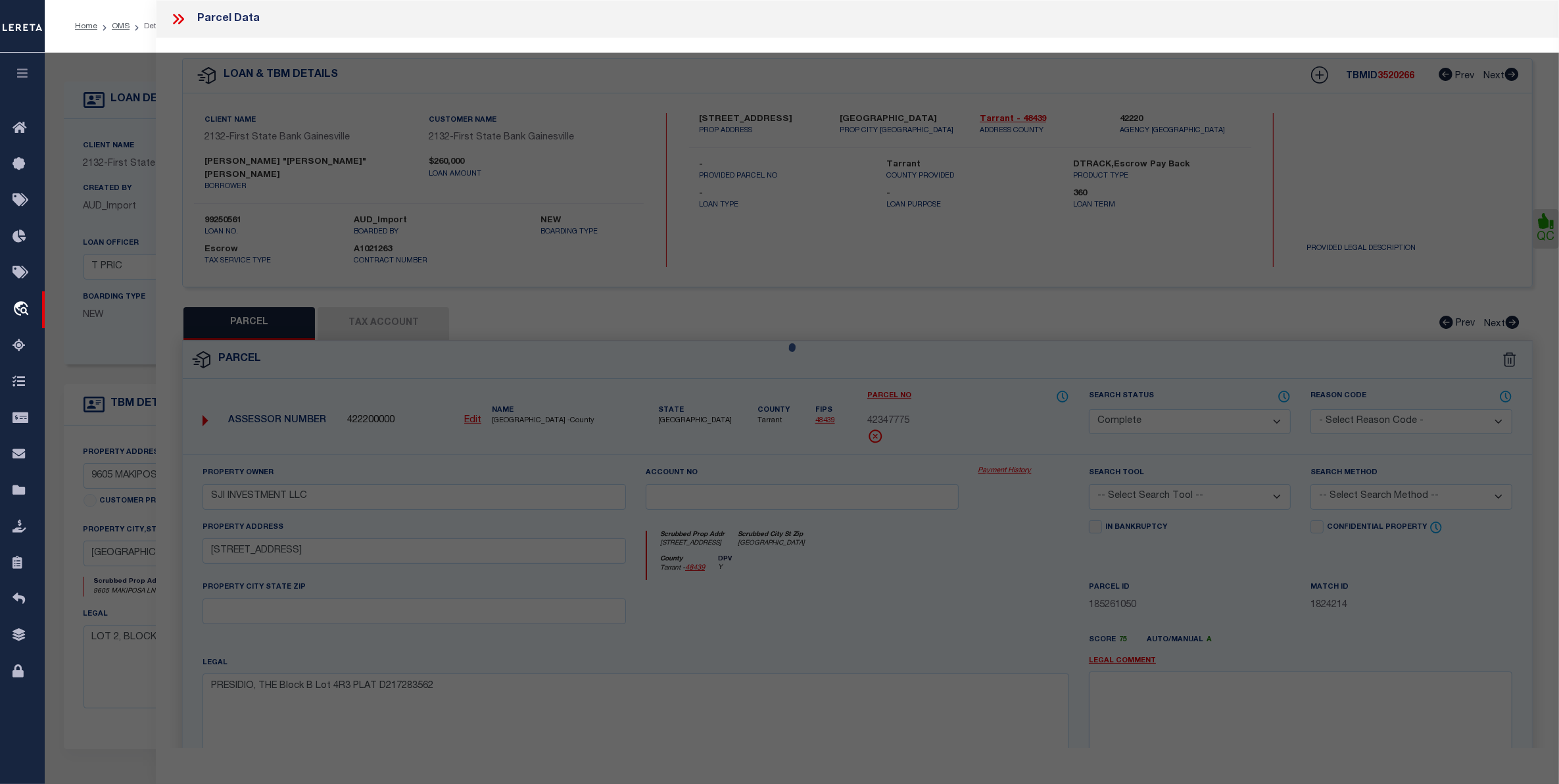
select select "AS"
checkbox input "false"
select select "CP"
type input "[PERSON_NAME]"
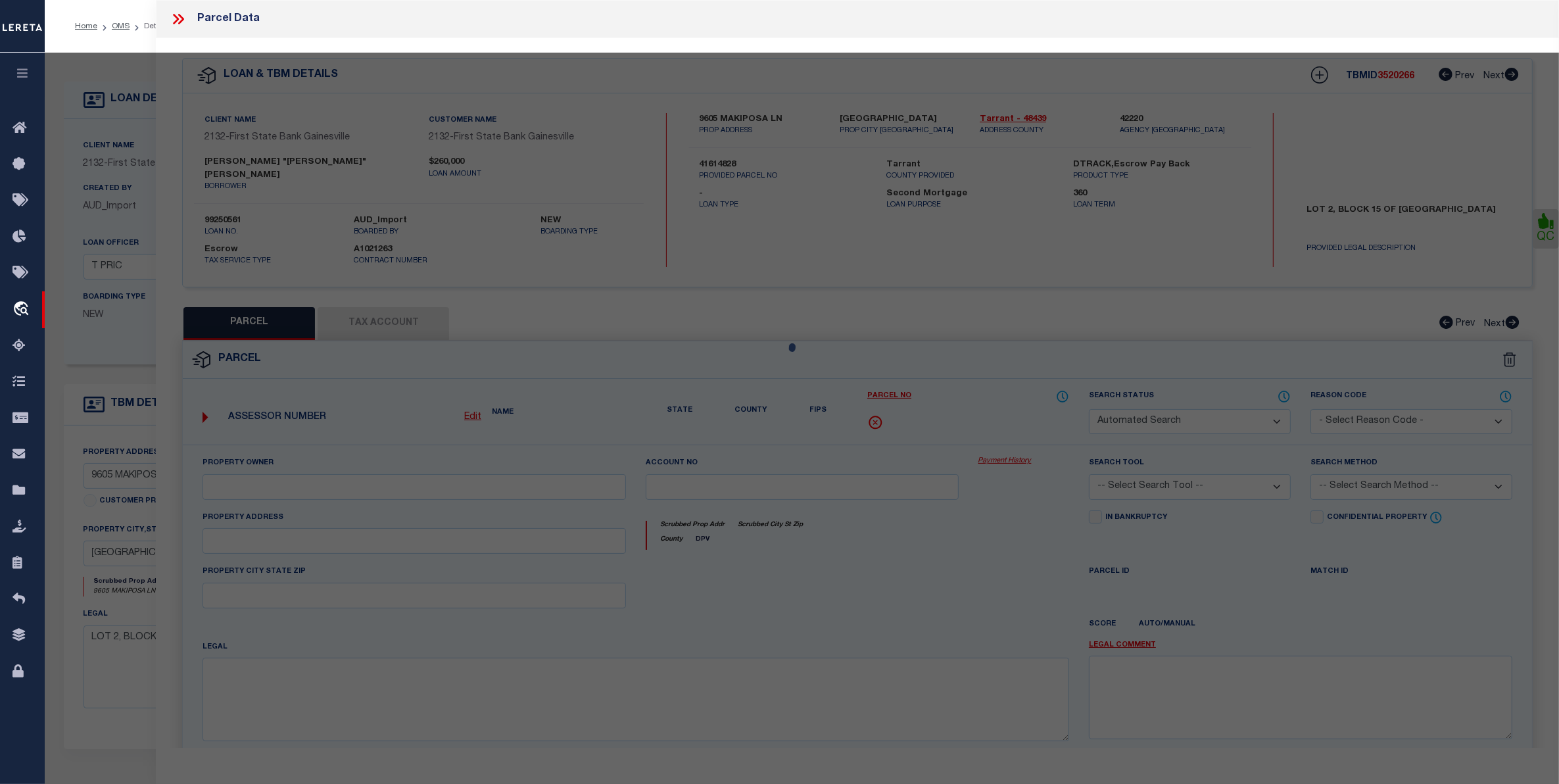
select select "ATL"
select select "ADD"
type input "9605 MAKIPOSA LN"
checkbox input "false"
type input "[GEOGRAPHIC_DATA]"
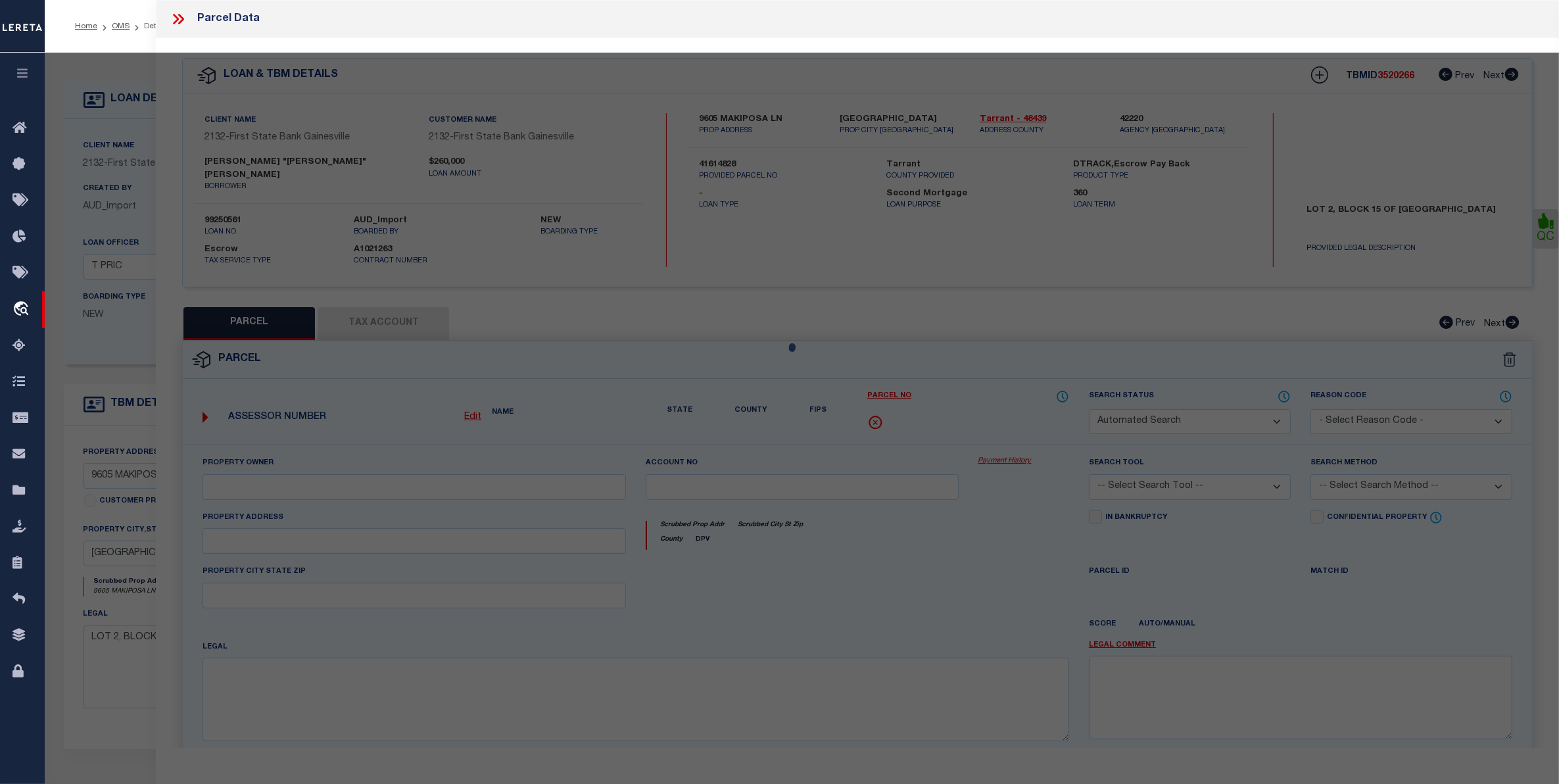
type textarea "[GEOGRAPHIC_DATA] 15 LOT 2"
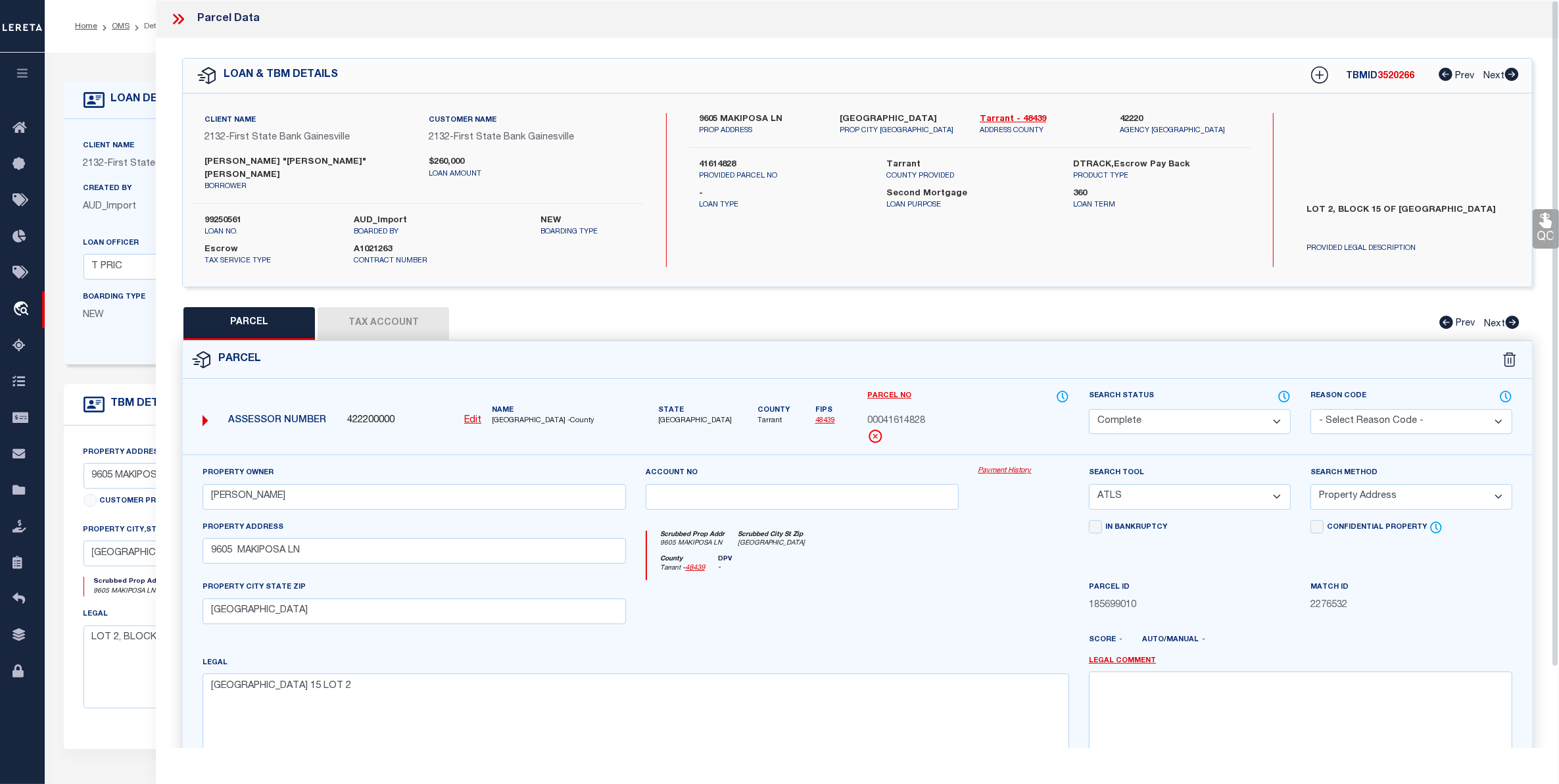
click at [381, 309] on button "Tax Account" at bounding box center [383, 324] width 131 height 33
select select "100"
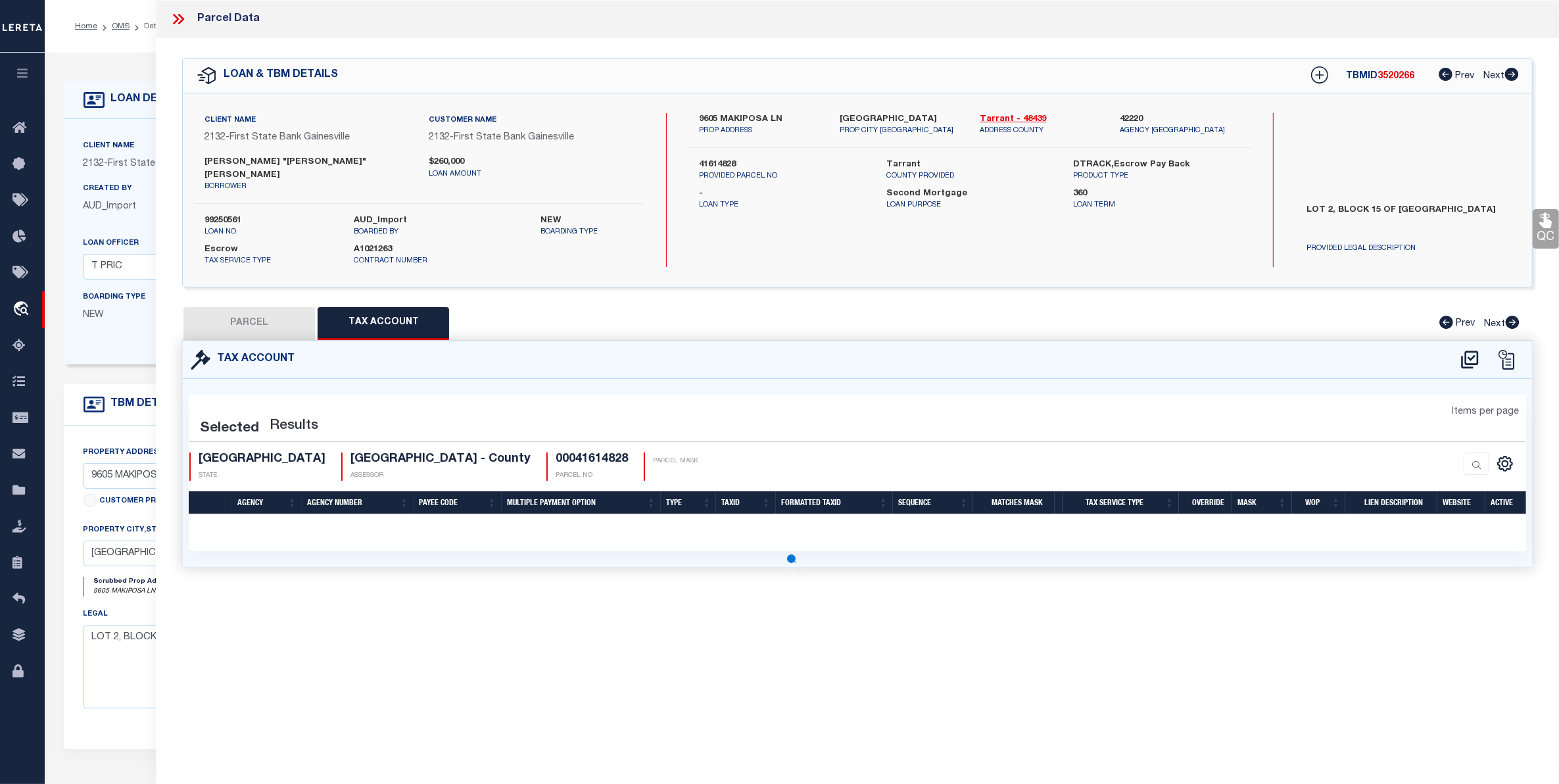
select select "100"
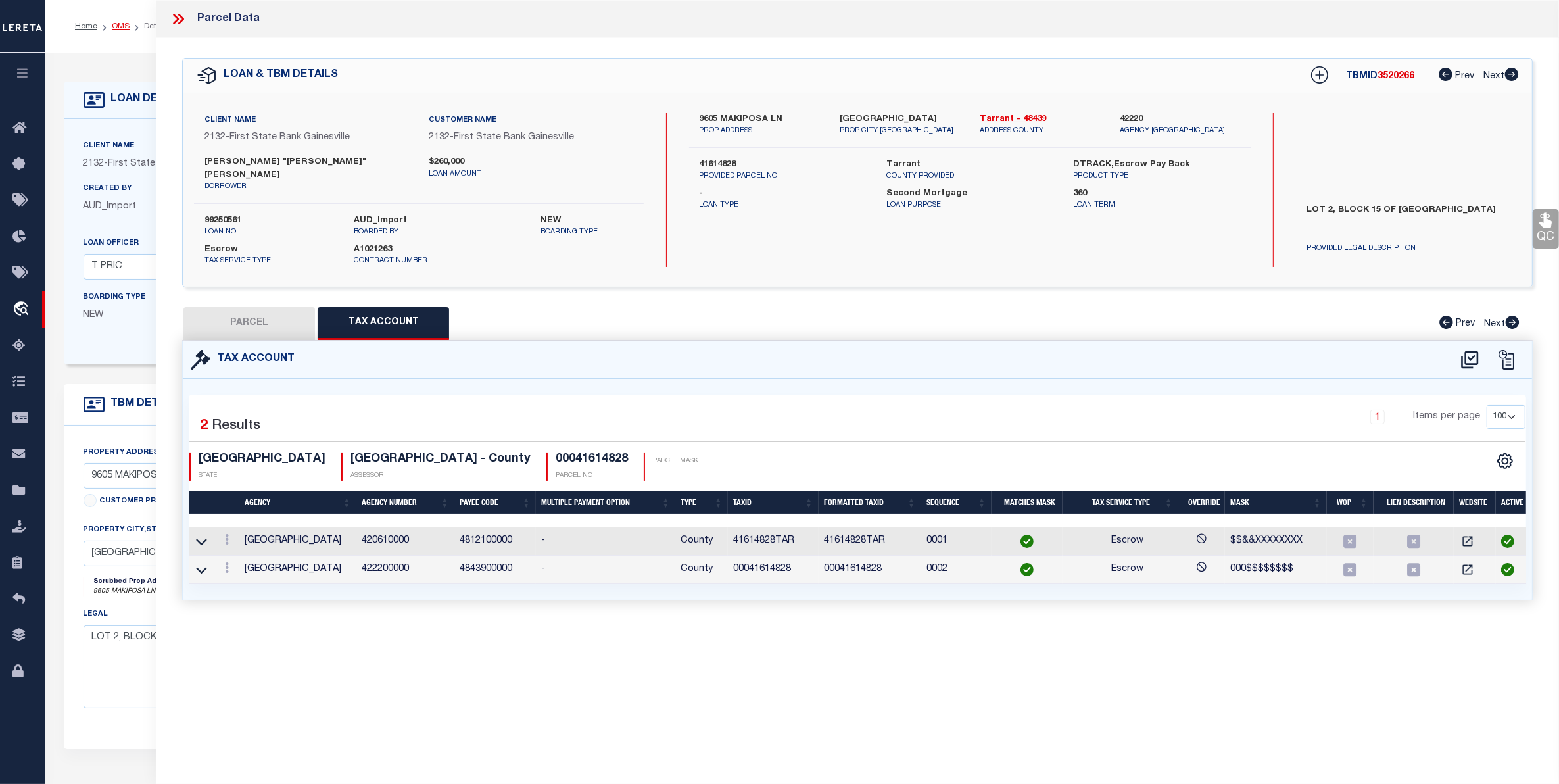
click at [122, 23] on link "OMS" at bounding box center [121, 26] width 18 height 8
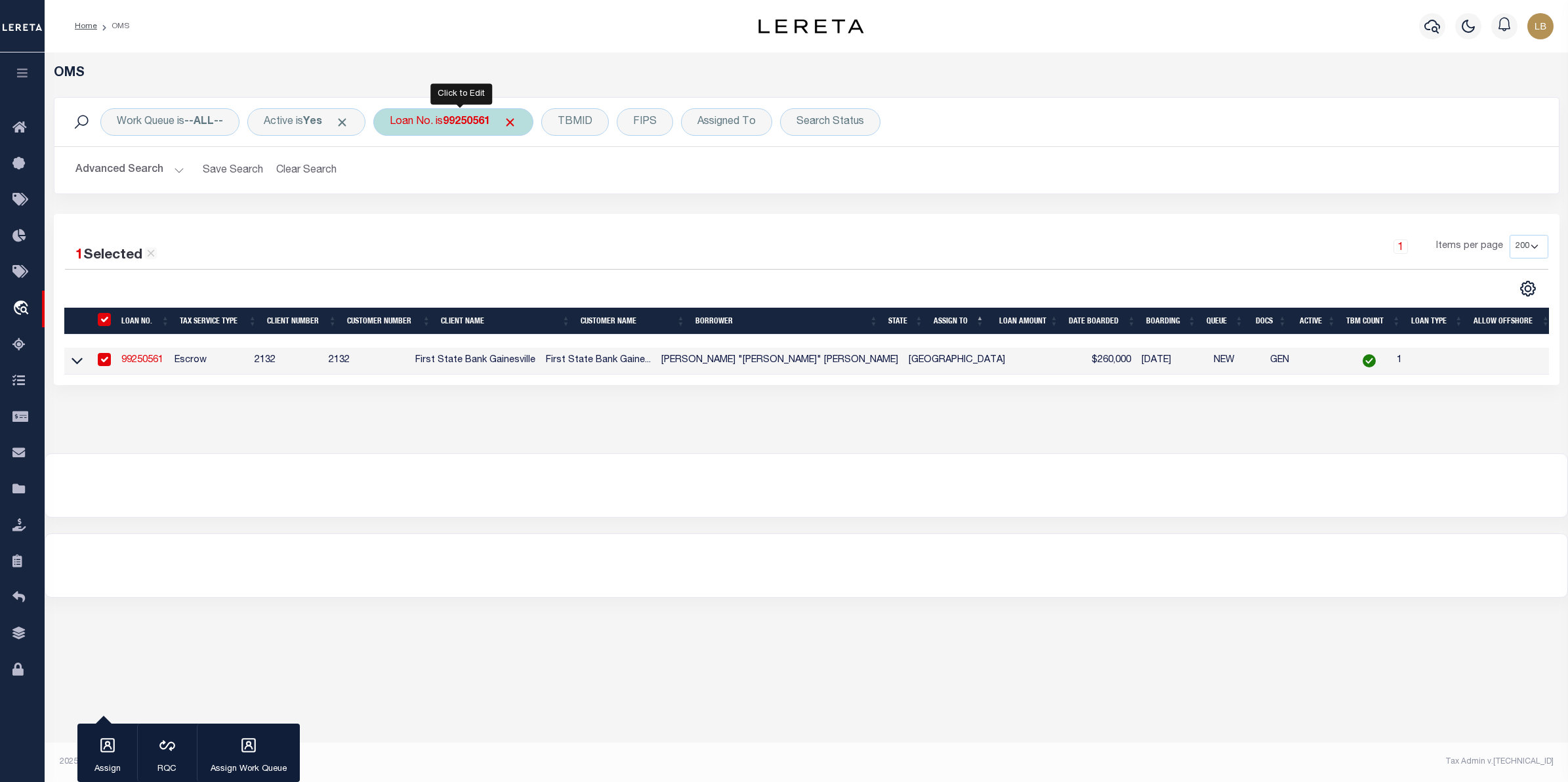
click at [480, 116] on b "99250561" at bounding box center [466, 122] width 47 height 11
type input "3071"
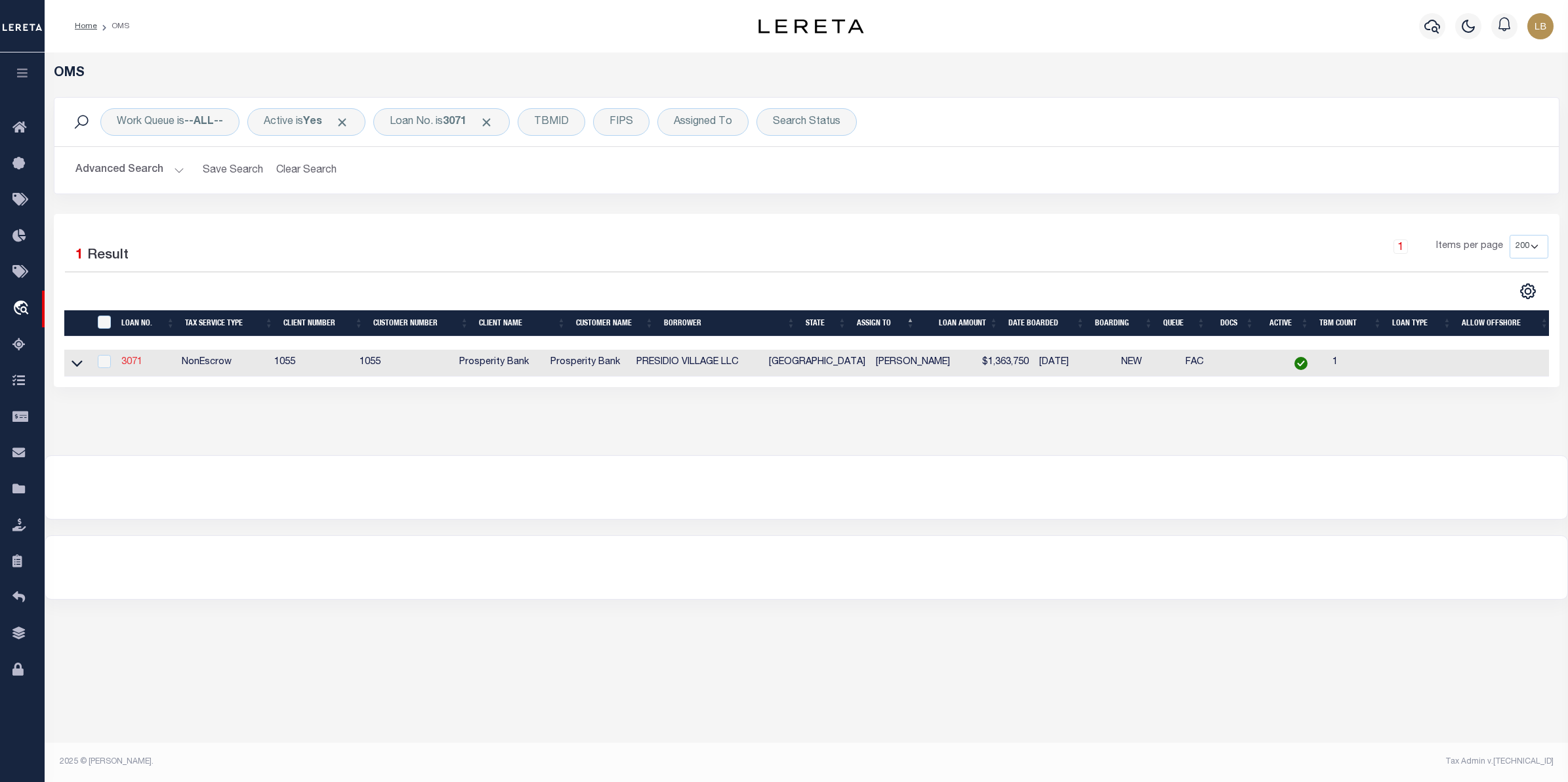
click at [125, 365] on link "3071" at bounding box center [131, 362] width 21 height 9
type input "3071"
type input "PRESIDIO VILLAGE LLC"
select select
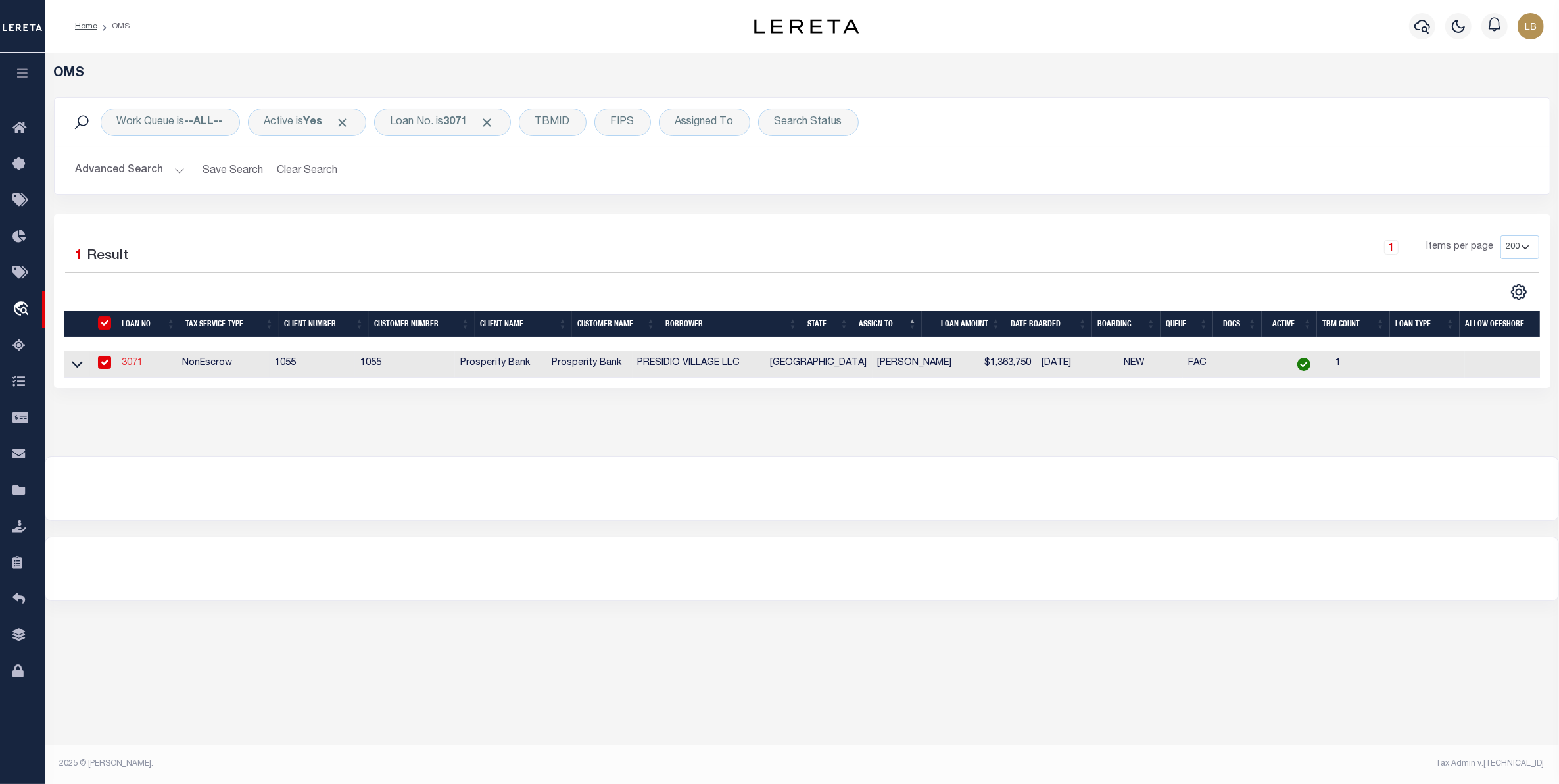
type input "[STREET_ADDRESS][PERSON_NAME]"
type input "[GEOGRAPHIC_DATA]"
select select
select select "NonEscrow"
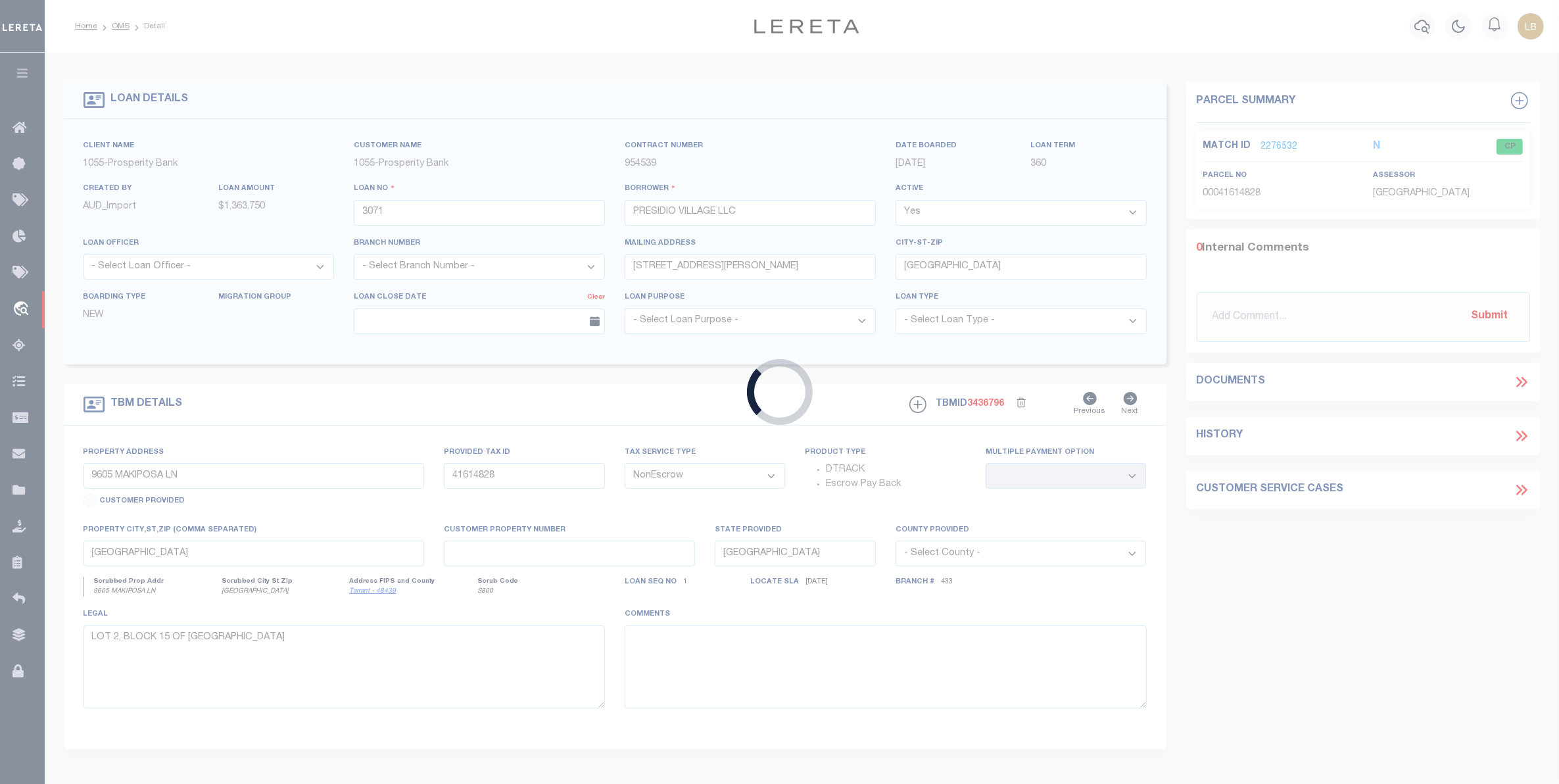
select select "10584"
select select "3832"
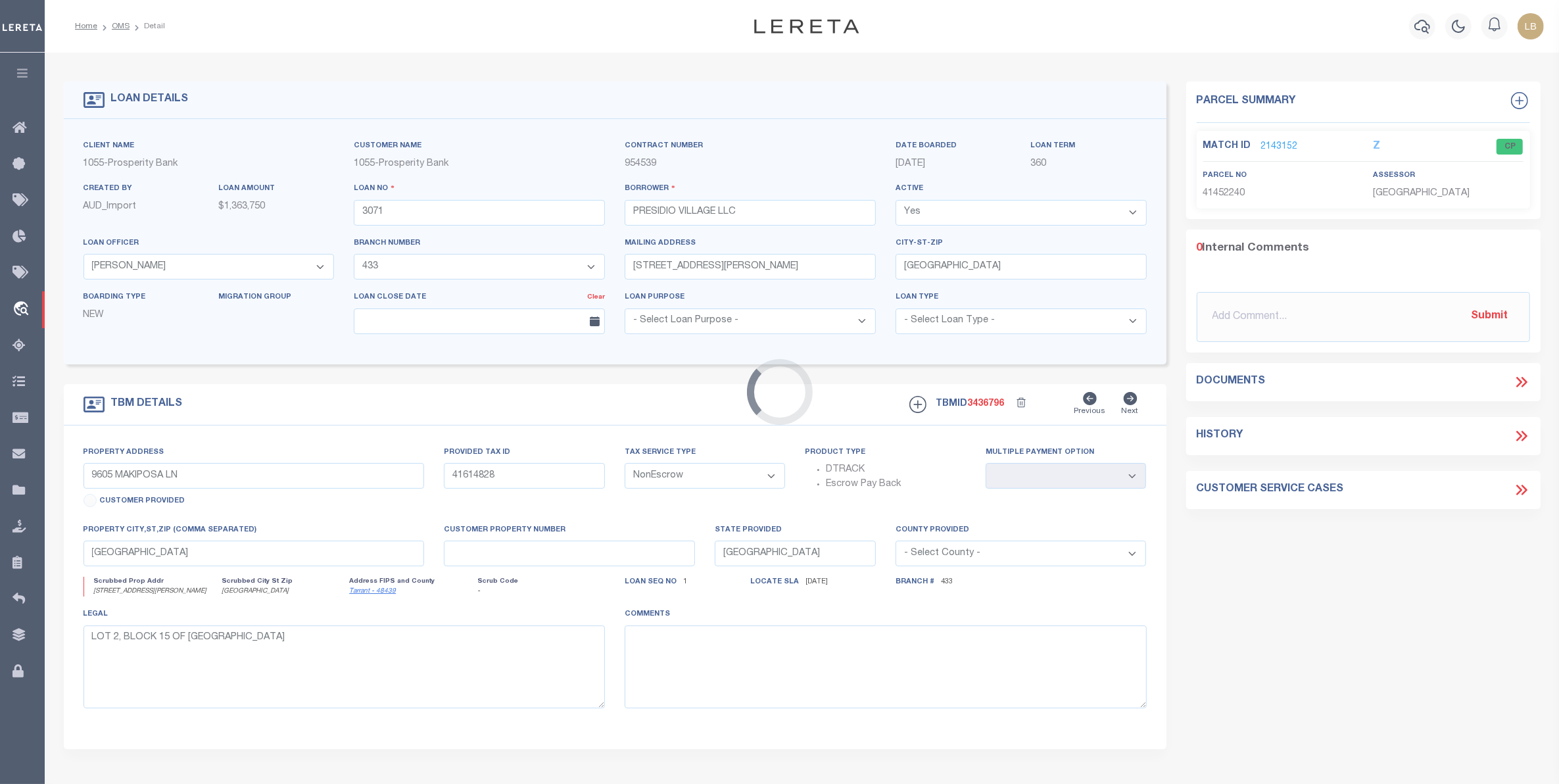
type input "[STREET_ADDRESS][PERSON_NAME]"
type input "41452240"
select select
type textarea "[PERSON_NAME] SURVEY ABSTRACT 1600 TRACT 4C"
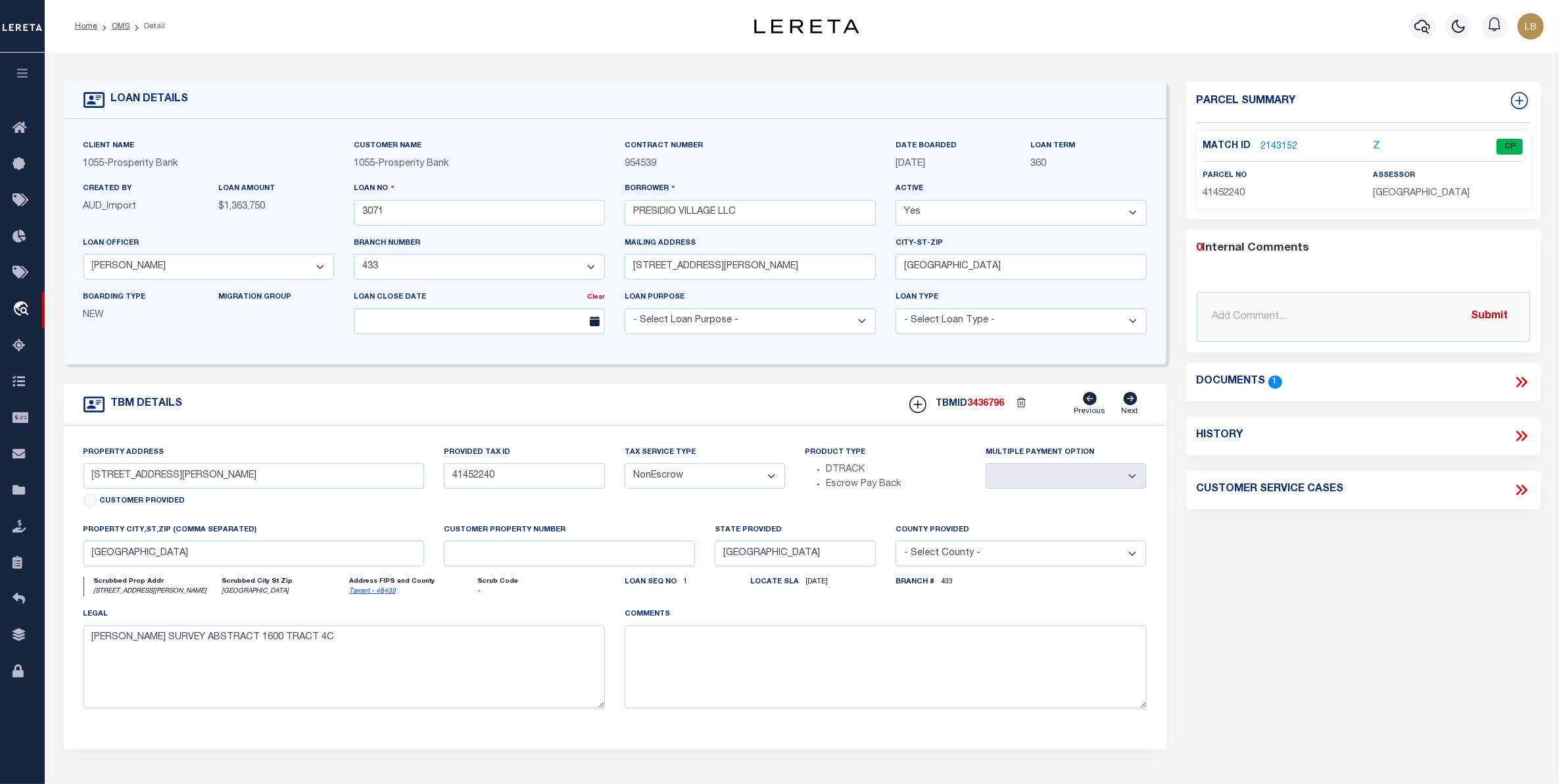
click at [1281, 143] on link "2143152" at bounding box center [1279, 147] width 37 height 14
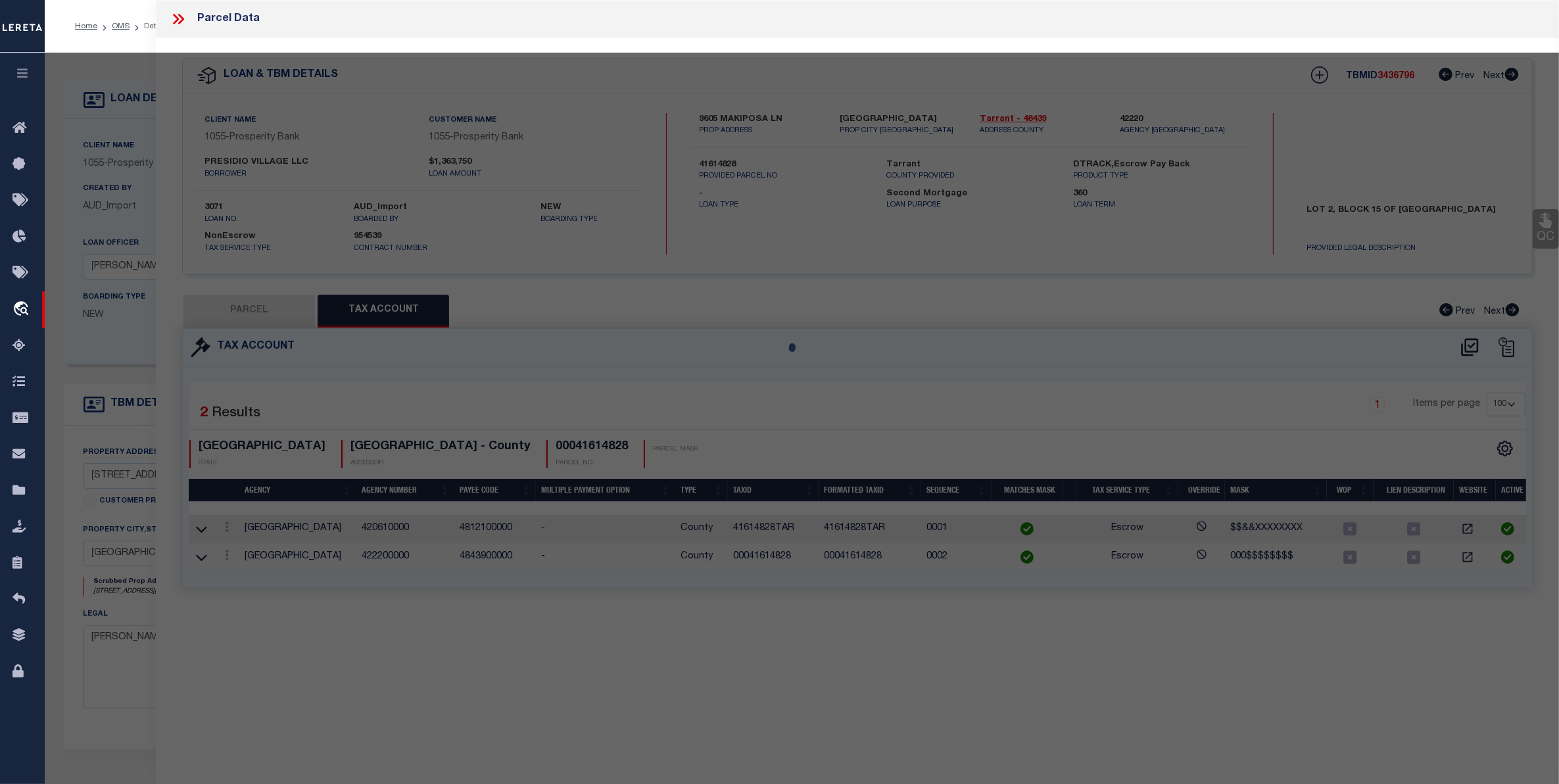
select select "AS"
select select
checkbox input "false"
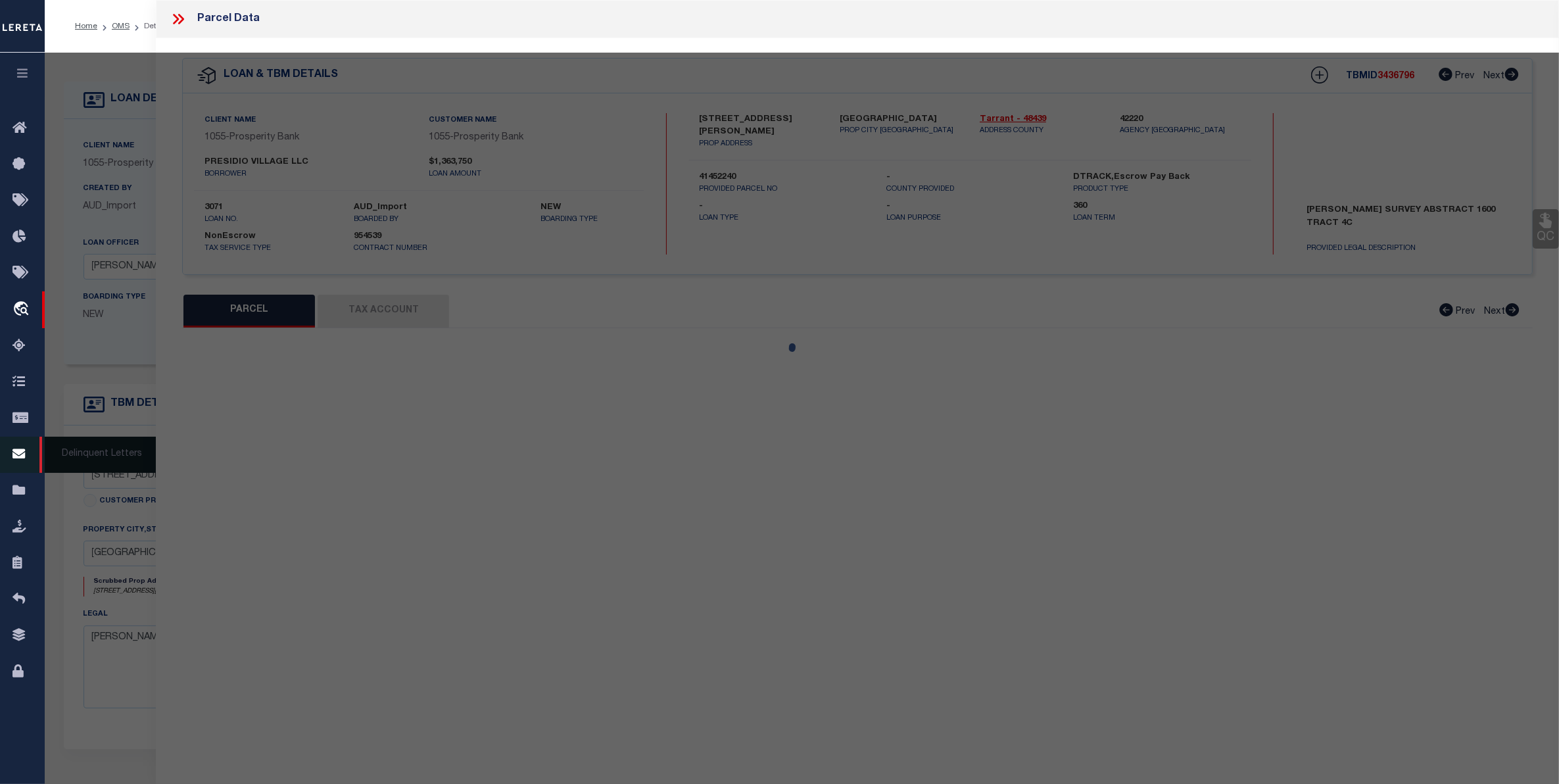
select select "CP"
type input "PRESIDIO VILLAGE LLC"
select select "AGW"
select select "ADD"
type input "[STREET_ADDRESS][PERSON_NAME]"
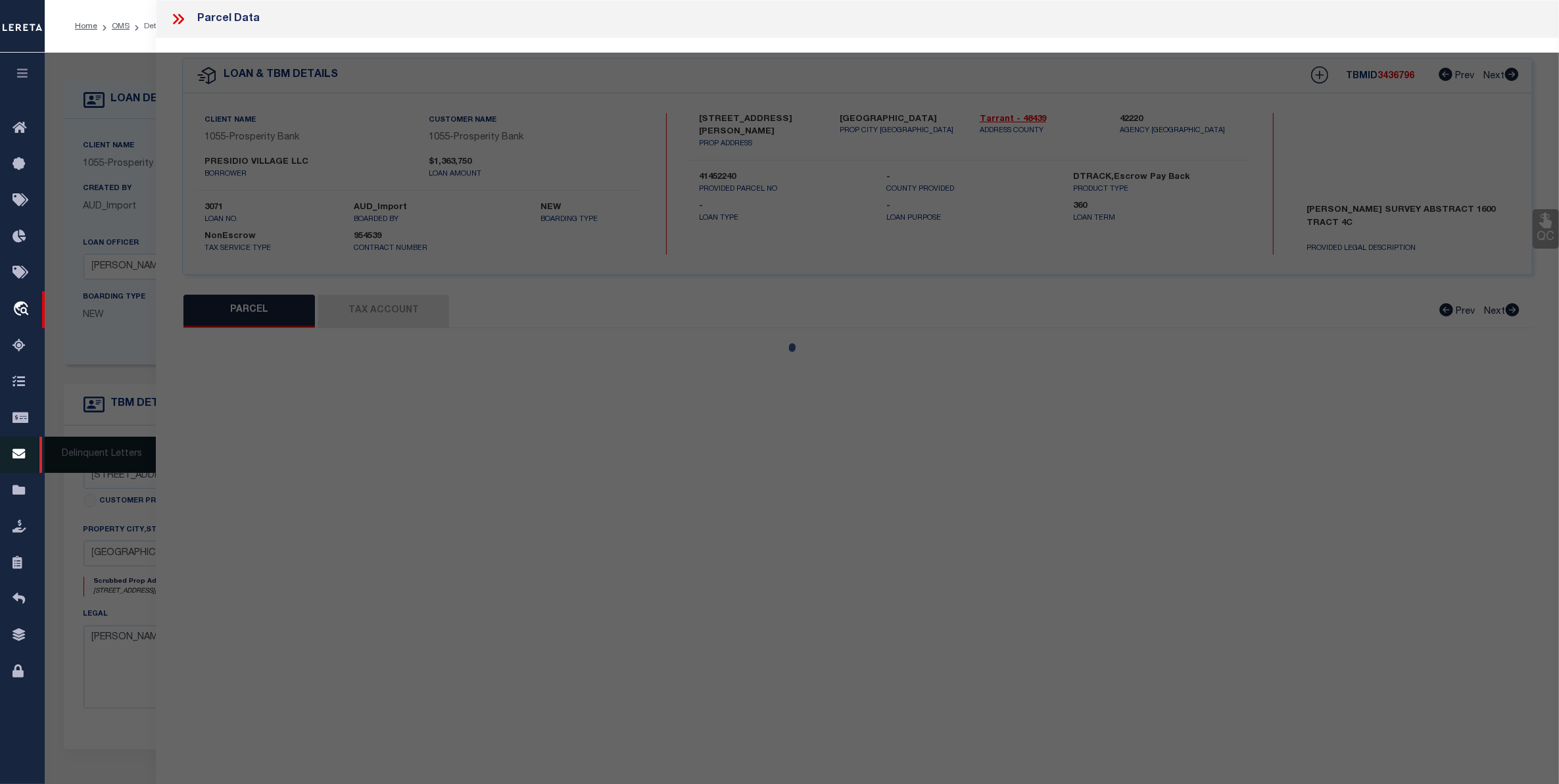
checkbox input "false"
type input "[GEOGRAPHIC_DATA]"
type textarea "[PERSON_NAME] SURVEY ABSTRACT 1600 TRACT 4C"
type textarea "Correct address - [STREET_ADDRESS][PERSON_NAME]"
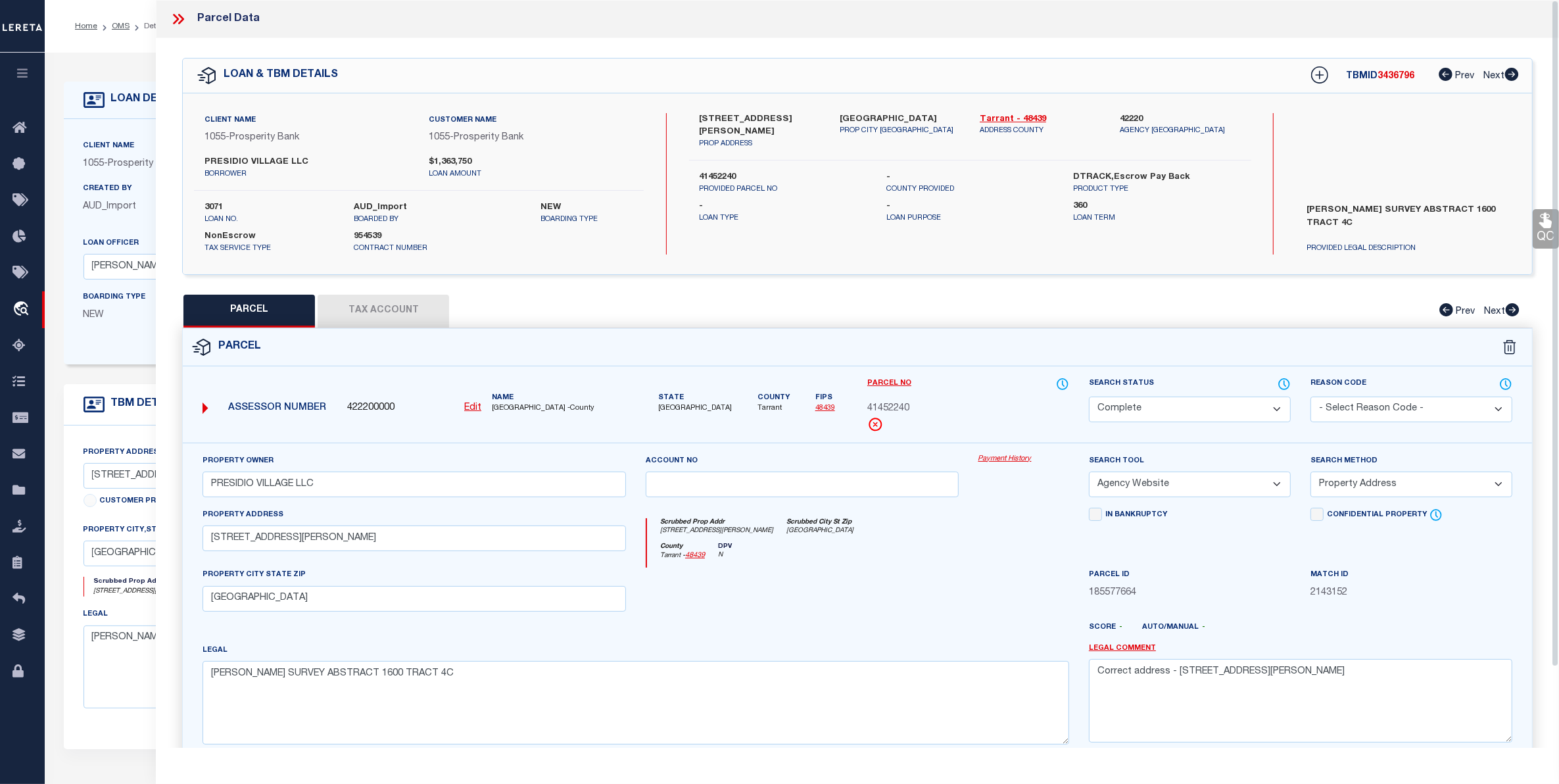
click at [372, 306] on button "Tax Account" at bounding box center [383, 311] width 131 height 33
select select "100"
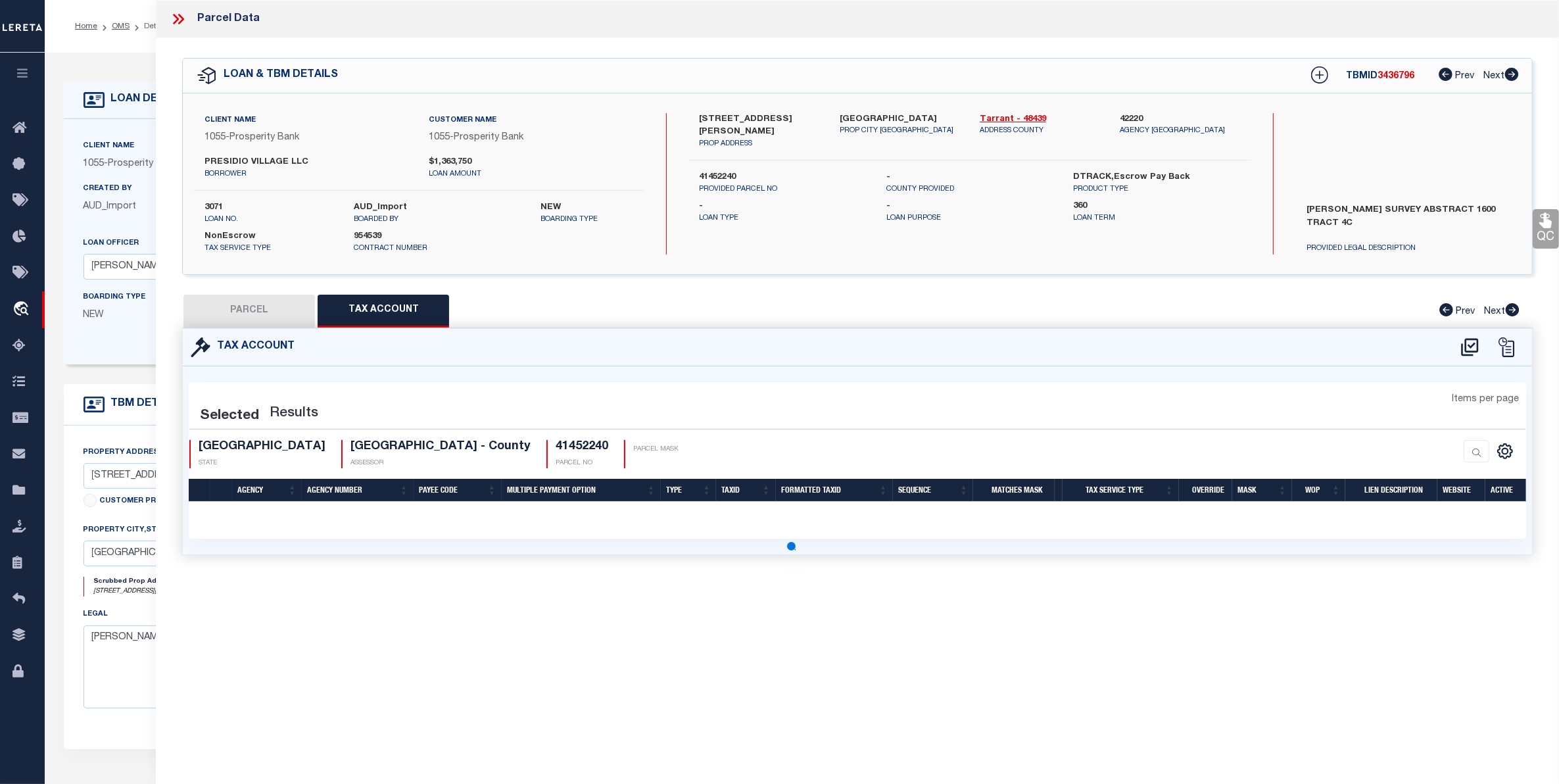
select select "100"
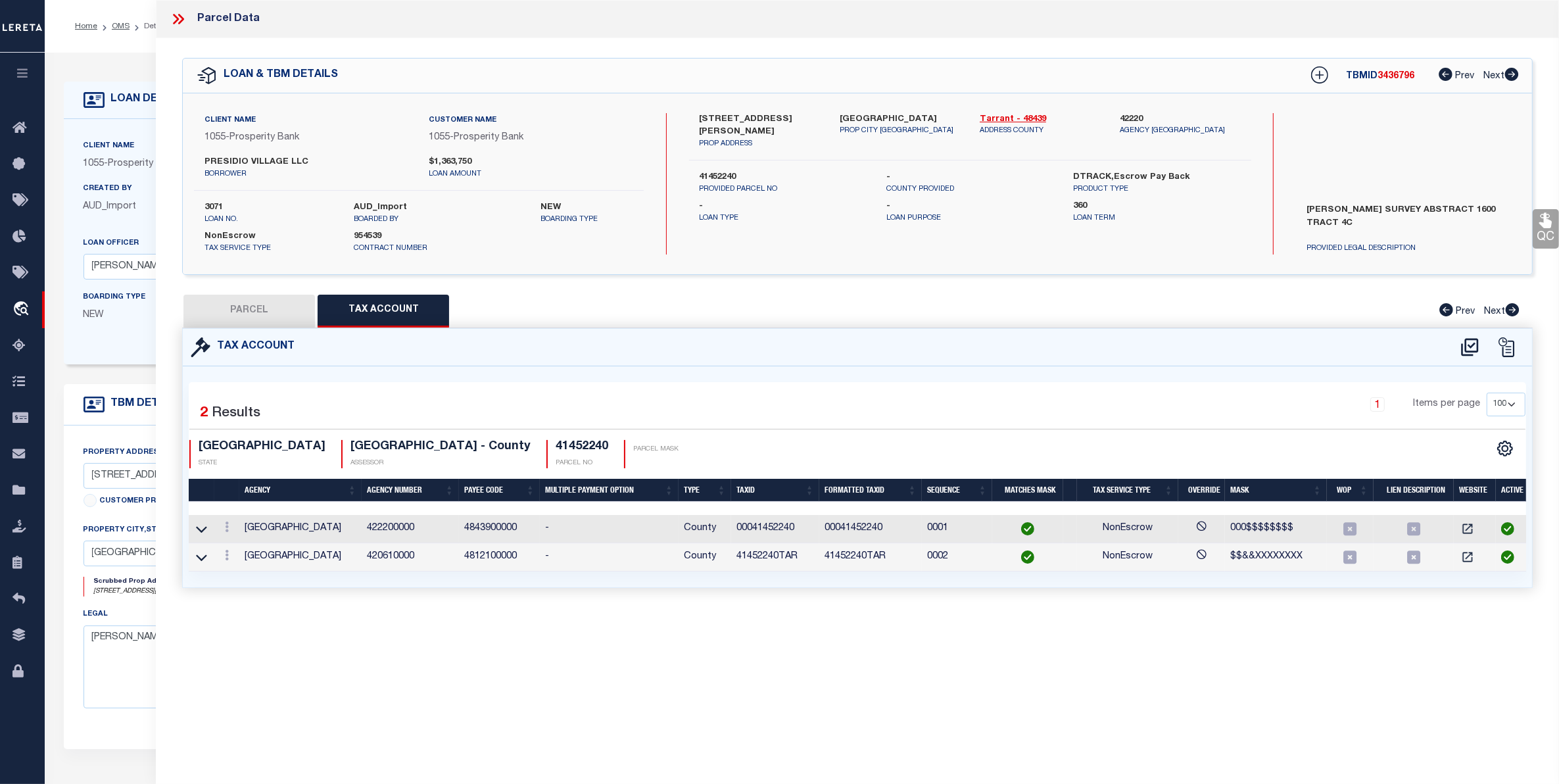
drag, startPoint x: 116, startPoint y: 21, endPoint x: 151, endPoint y: 23, distance: 35.1
click at [116, 23] on link "OMS" at bounding box center [121, 26] width 18 height 8
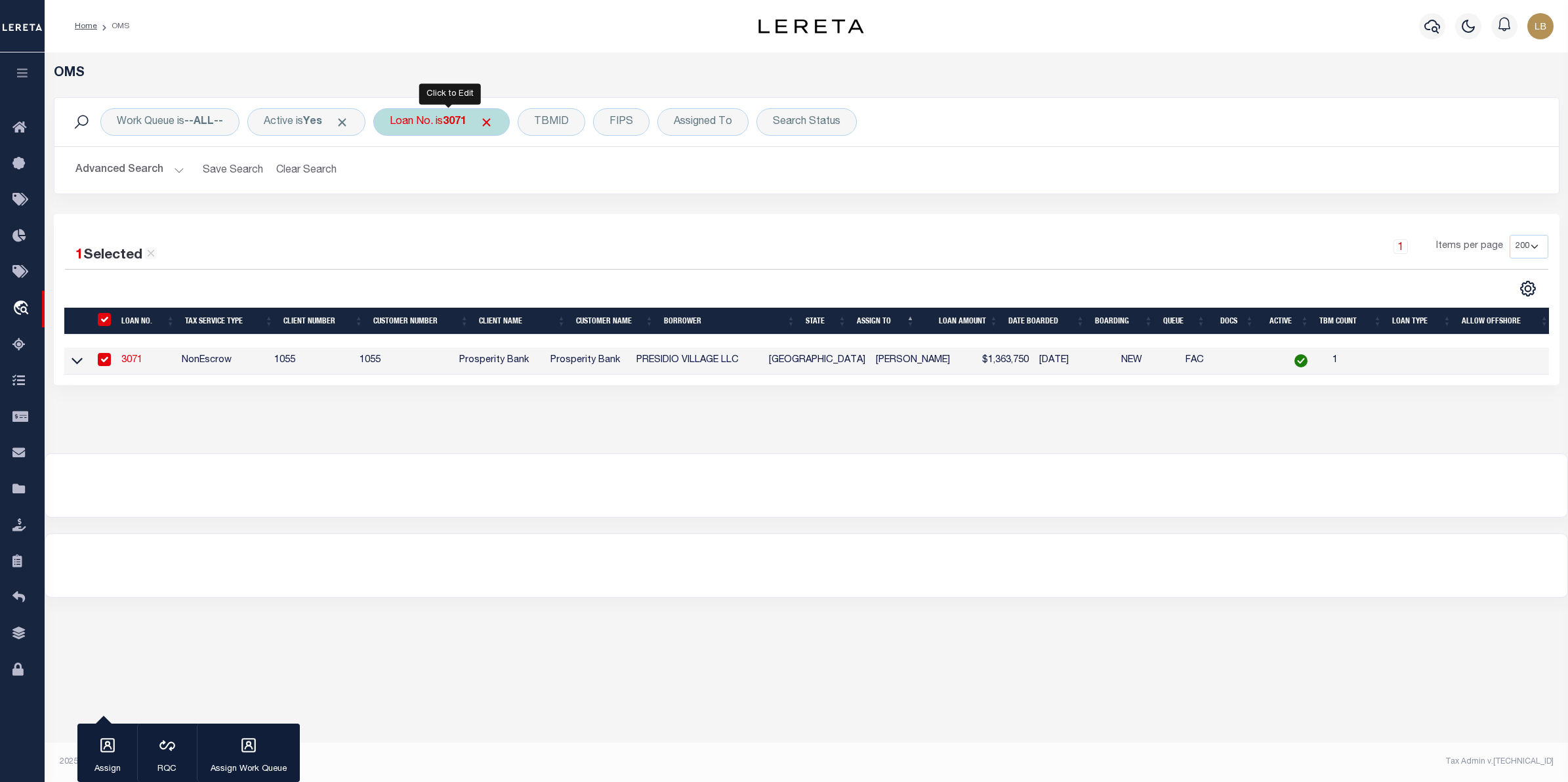
click at [459, 115] on div "Loan No. is 3071" at bounding box center [441, 122] width 137 height 28
type input "1000072759"
click at [571, 214] on input "Apply" at bounding box center [564, 215] width 39 height 22
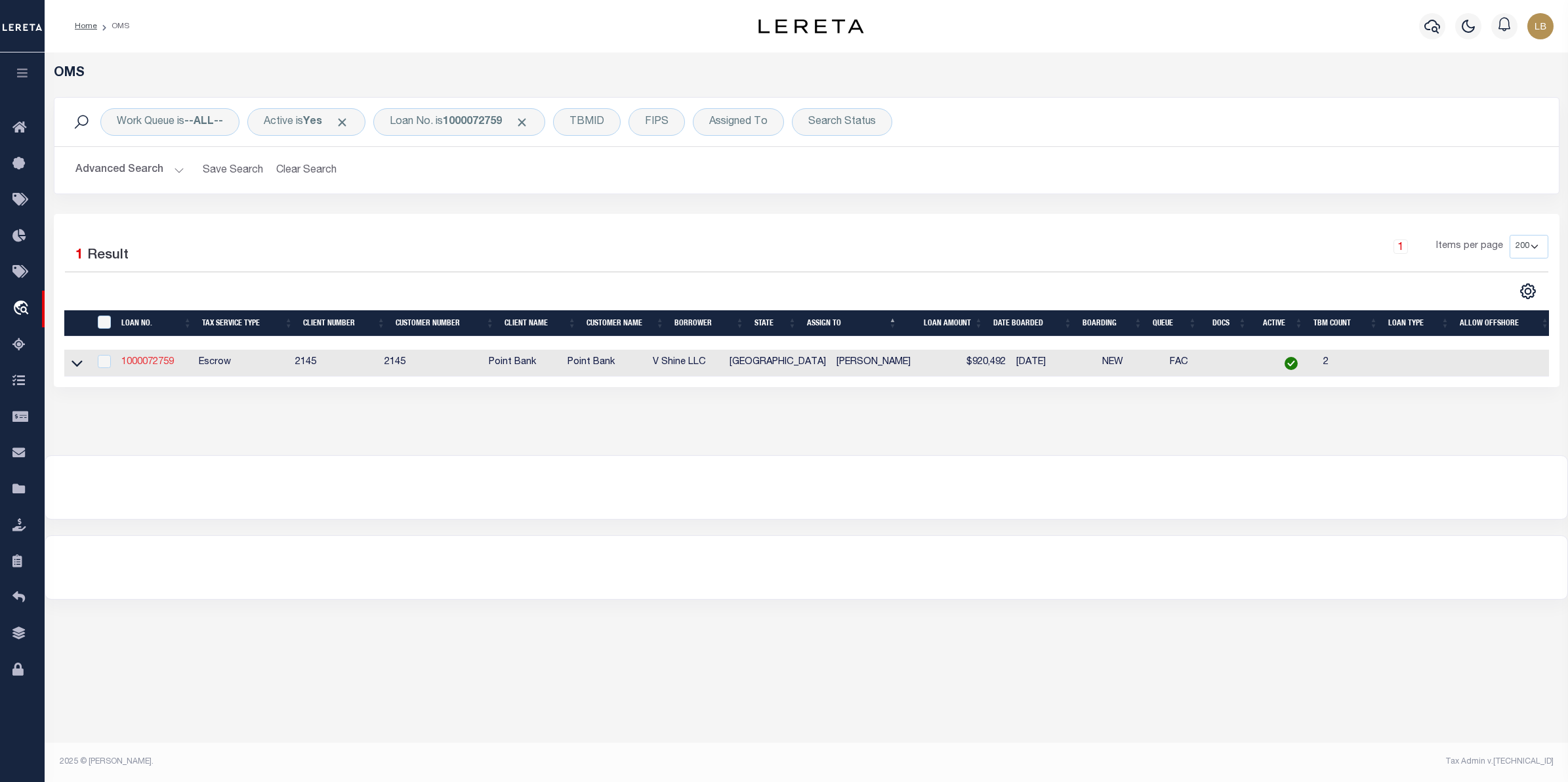
click at [142, 367] on link "1000072759" at bounding box center [147, 362] width 53 height 9
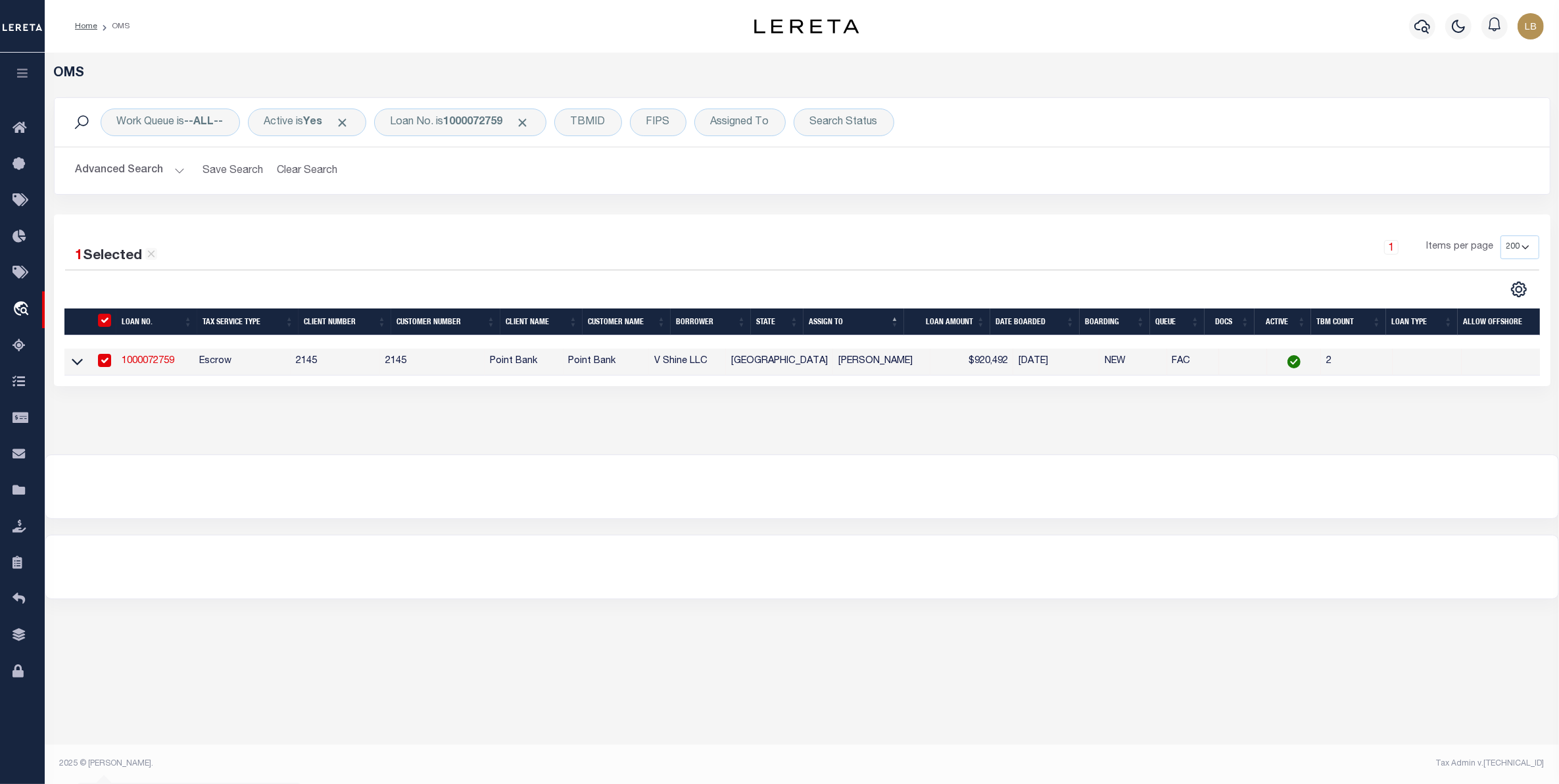
type input "1000072759"
type input "V Shine LLC"
select select
select select "Escrow"
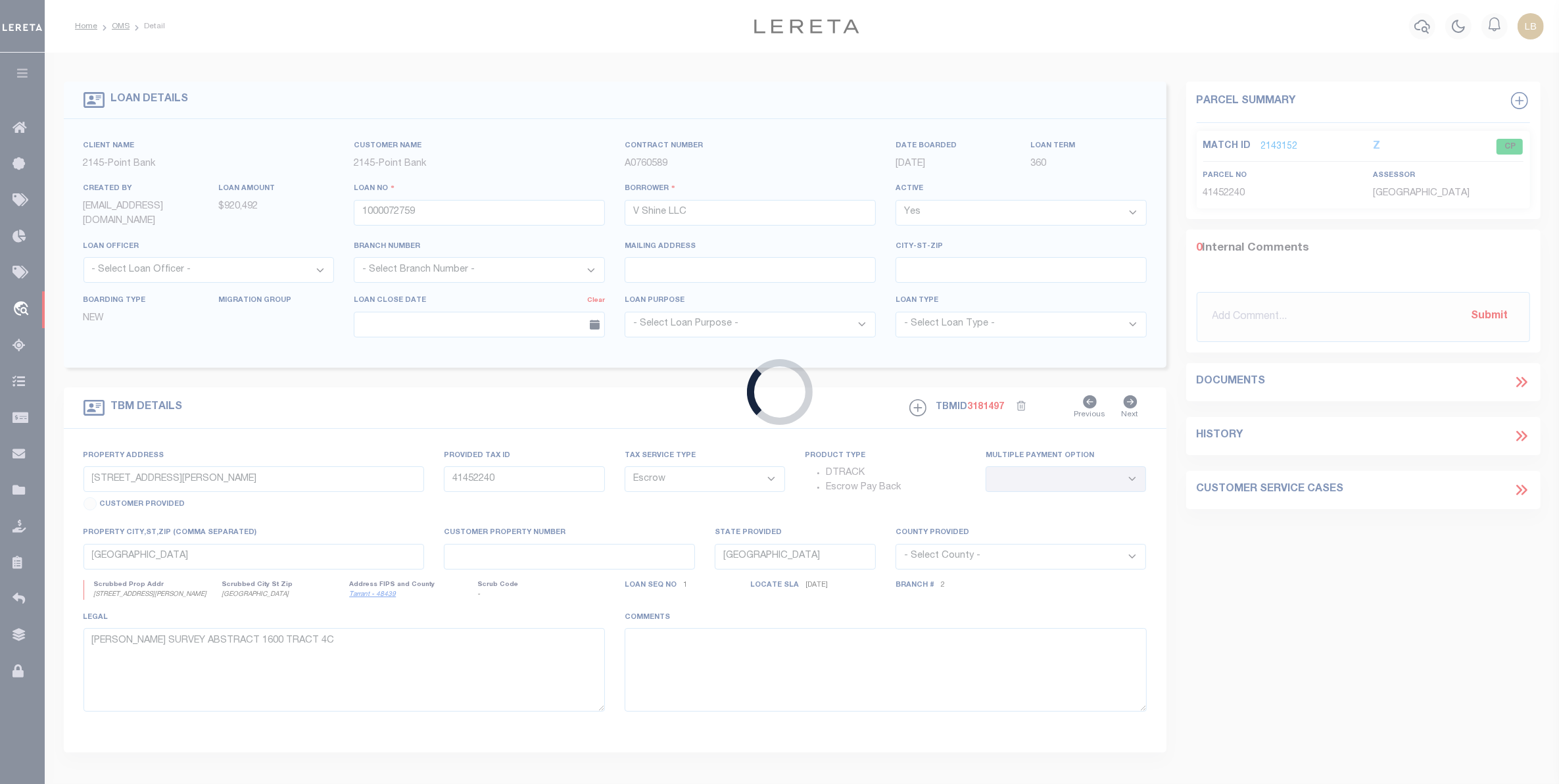
select select "12672"
select select "3158"
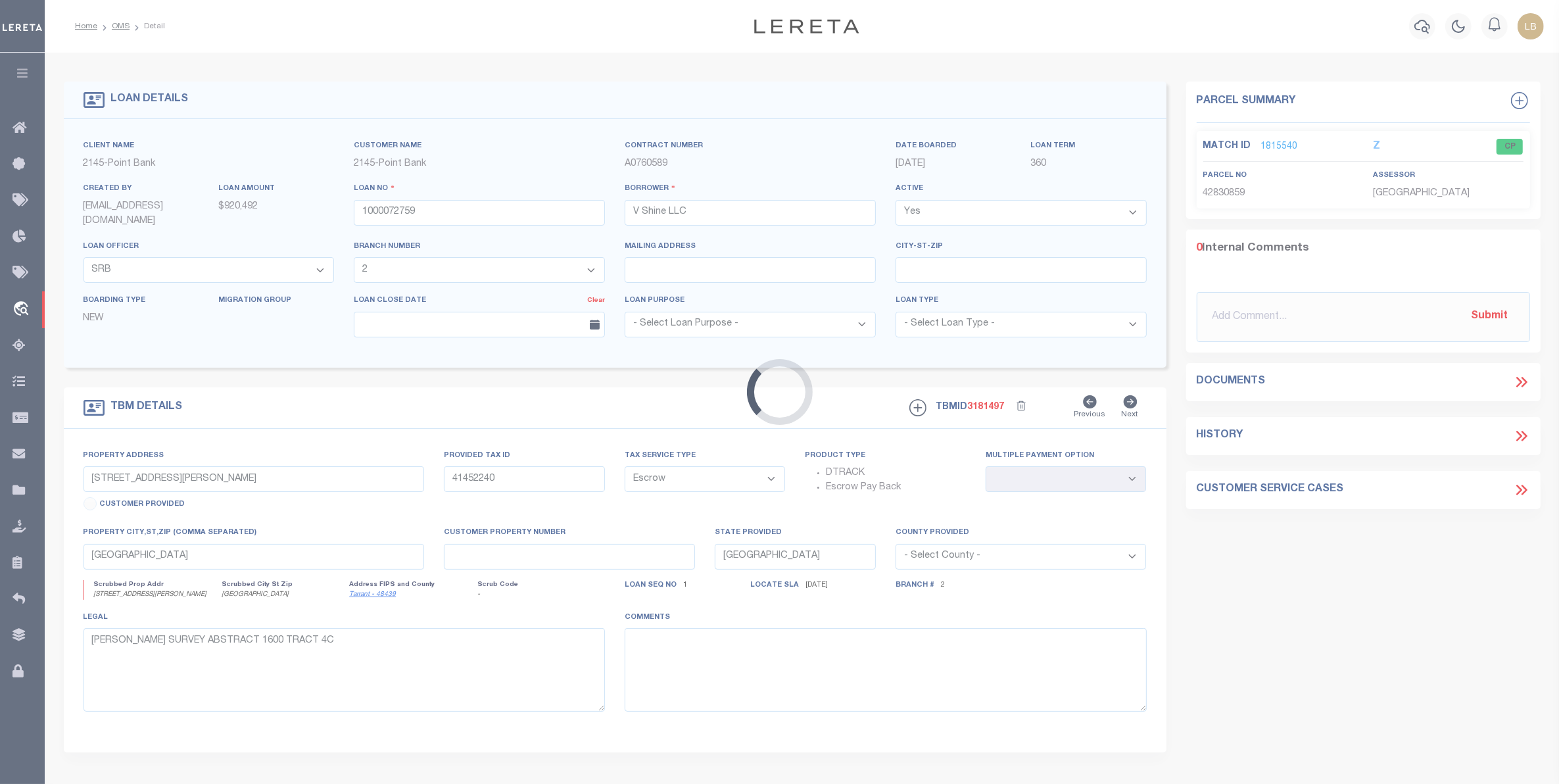
type input "[STREET_ADDRESS] Ste.7/8"
type input "42431024TAR"
select select
type input "[GEOGRAPHIC_DATA]"
select select "Tarrant"
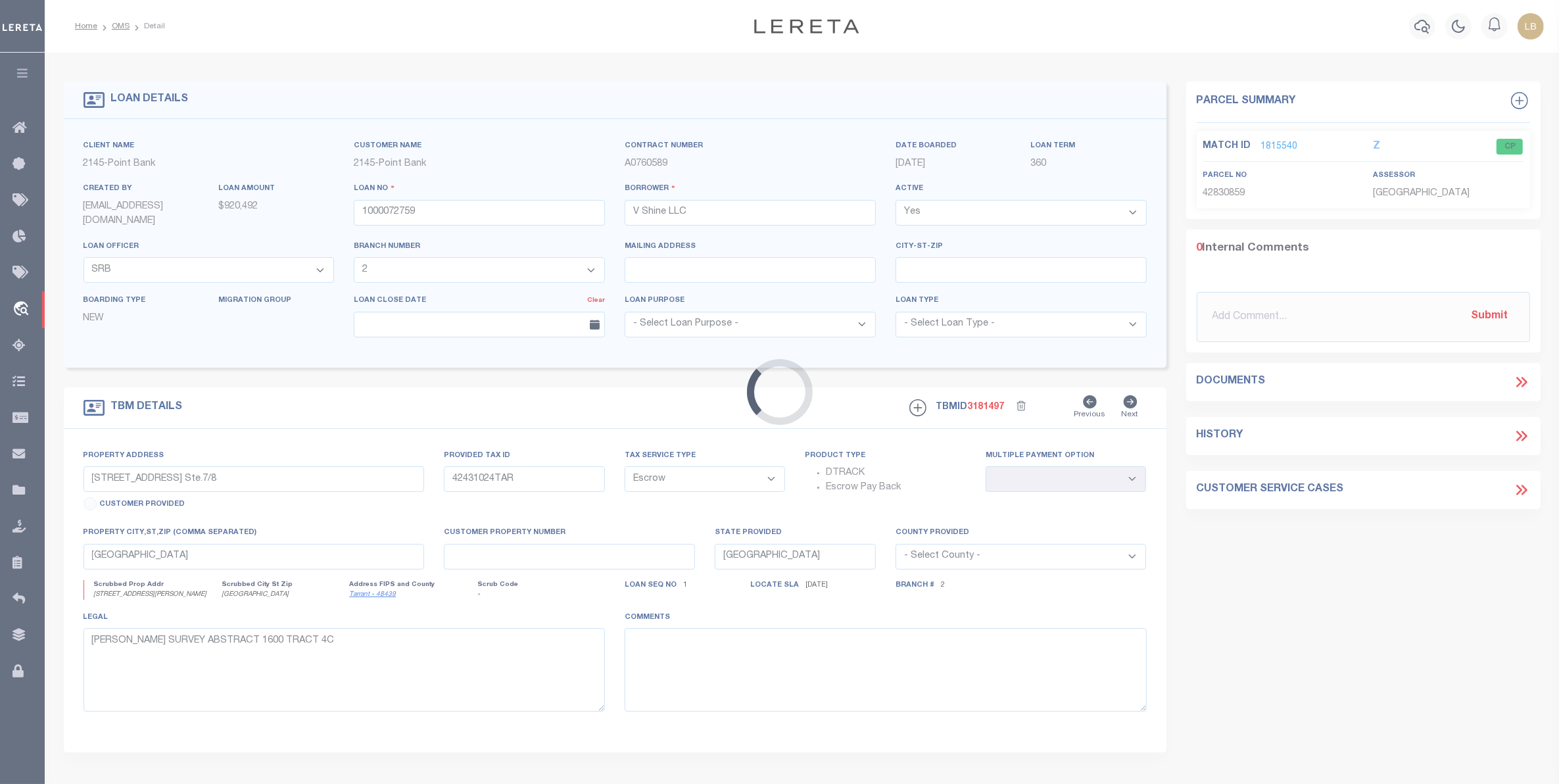
type textarea "Unit 07 and 08, Flower Mound Offices I [GEOGRAPHIC_DATA]"
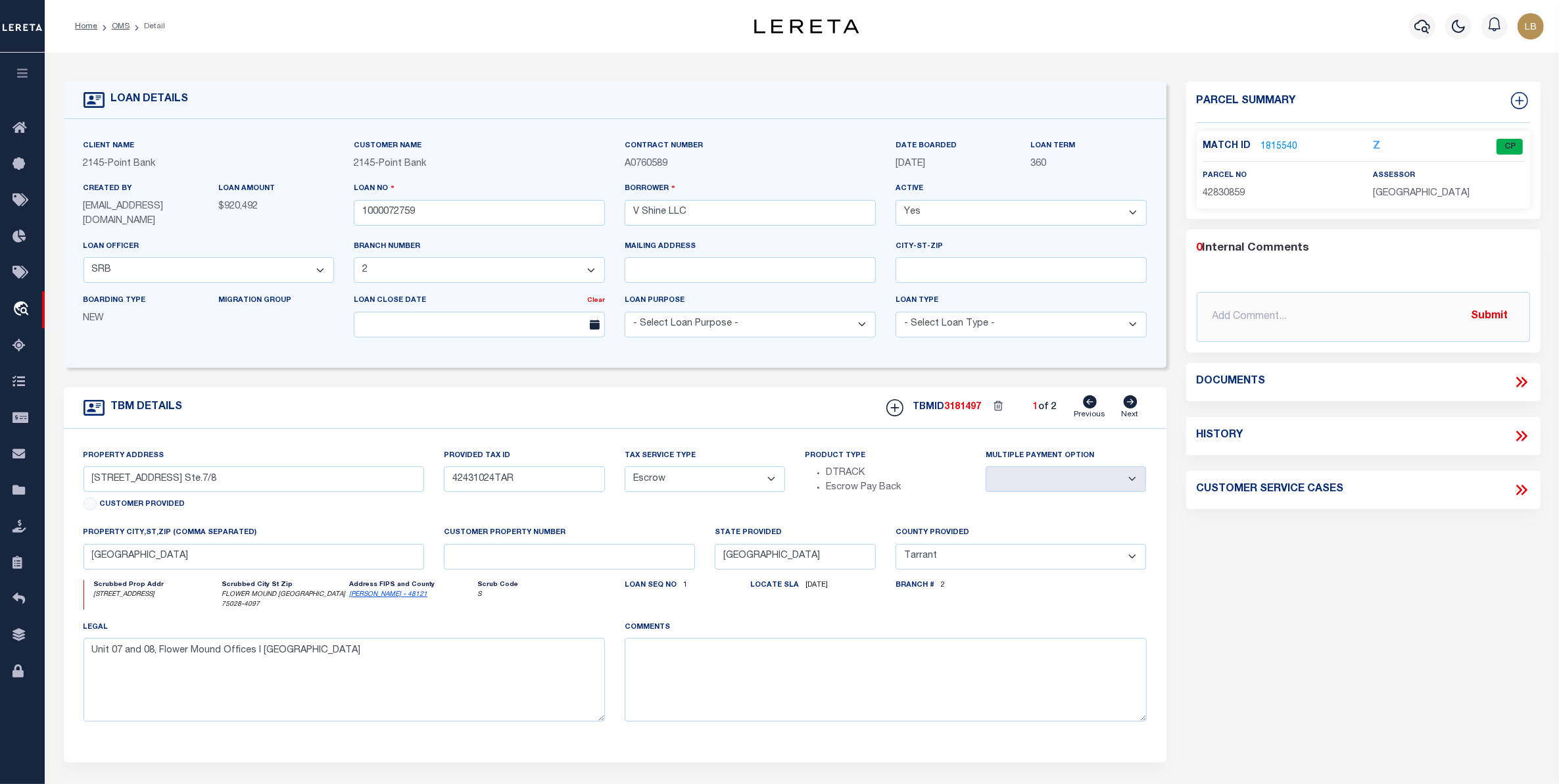
click at [1280, 140] on link "1815540" at bounding box center [1279, 147] width 37 height 14
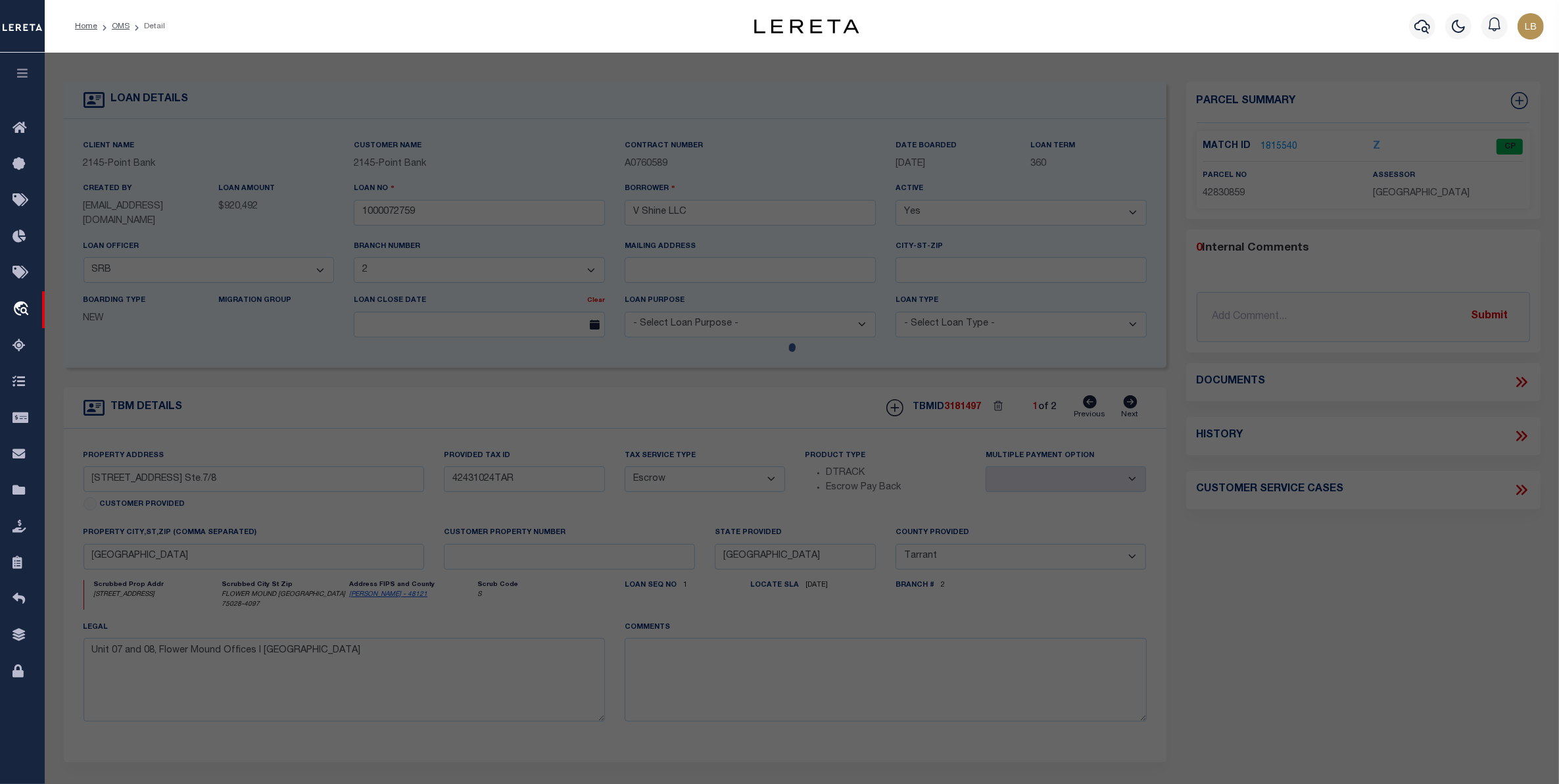
select select "AS"
select select
checkbox input "false"
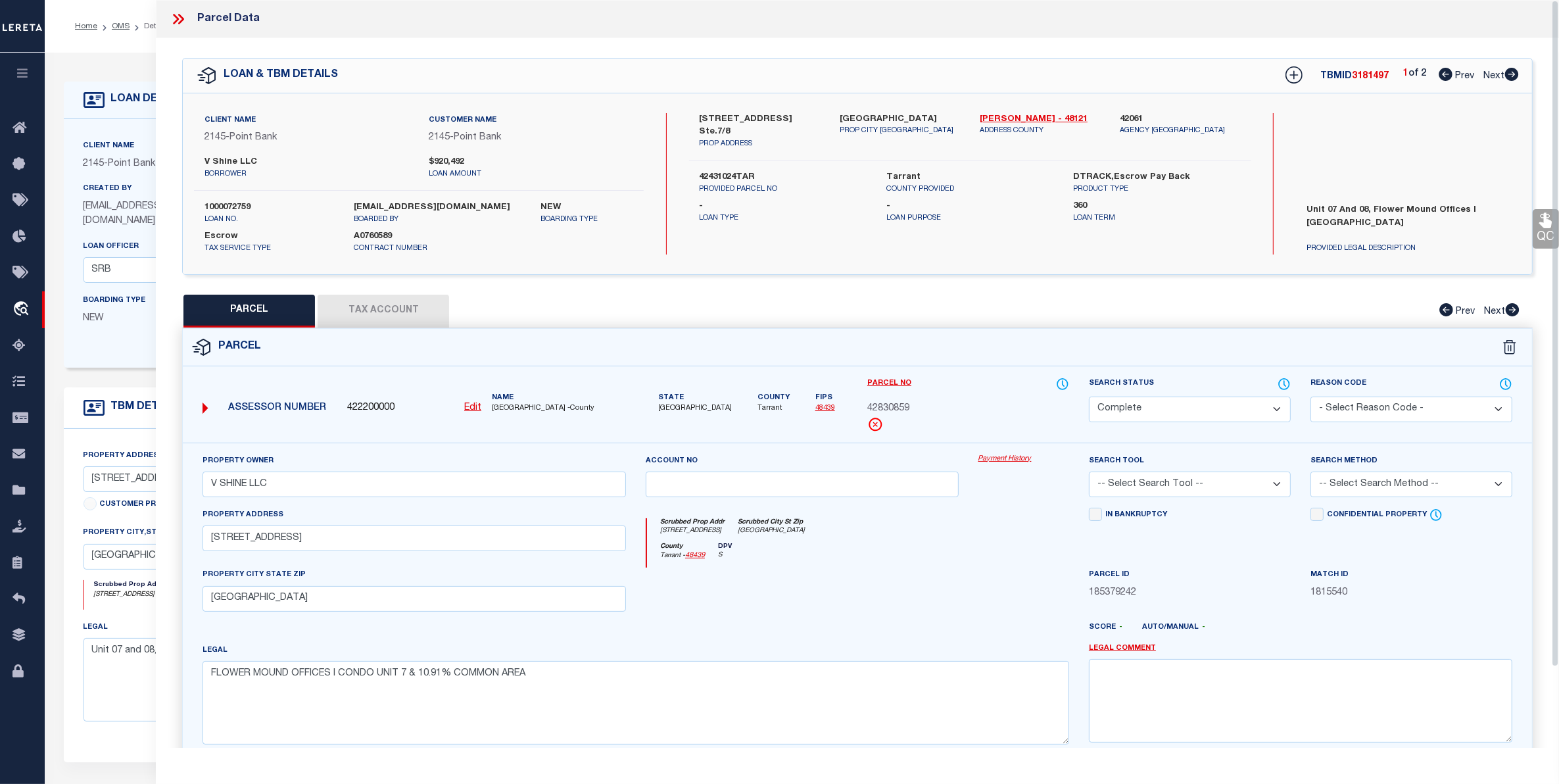
click at [363, 310] on button "Tax Account" at bounding box center [383, 311] width 131 height 33
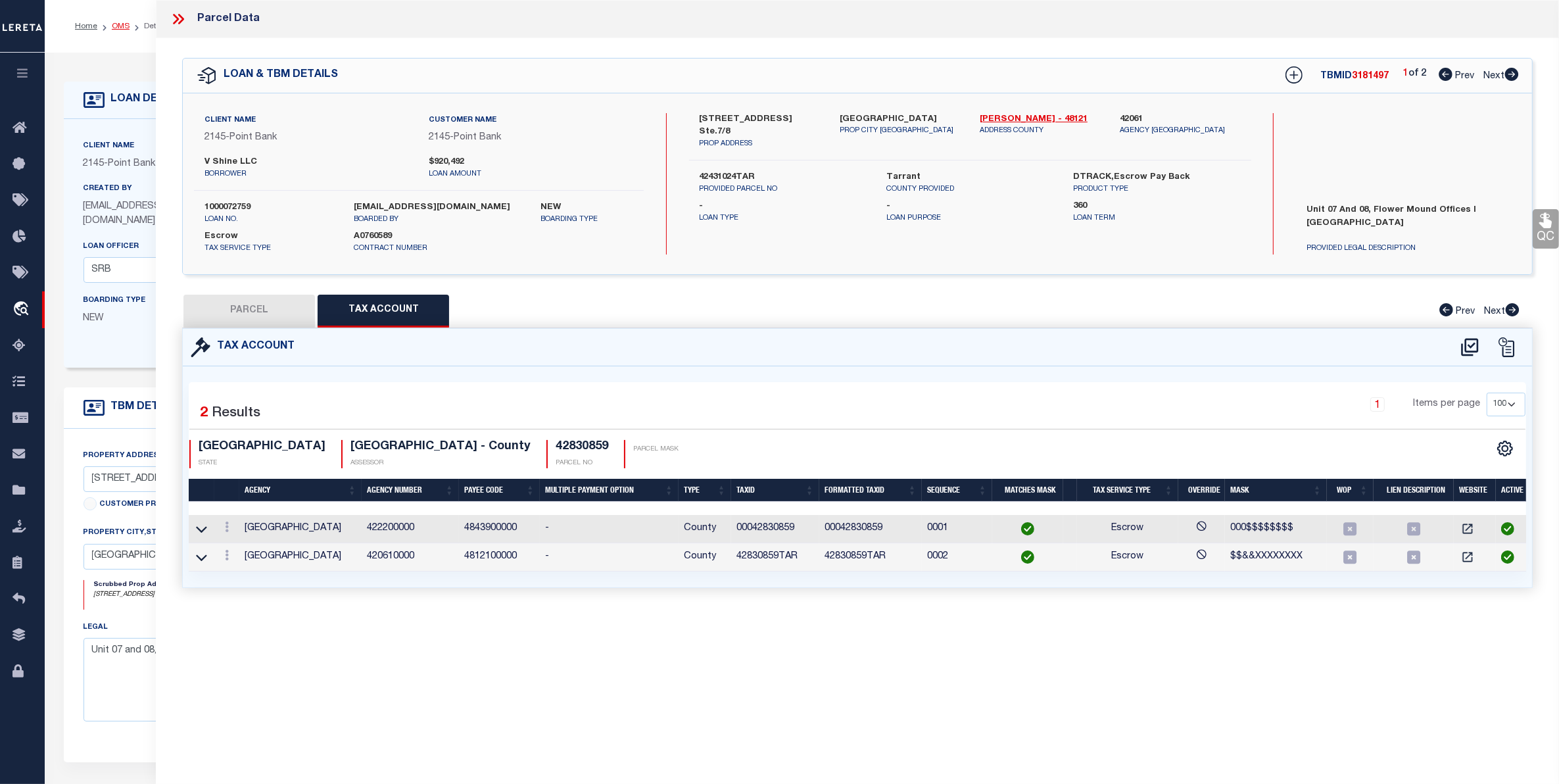
click at [117, 28] on link "OMS" at bounding box center [121, 26] width 18 height 8
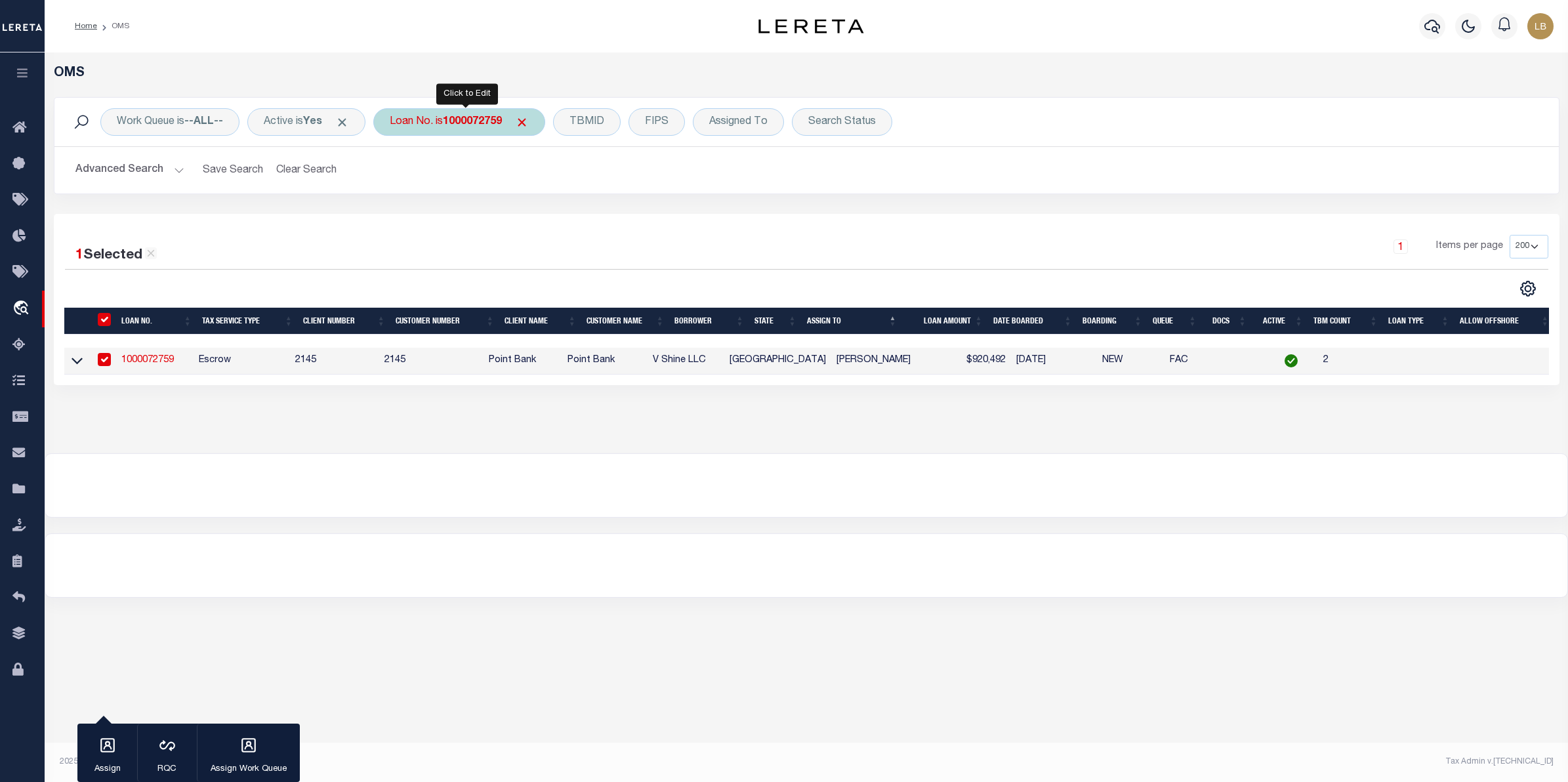
click at [471, 112] on div "Loan No. is 1000072759" at bounding box center [459, 122] width 171 height 28
click at [577, 212] on input "Apply" at bounding box center [564, 215] width 39 height 22
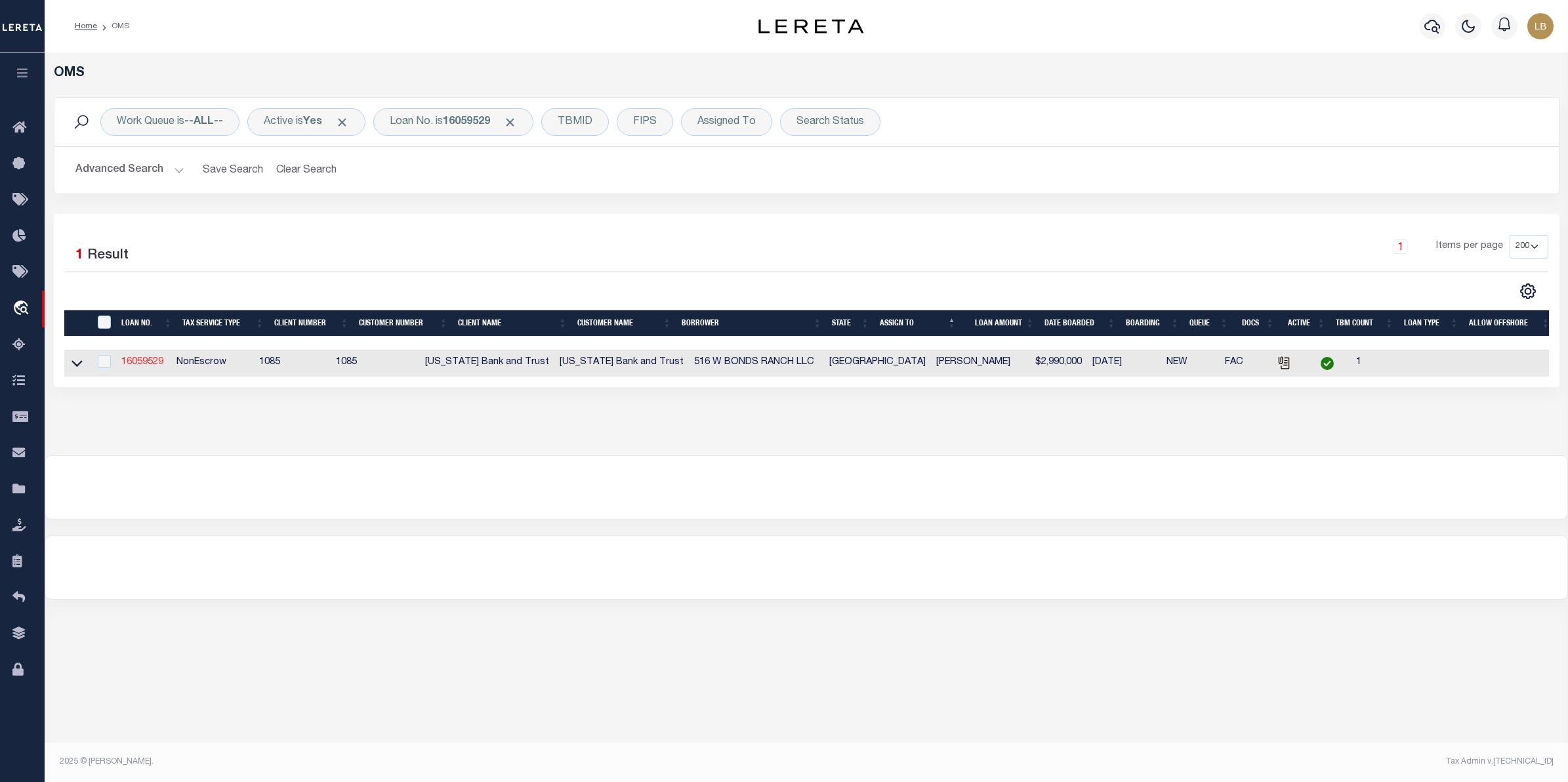
click at [147, 365] on link "16059529" at bounding box center [142, 362] width 42 height 9
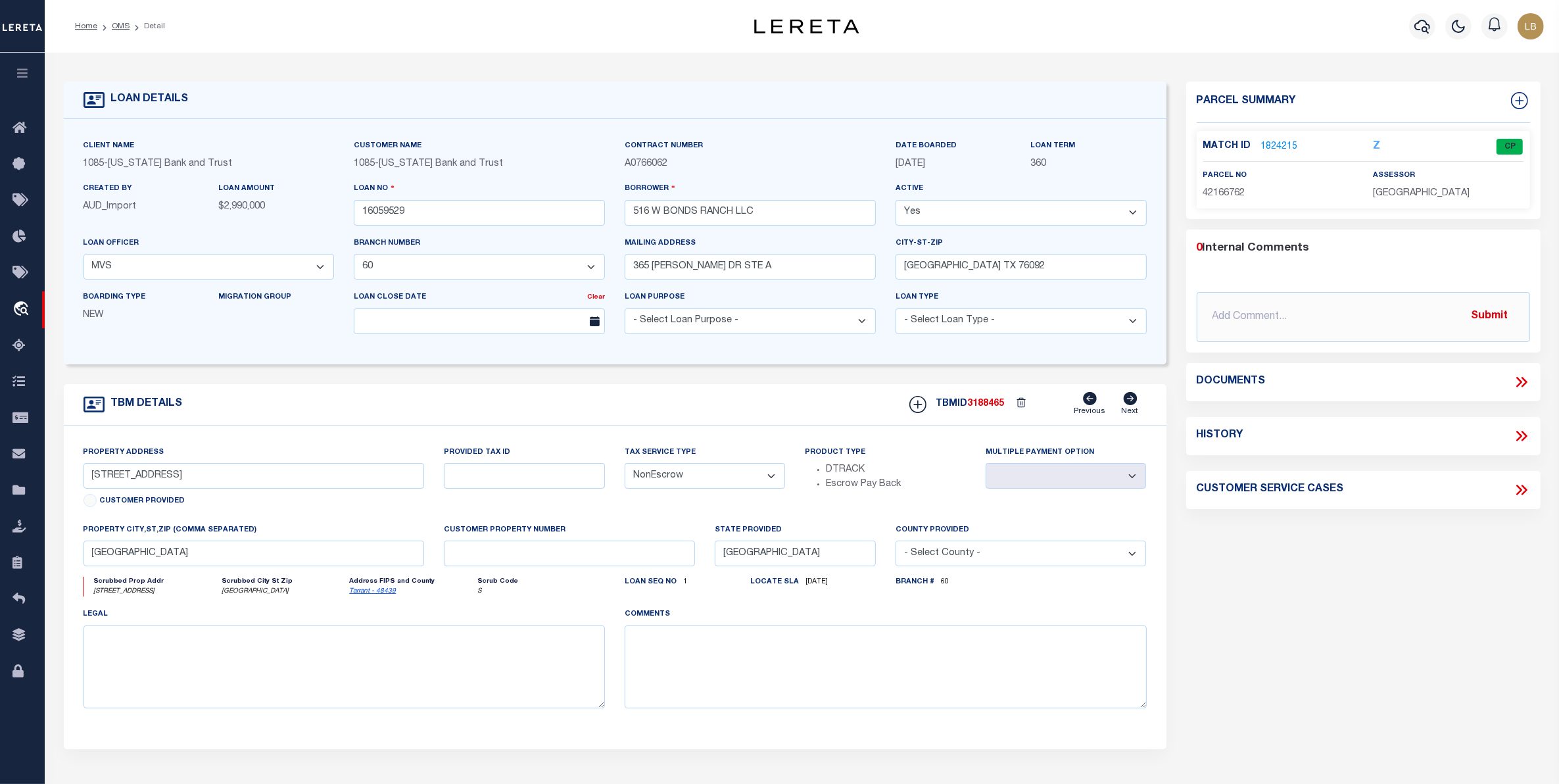
click at [1276, 142] on link "1824215" at bounding box center [1279, 147] width 37 height 14
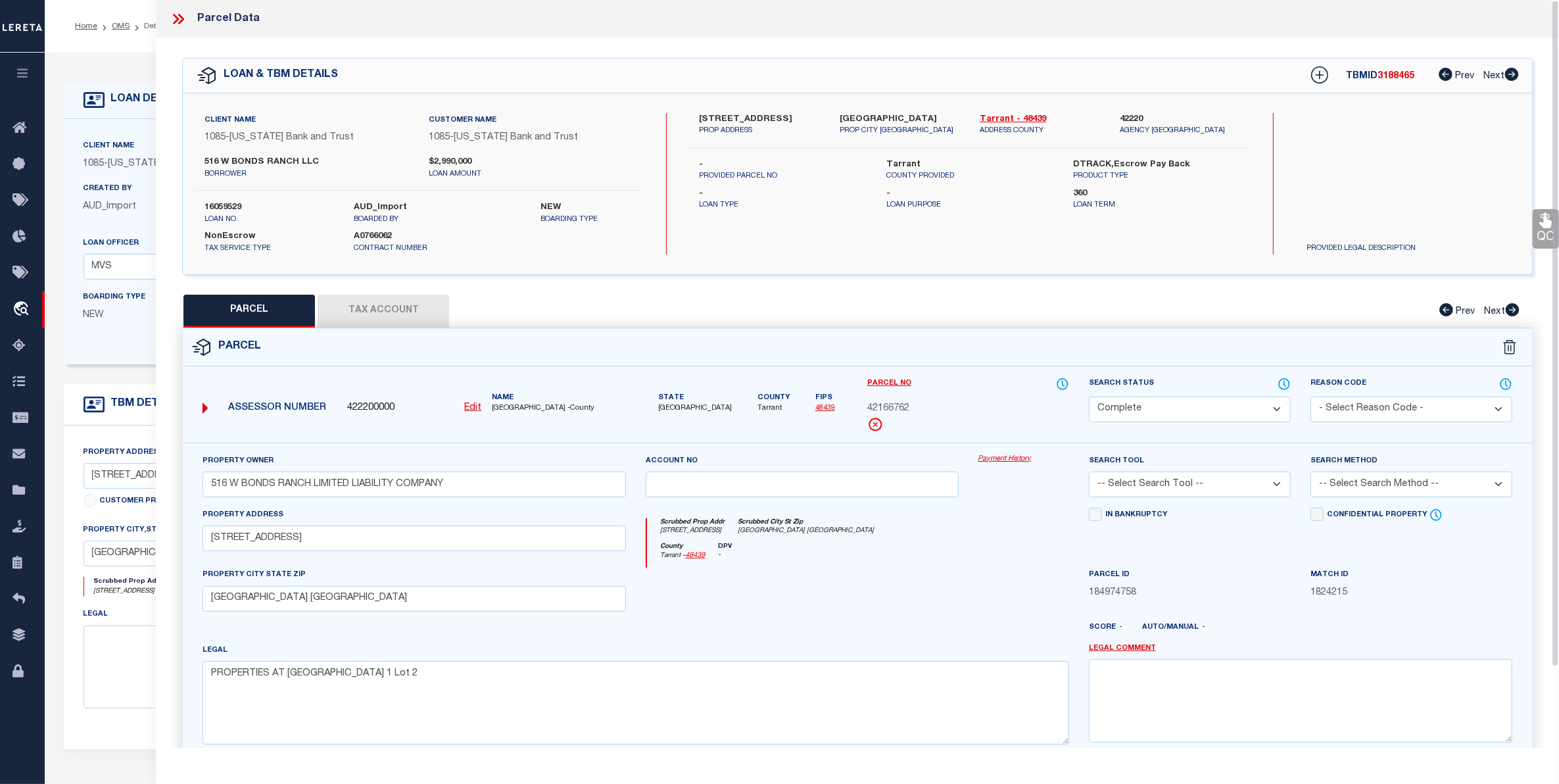
click at [367, 303] on button "Tax Account" at bounding box center [383, 311] width 131 height 33
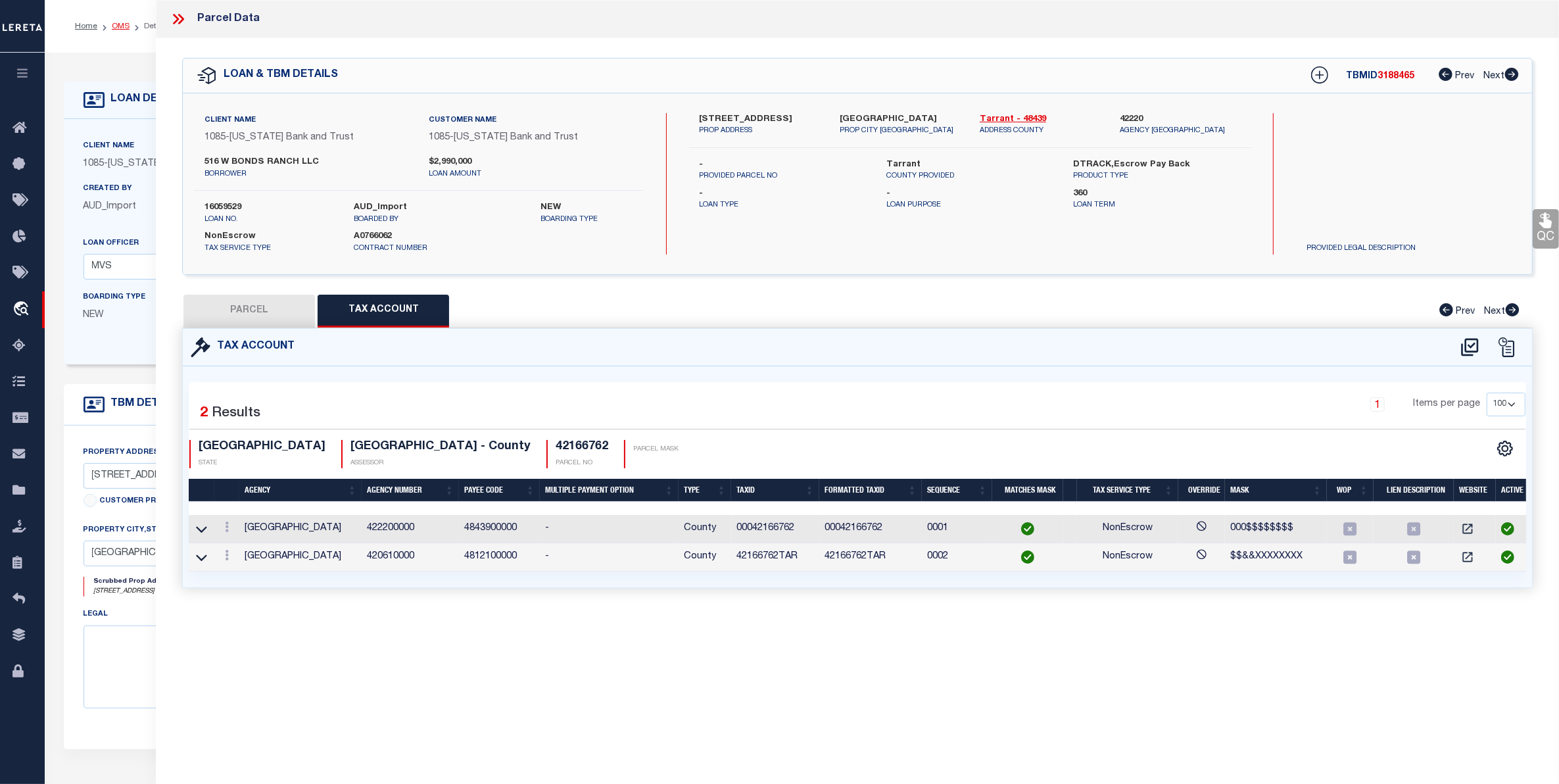
click at [116, 28] on link "OMS" at bounding box center [121, 26] width 18 height 8
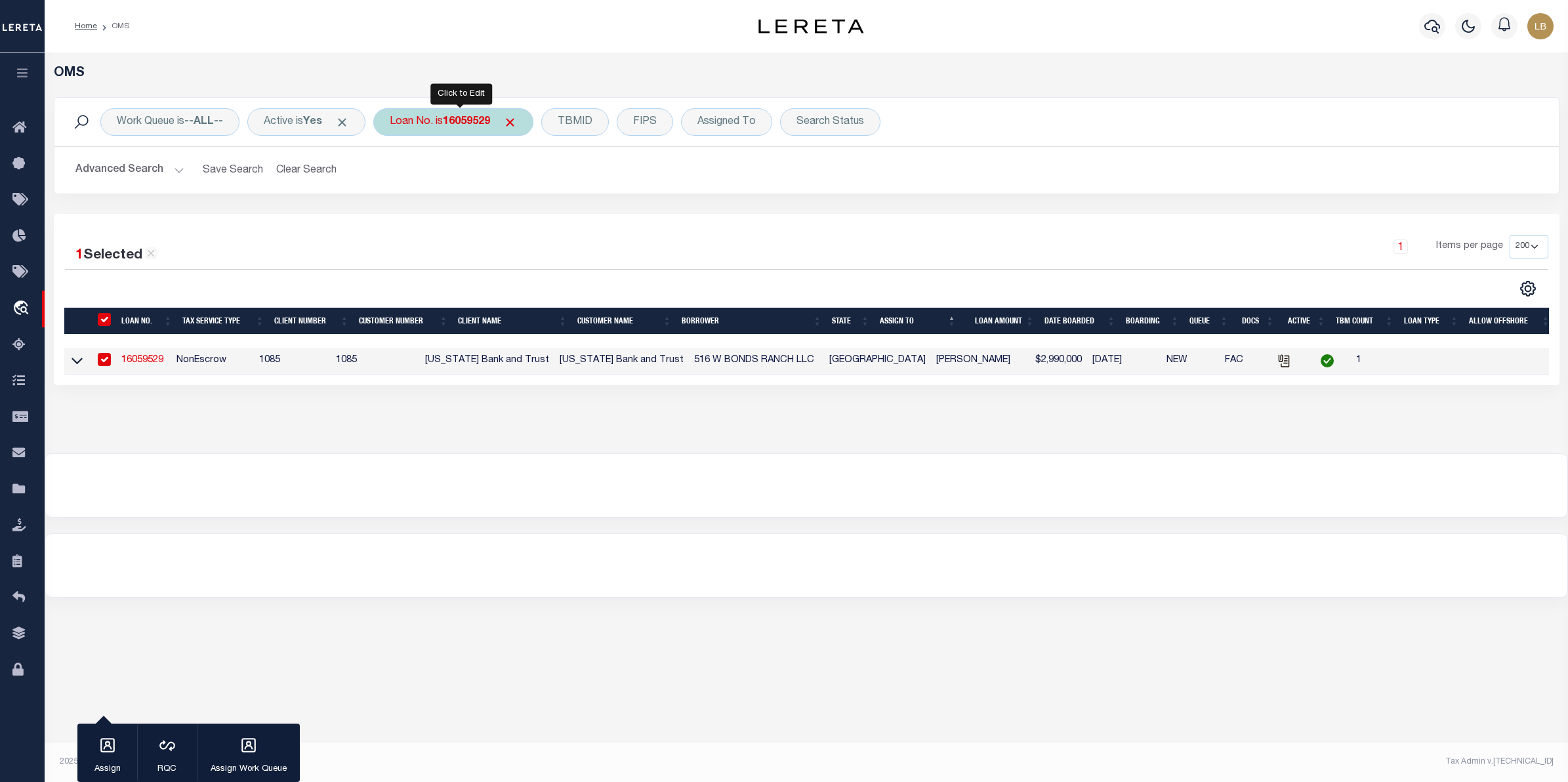
click at [462, 126] on b "16059529" at bounding box center [466, 122] width 47 height 11
click at [559, 220] on input "Apply" at bounding box center [564, 215] width 39 height 22
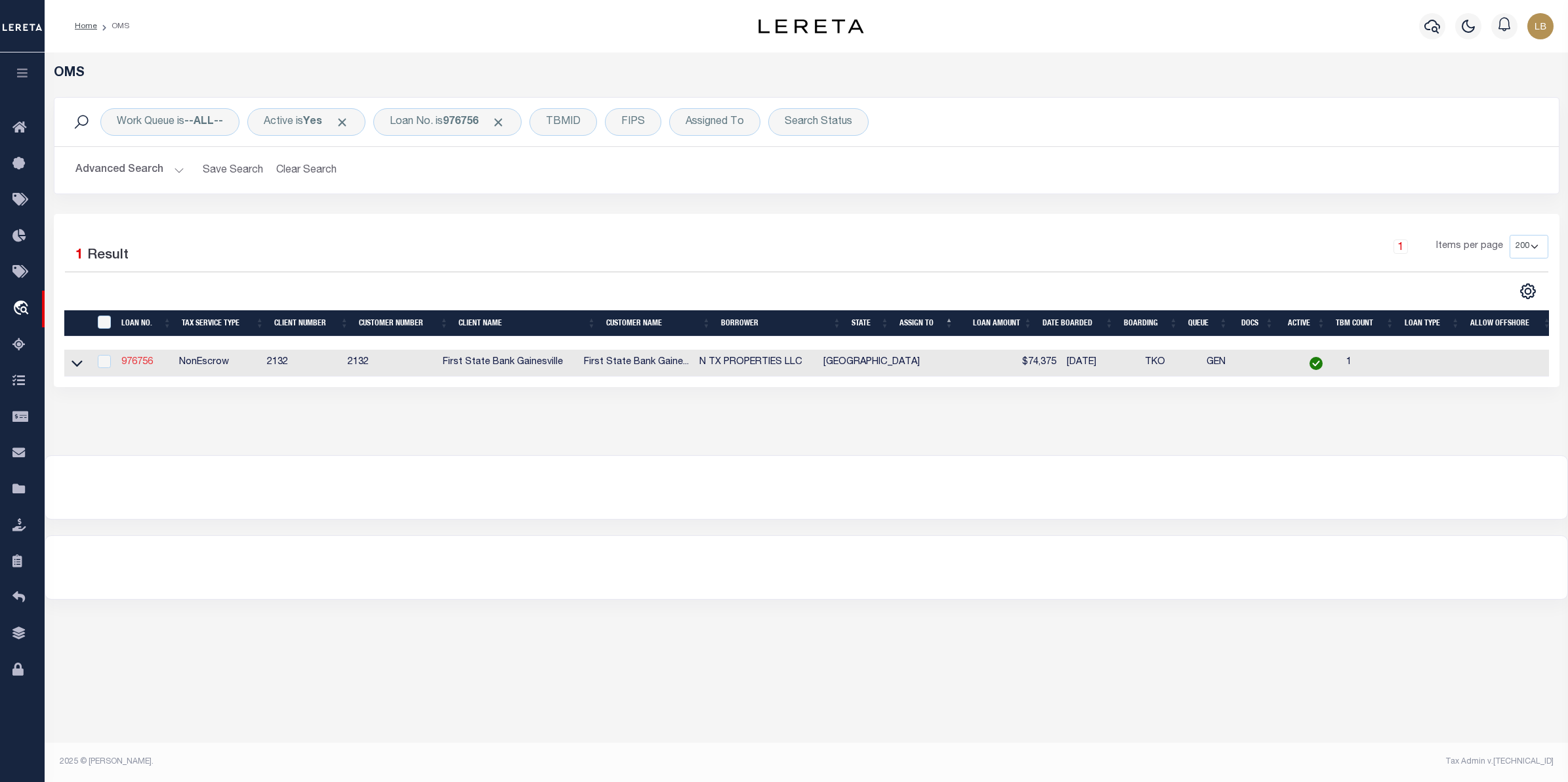
click at [131, 362] on link "976756" at bounding box center [137, 362] width 32 height 9
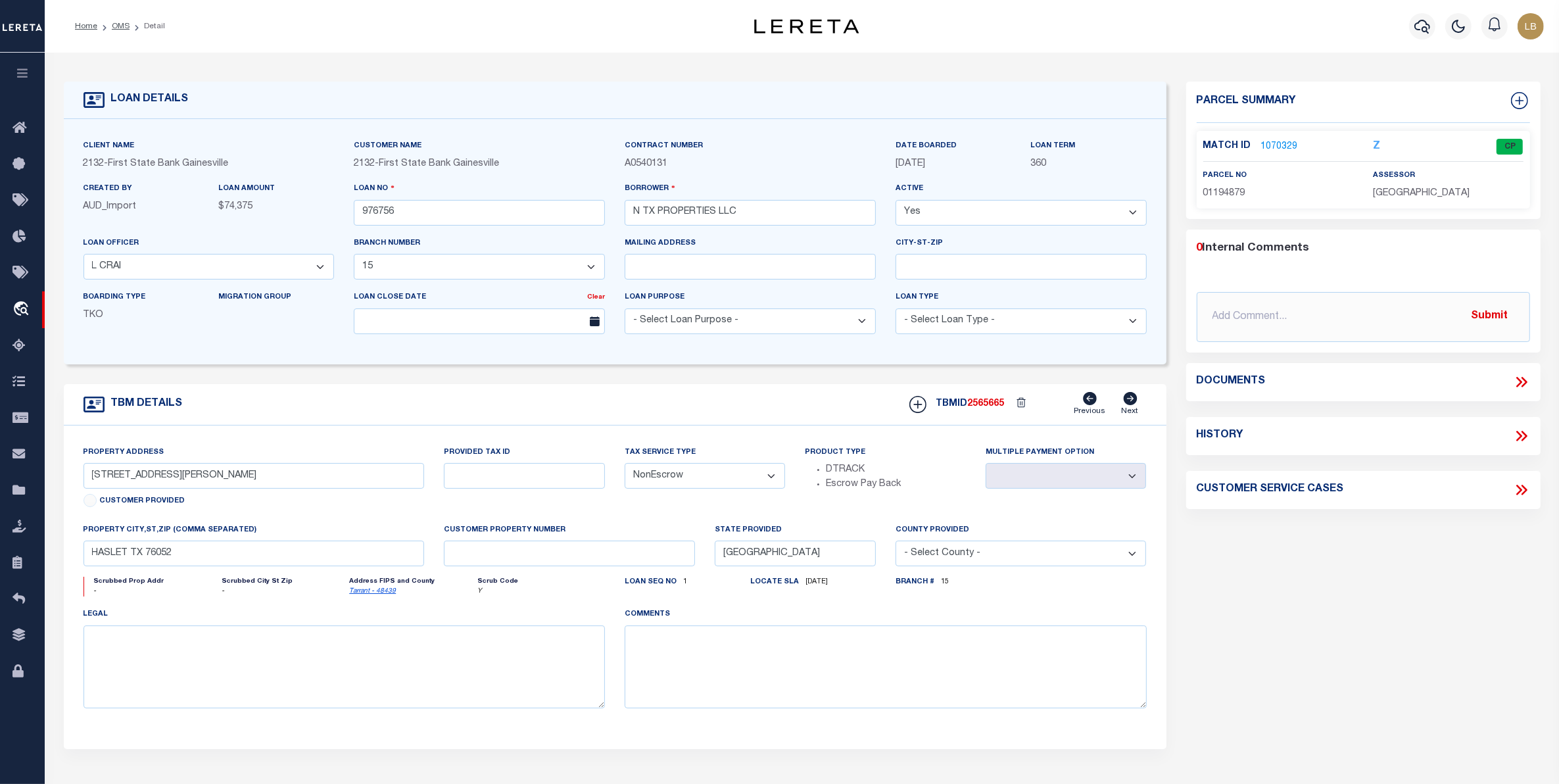
click at [1270, 146] on link "1070329" at bounding box center [1279, 147] width 37 height 14
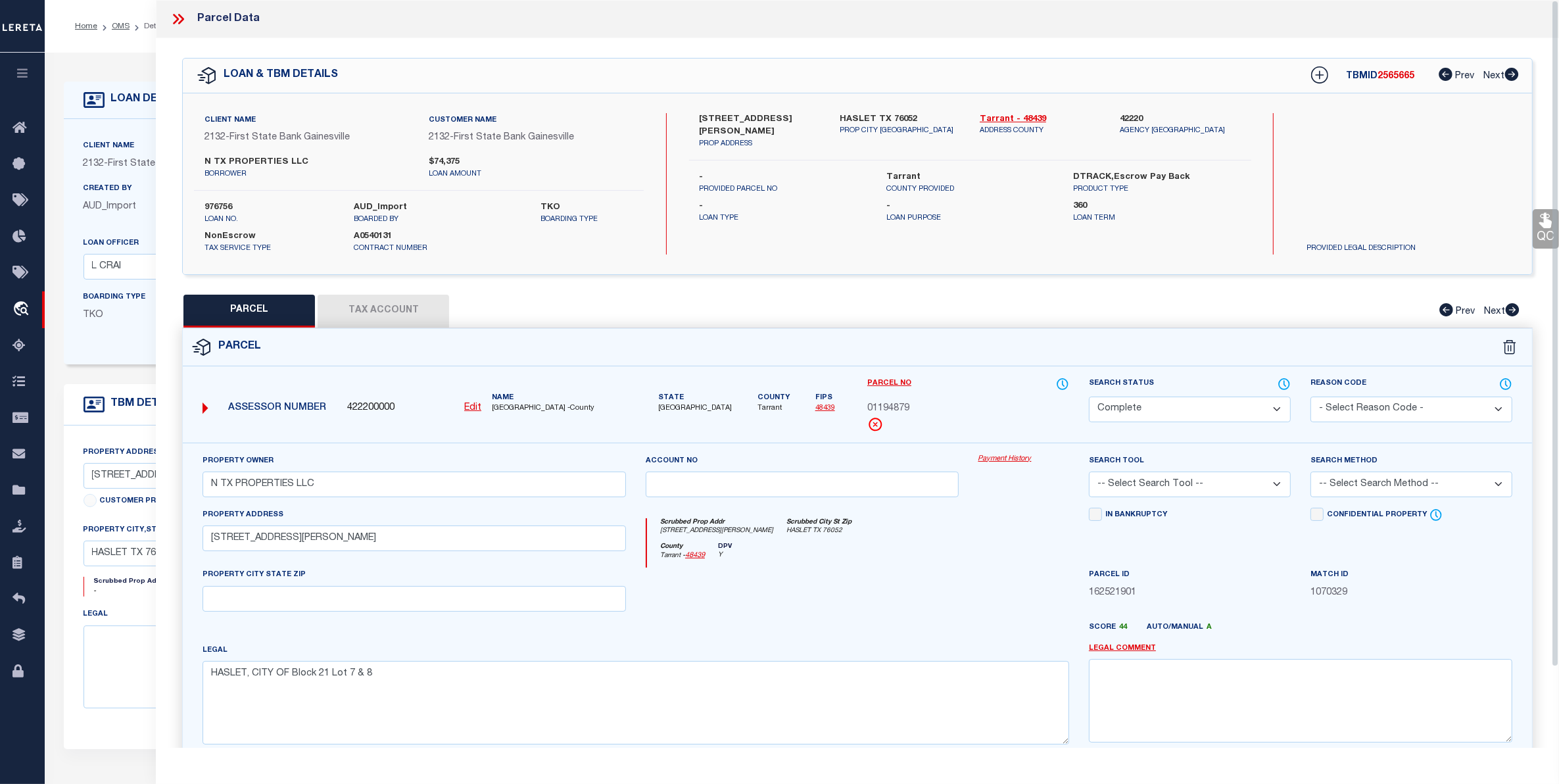
click at [380, 313] on button "Tax Account" at bounding box center [383, 311] width 131 height 33
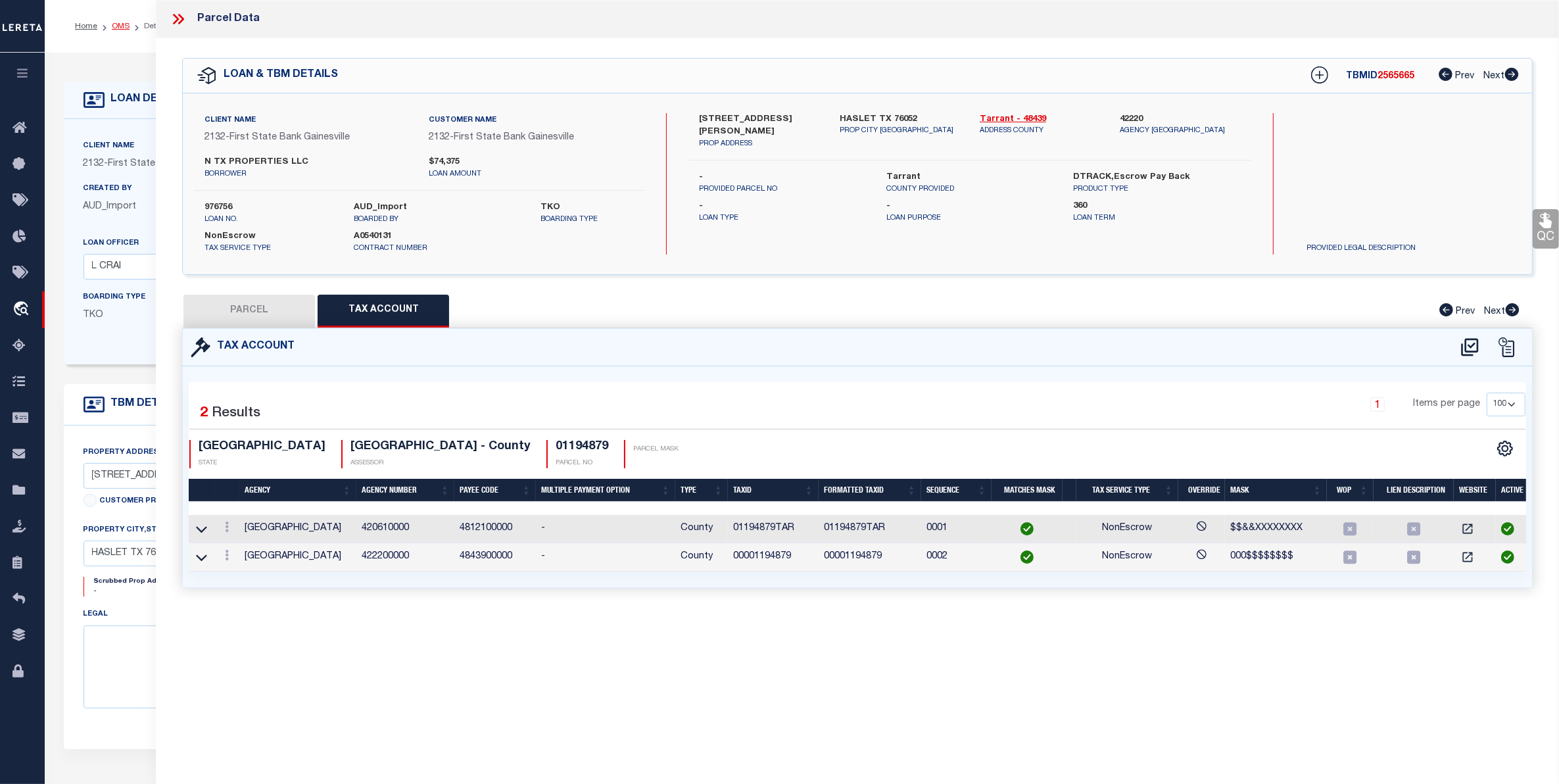
click at [115, 24] on link "OMS" at bounding box center [121, 26] width 18 height 8
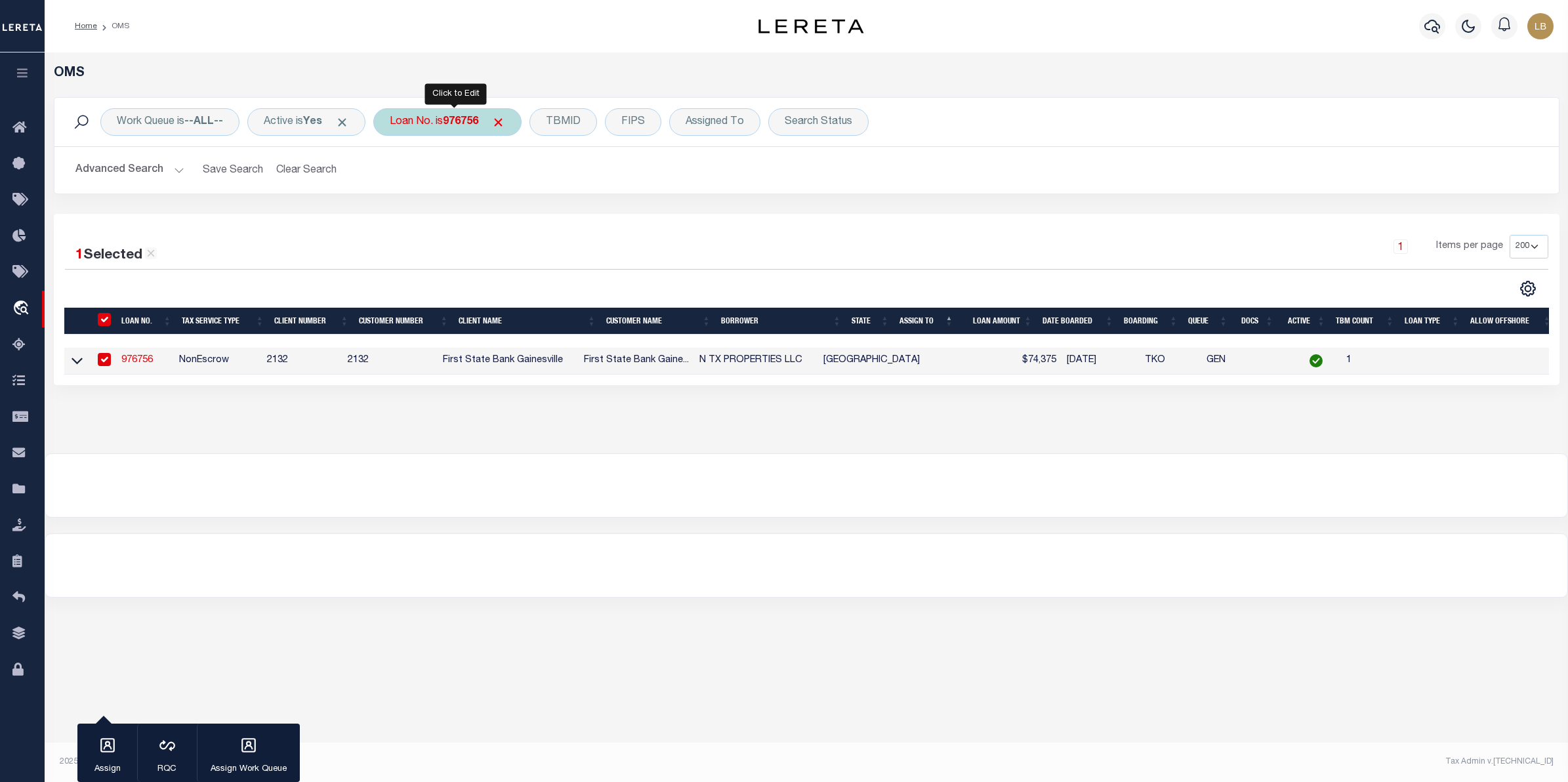
click at [454, 123] on b "976756" at bounding box center [461, 122] width 36 height 11
click at [571, 212] on input "Apply" at bounding box center [564, 215] width 39 height 22
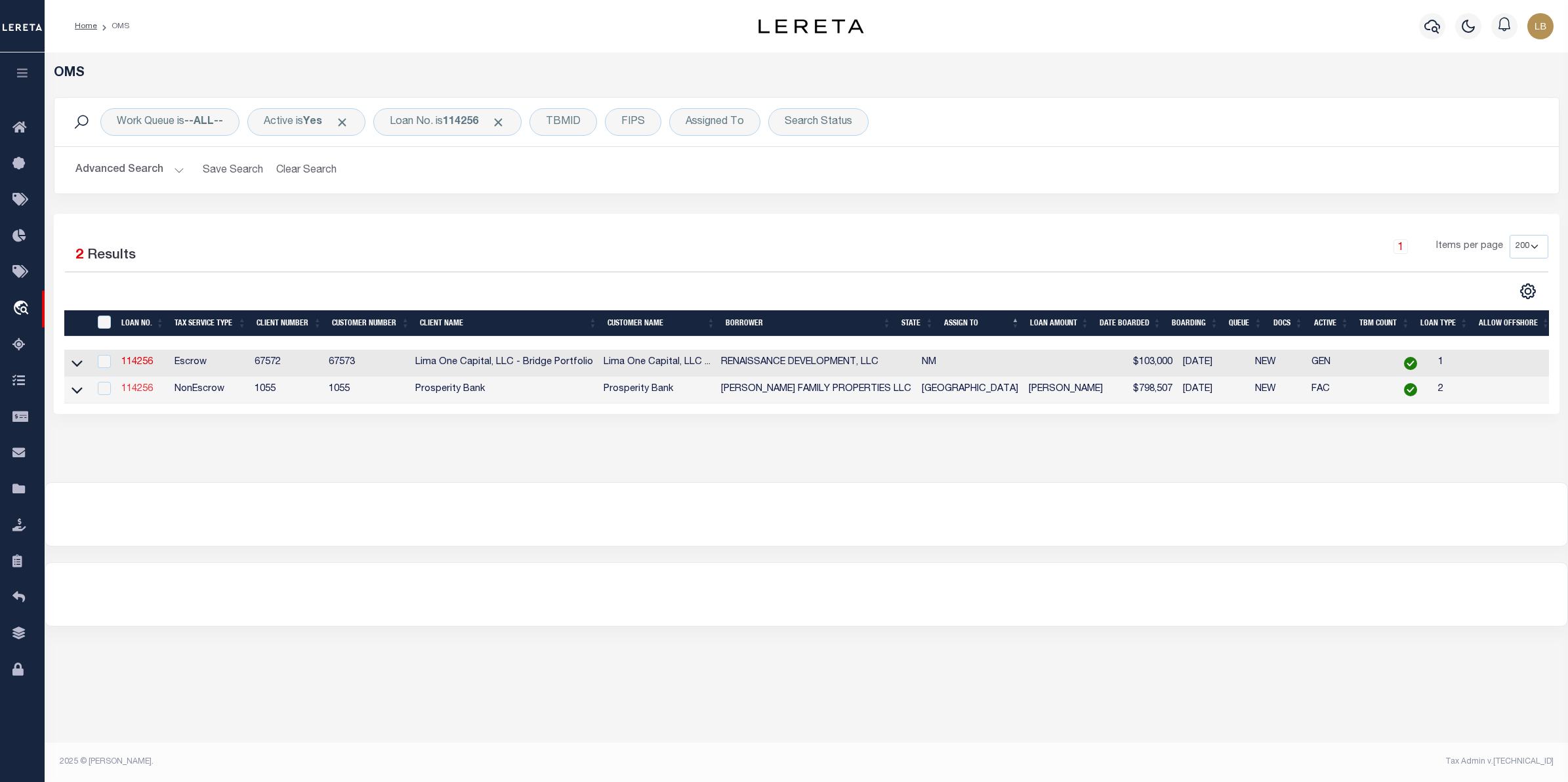
click at [138, 393] on link "114256" at bounding box center [137, 389] width 32 height 9
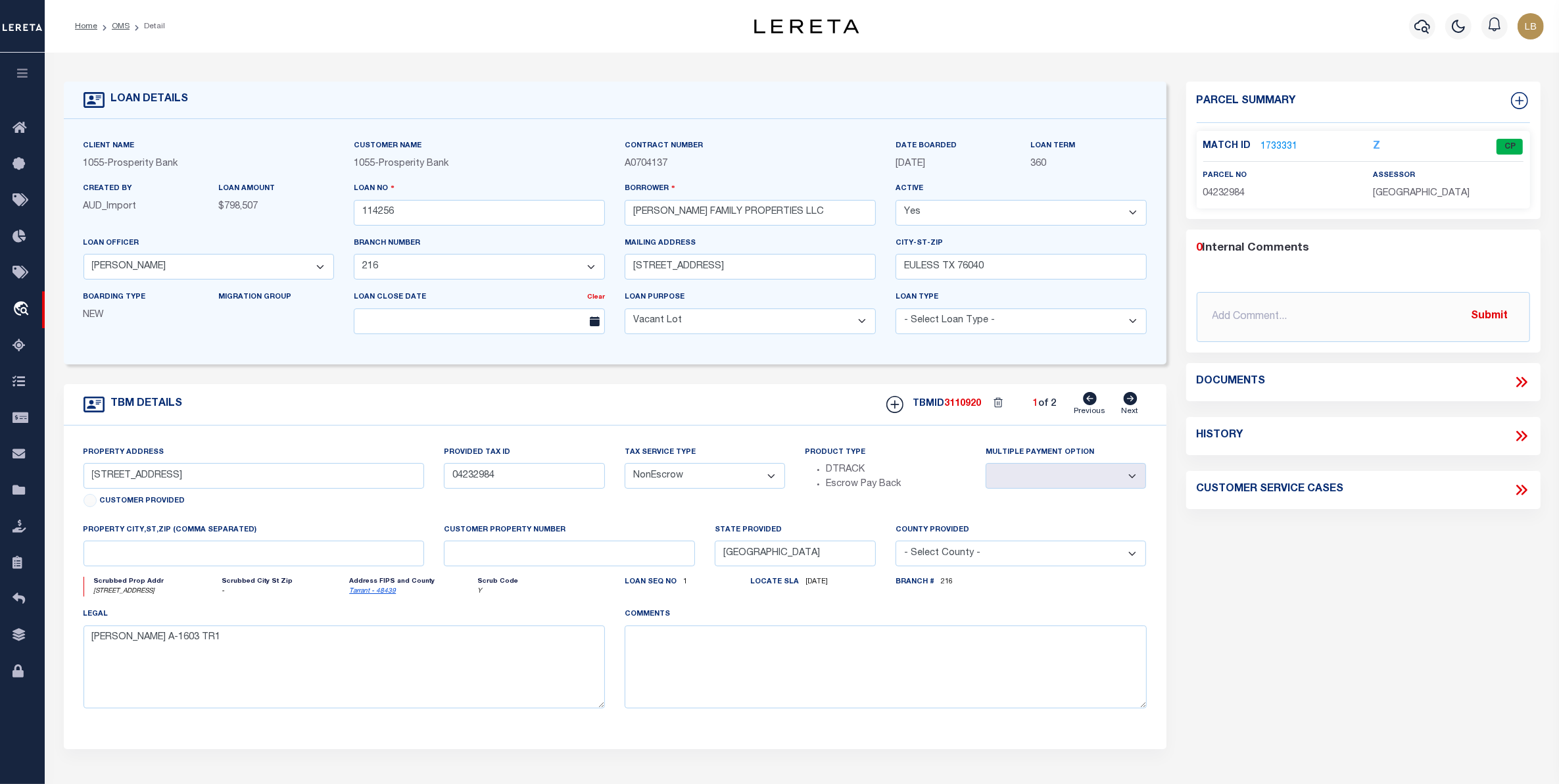
click at [1283, 142] on link "1733331" at bounding box center [1279, 147] width 37 height 14
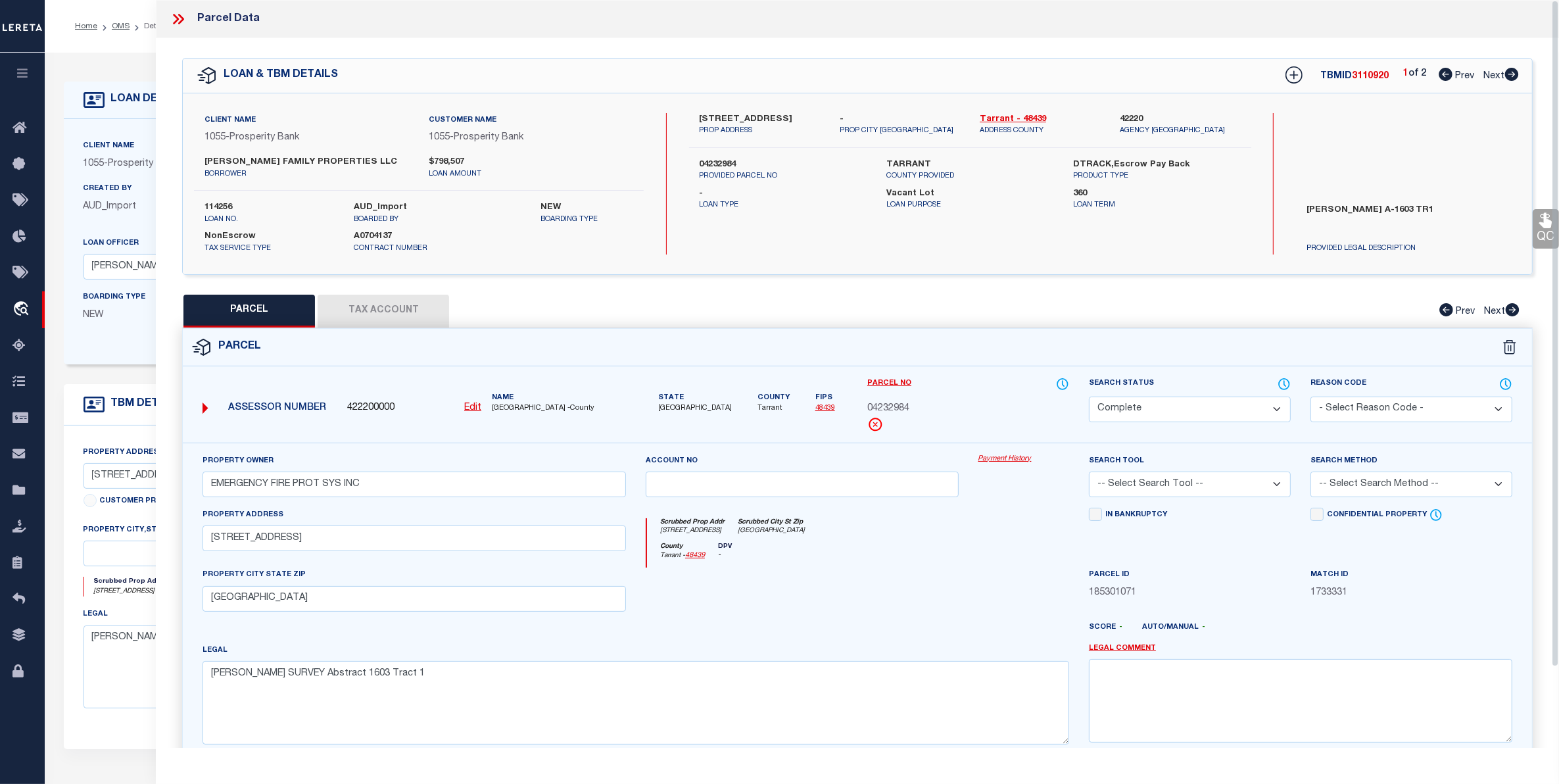
click at [392, 304] on button "Tax Account" at bounding box center [383, 311] width 131 height 33
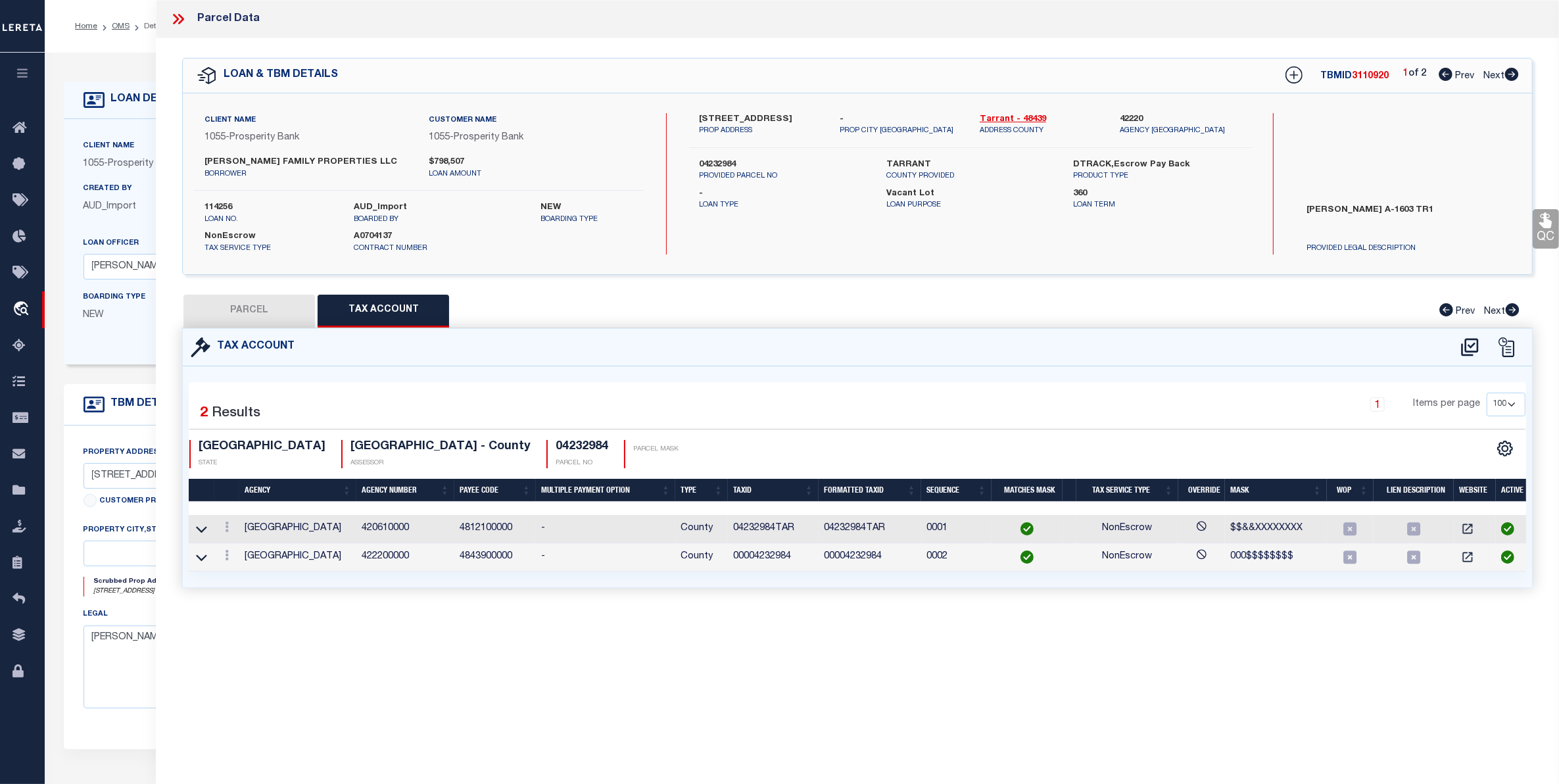
drag, startPoint x: 114, startPoint y: 24, endPoint x: 96, endPoint y: 40, distance: 24.1
click at [115, 24] on link "OMS" at bounding box center [121, 26] width 18 height 8
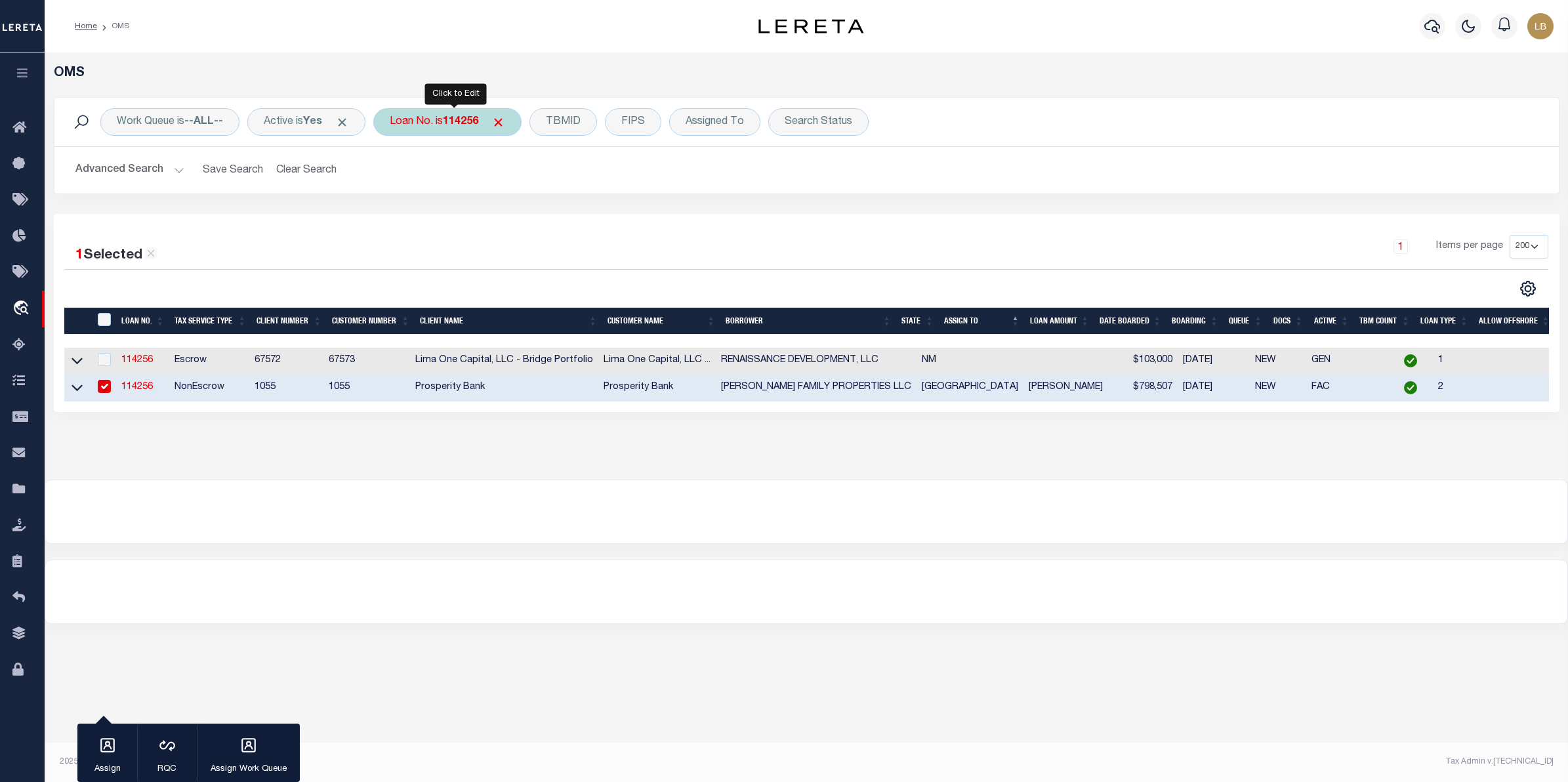
click at [456, 119] on b "114256" at bounding box center [461, 122] width 36 height 11
click at [566, 208] on input "Apply" at bounding box center [564, 215] width 39 height 22
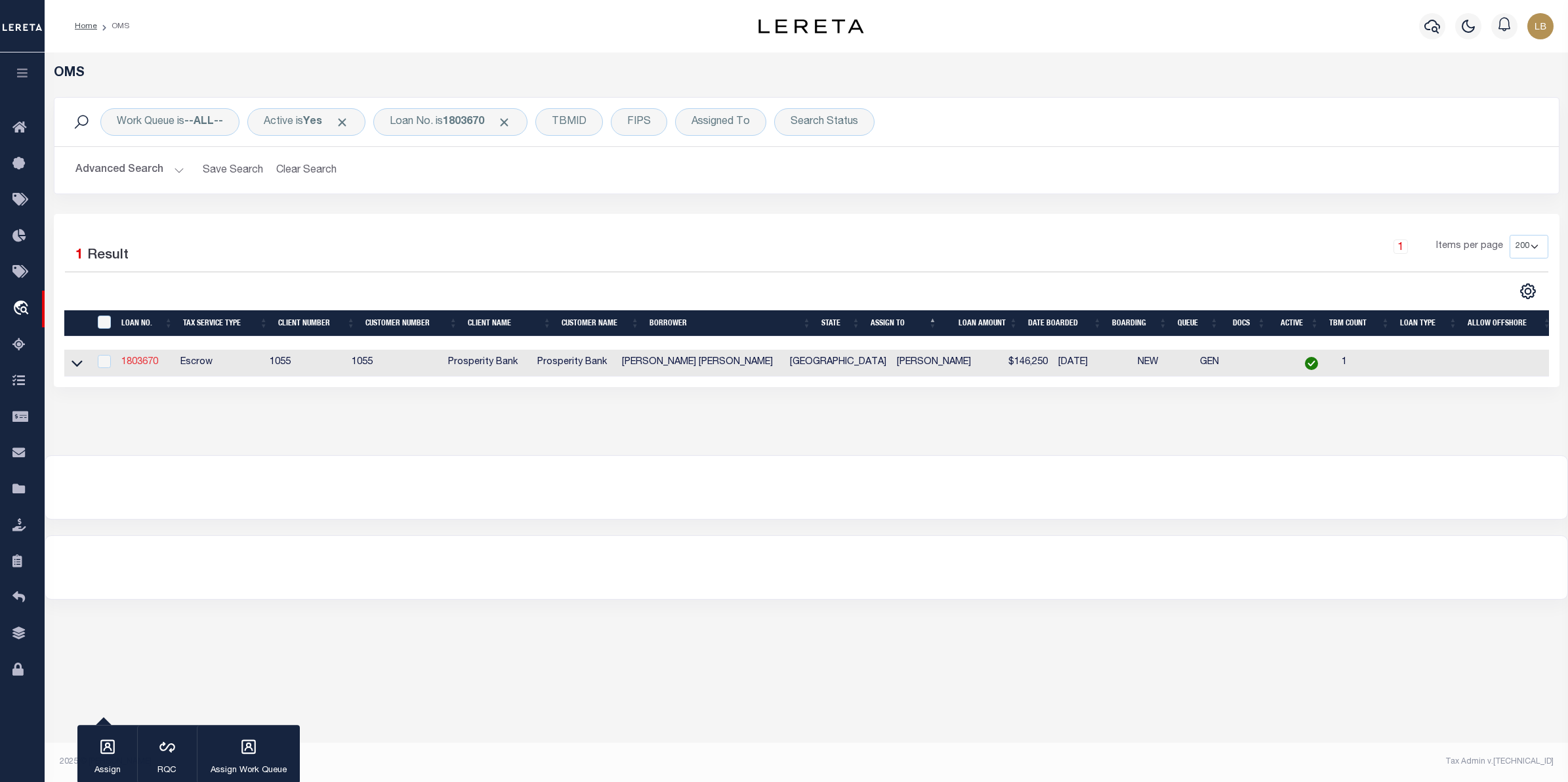
click at [135, 367] on link "1803670" at bounding box center [139, 362] width 36 height 9
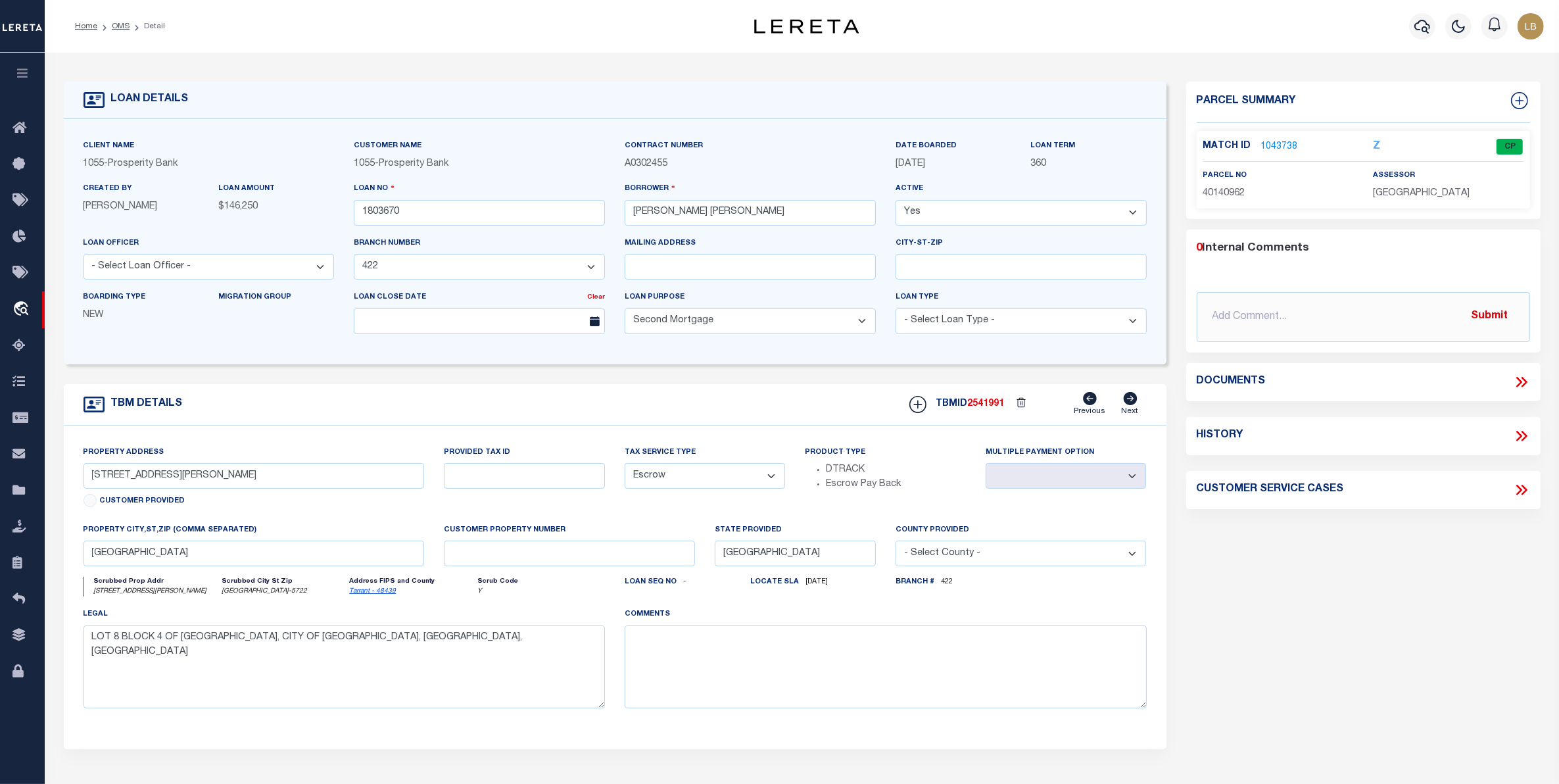
click at [1271, 150] on link "1043738" at bounding box center [1279, 147] width 37 height 14
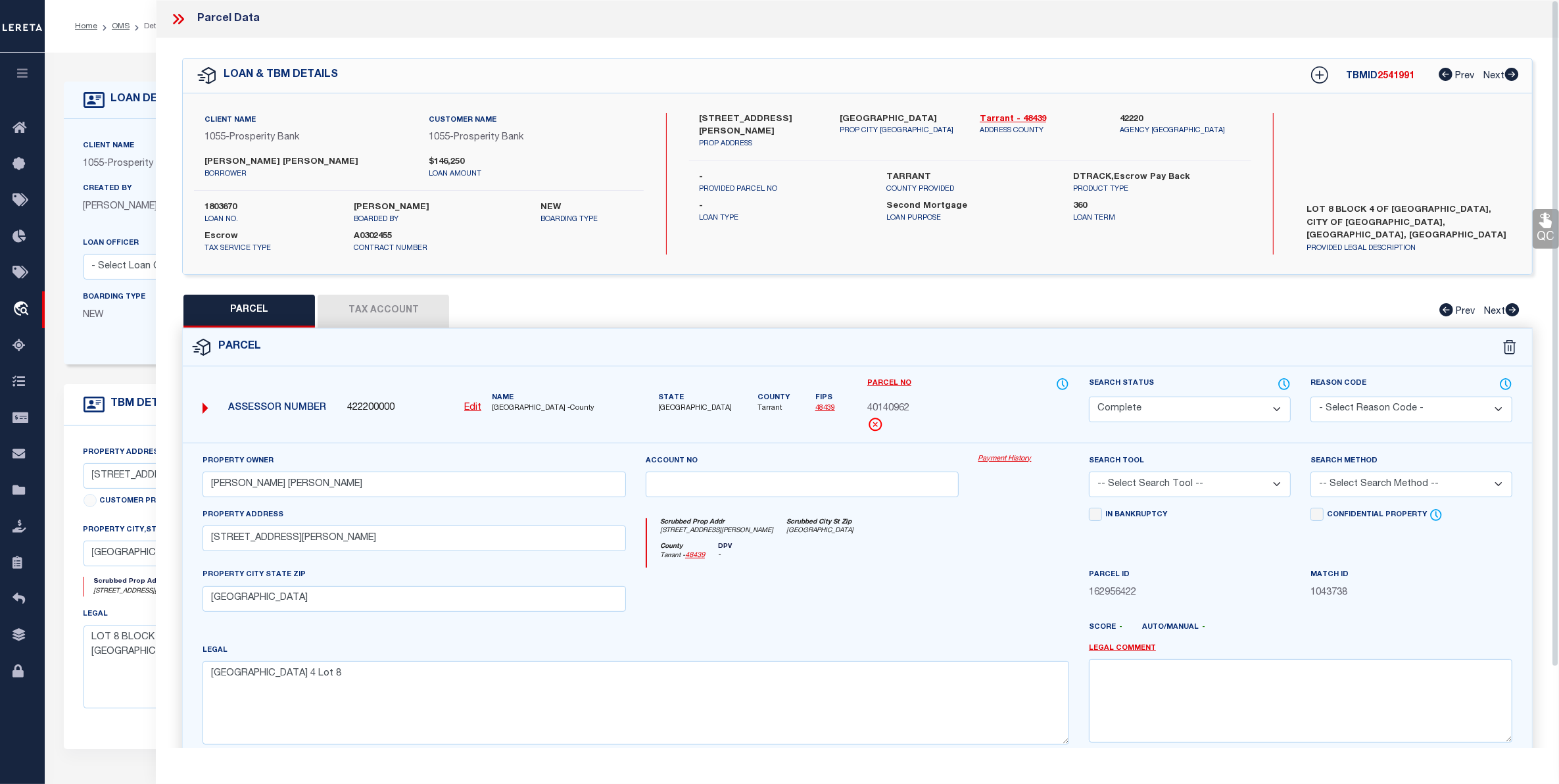
click at [382, 304] on button "Tax Account" at bounding box center [383, 311] width 131 height 33
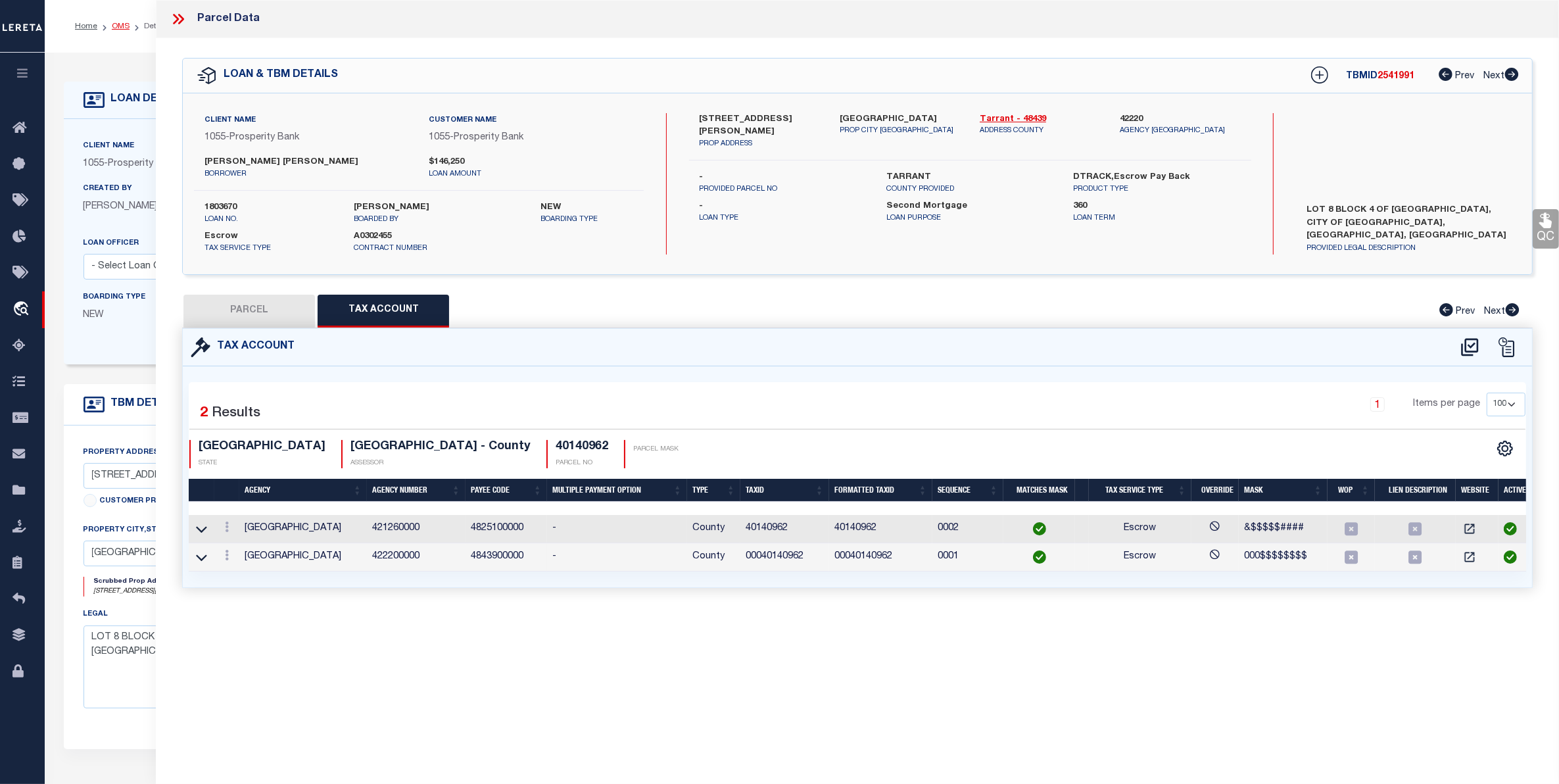
click at [117, 28] on link "OMS" at bounding box center [121, 26] width 18 height 8
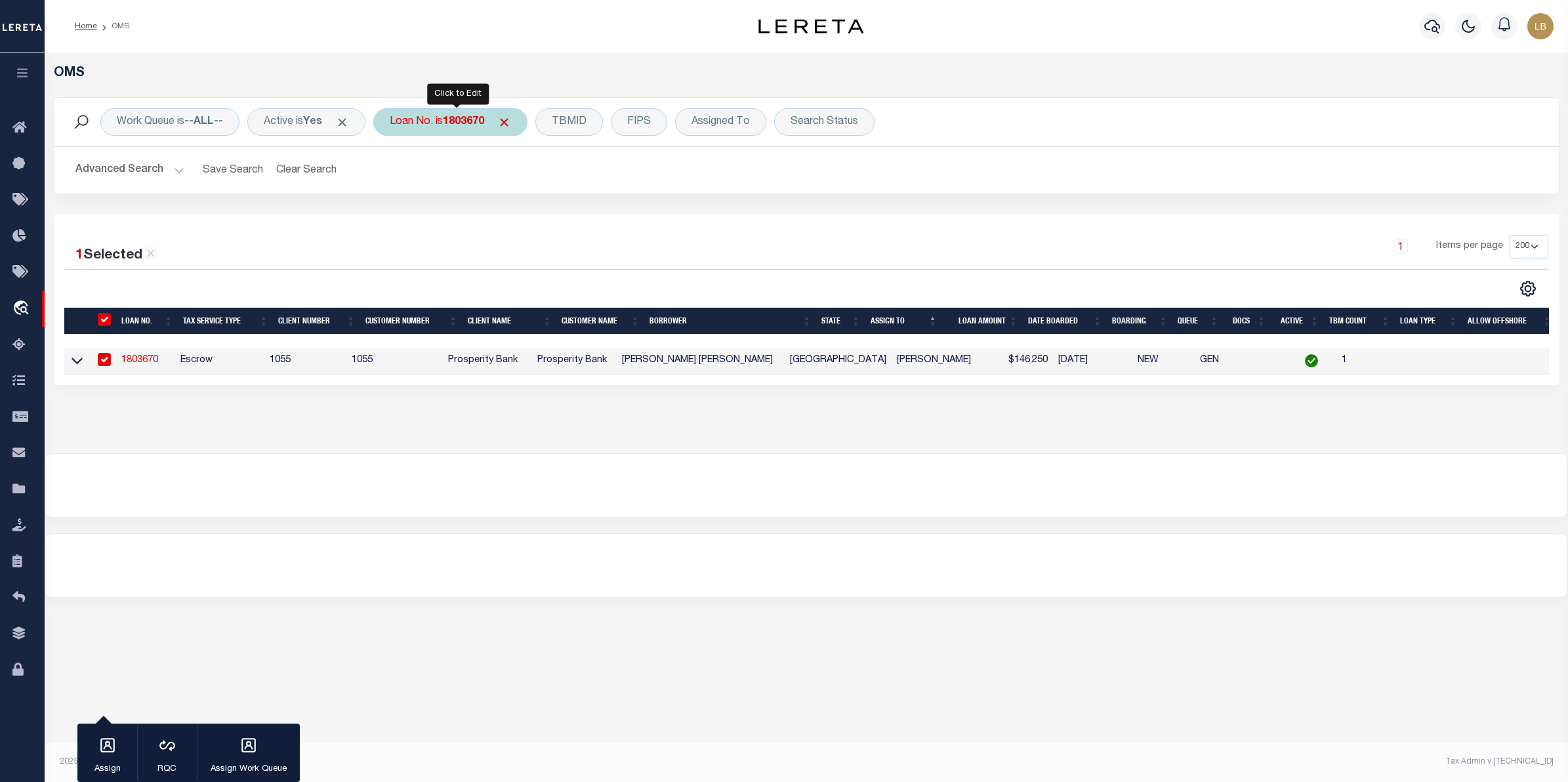
click at [456, 120] on b "1803670" at bounding box center [463, 122] width 41 height 11
click at [558, 212] on input "Apply" at bounding box center [564, 215] width 39 height 22
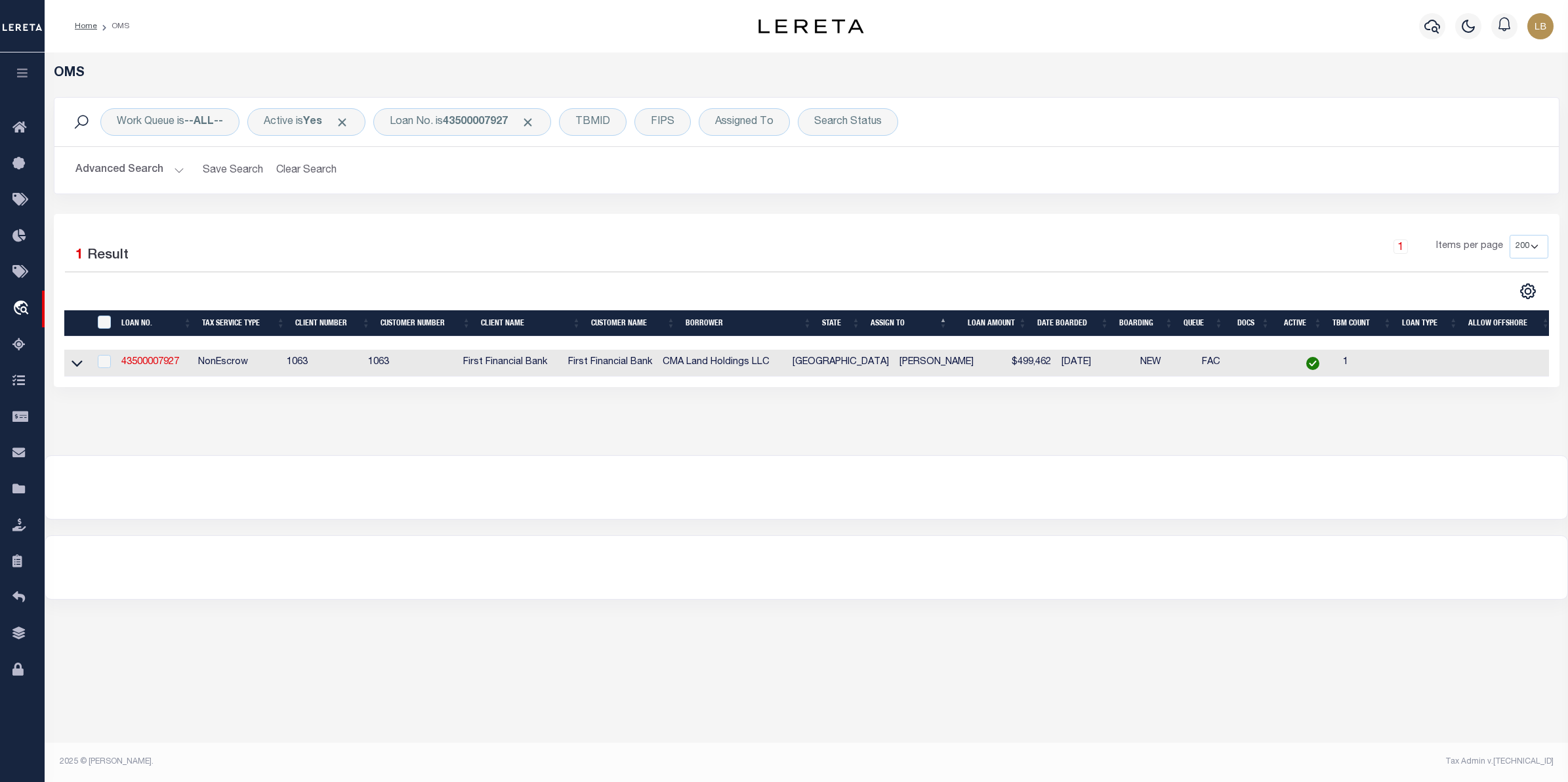
click at [149, 355] on td "43500007927" at bounding box center [154, 363] width 76 height 27
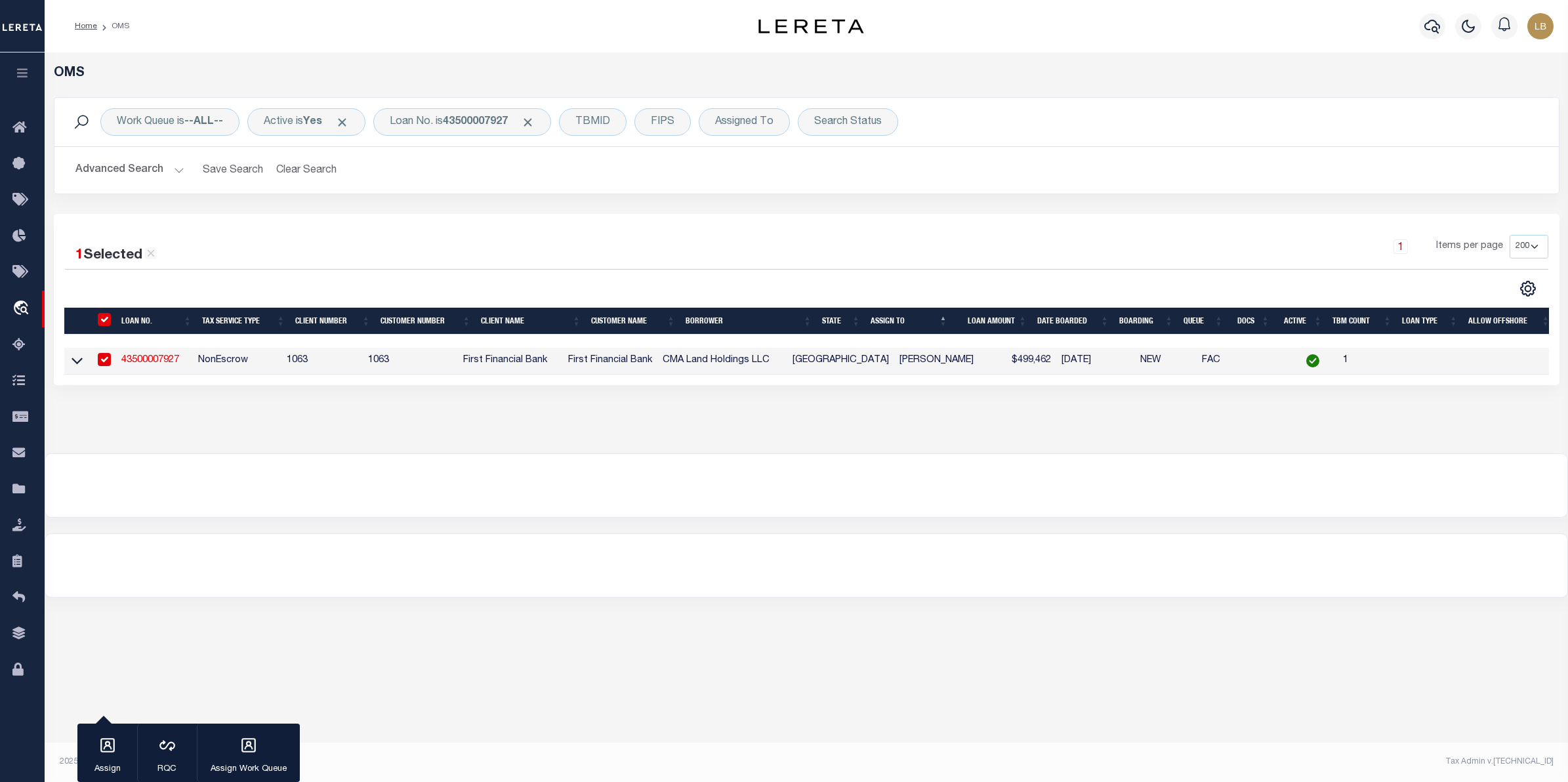
click at [159, 361] on link "43500007927" at bounding box center [150, 360] width 57 height 9
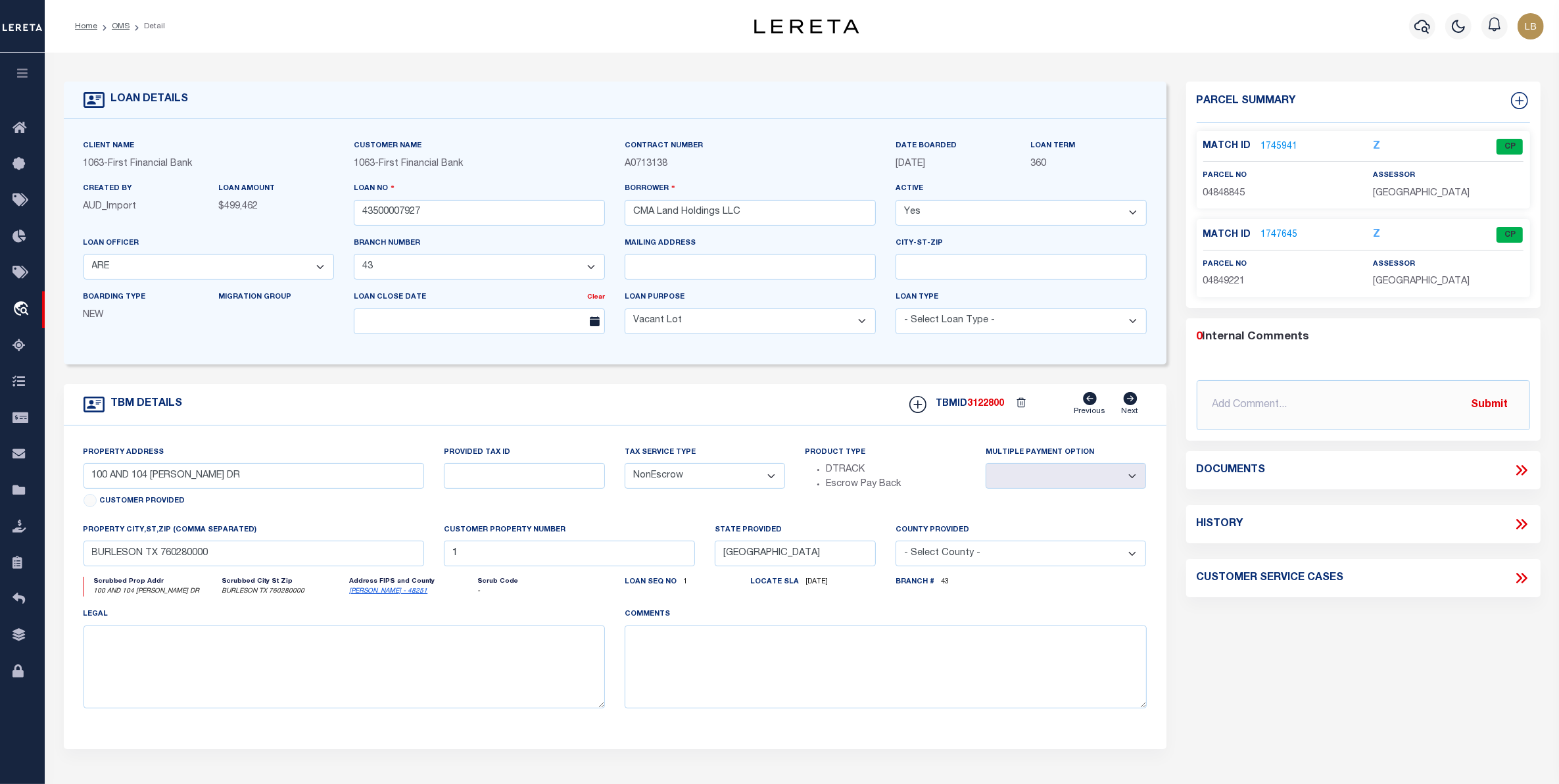
click at [1270, 142] on link "1745941" at bounding box center [1279, 147] width 37 height 14
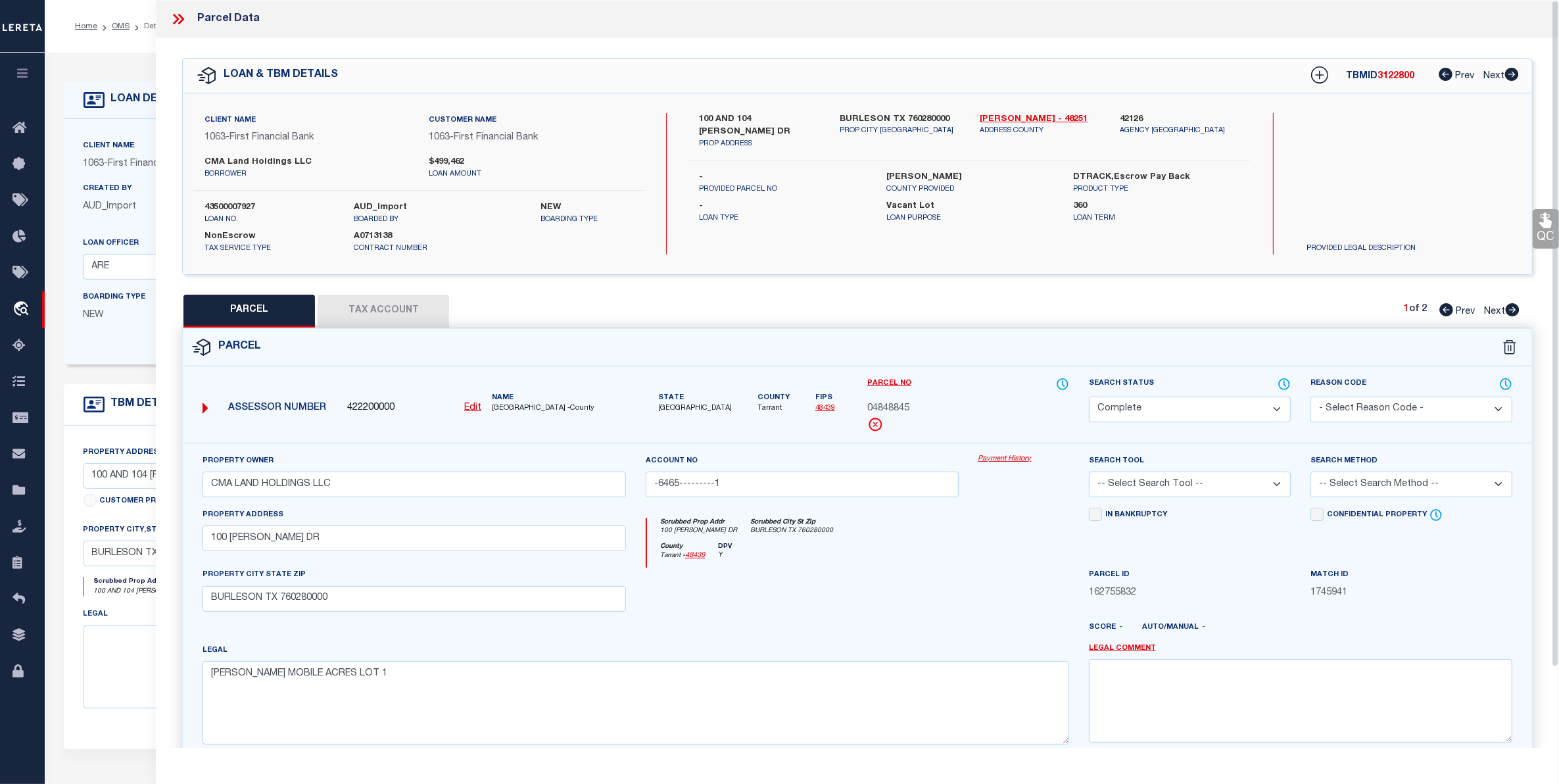
click at [415, 303] on button "Tax Account" at bounding box center [383, 311] width 131 height 33
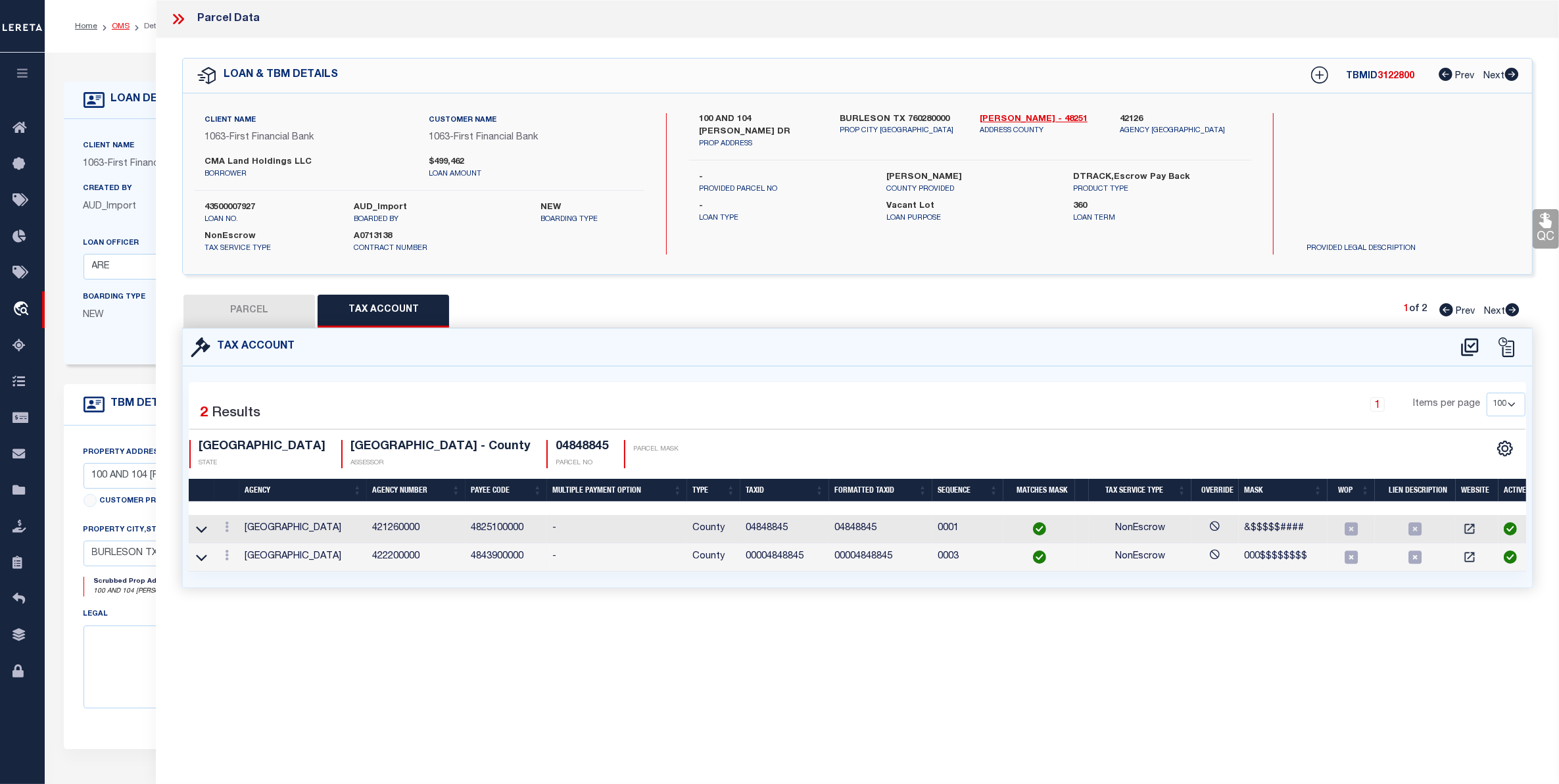
click at [117, 28] on link "OMS" at bounding box center [121, 26] width 18 height 8
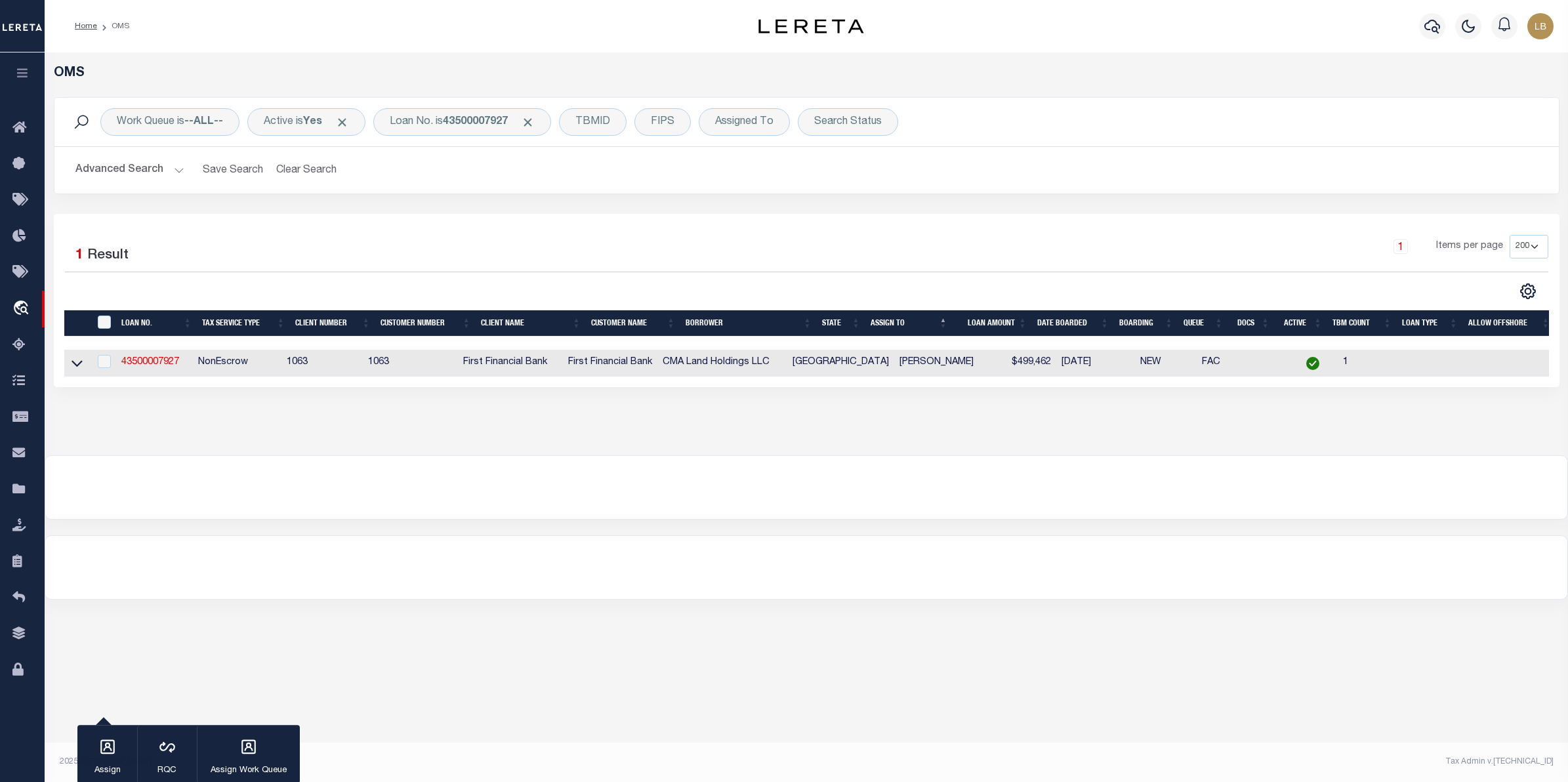
click at [494, 106] on div "Work Queue is --ALL-- Active is Yes Loan No. is 43500007927 TBMID FIPS Assigned…" at bounding box center [806, 122] width 1504 height 49
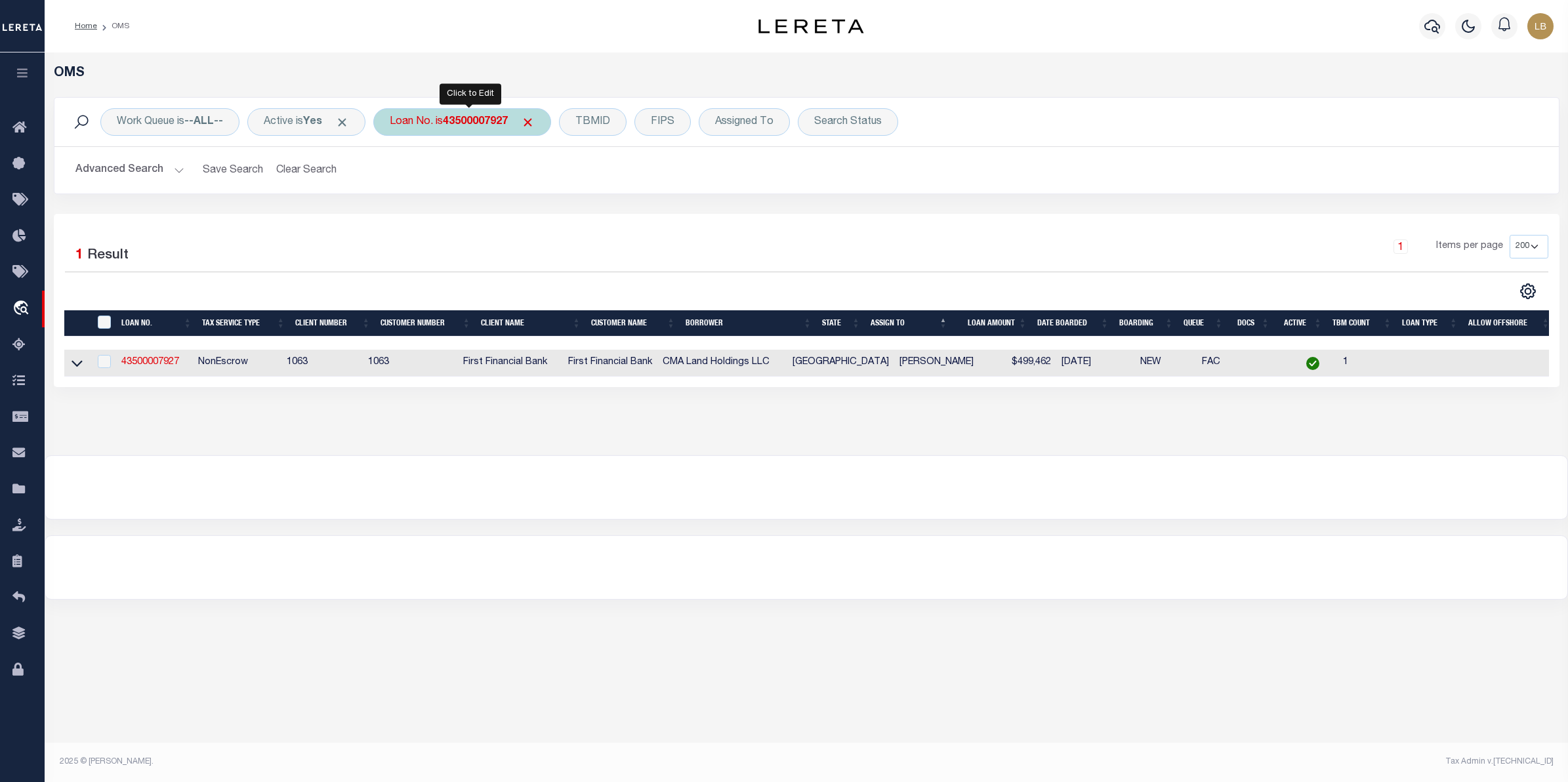
click at [476, 118] on b "43500007927" at bounding box center [476, 122] width 65 height 11
click at [579, 214] on input "Apply" at bounding box center [564, 215] width 39 height 22
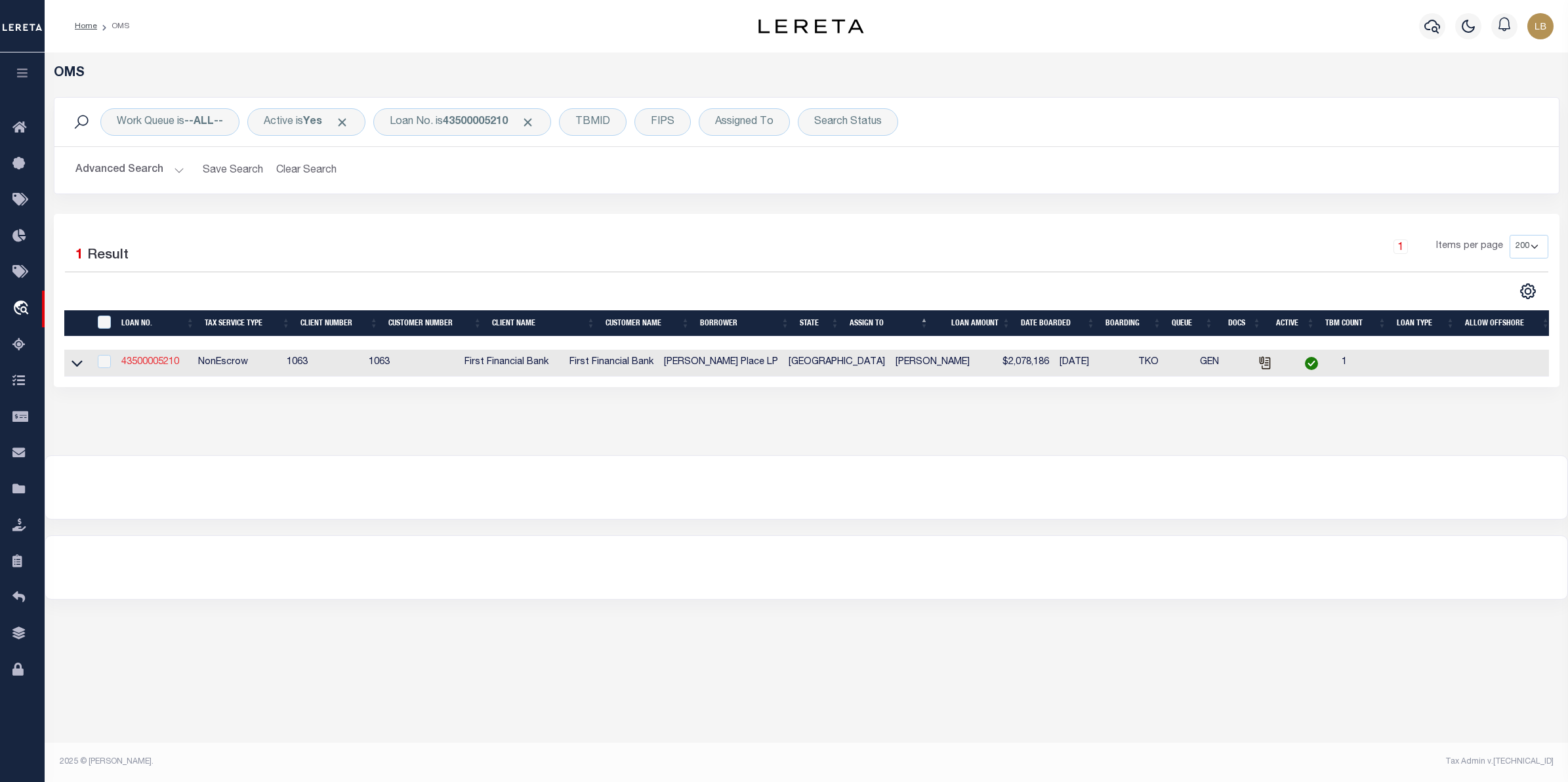
click at [161, 363] on link "43500005210" at bounding box center [150, 362] width 57 height 9
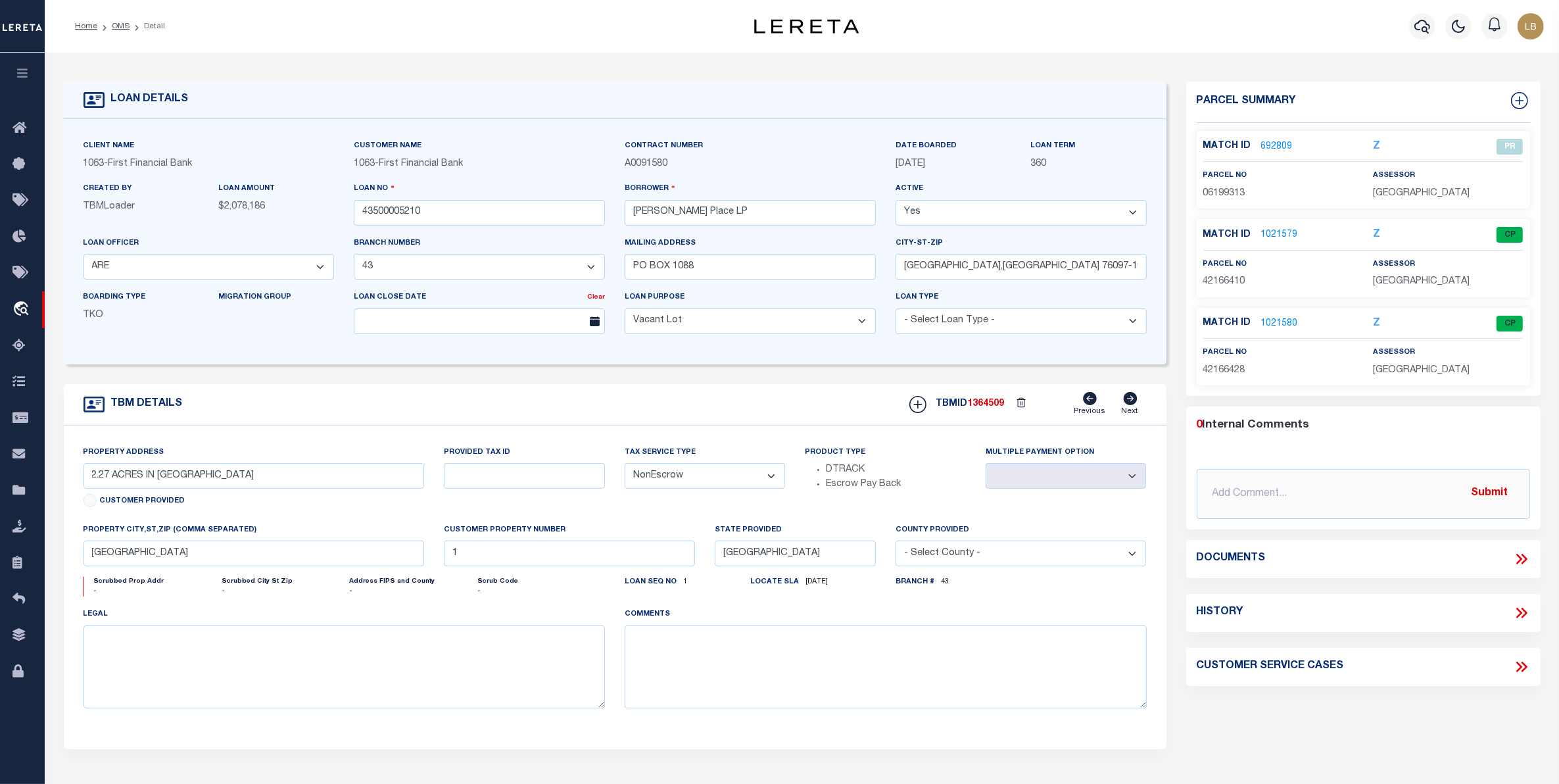
click at [1278, 323] on link "1021580" at bounding box center [1279, 324] width 37 height 14
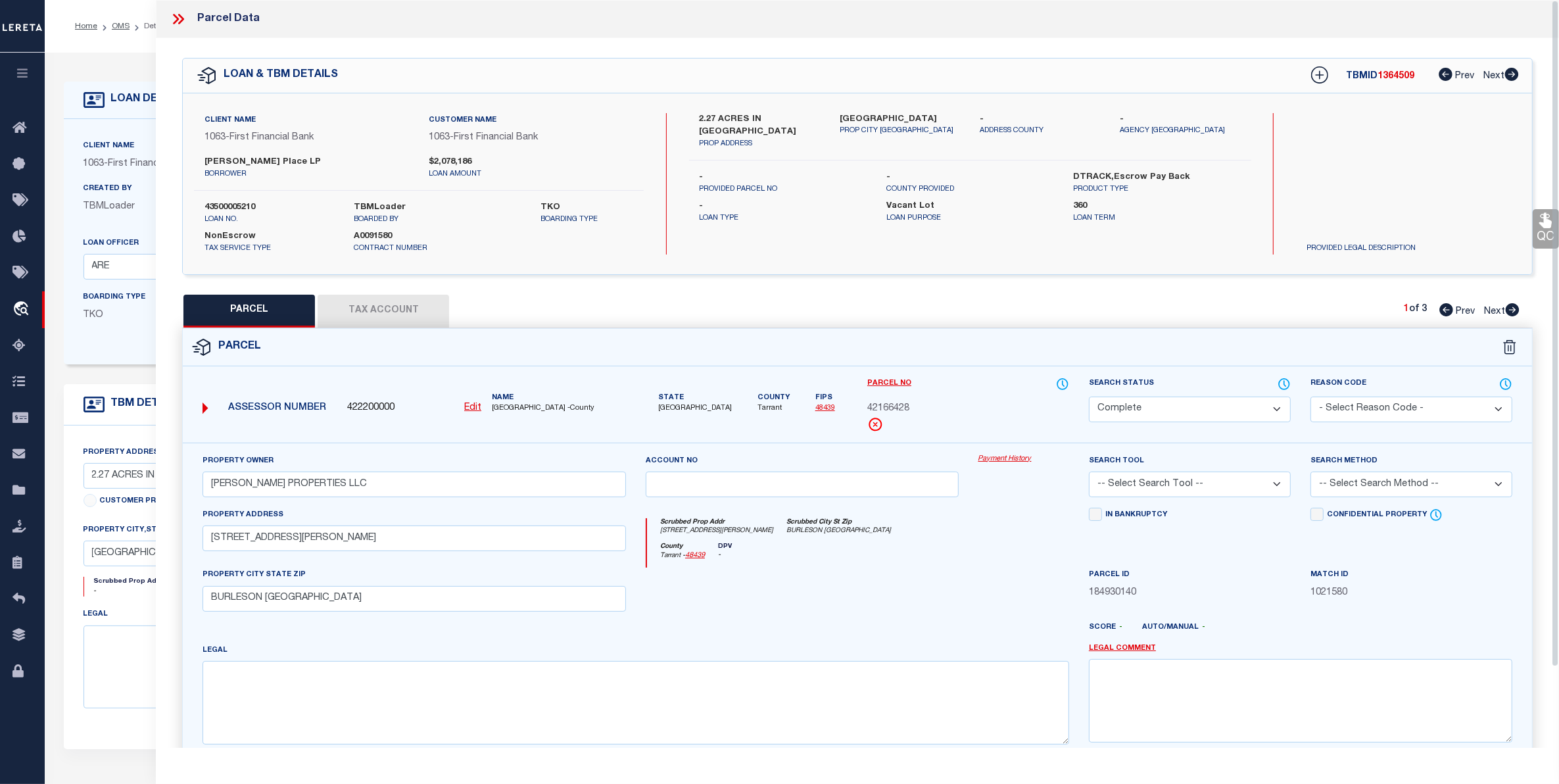
click at [380, 313] on button "Tax Account" at bounding box center [383, 311] width 131 height 33
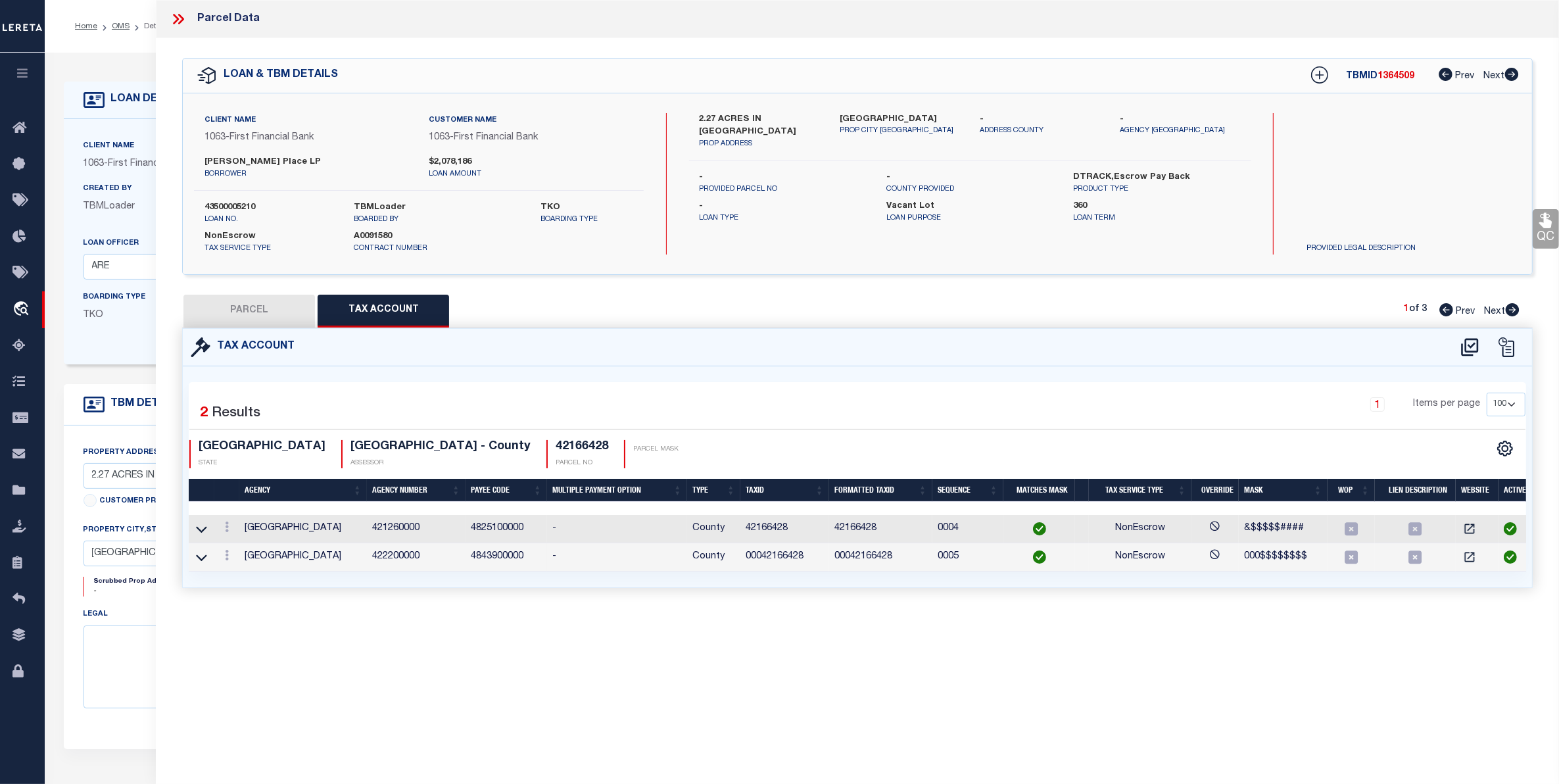
click at [121, 30] on li "OMS" at bounding box center [113, 26] width 32 height 12
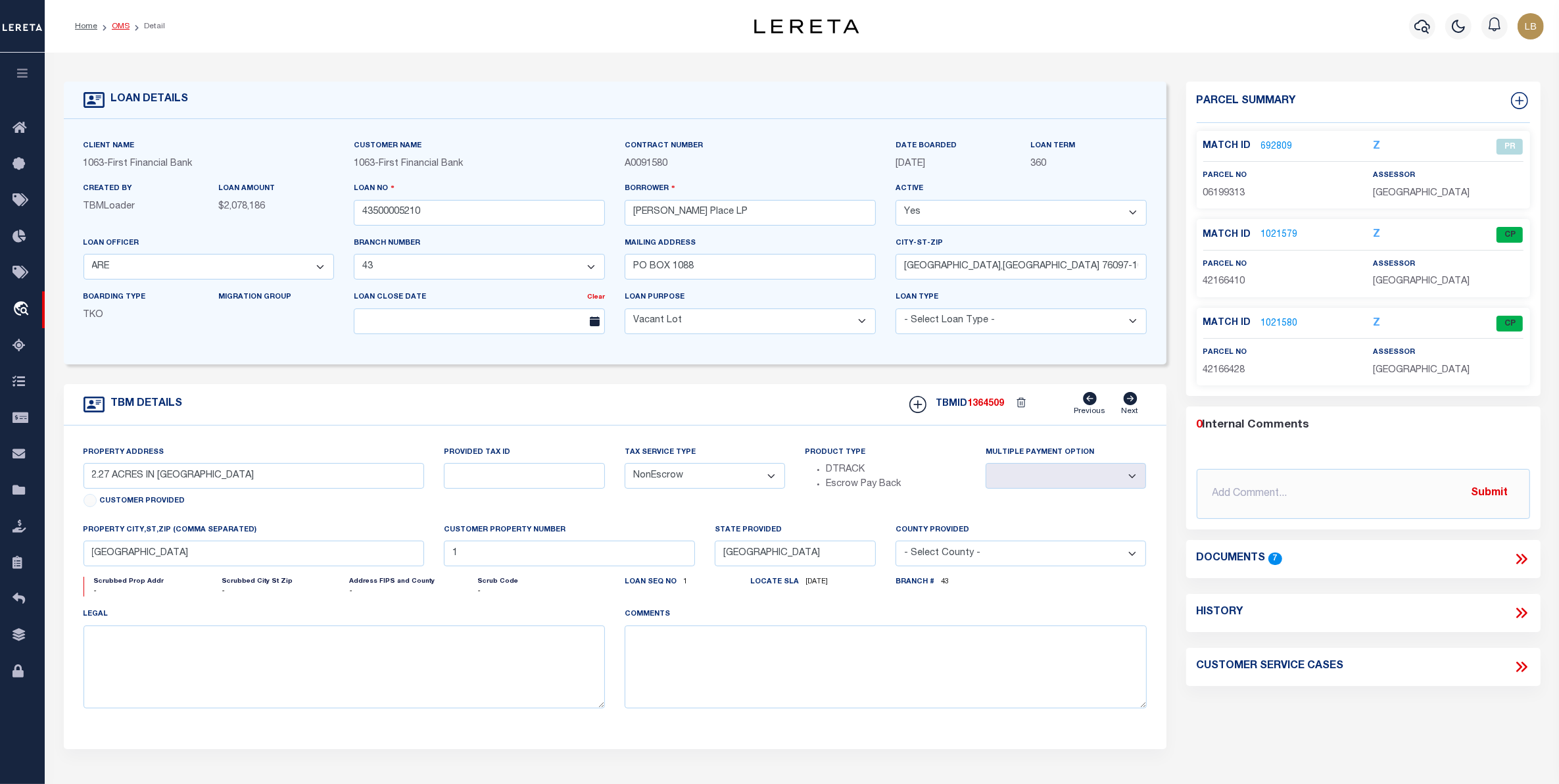
click at [123, 27] on link "OMS" at bounding box center [121, 26] width 18 height 8
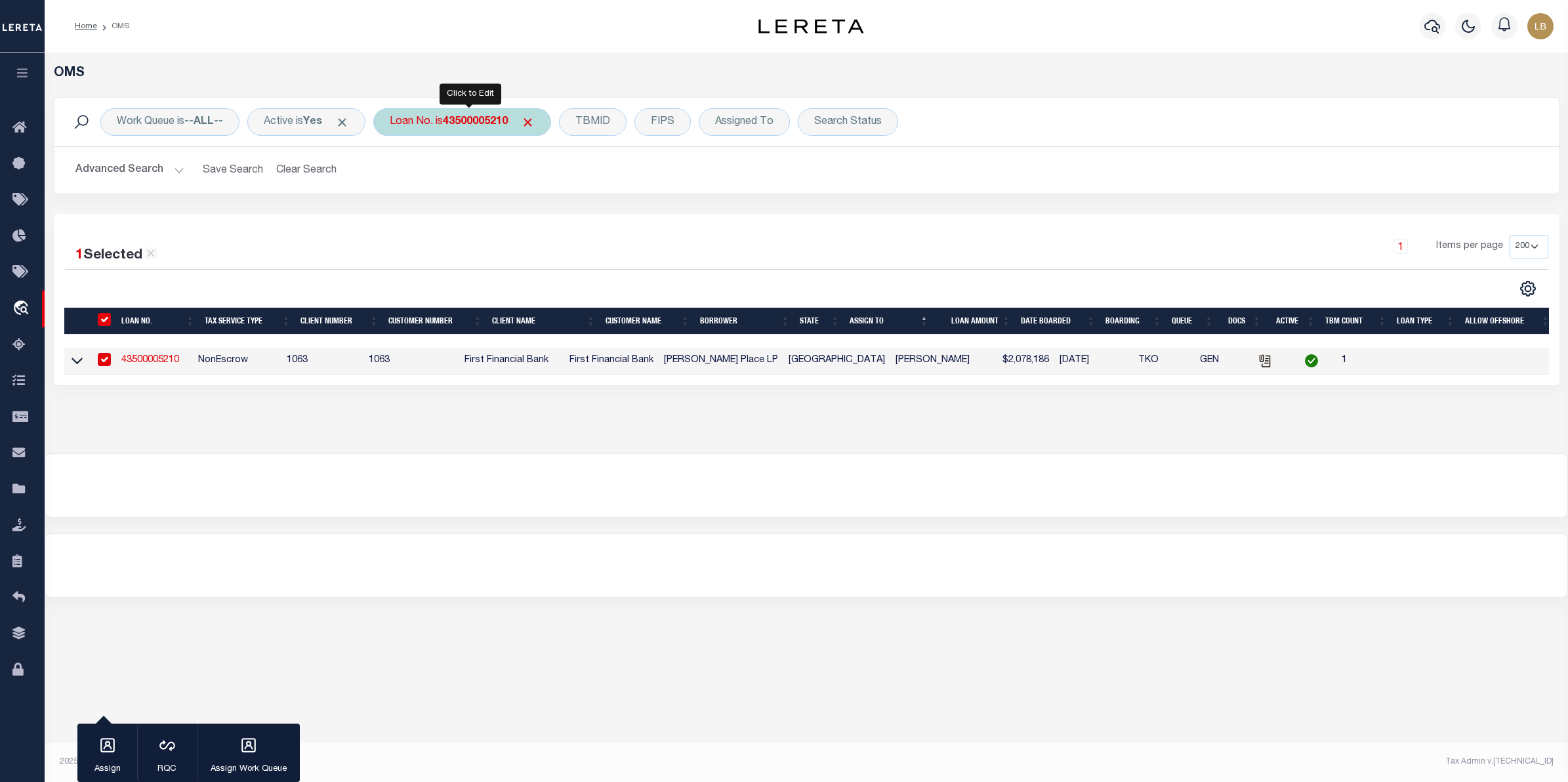
drag, startPoint x: 474, startPoint y: 126, endPoint x: 477, endPoint y: 133, distance: 7.6
click at [477, 133] on div "Loan No. is 43500005210" at bounding box center [462, 122] width 178 height 28
click at [561, 209] on input "Apply" at bounding box center [564, 215] width 39 height 22
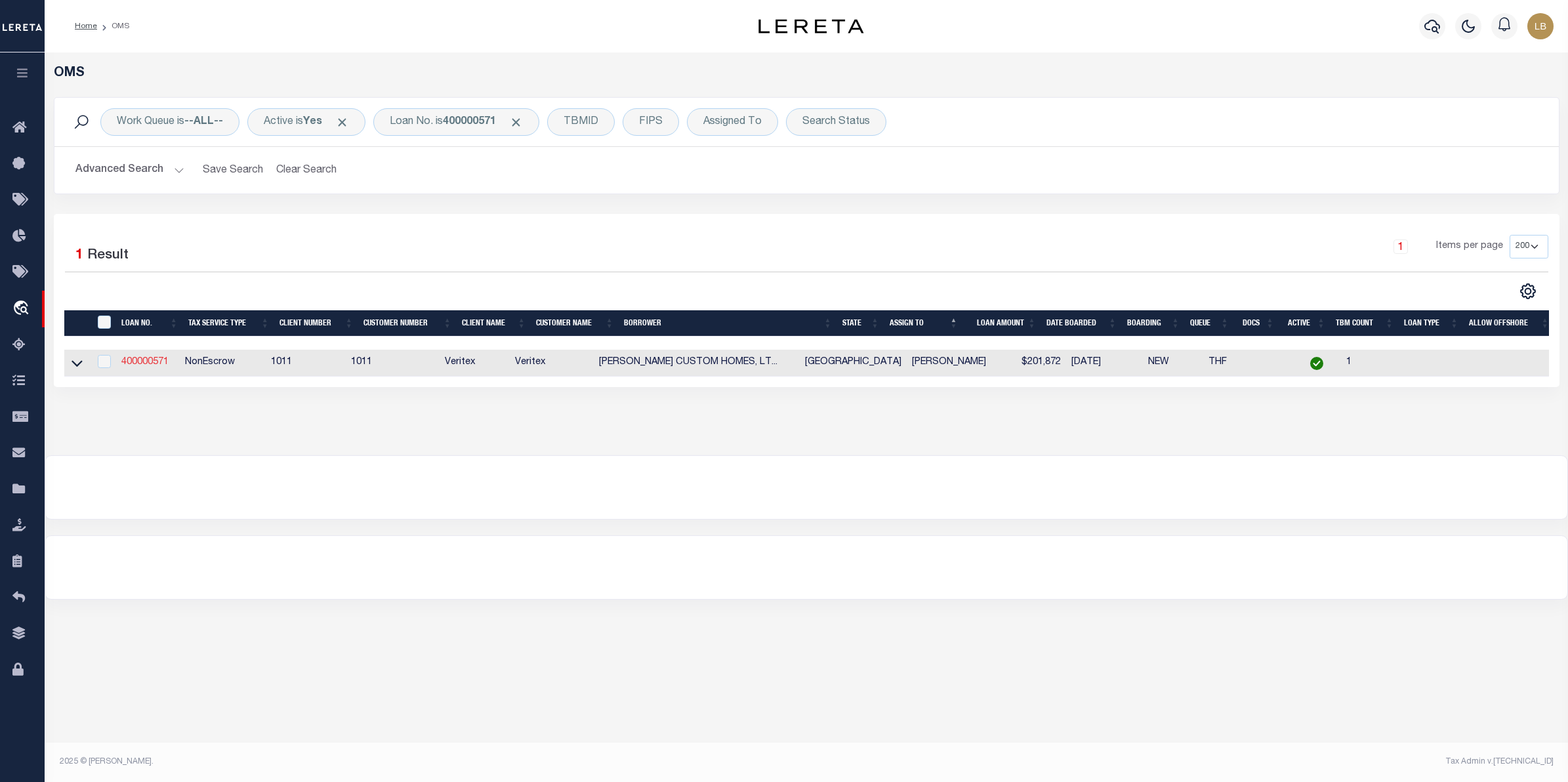
click at [140, 365] on link "400000571" at bounding box center [144, 362] width 47 height 9
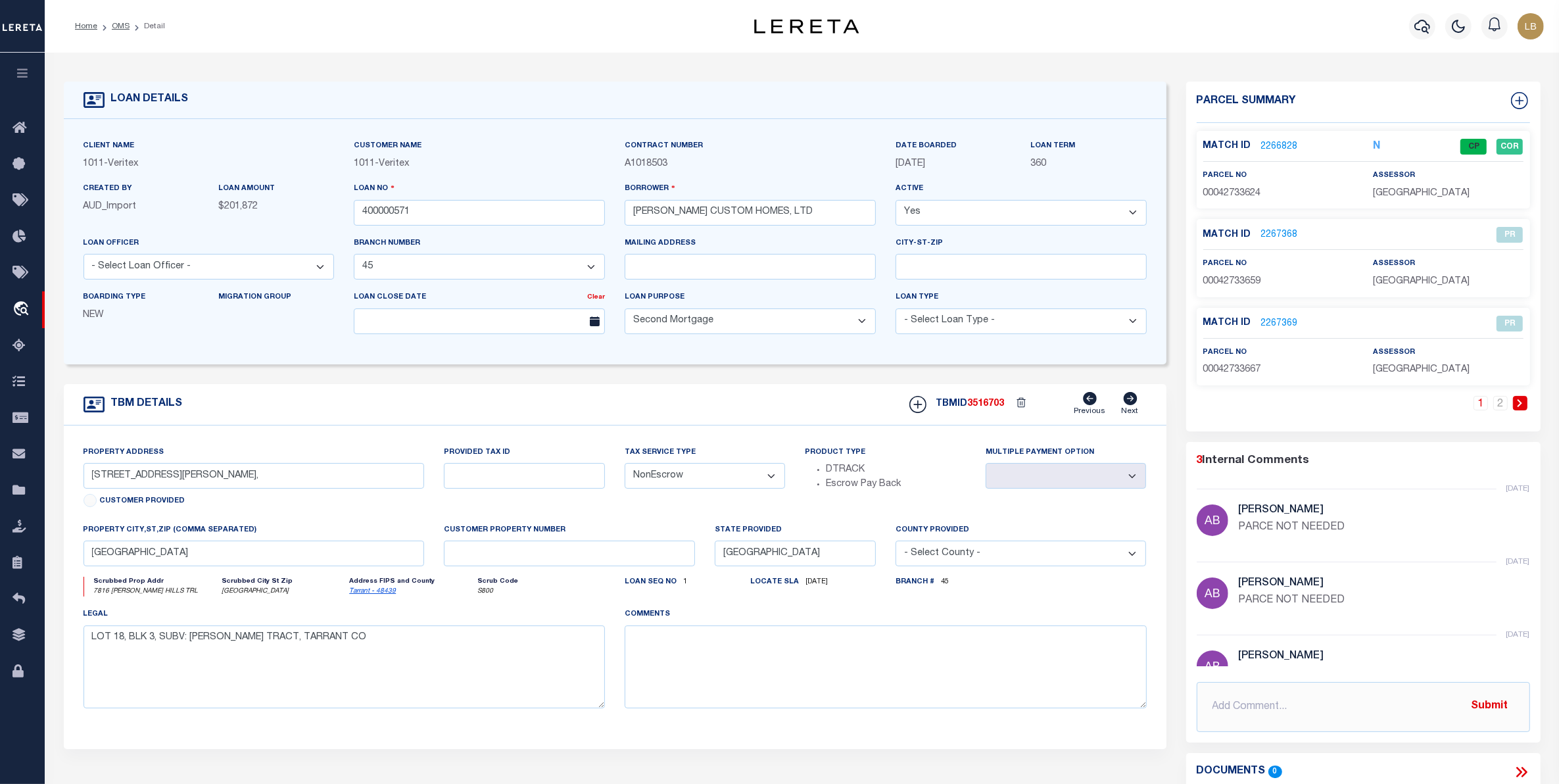
click at [1273, 142] on link "2266828" at bounding box center [1279, 147] width 37 height 14
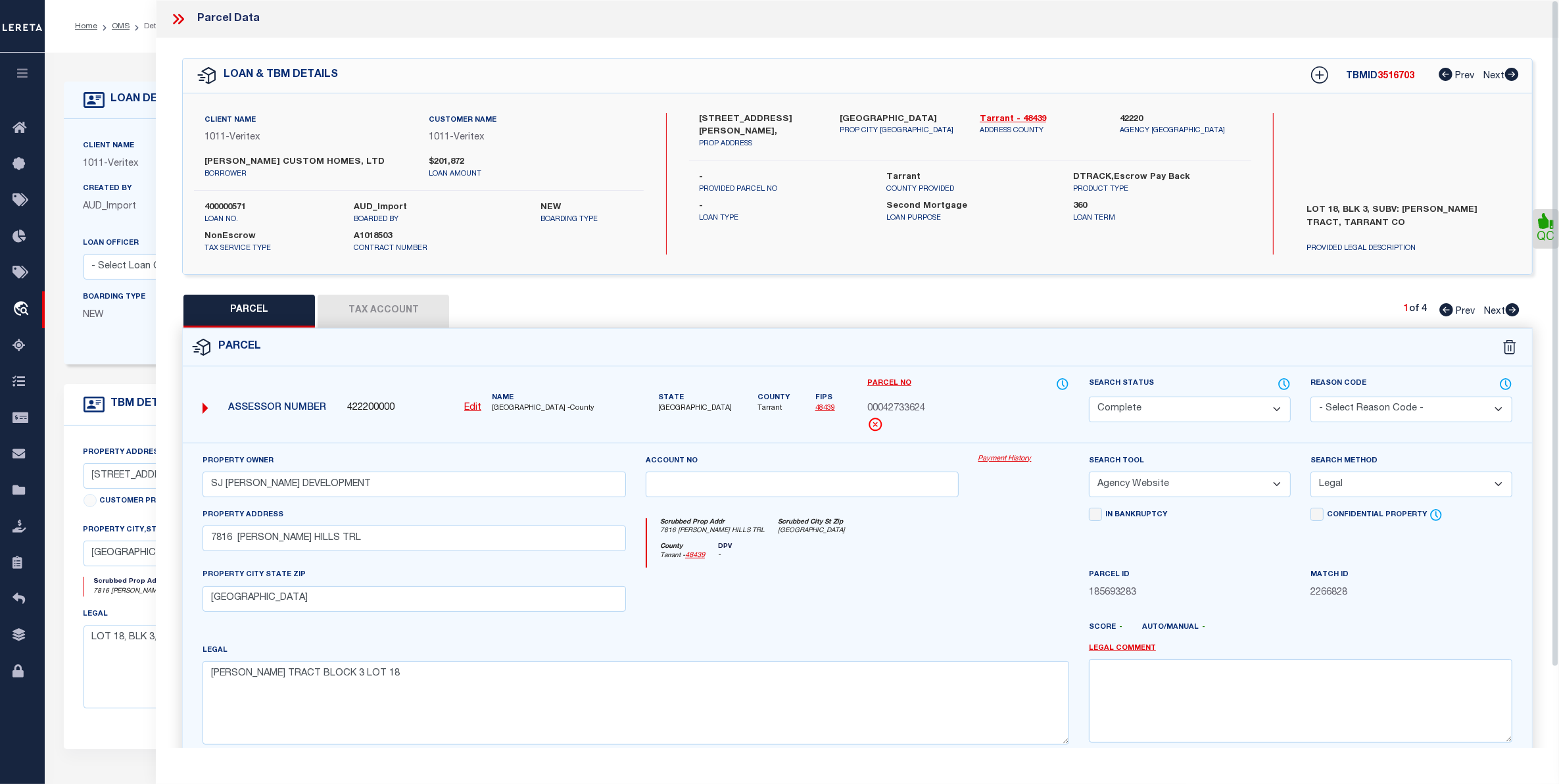
click at [385, 308] on button "Tax Account" at bounding box center [383, 311] width 131 height 33
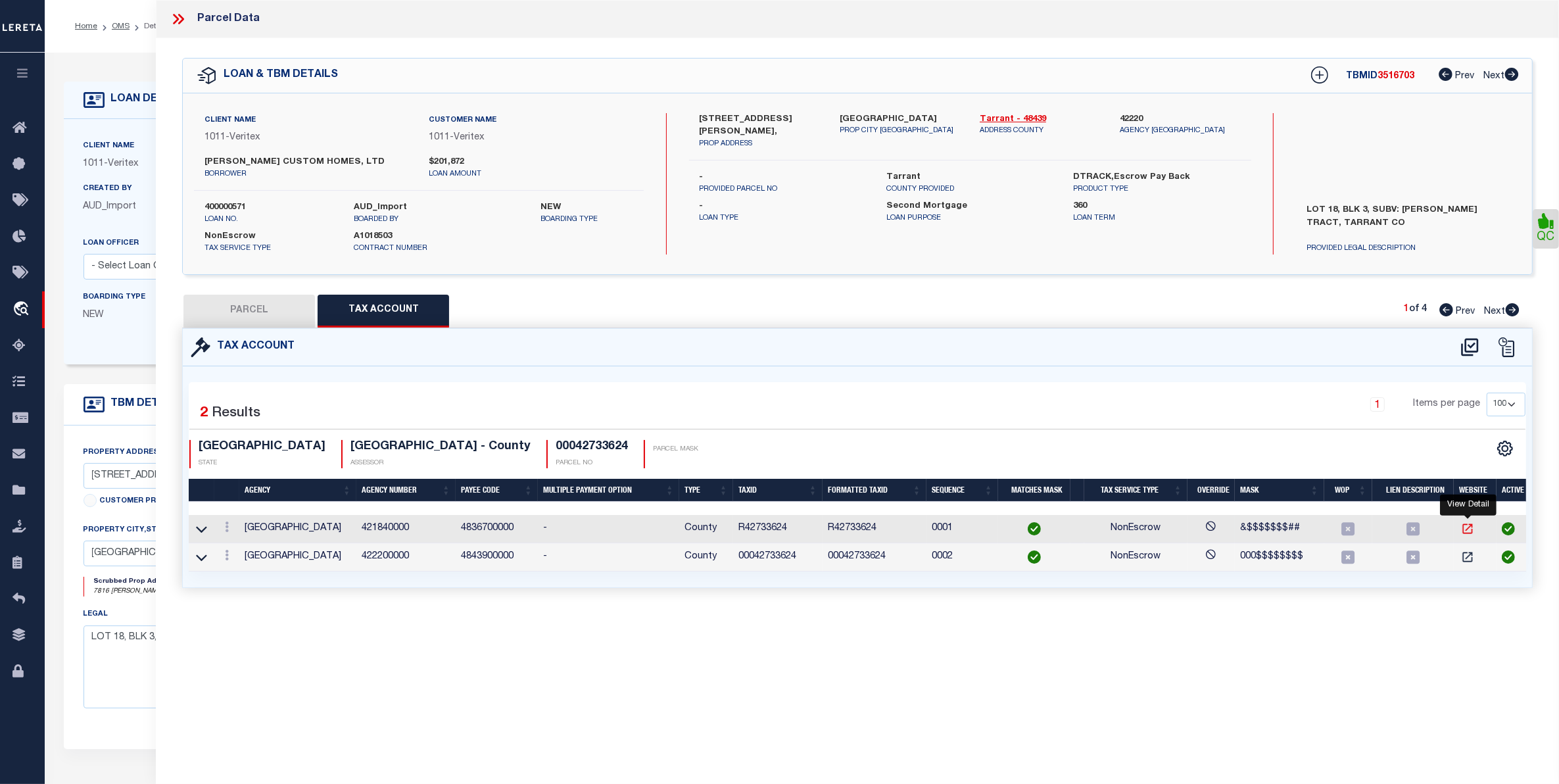
click at [1471, 528] on icon "" at bounding box center [1467, 528] width 13 height 13
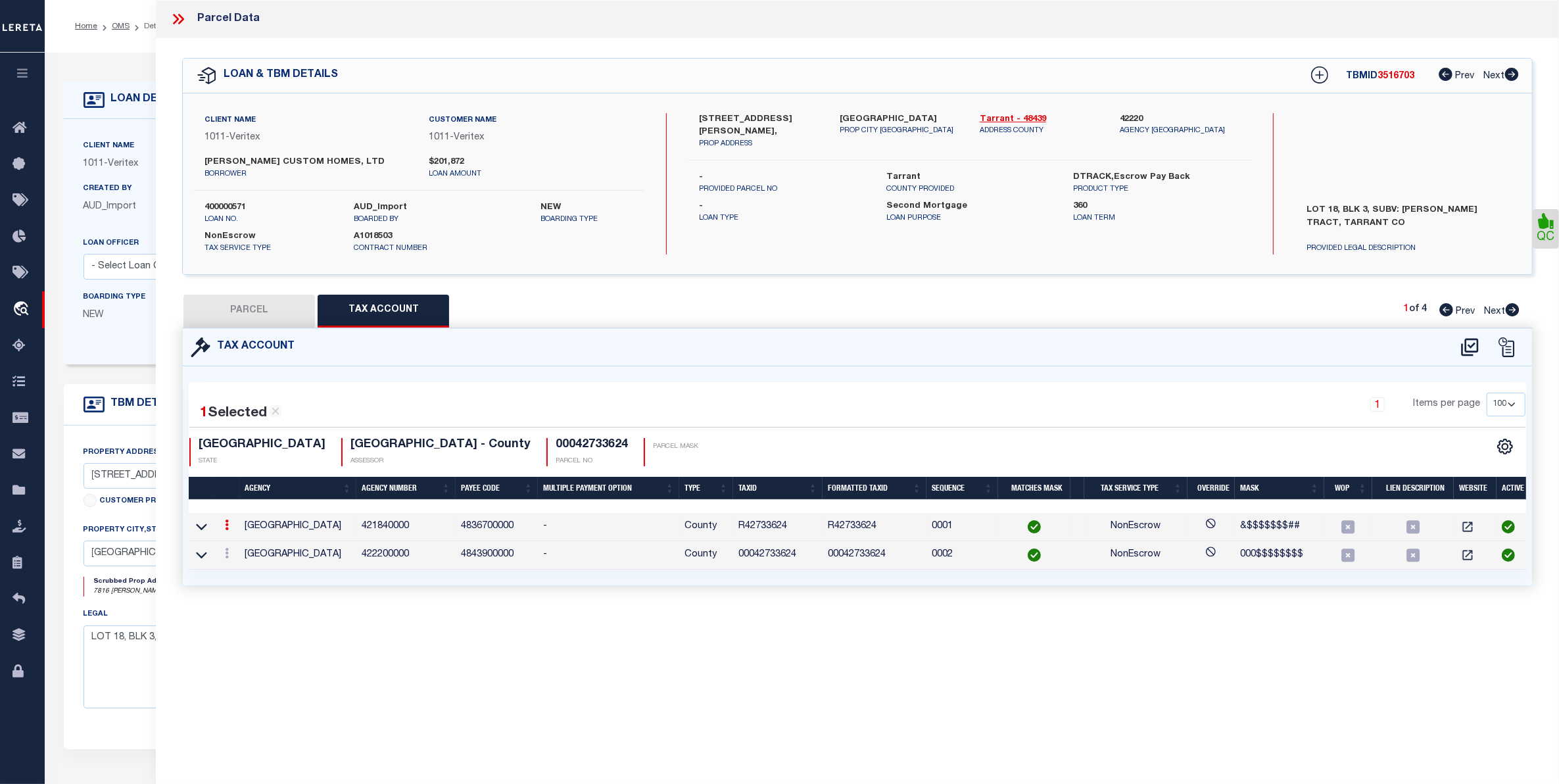
click at [271, 301] on button "PARCEL" at bounding box center [249, 311] width 131 height 33
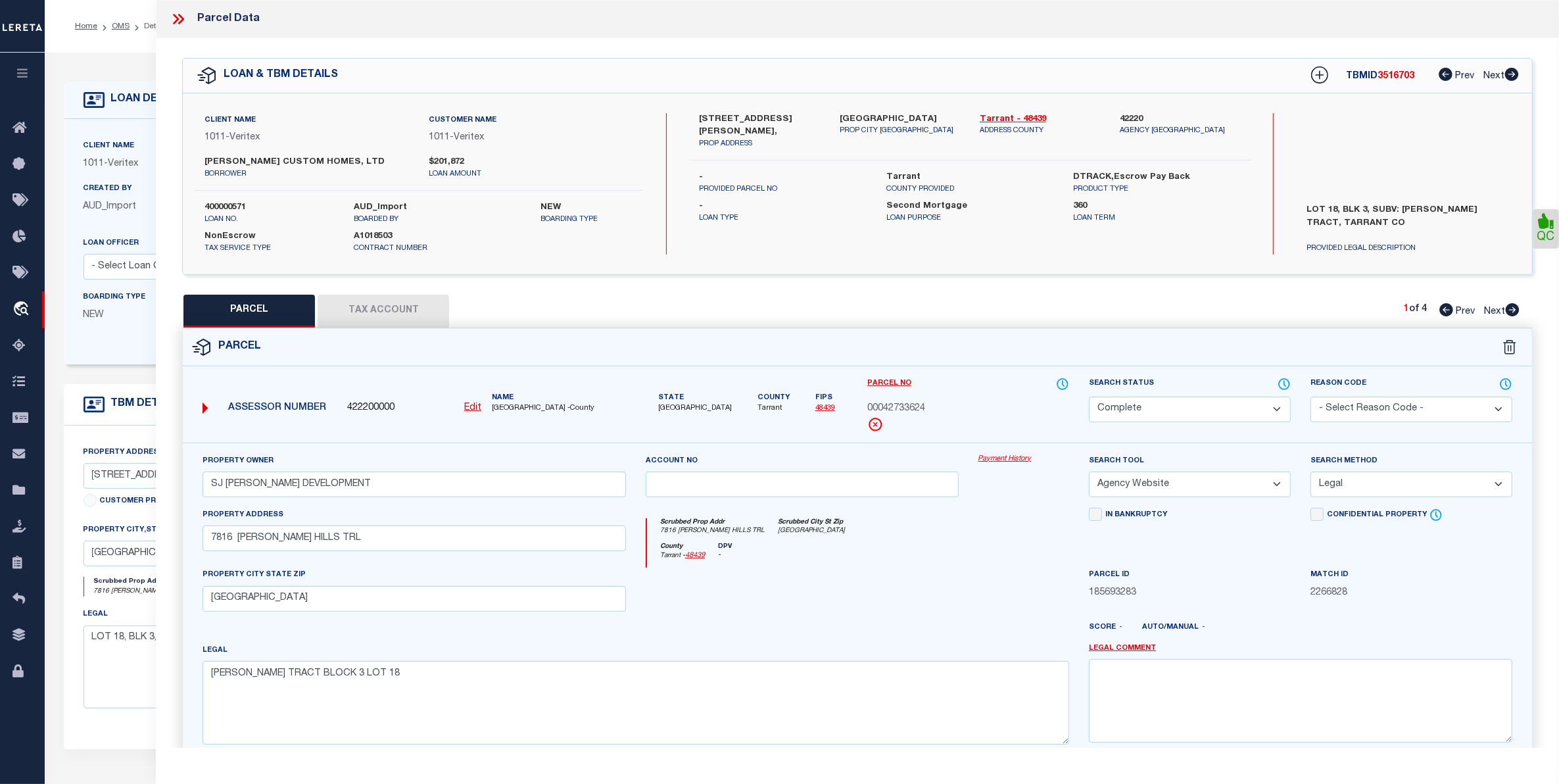
click at [132, 327] on div "Boarding Type NEW" at bounding box center [142, 311] width 135 height 43
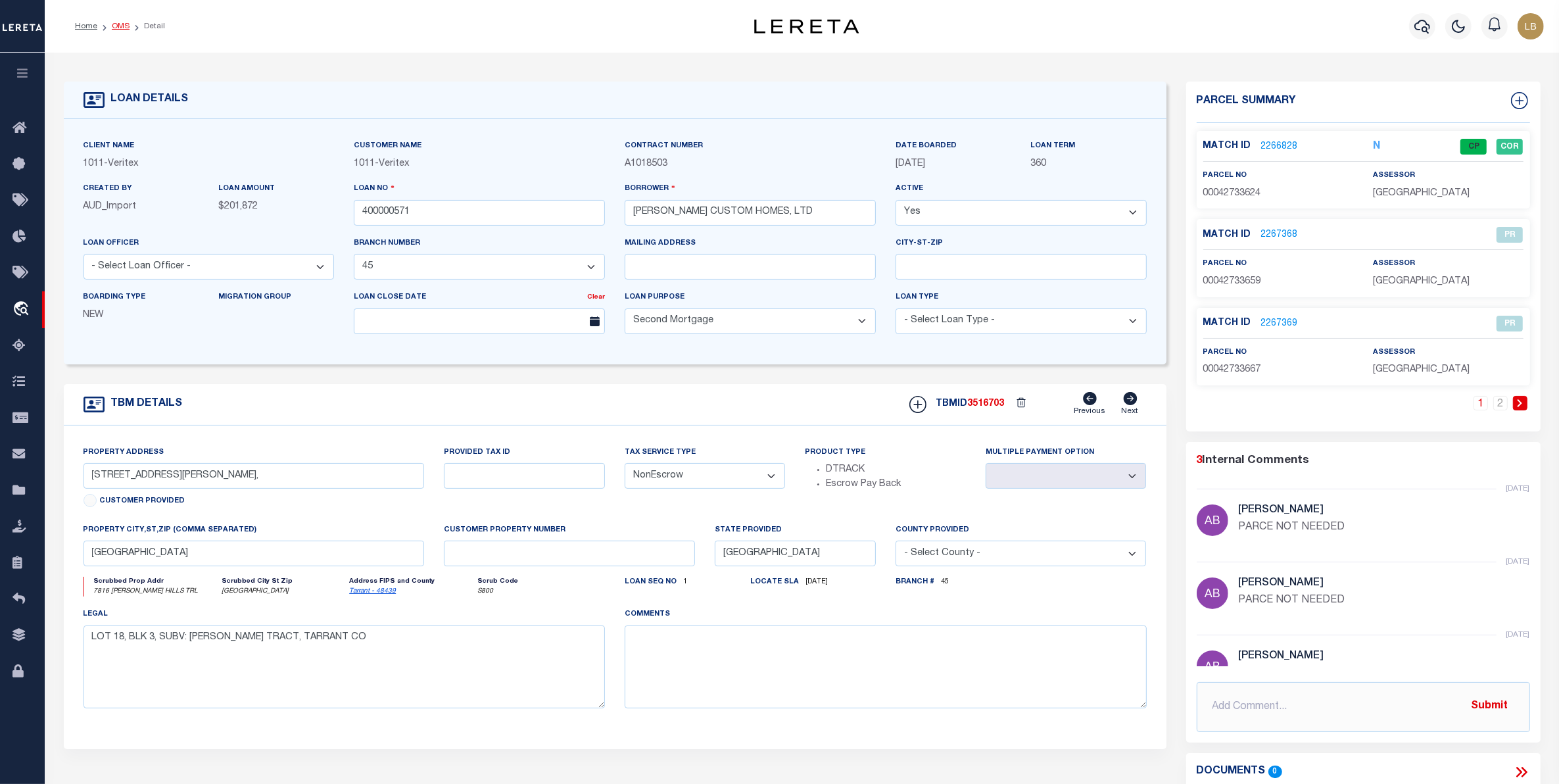
click at [119, 23] on link "OMS" at bounding box center [121, 26] width 18 height 8
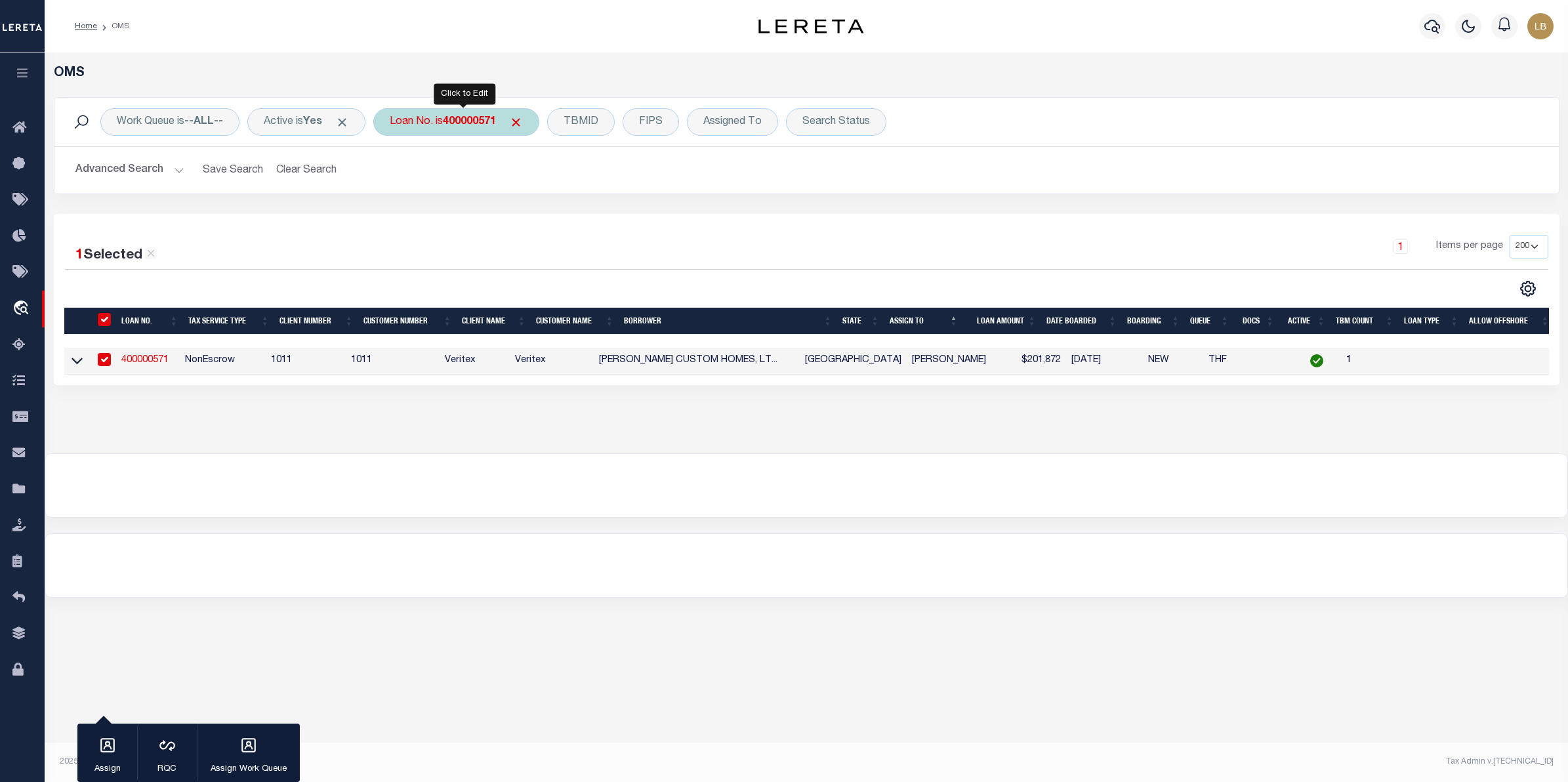
click at [473, 112] on div "Loan No. is 400000571" at bounding box center [456, 122] width 166 height 28
click at [582, 203] on div "Is Contains 2500279928 Cancel Apply" at bounding box center [486, 182] width 209 height 103
click at [580, 214] on input "Apply" at bounding box center [564, 215] width 39 height 22
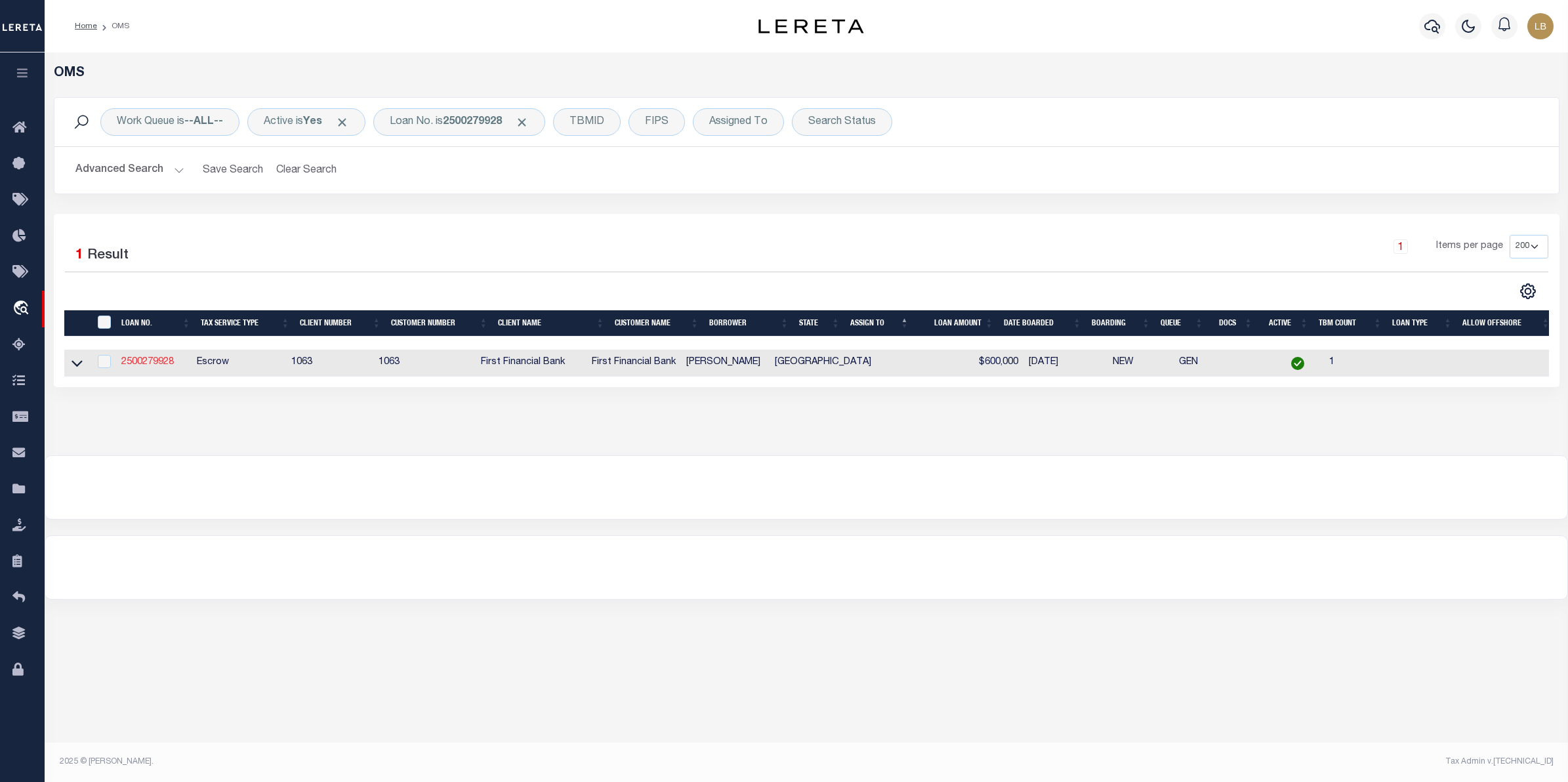
click at [155, 365] on link "2500279928" at bounding box center [147, 362] width 53 height 9
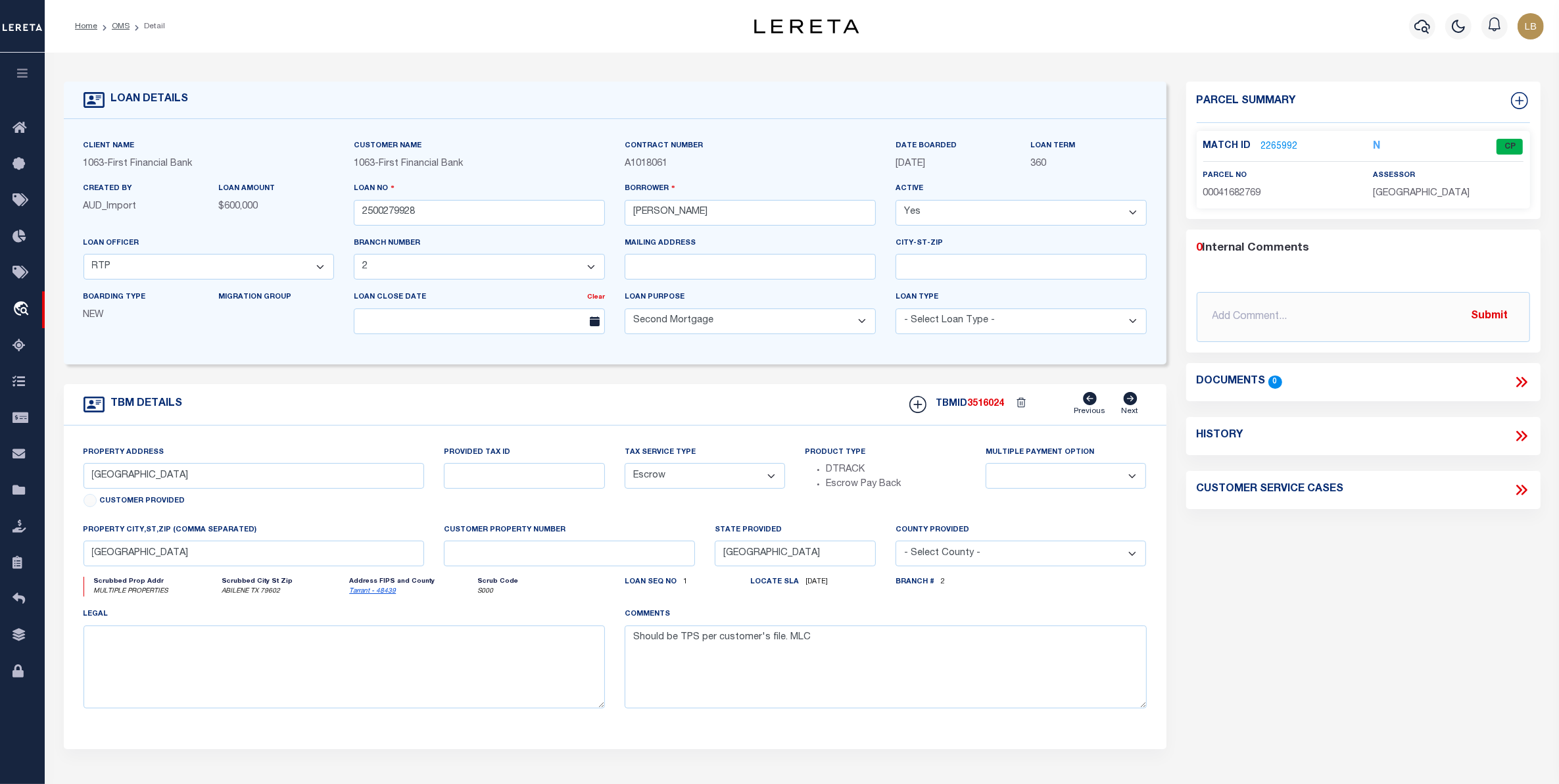
click at [1274, 143] on link "2265992" at bounding box center [1279, 147] width 37 height 14
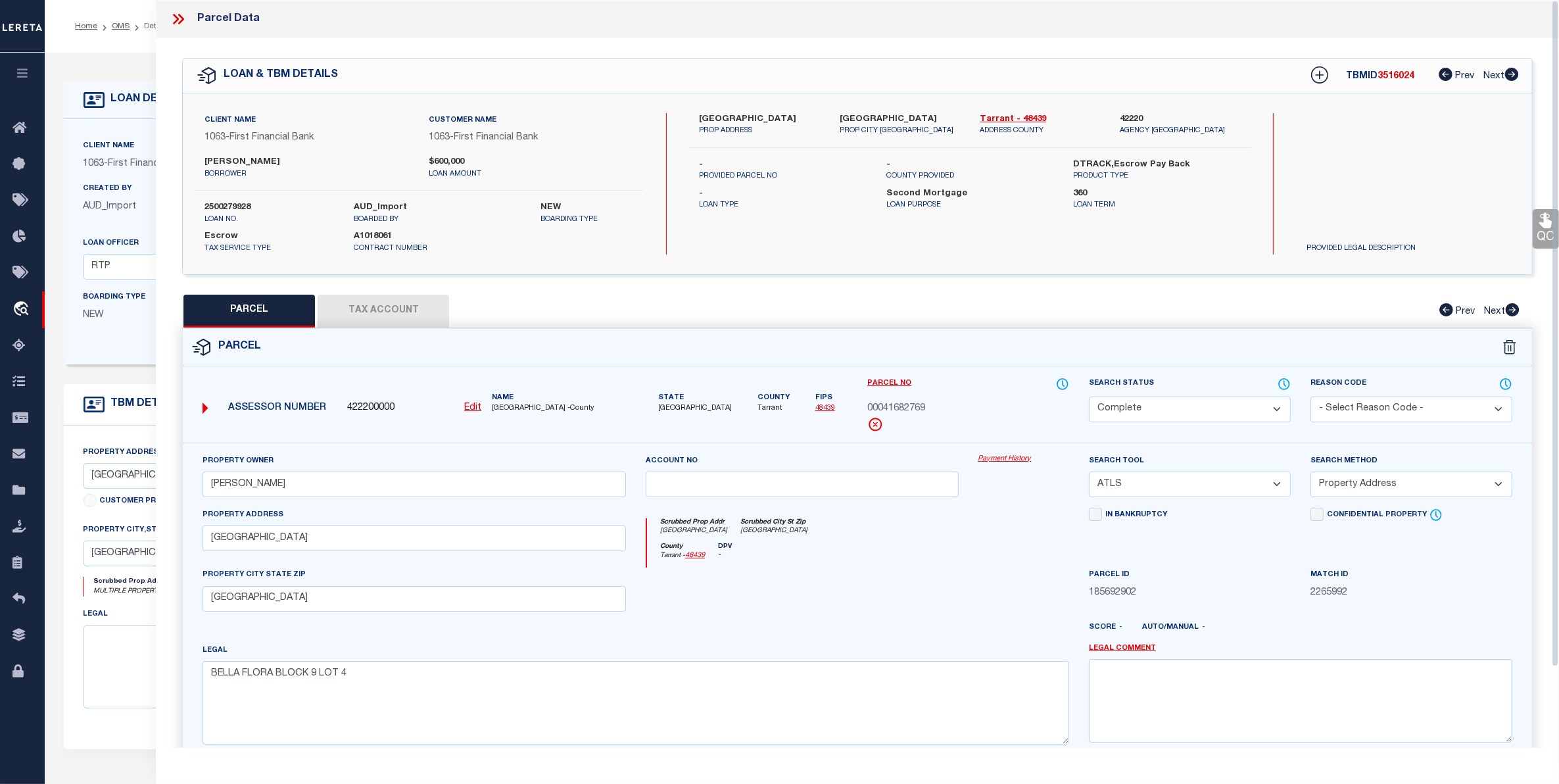
click at [100, 344] on div "Boarding Type NEW Migration Group" at bounding box center [209, 317] width 271 height 54
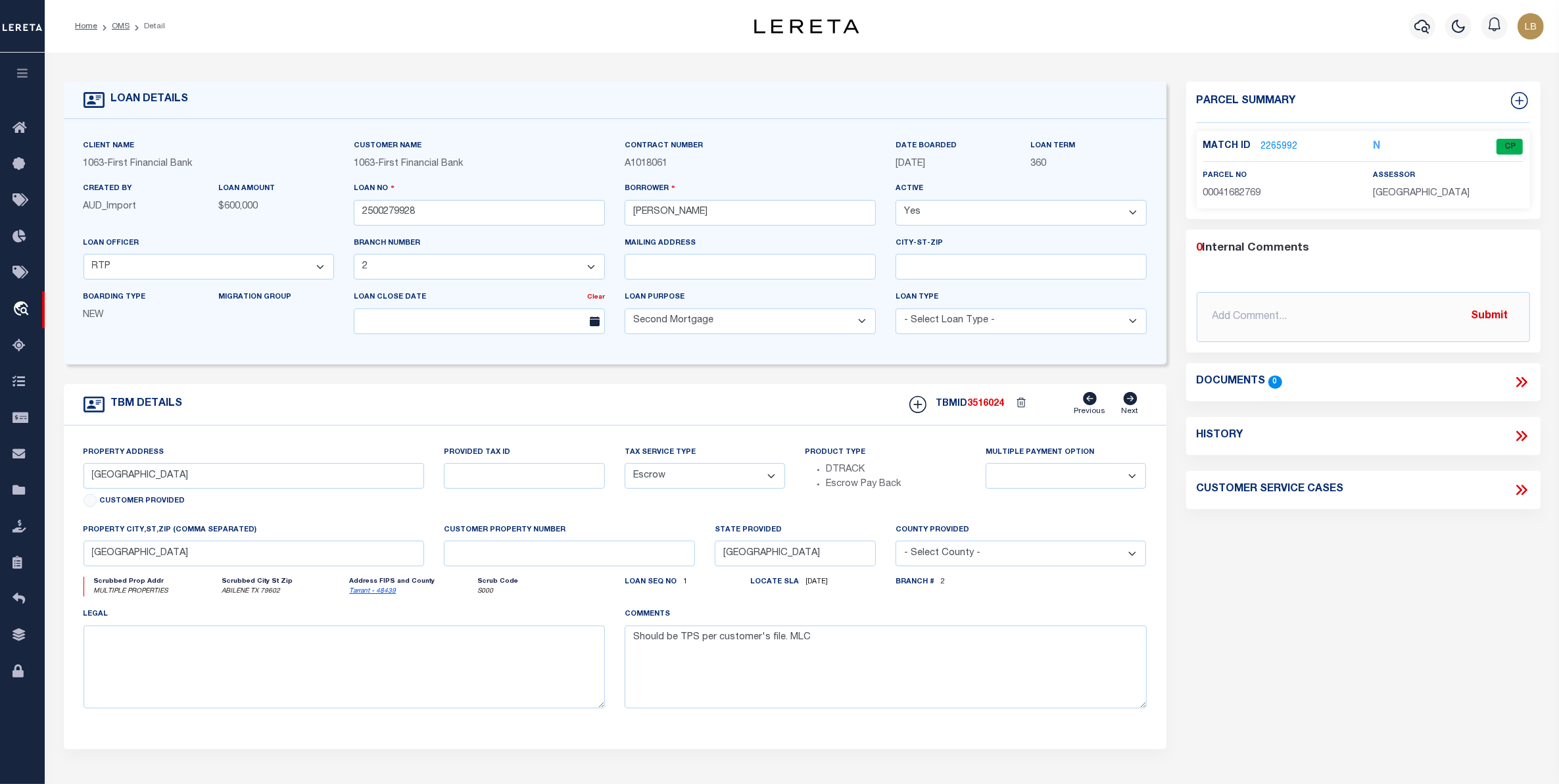
click at [1280, 146] on link "2265992" at bounding box center [1279, 147] width 37 height 14
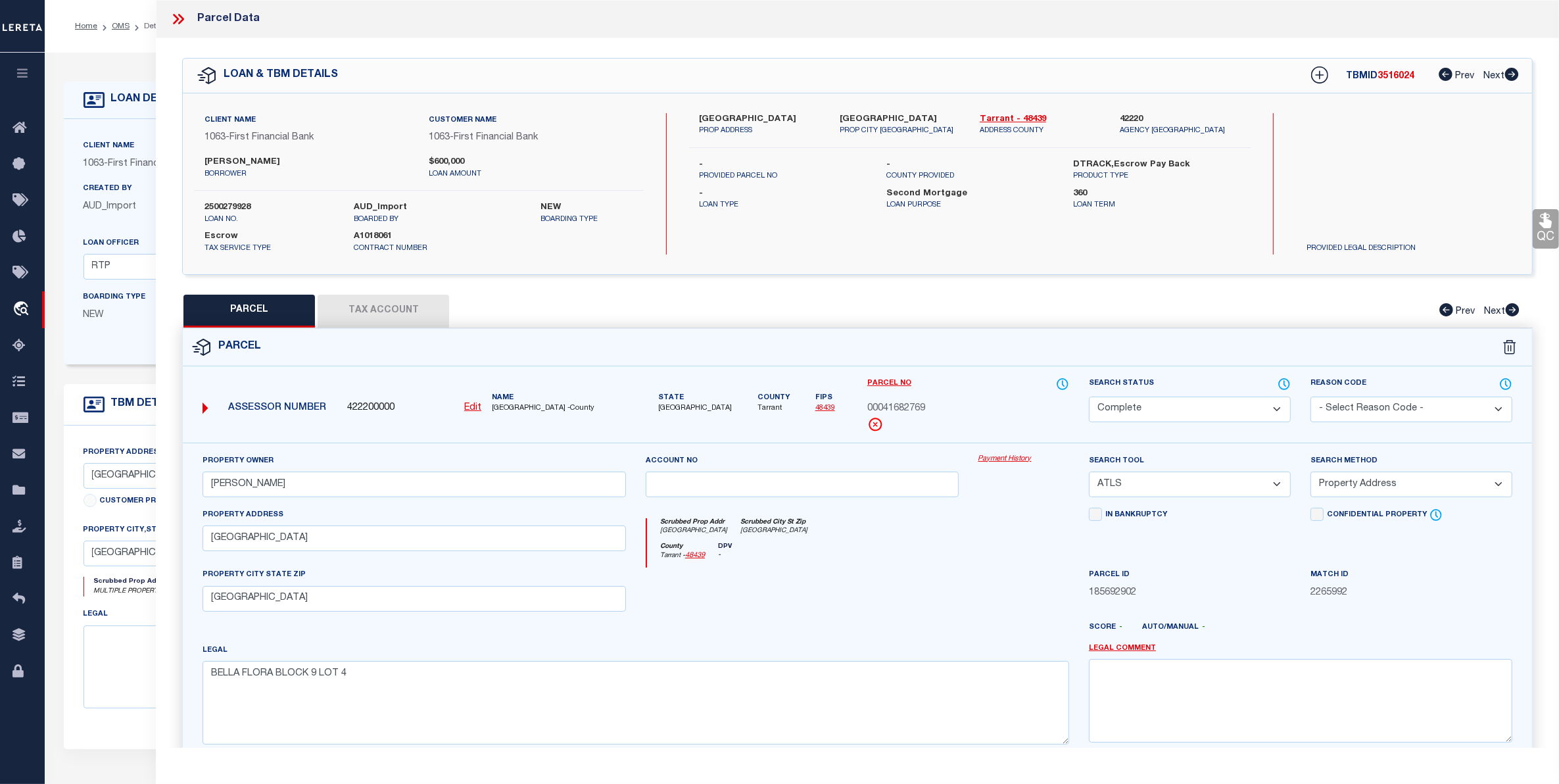
click at [370, 307] on button "Tax Account" at bounding box center [383, 311] width 131 height 33
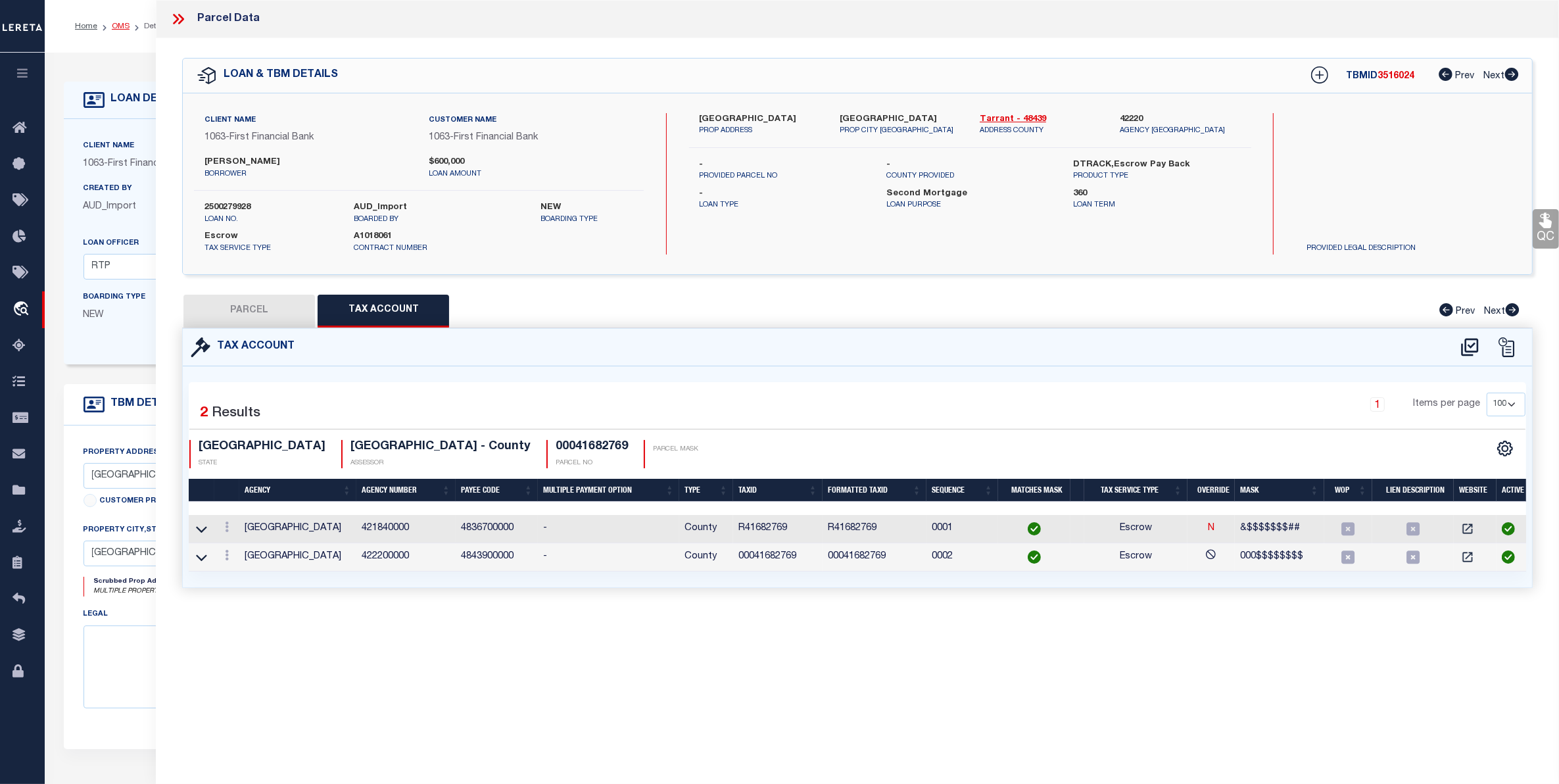
click at [125, 28] on link "OMS" at bounding box center [121, 26] width 18 height 8
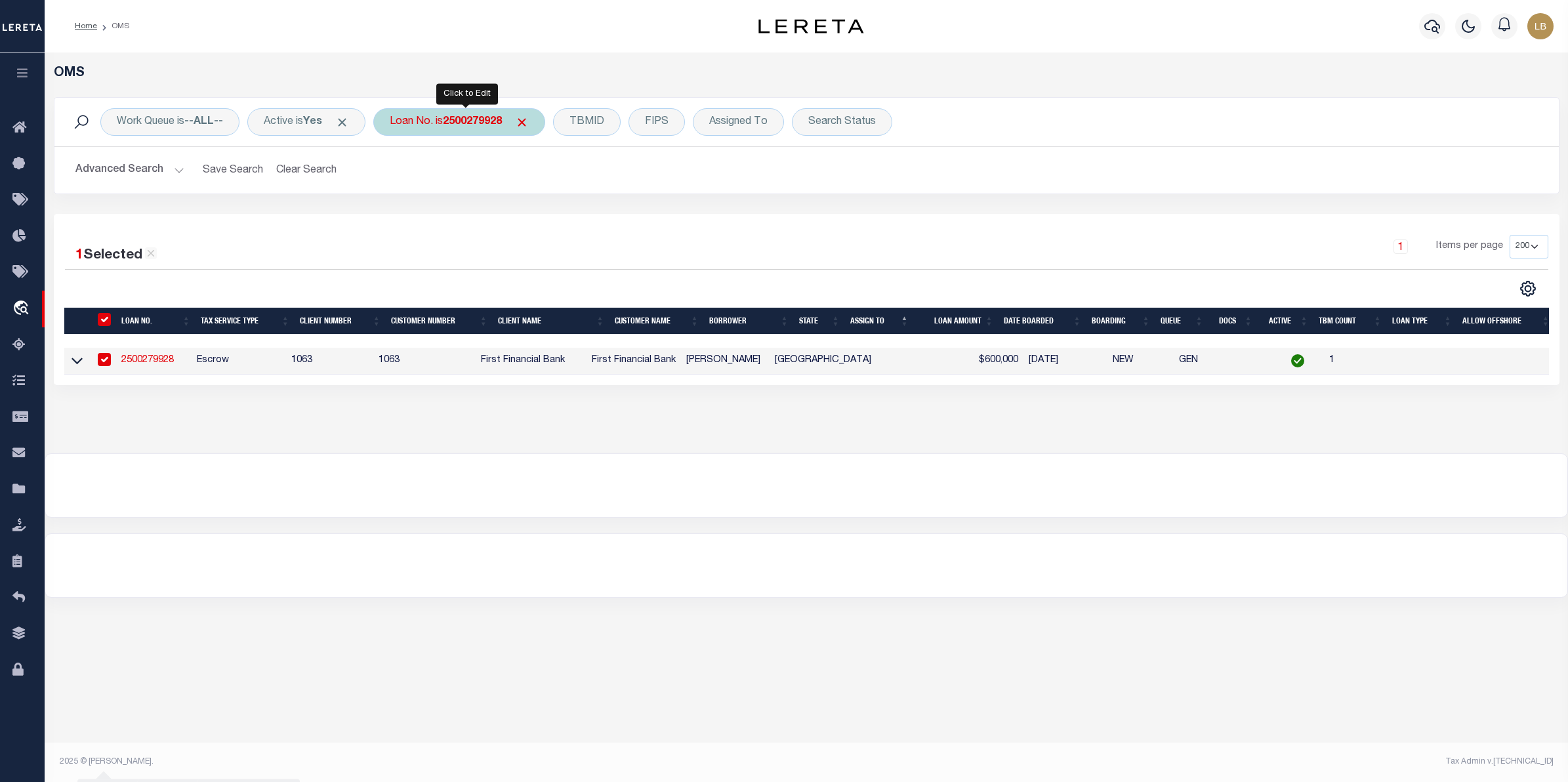
click at [482, 123] on b "2500279928" at bounding box center [472, 122] width 59 height 11
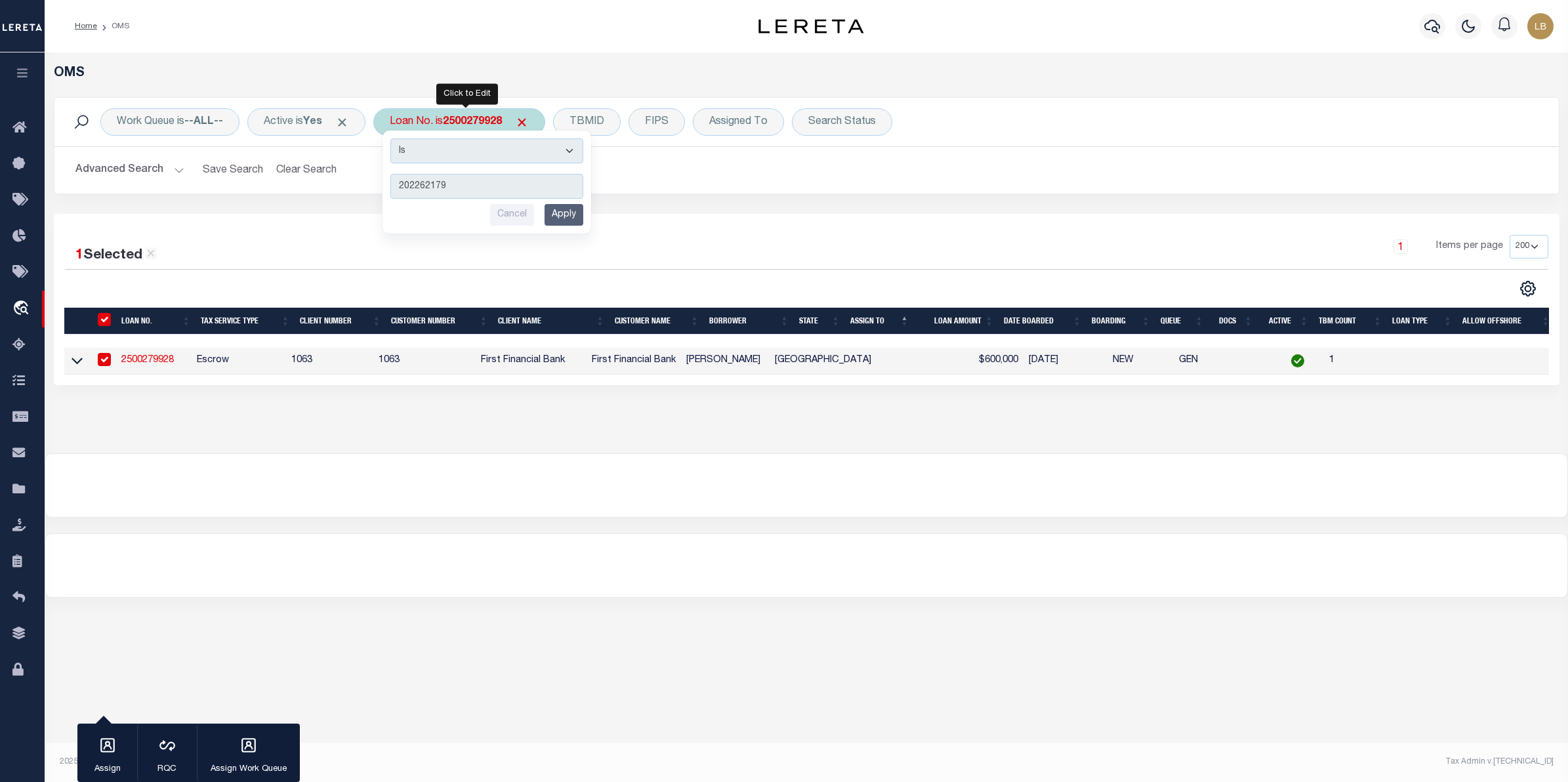
click at [579, 210] on input "Apply" at bounding box center [564, 215] width 39 height 22
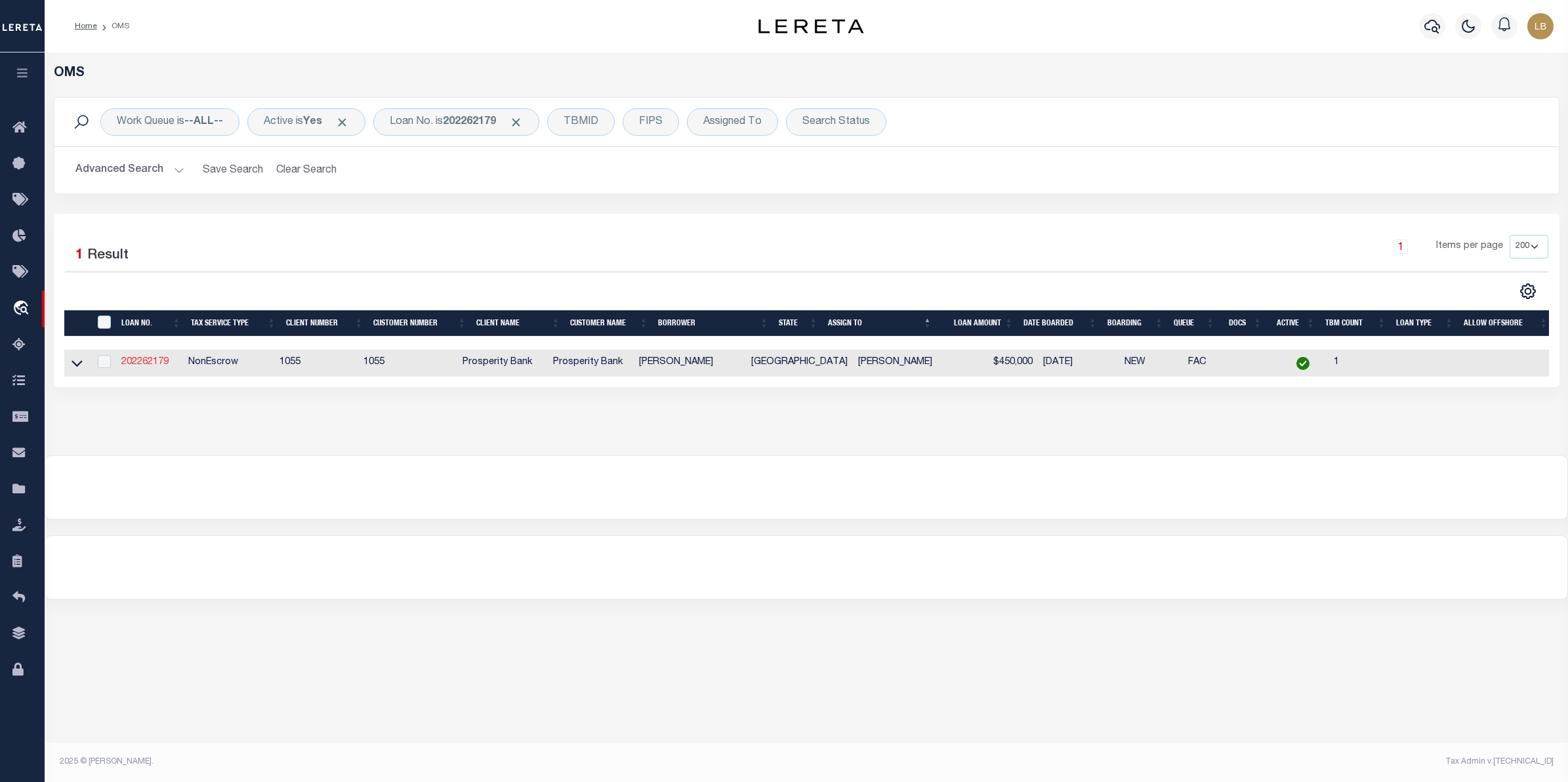
click at [148, 358] on link "202262179" at bounding box center [144, 362] width 47 height 9
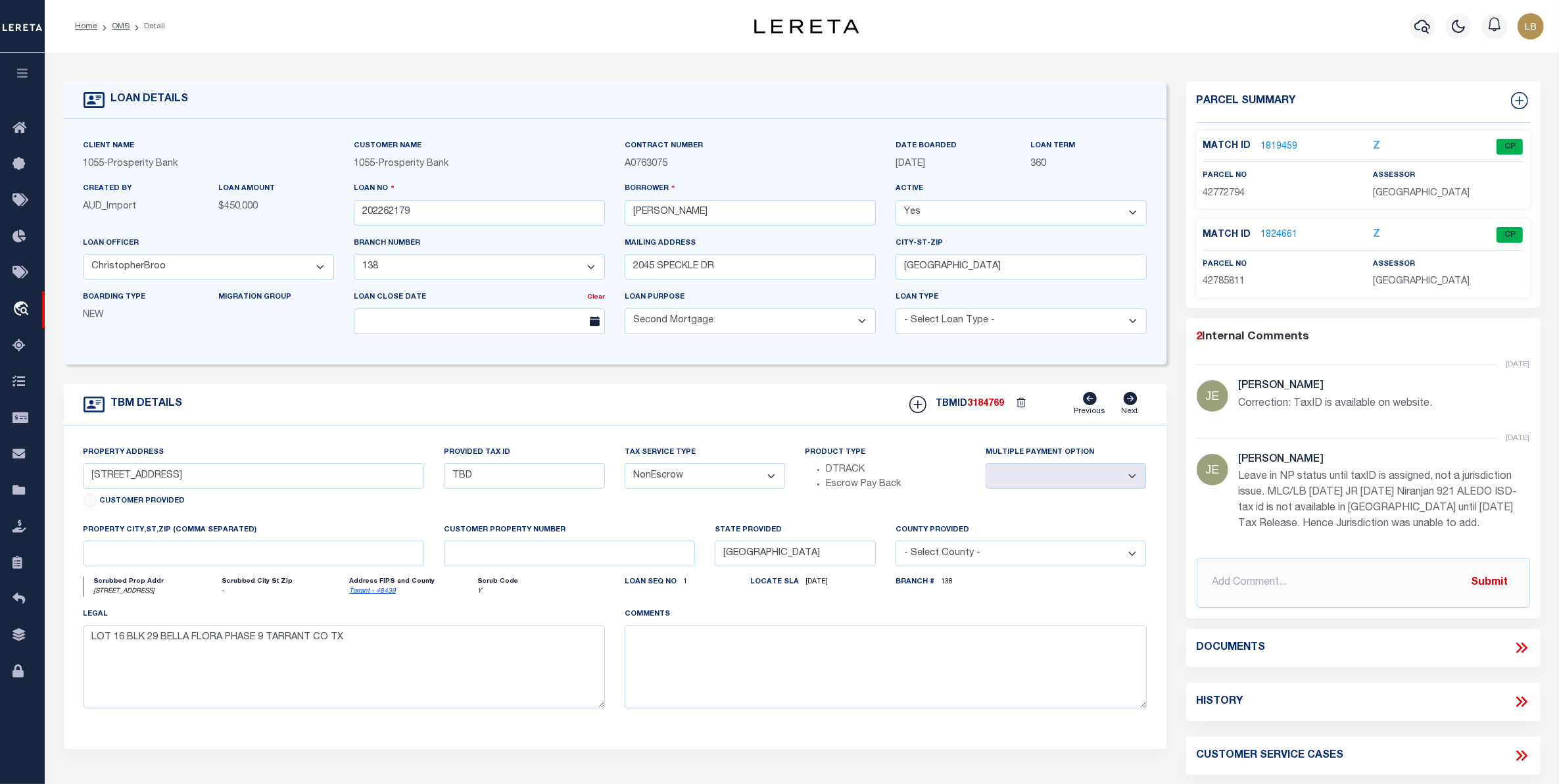
click at [1280, 149] on link "1819459" at bounding box center [1279, 147] width 37 height 14
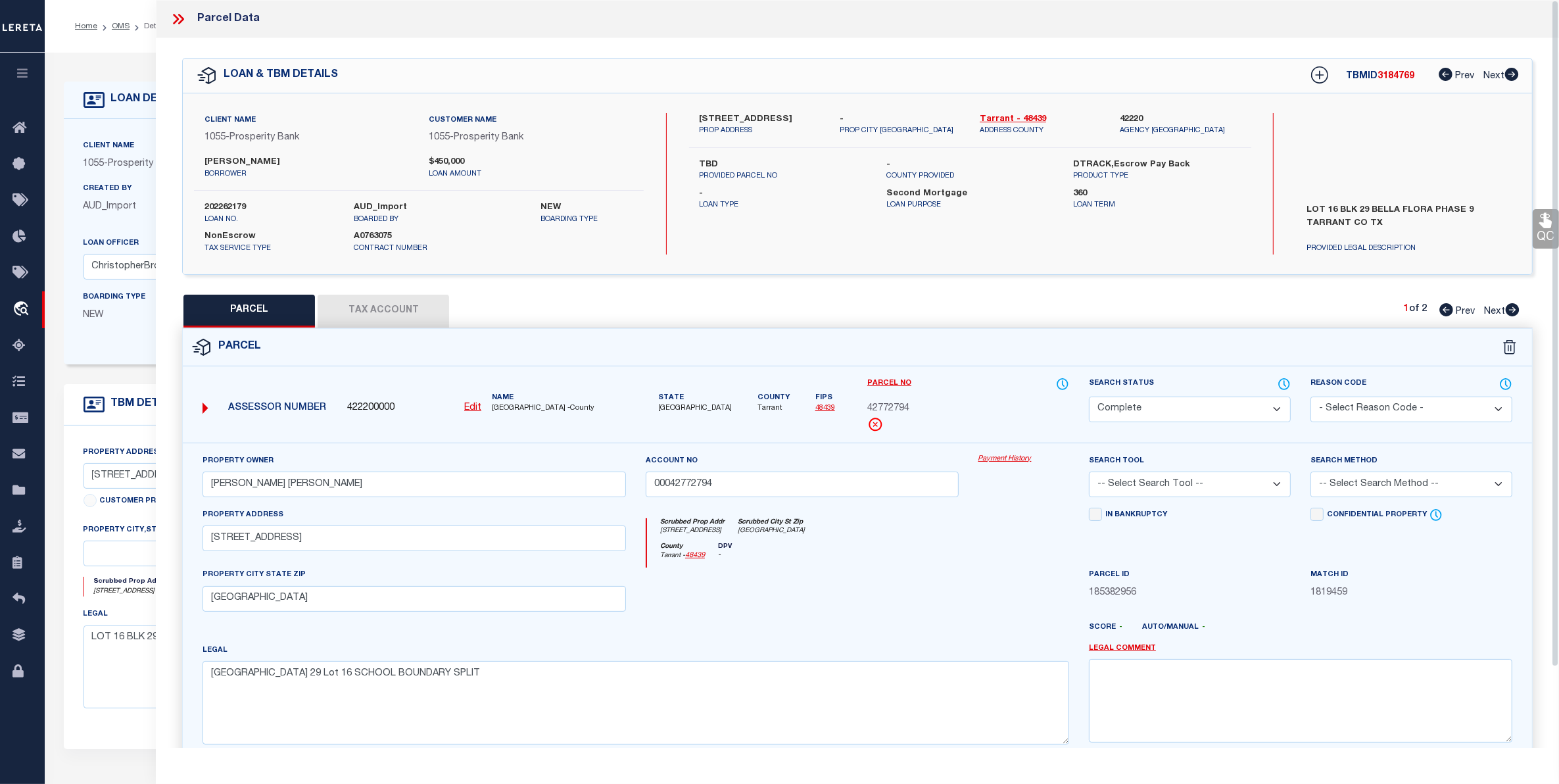
click at [398, 310] on button "Tax Account" at bounding box center [383, 311] width 131 height 33
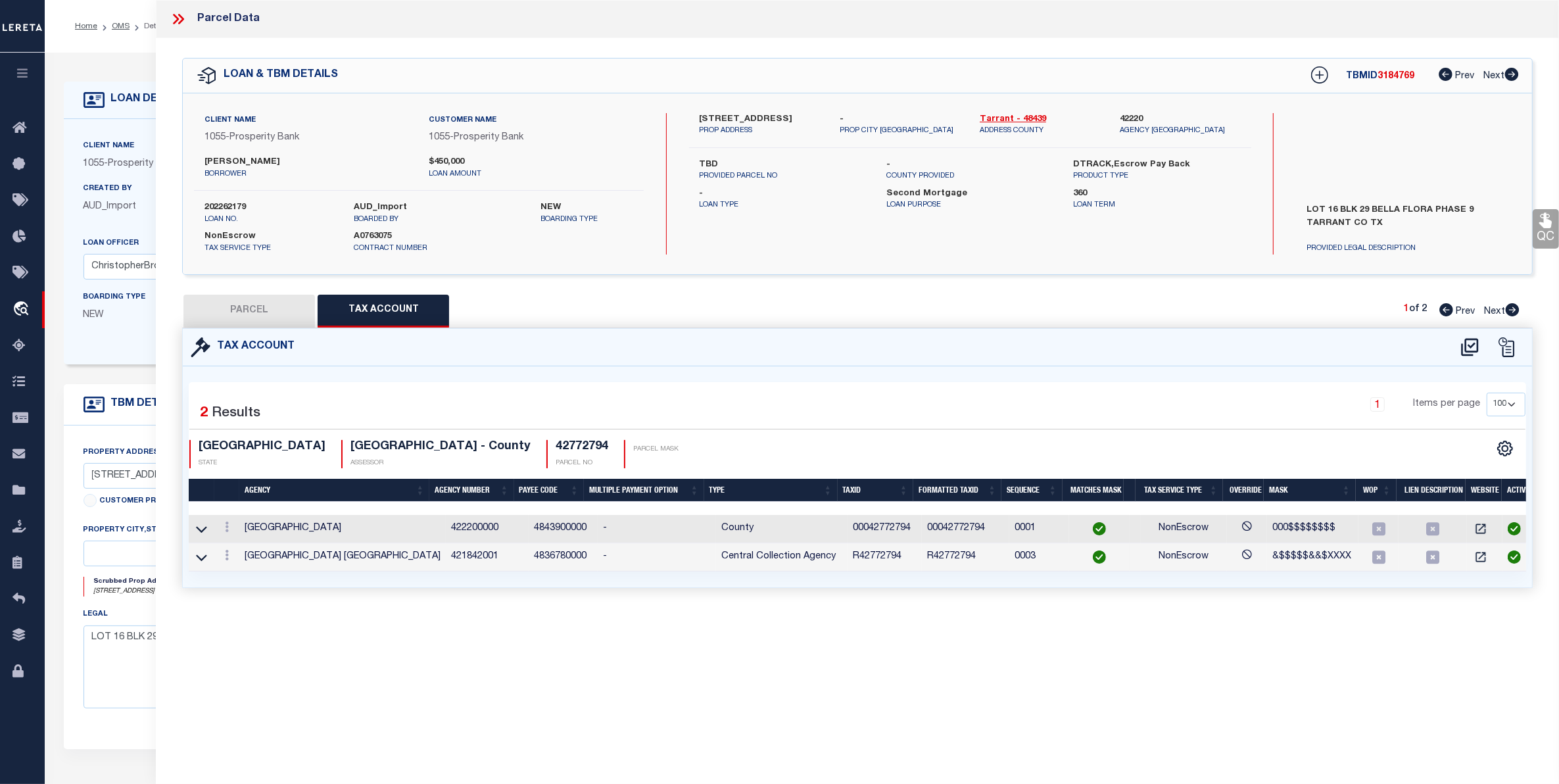
click at [244, 310] on button "PARCEL" at bounding box center [249, 311] width 131 height 33
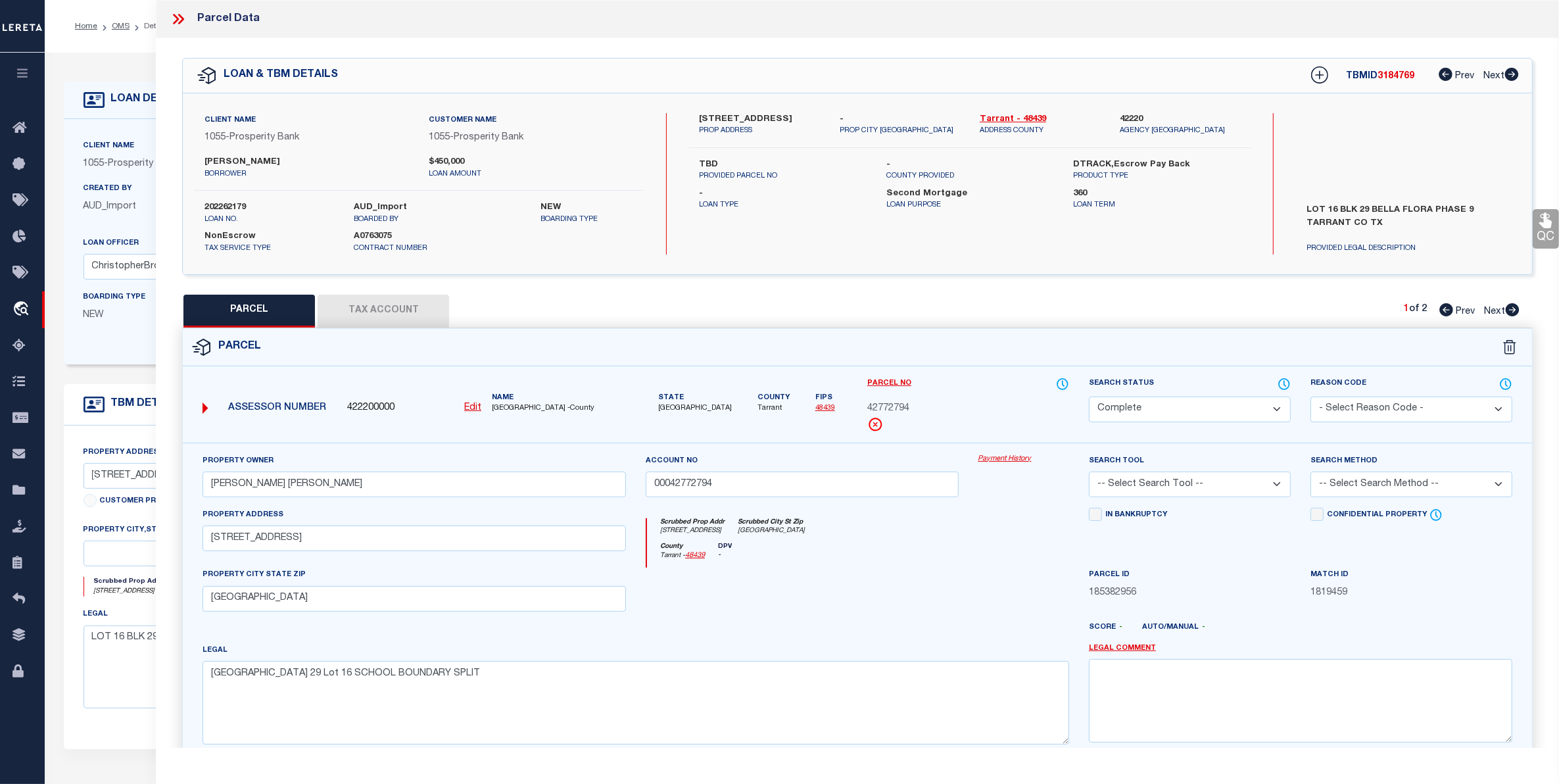
click at [75, 362] on div "Client Name 1055 - Prosperity Bank Customer Name 1055 - Prosperity Bank 360" at bounding box center [615, 241] width 1103 height 245
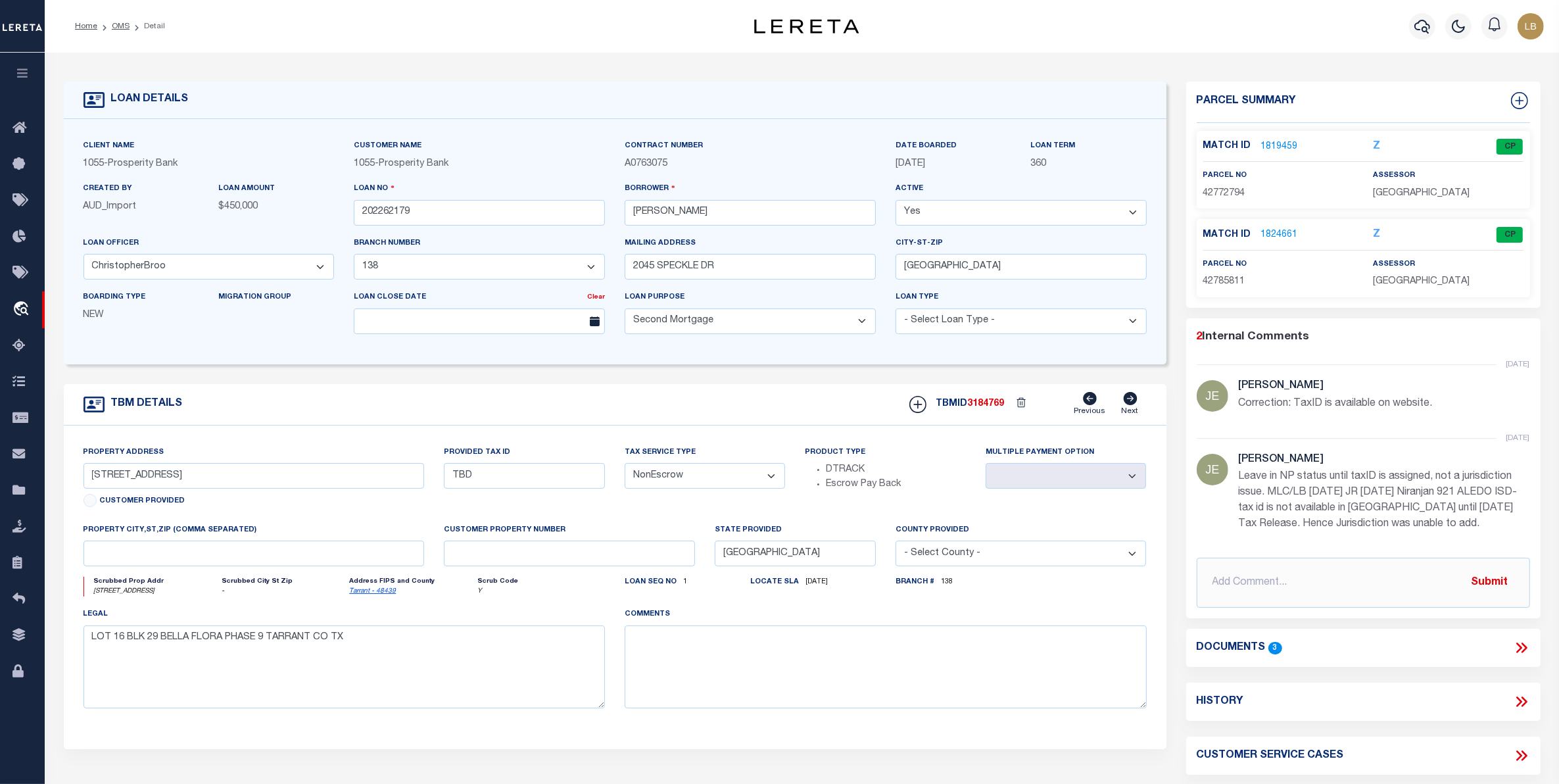
click at [1274, 236] on link "1824661" at bounding box center [1279, 235] width 37 height 14
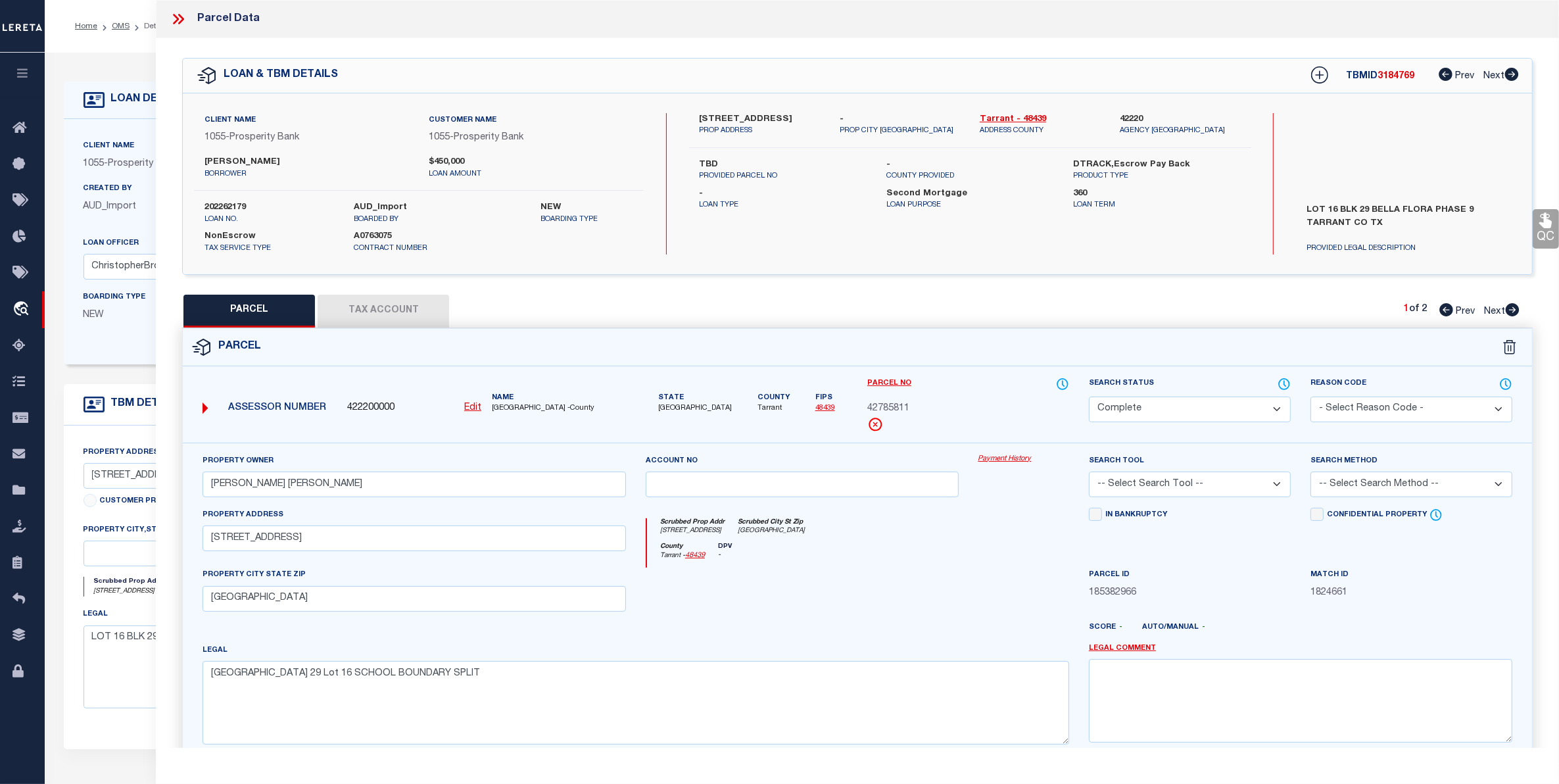
click at [380, 316] on button "Tax Account" at bounding box center [383, 311] width 131 height 33
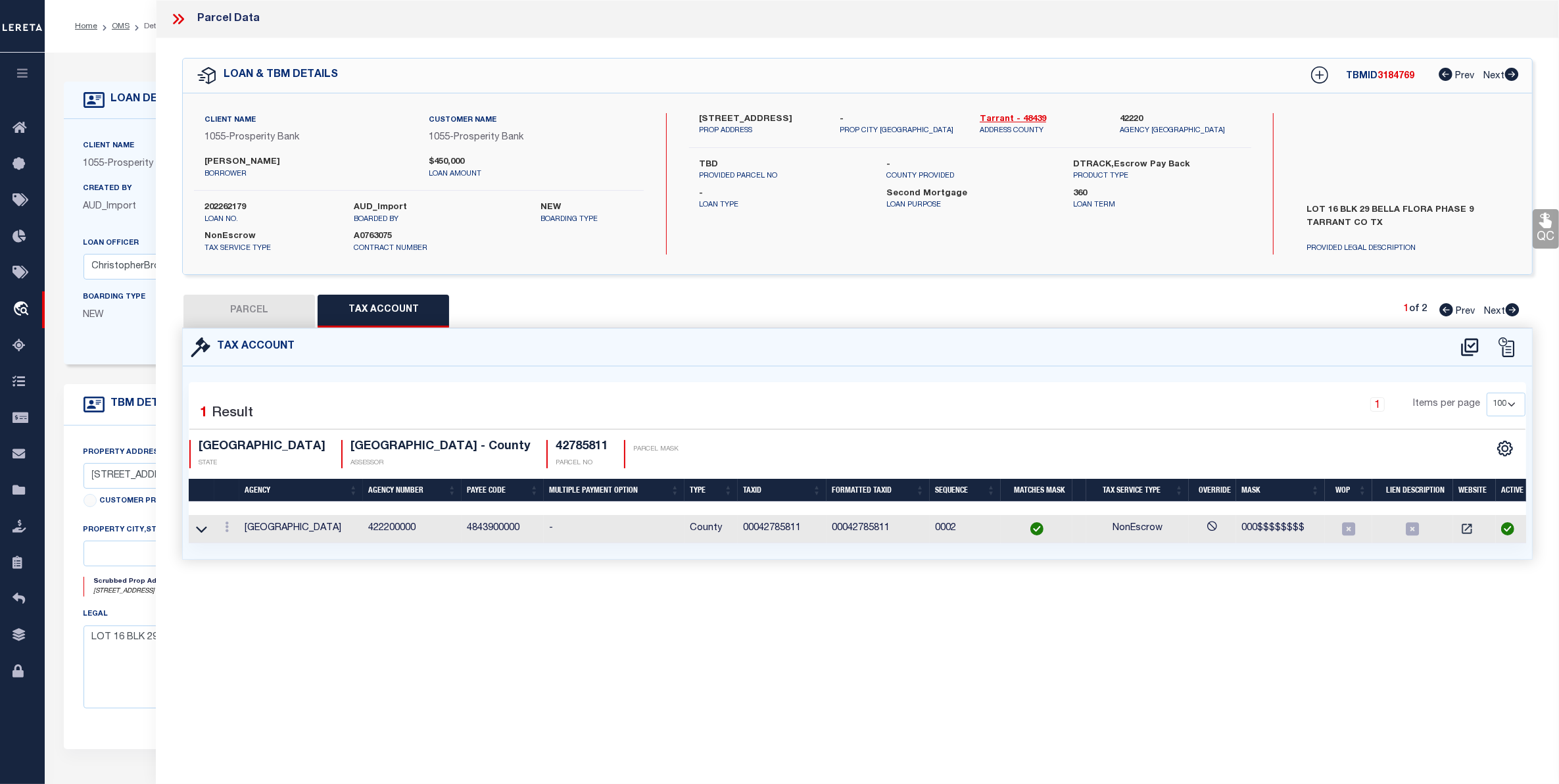
click at [192, 297] on button "PARCEL" at bounding box center [249, 311] width 131 height 33
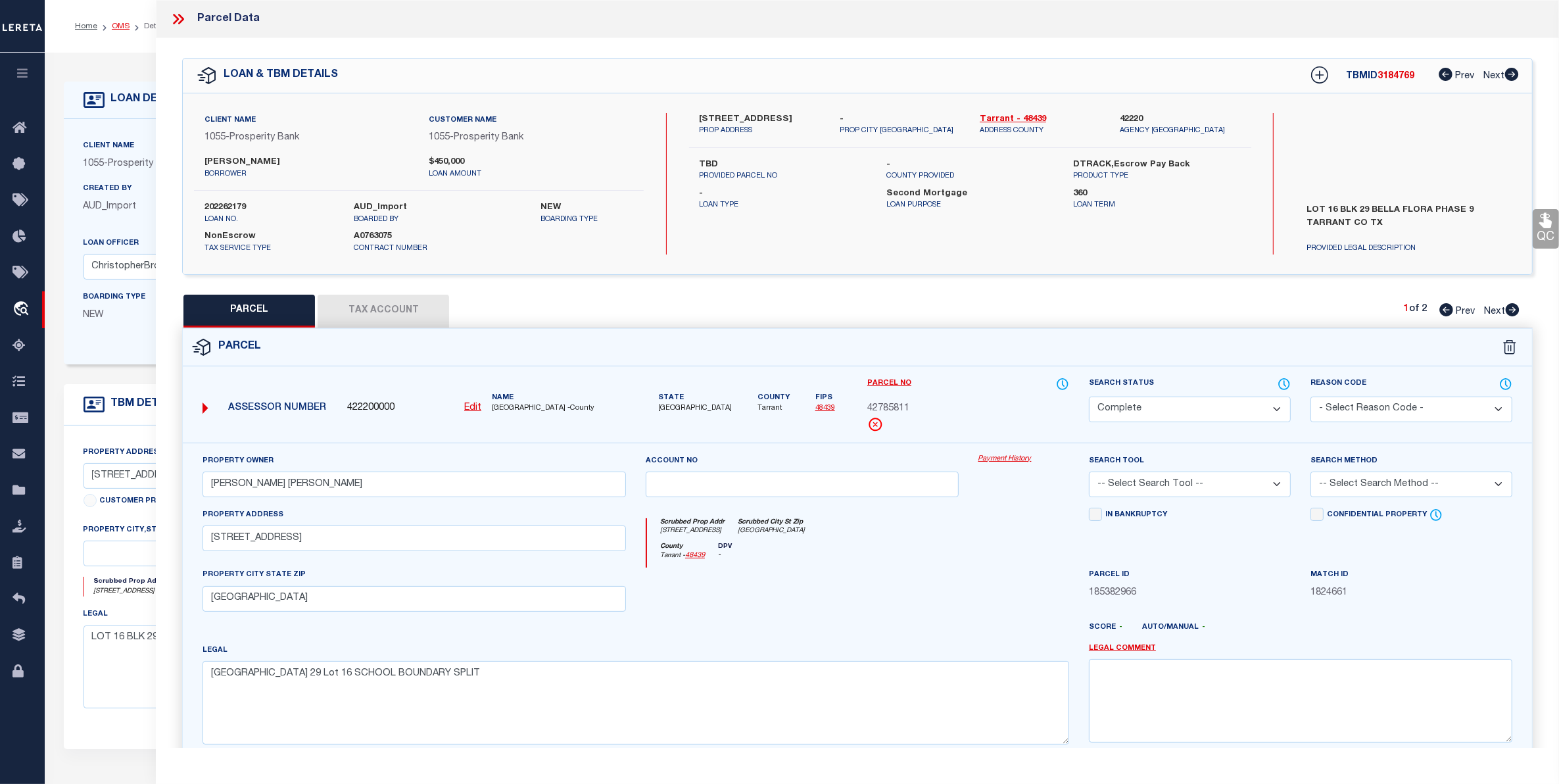
click at [121, 23] on link "OMS" at bounding box center [121, 26] width 18 height 8
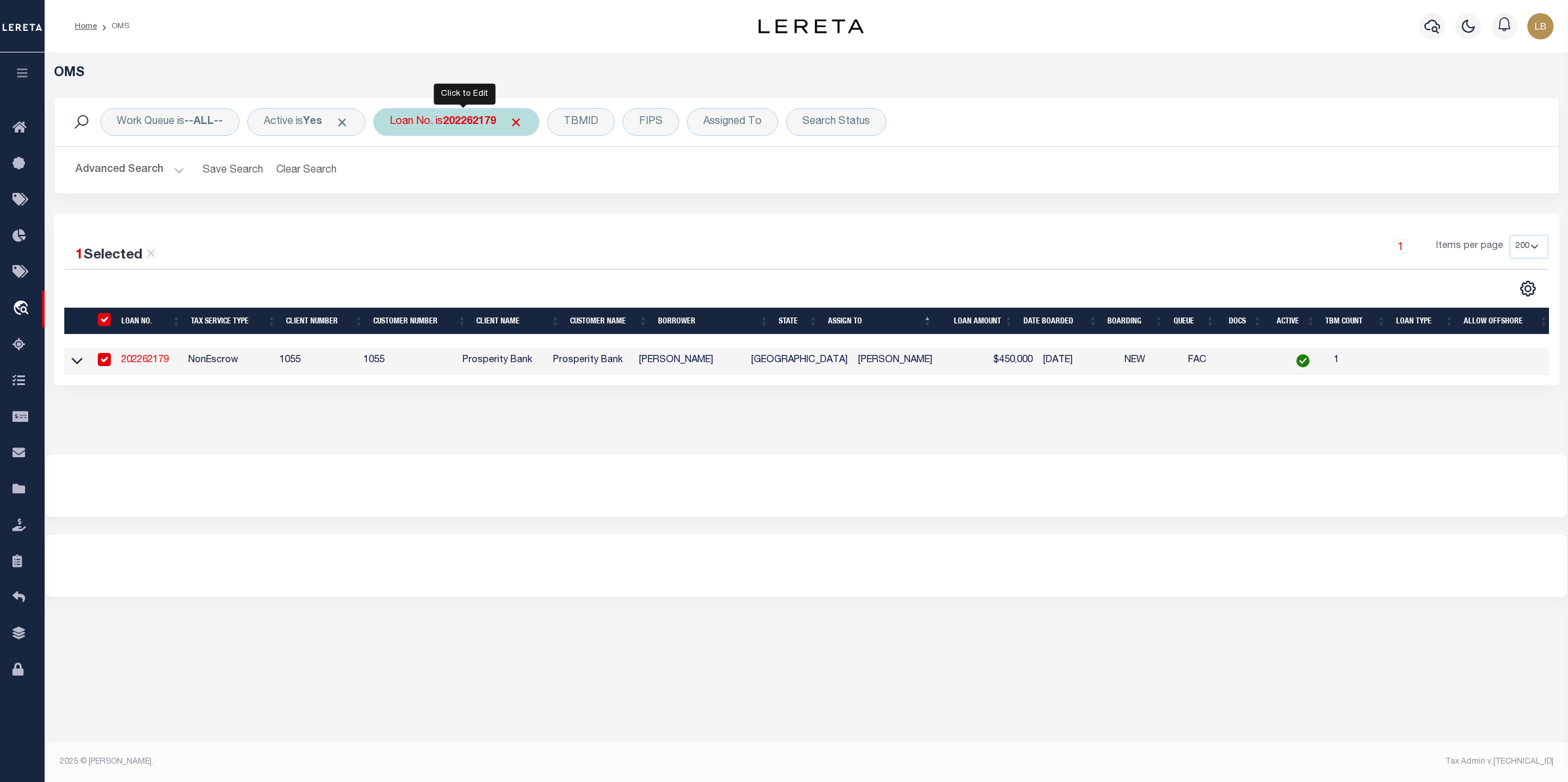
click at [470, 121] on b "202262179" at bounding box center [469, 122] width 53 height 11
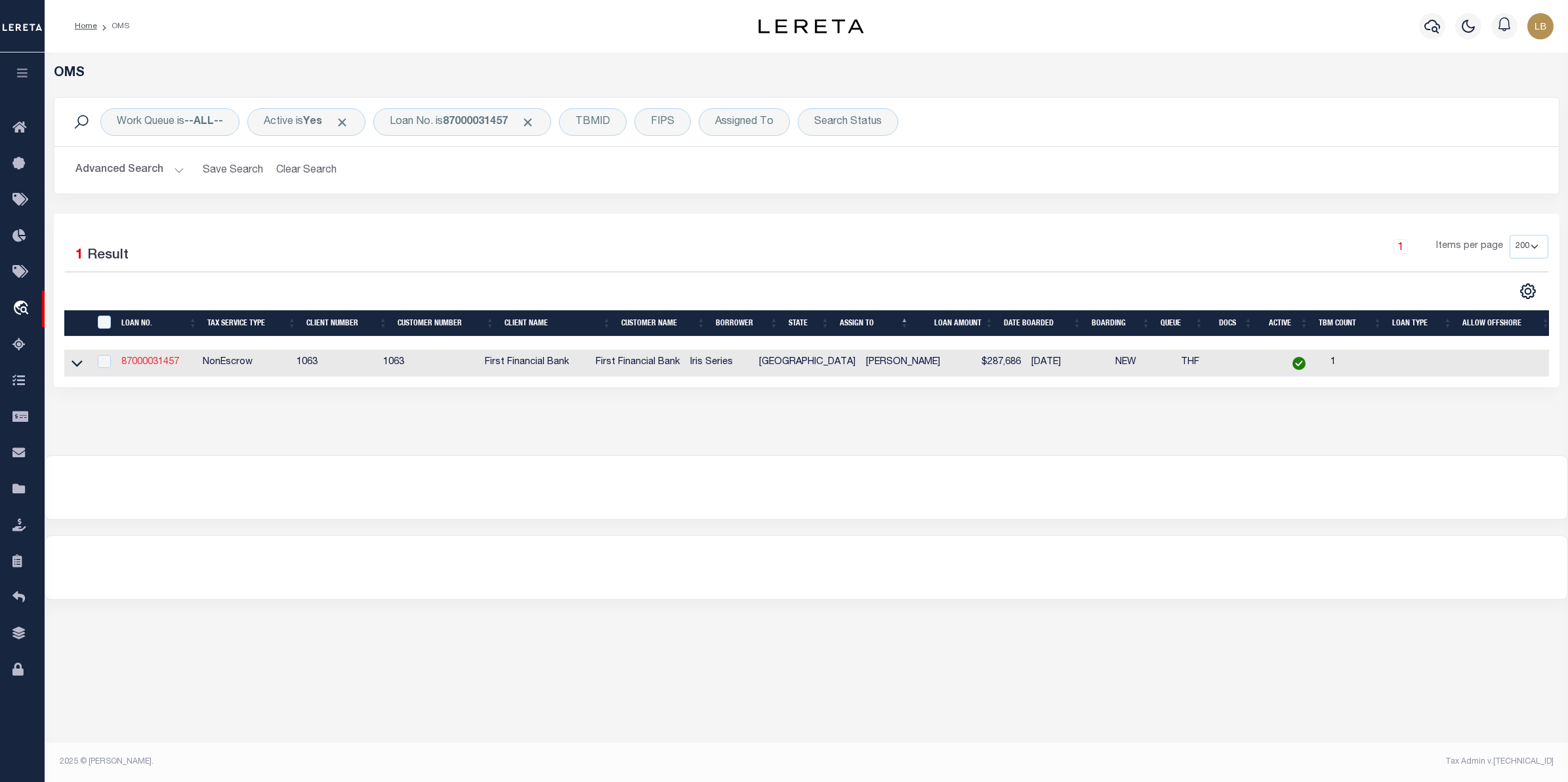
click at [171, 365] on link "87000031457" at bounding box center [150, 362] width 57 height 9
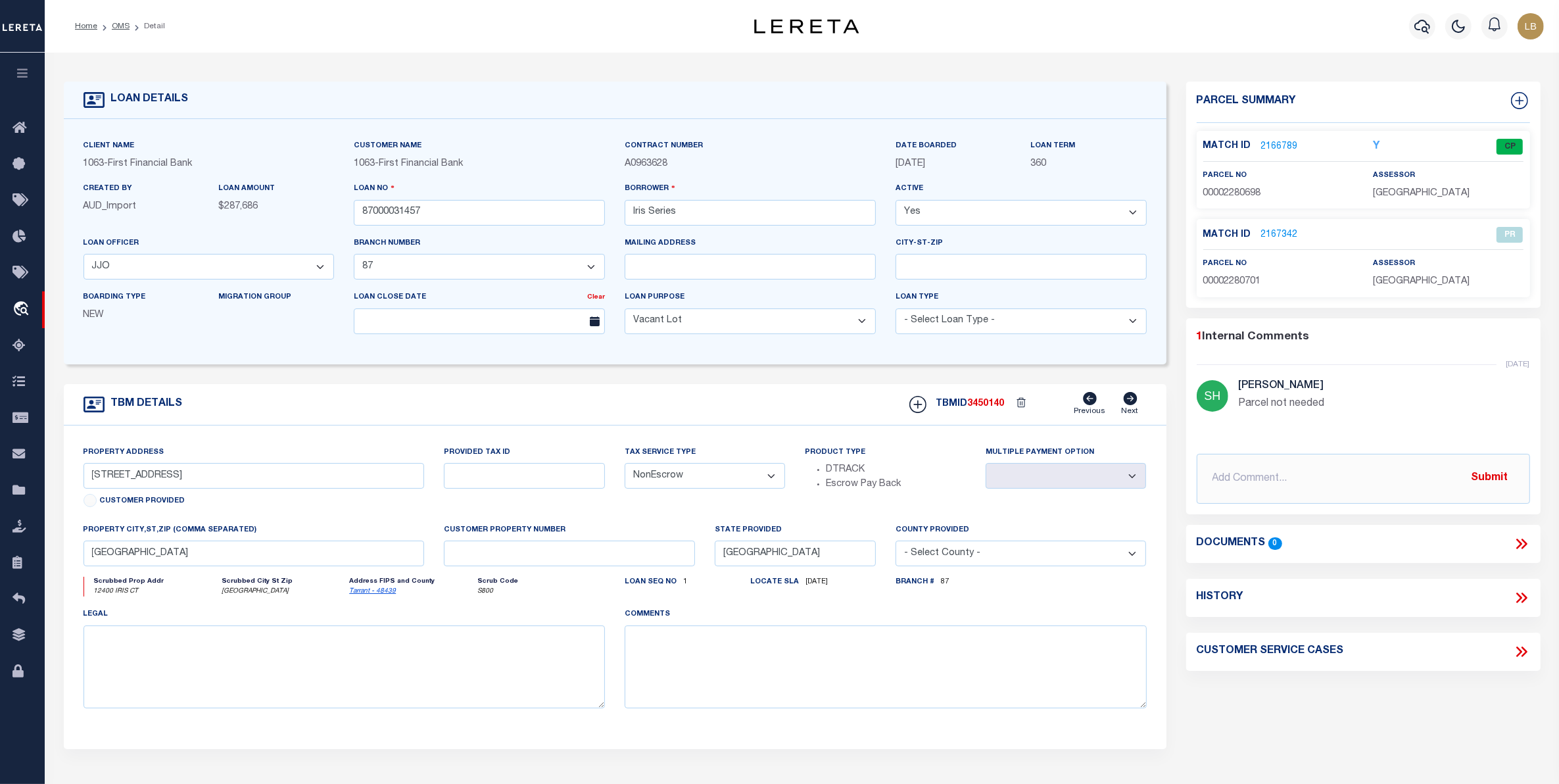
click at [1283, 145] on link "2166789" at bounding box center [1279, 147] width 37 height 14
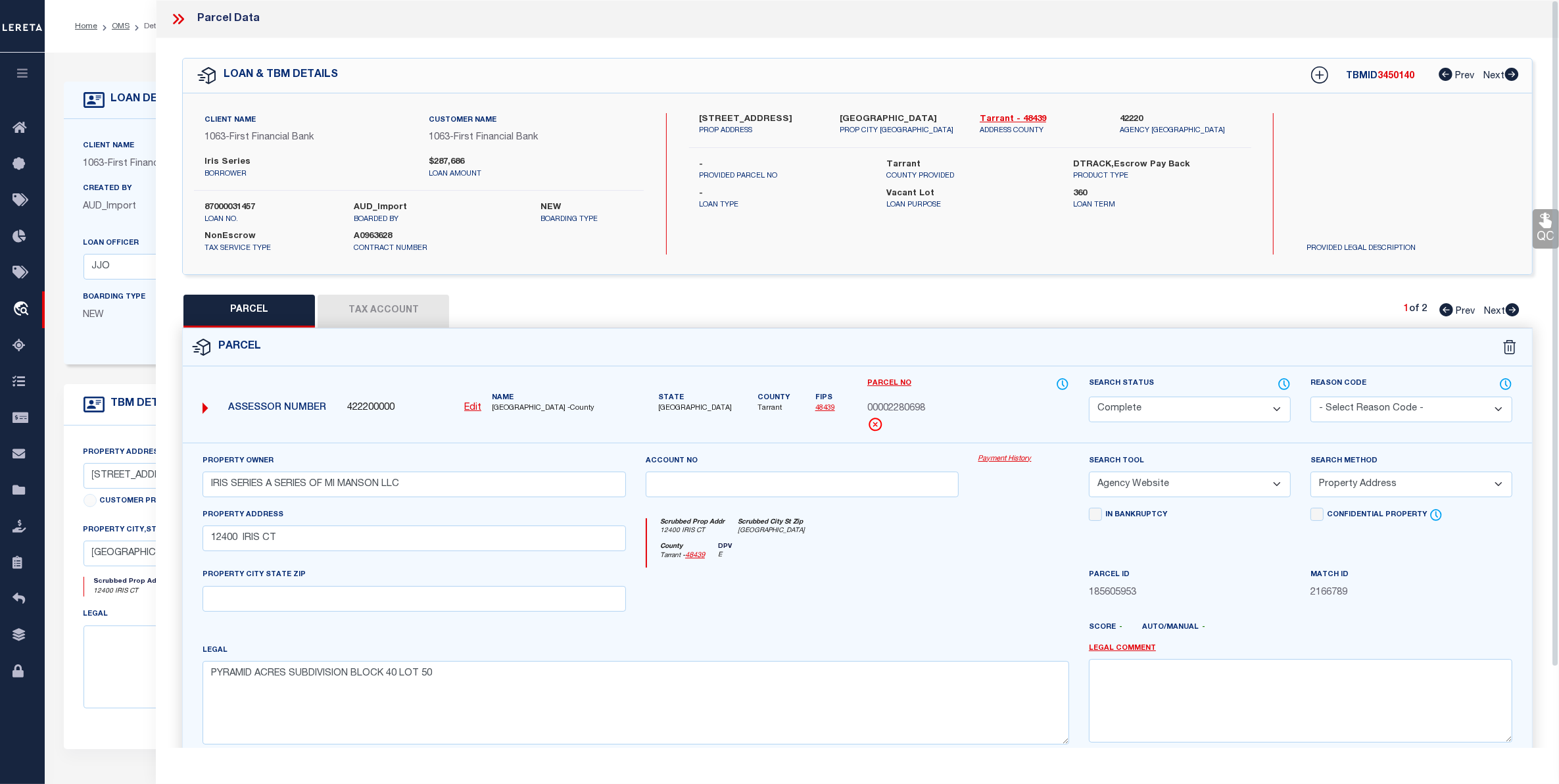
click at [397, 307] on button "Tax Account" at bounding box center [383, 311] width 131 height 33
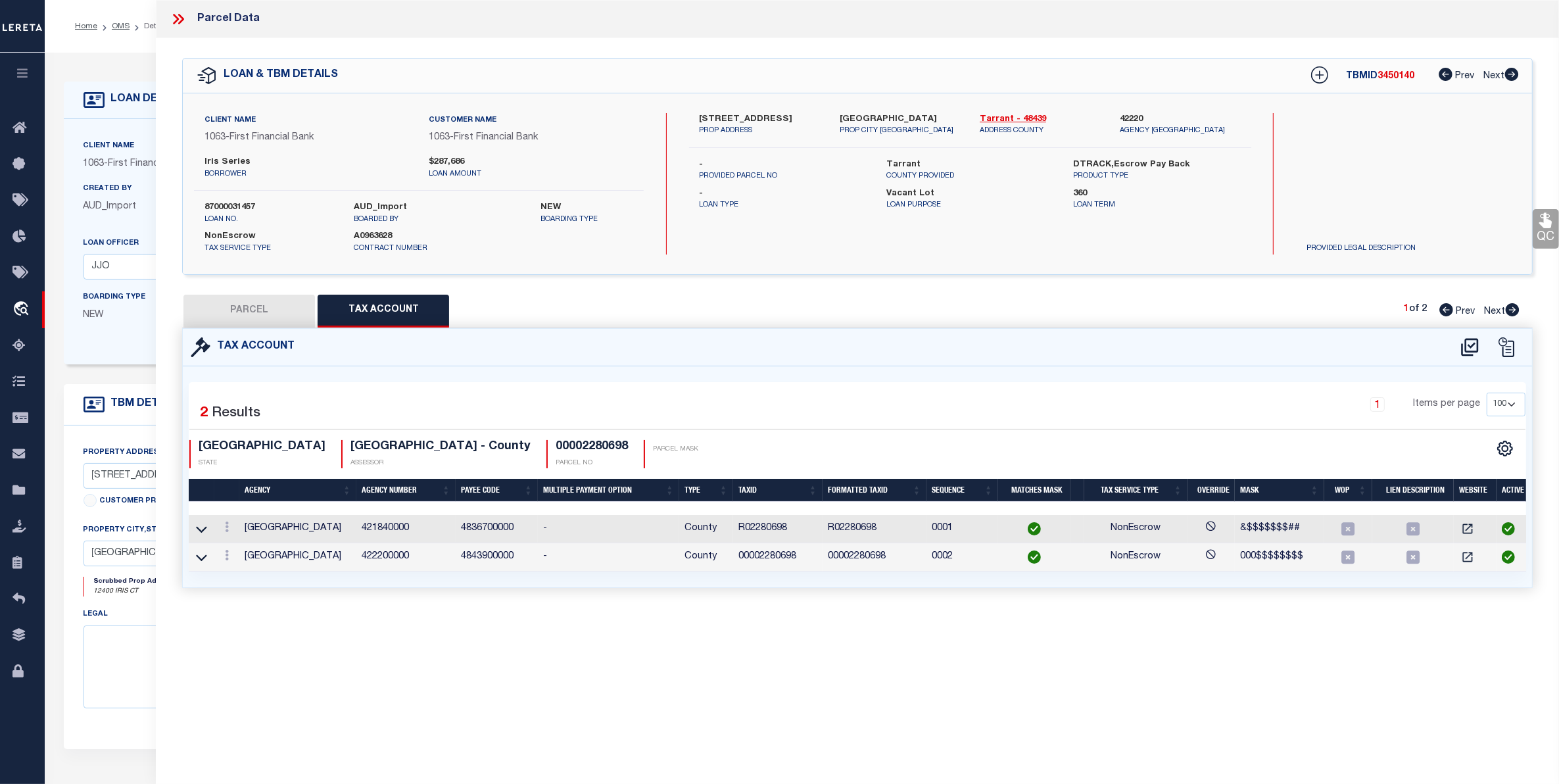
click at [254, 311] on button "PARCEL" at bounding box center [249, 311] width 131 height 33
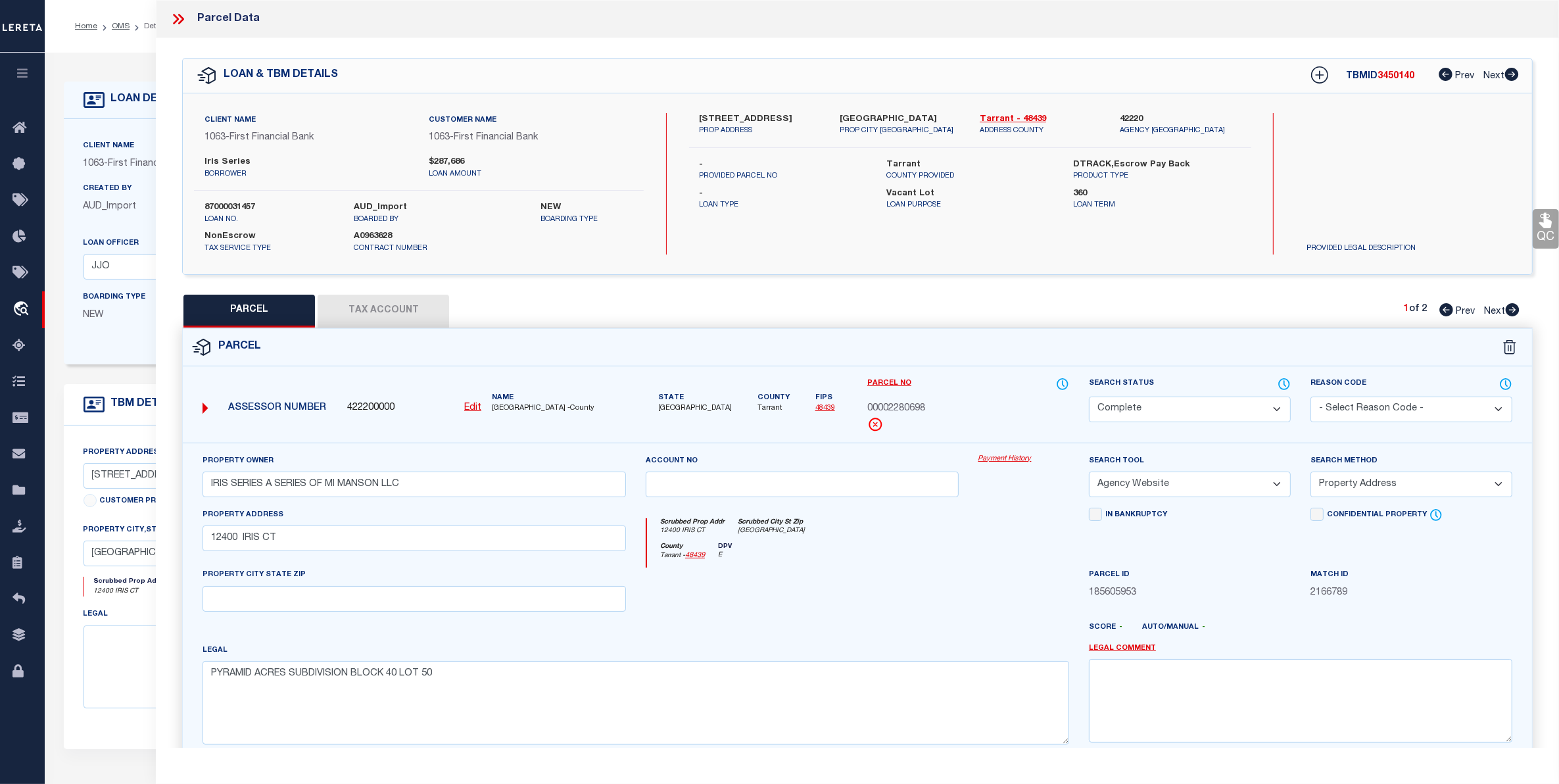
click at [121, 348] on div "Client Name 1063 - First Financial Bank Customer Name 1063 - First Financial Ba…" at bounding box center [615, 241] width 1103 height 245
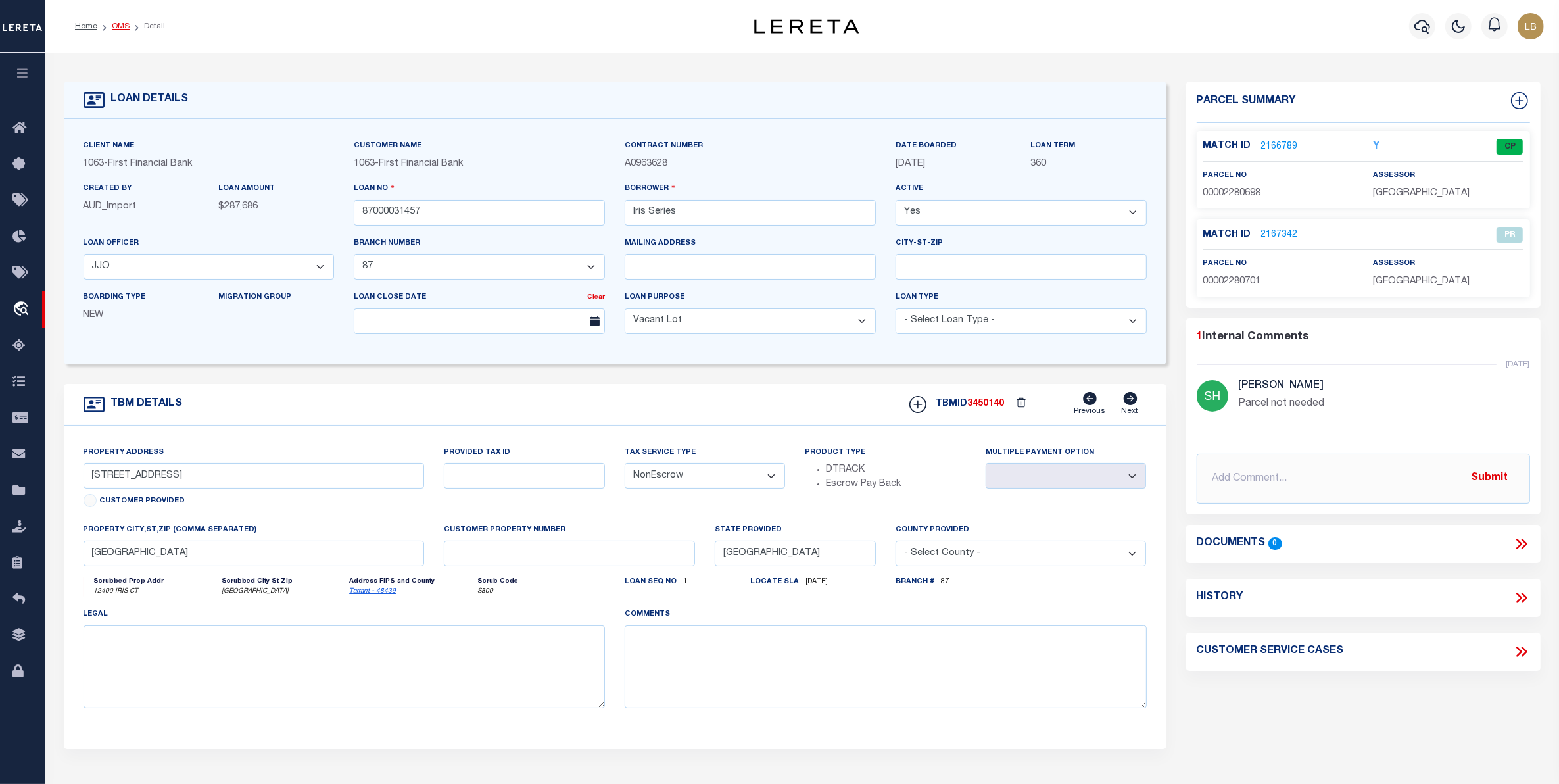
click at [118, 23] on link "OMS" at bounding box center [121, 26] width 18 height 8
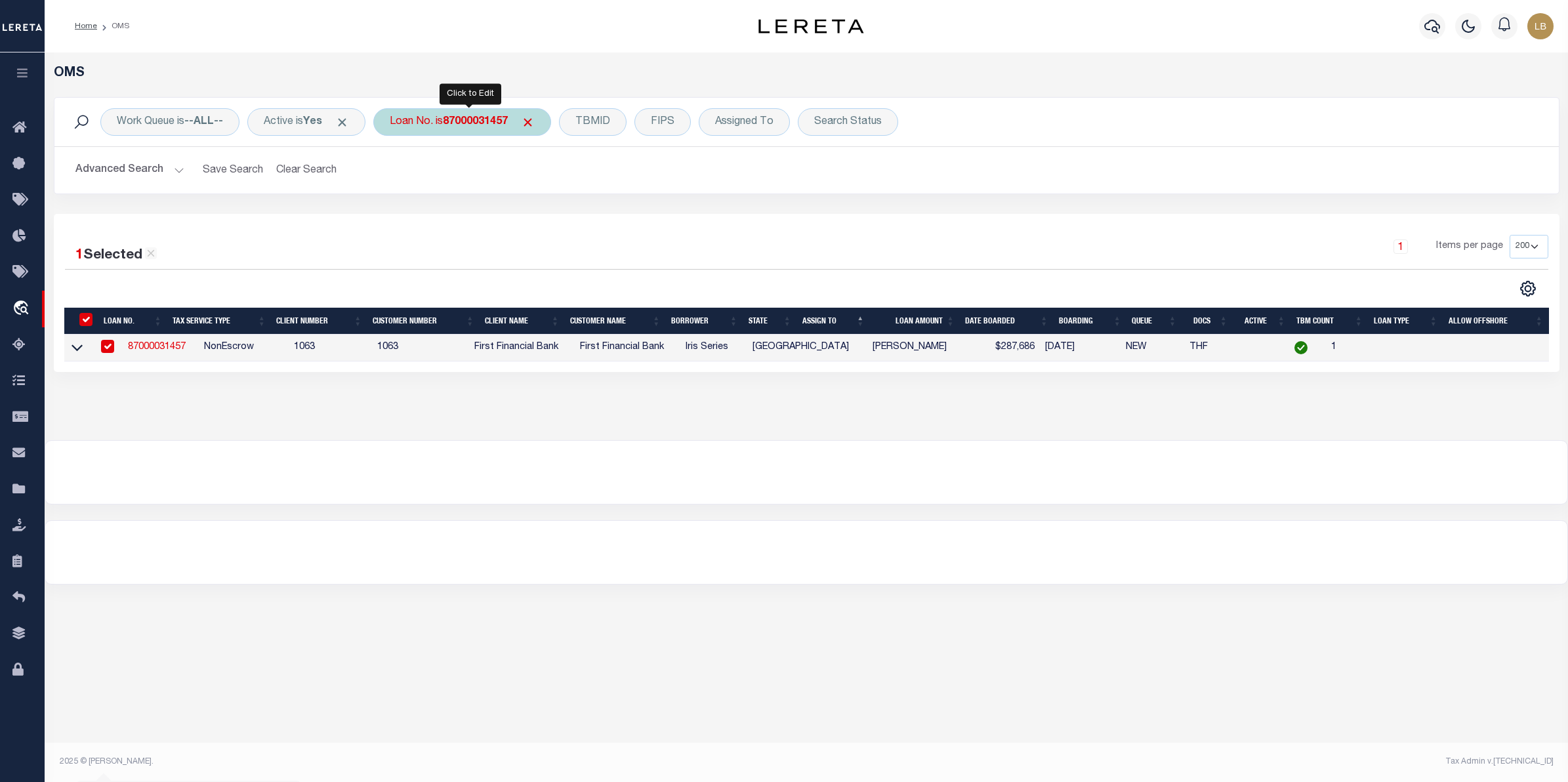
click at [476, 116] on b "87000031457" at bounding box center [476, 122] width 65 height 11
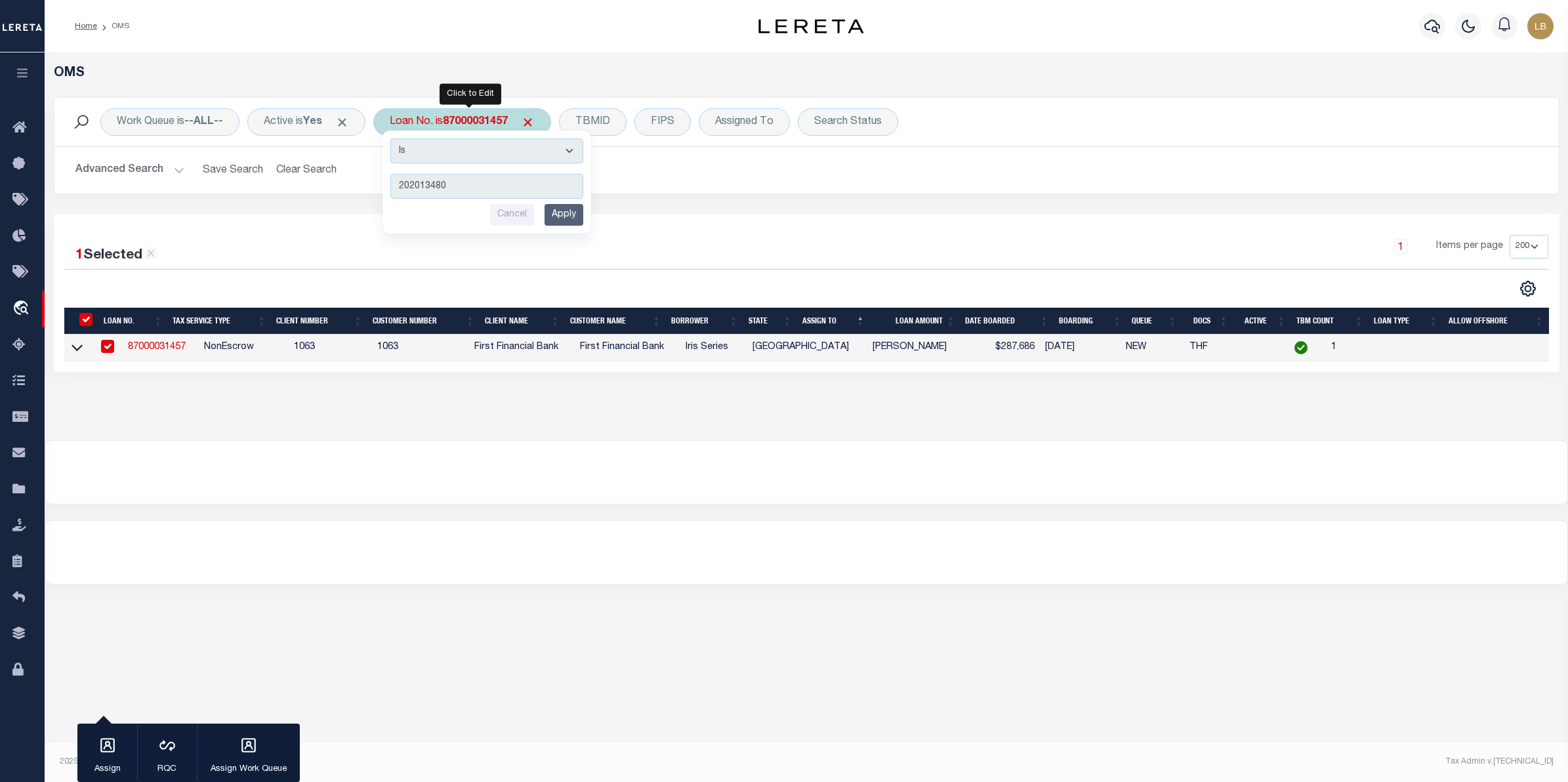
click at [566, 219] on input "Apply" at bounding box center [564, 215] width 39 height 22
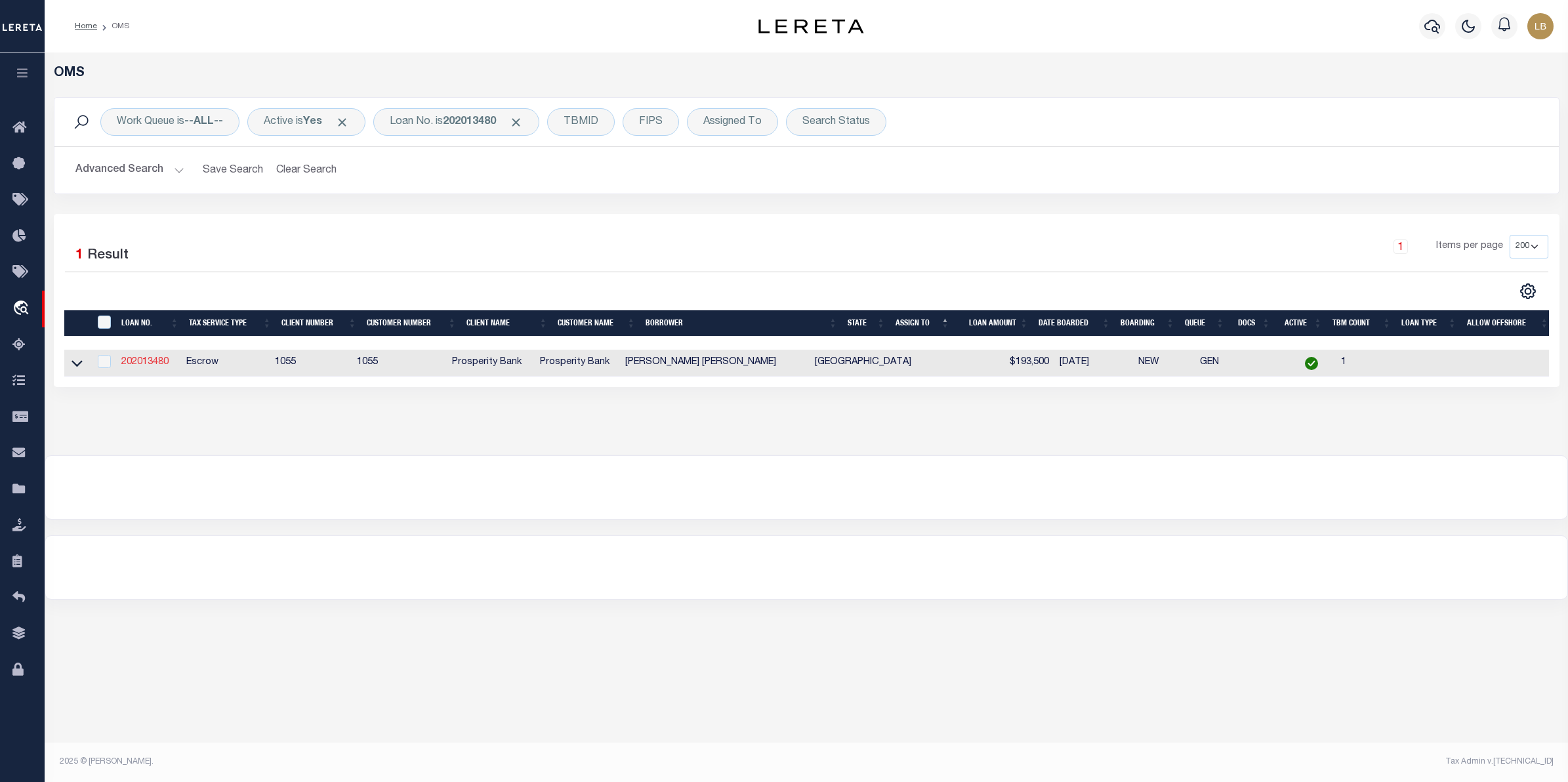
click at [138, 363] on link "202013480" at bounding box center [144, 362] width 47 height 9
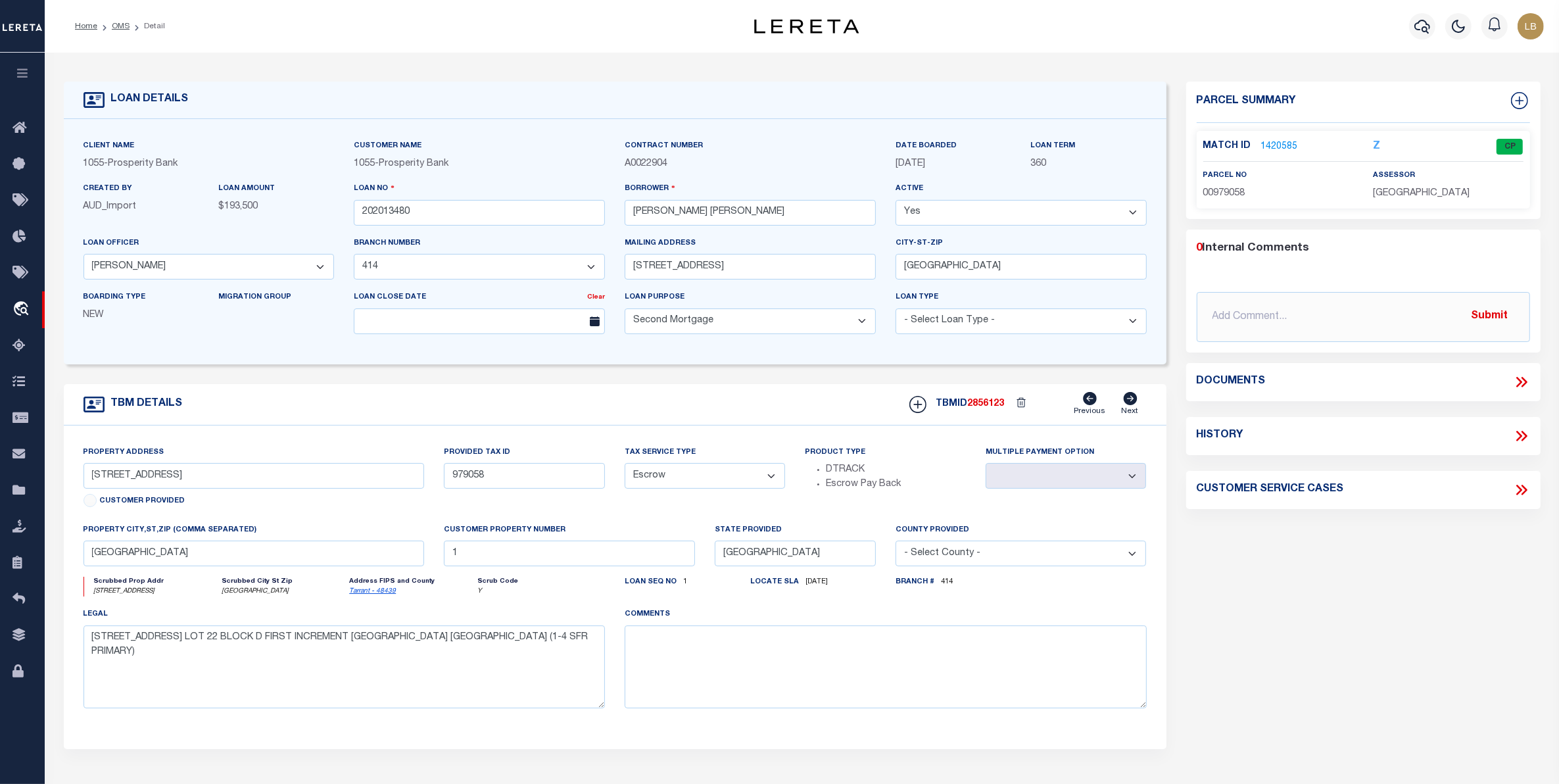
drag, startPoint x: 887, startPoint y: 171, endPoint x: 960, endPoint y: 168, distance: 73.1
click at [960, 168] on div "DATE BOARDED [DATE]" at bounding box center [954, 159] width 135 height 43
click at [985, 170] on p "[DATE]" at bounding box center [953, 164] width 116 height 15
click at [1274, 148] on link "1420585" at bounding box center [1279, 147] width 37 height 14
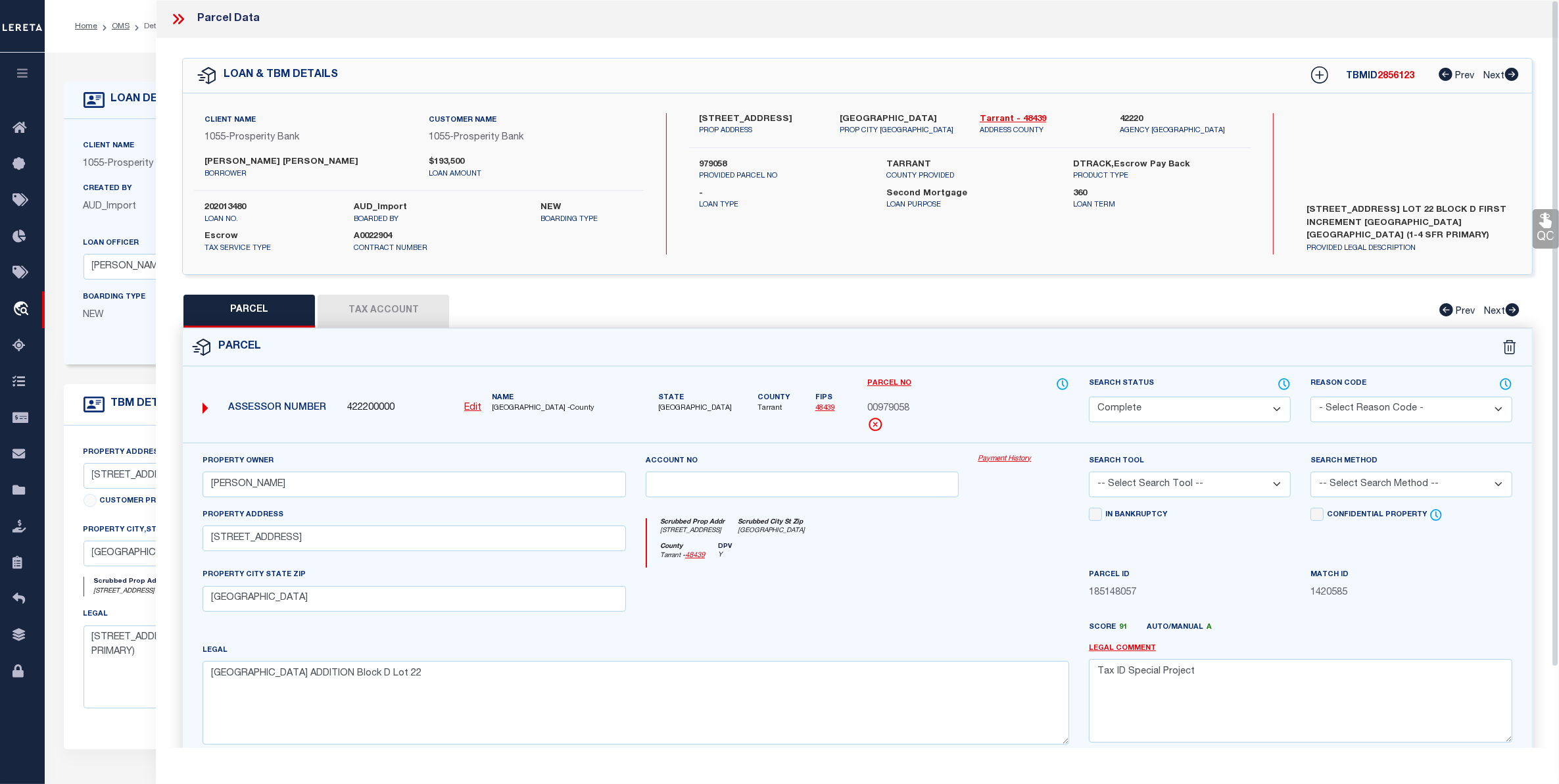
click at [377, 295] on button "Tax Account" at bounding box center [383, 311] width 131 height 33
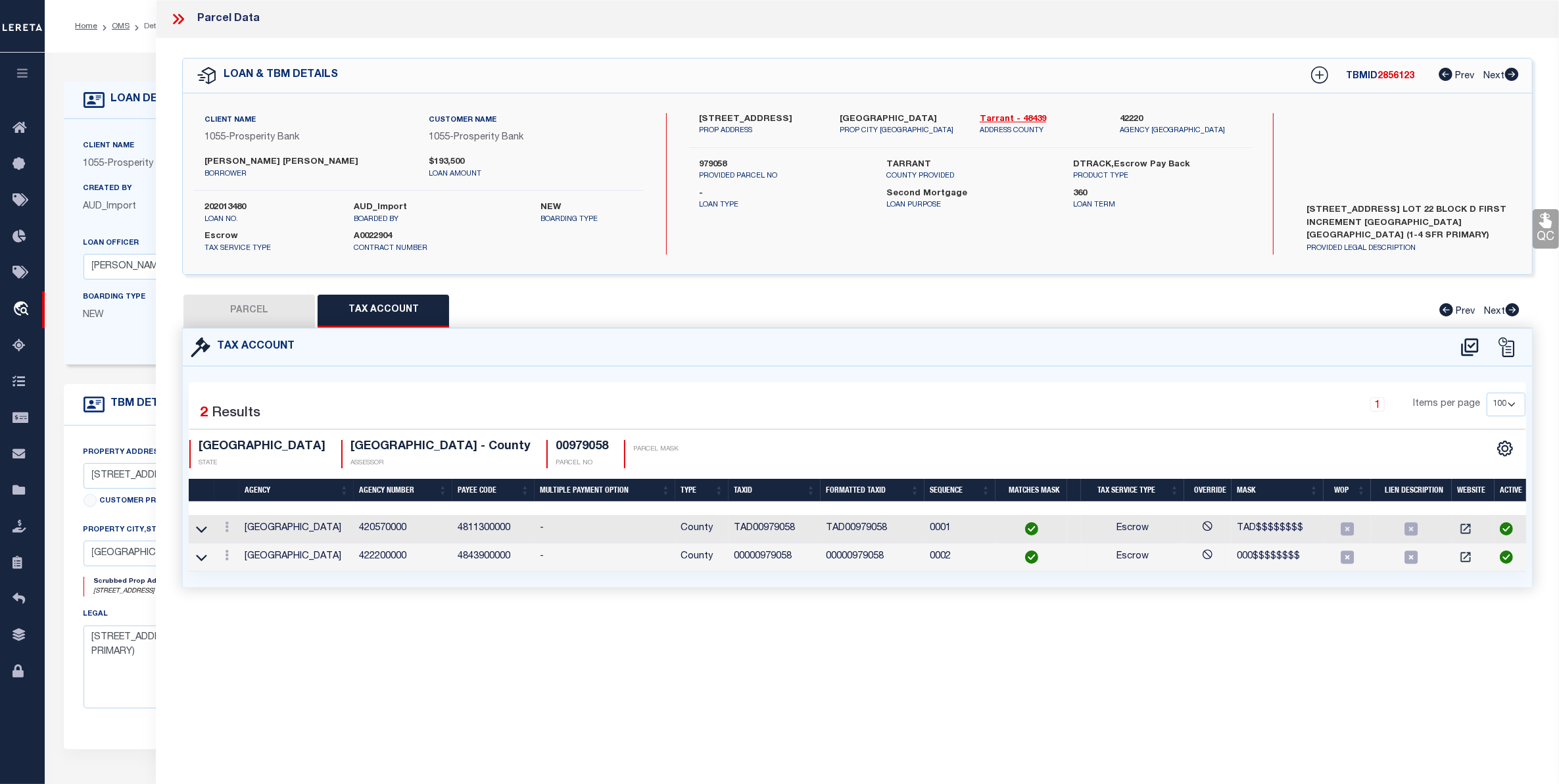
click at [238, 307] on button "PARCEL" at bounding box center [249, 311] width 131 height 33
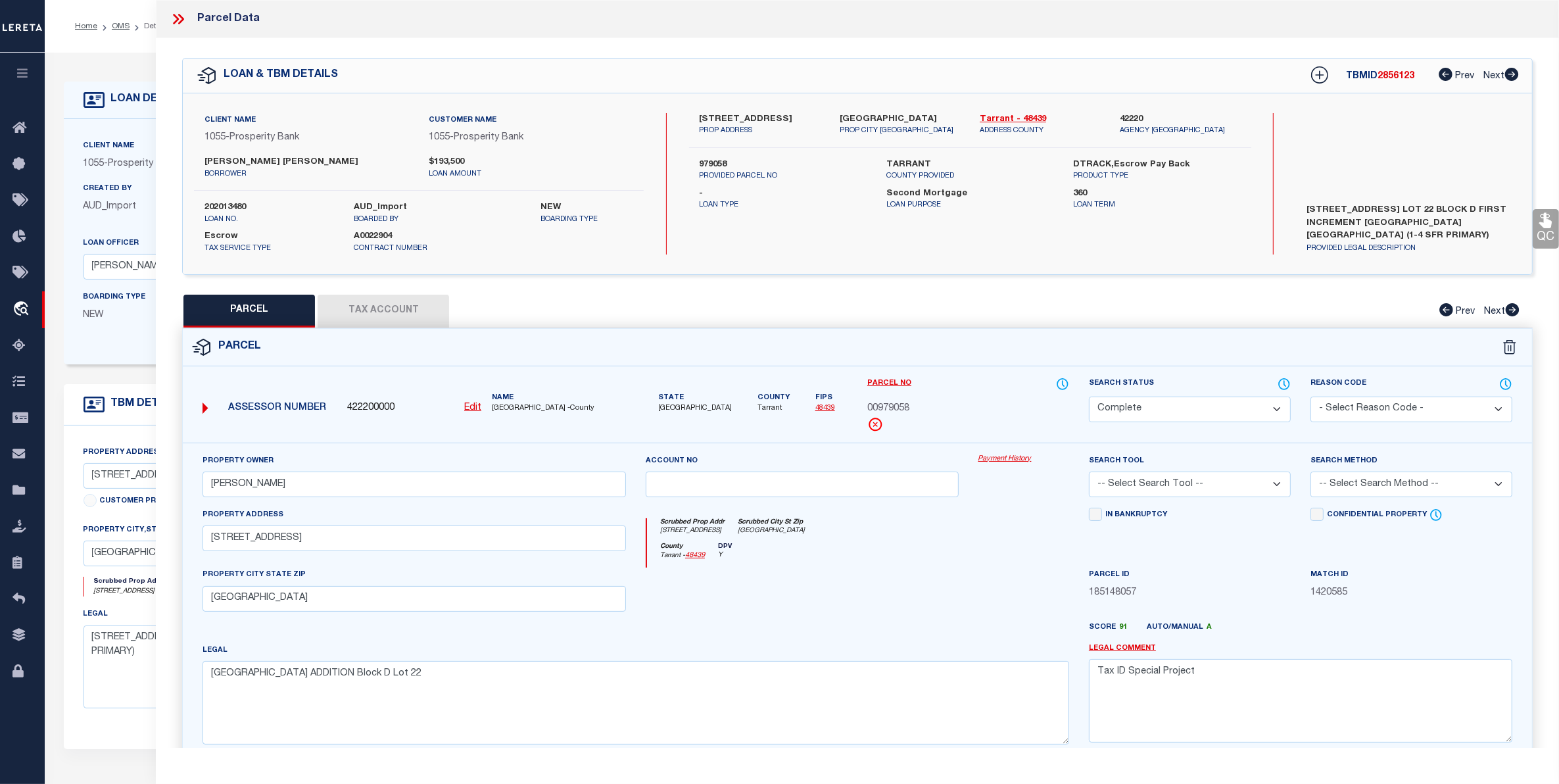
click at [122, 344] on div "Boarding Type NEW Migration Group" at bounding box center [209, 317] width 271 height 54
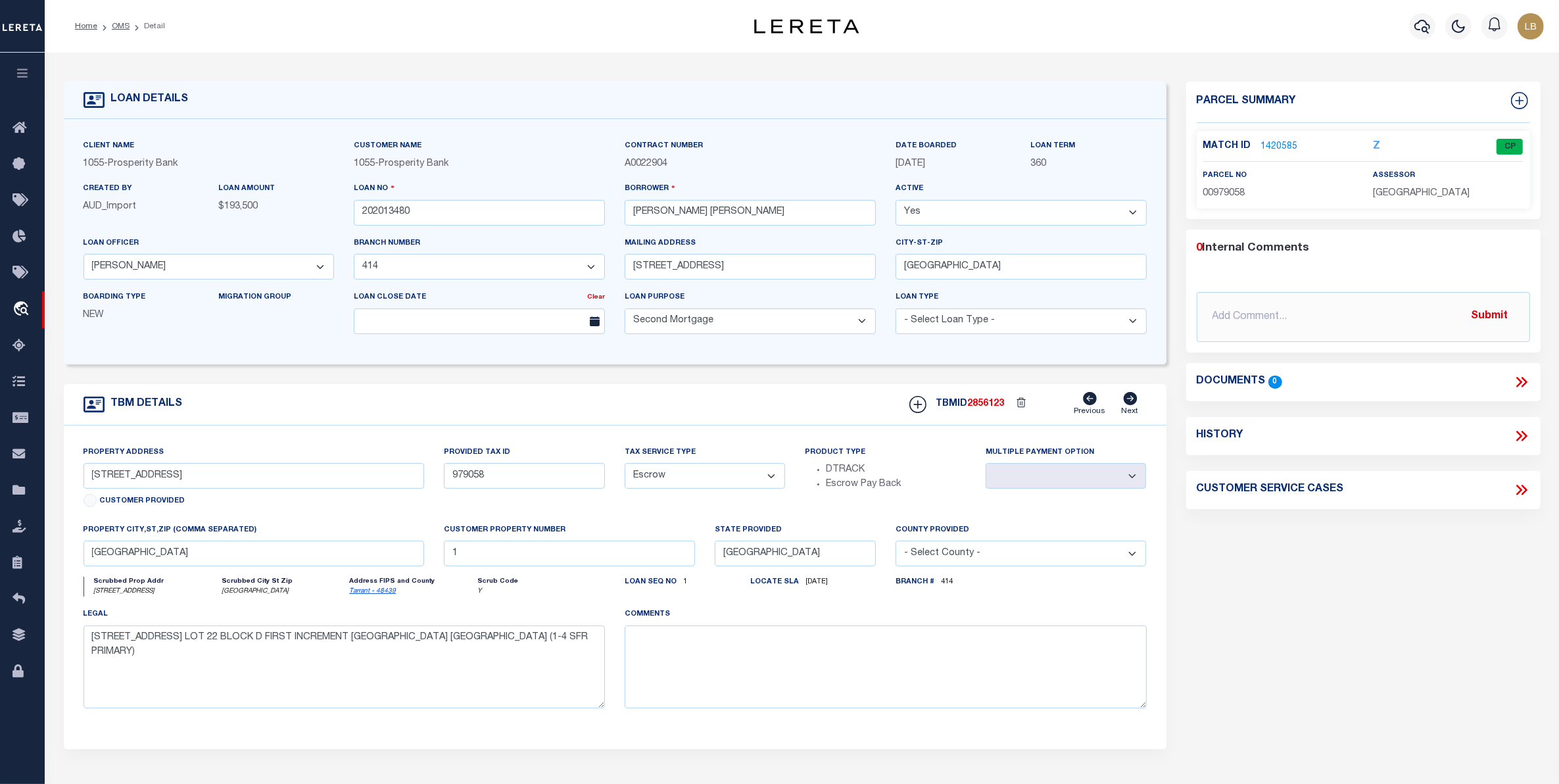
click at [1280, 147] on link "1420585" at bounding box center [1279, 147] width 37 height 14
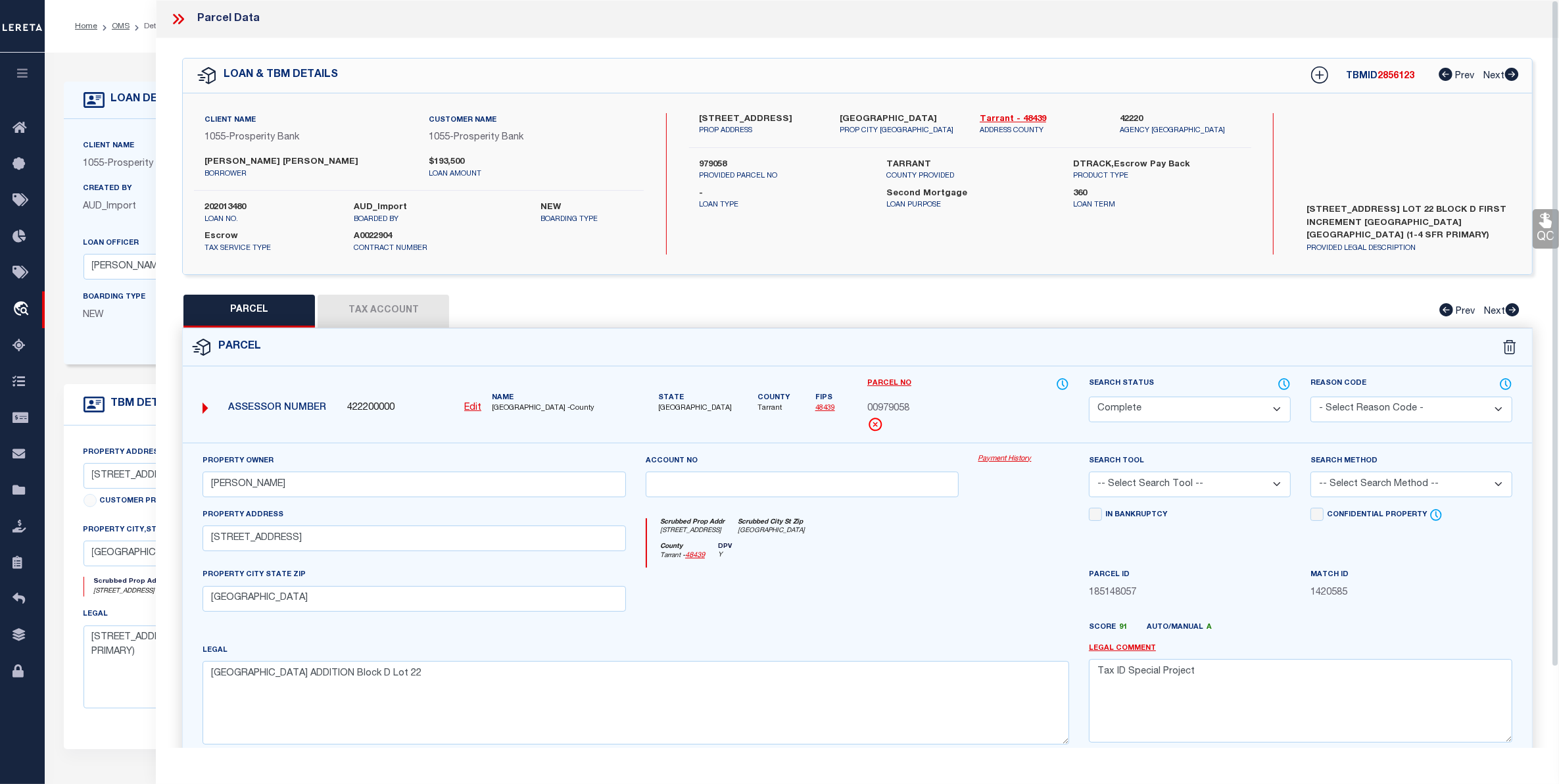
click at [382, 306] on button "Tax Account" at bounding box center [383, 311] width 131 height 33
